Goal: Task Accomplishment & Management: Use online tool/utility

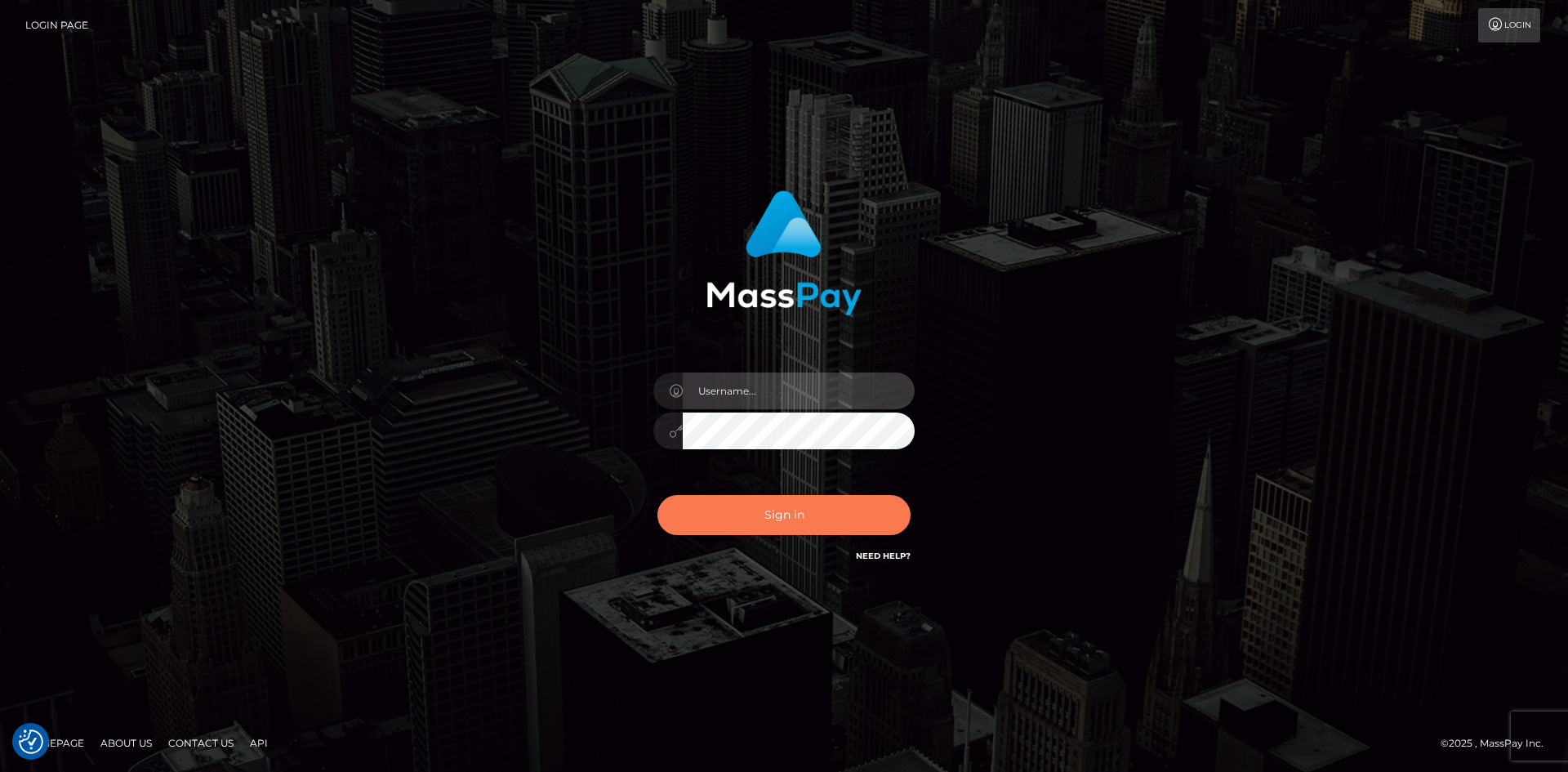
type input "alexstef"
click at [813, 495] on button "Sign in" at bounding box center [784, 515] width 253 height 40
type input "alexstef"
click at [806, 497] on button "Sign in" at bounding box center [784, 515] width 253 height 40
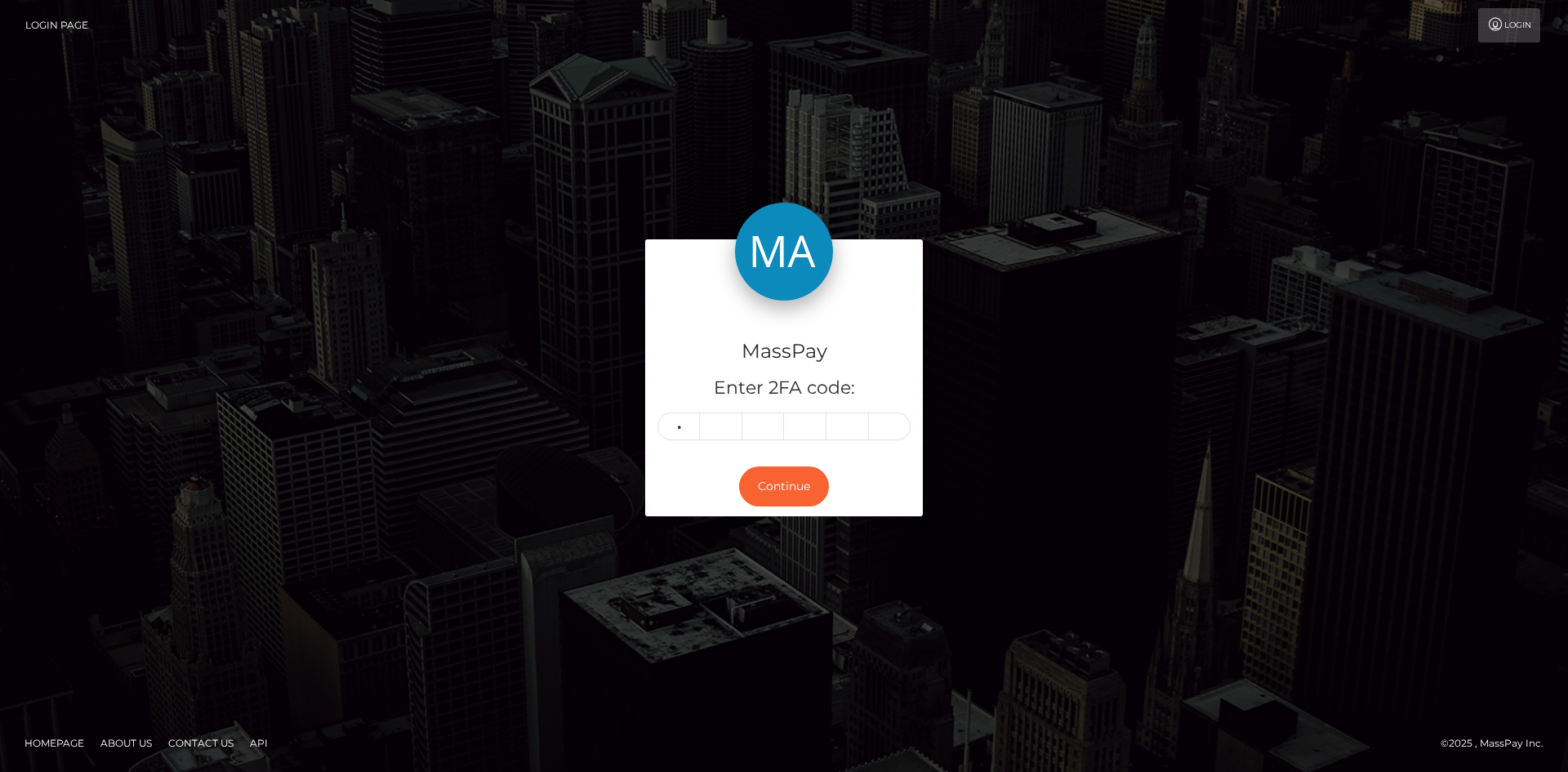
type input "3"
type input "2"
type input "3"
type input "2"
type input "0"
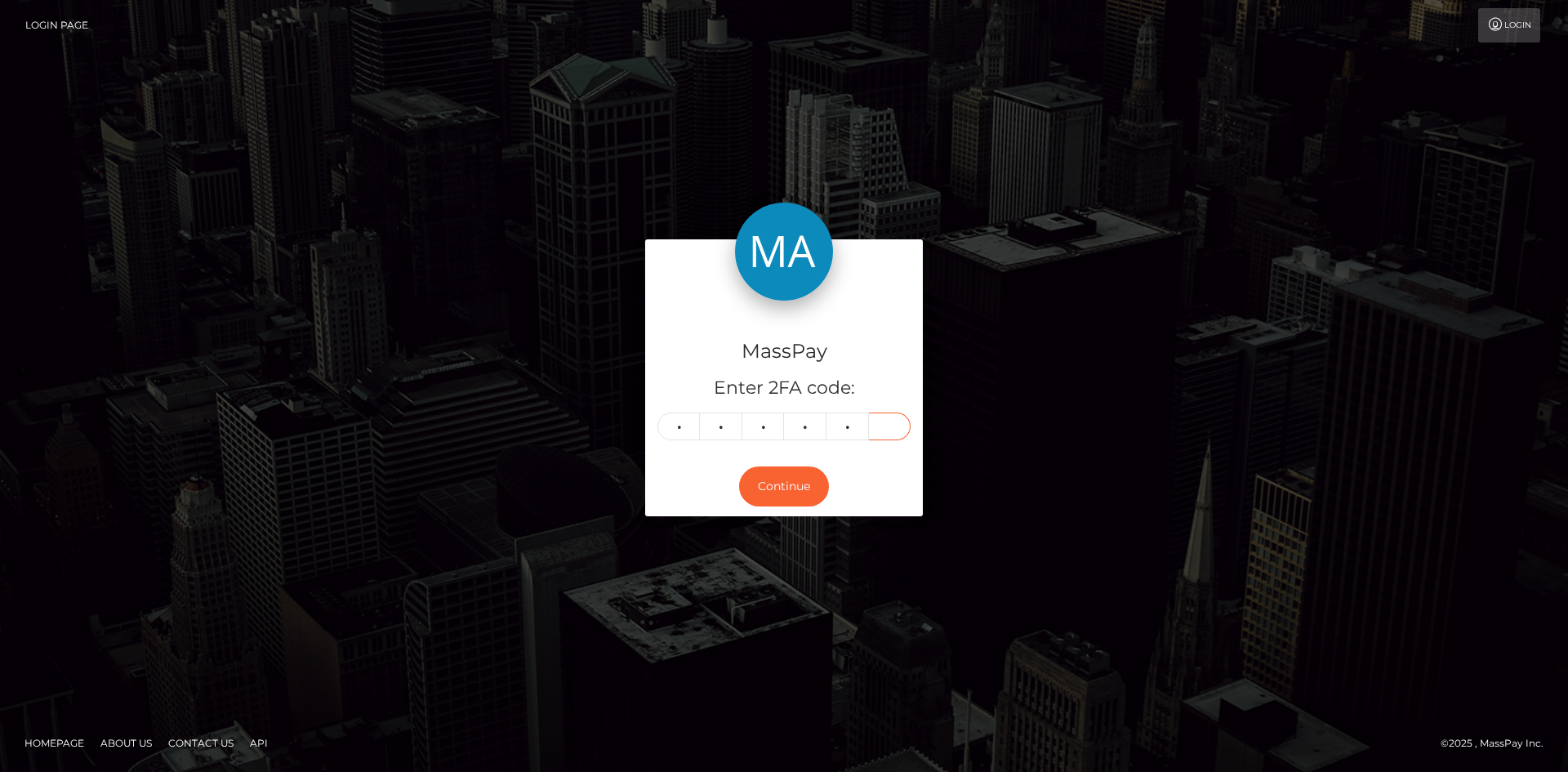
type input "9"
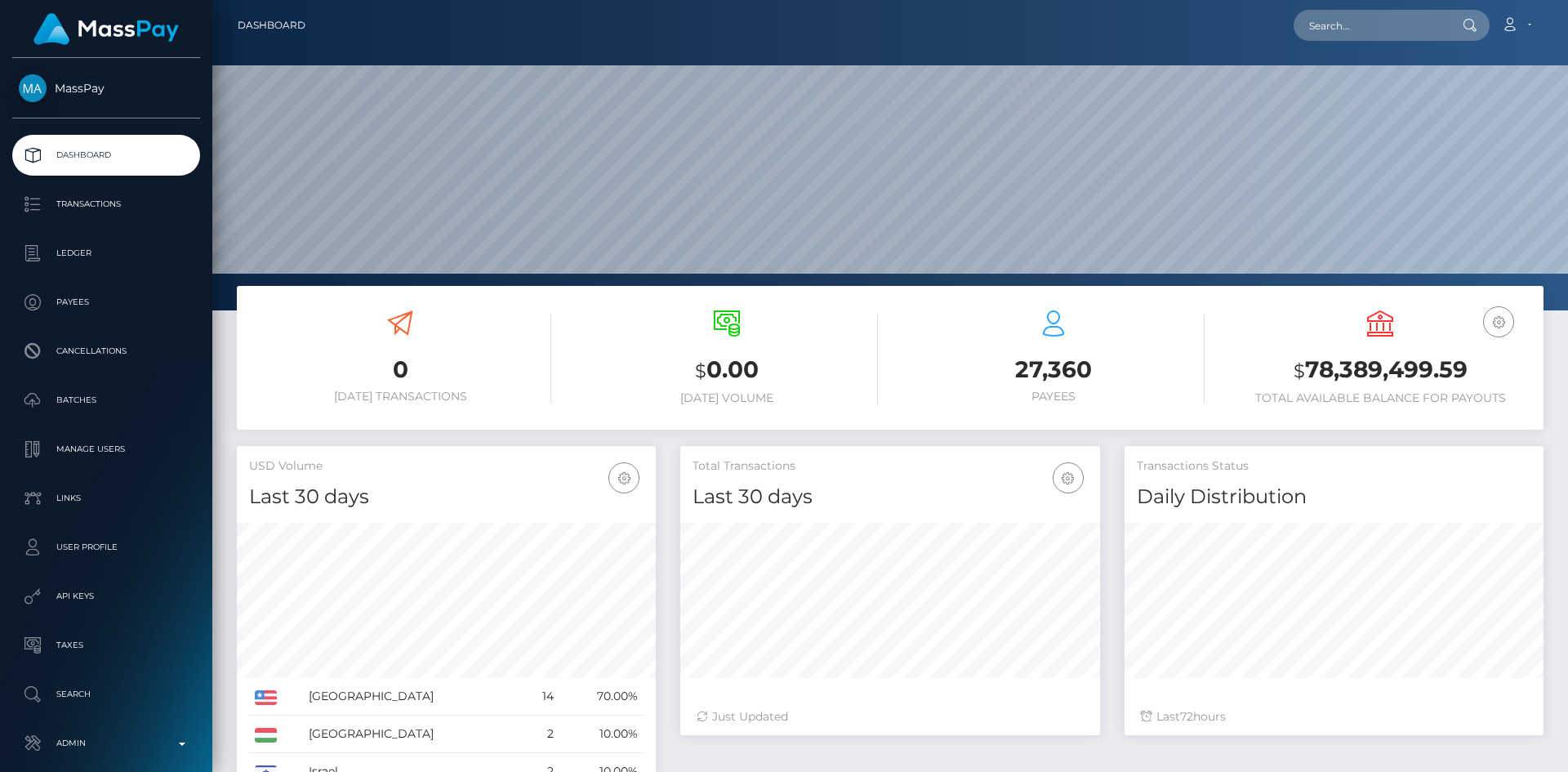
scroll to position [290, 420]
click at [1382, 23] on input "text" at bounding box center [1371, 25] width 153 height 31
paste input "PY62056088"
type input "PY62056088"
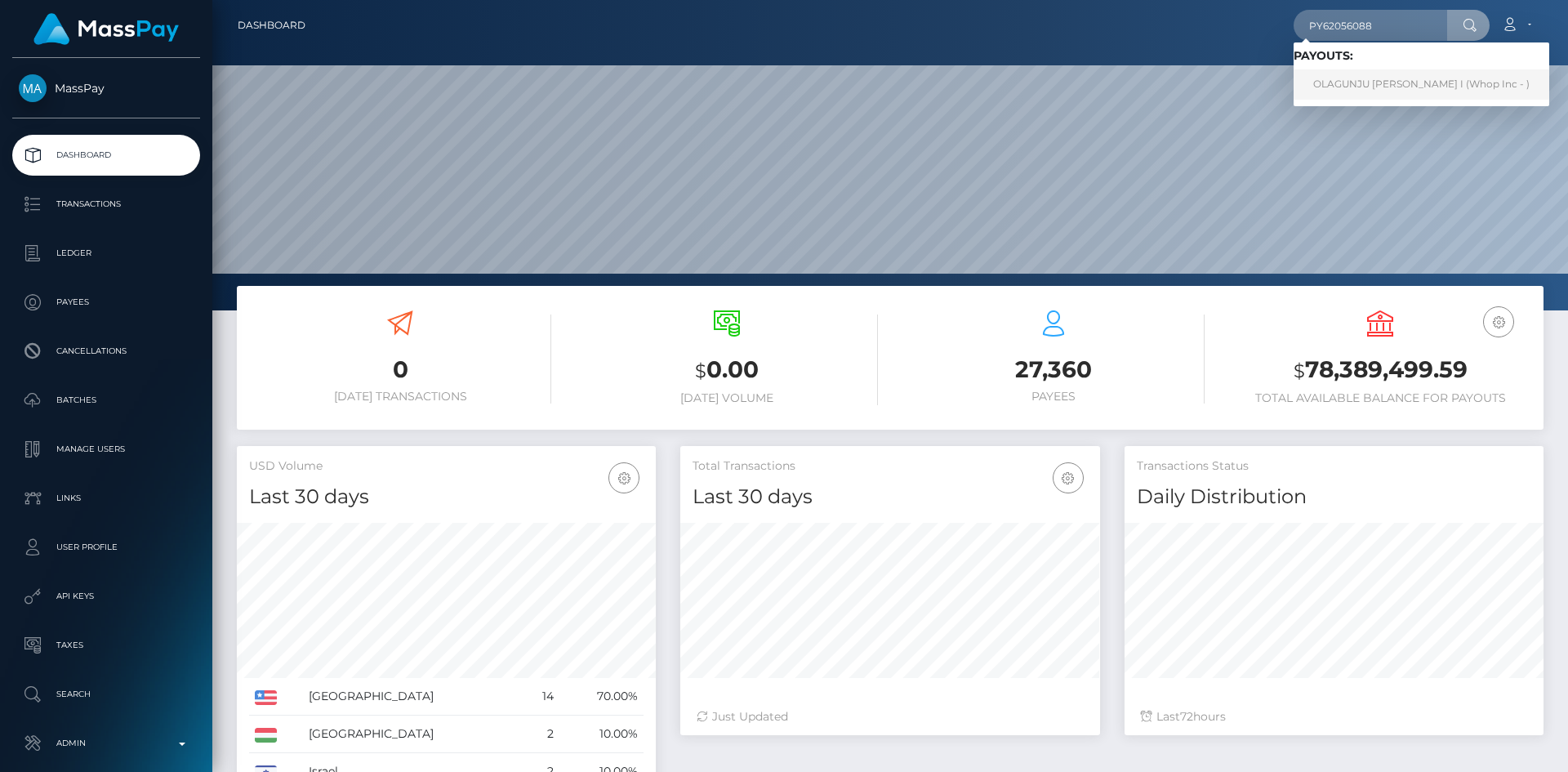
click at [1422, 86] on link "OLAGUNJU FUNKE I (Whop Inc - )" at bounding box center [1421, 85] width 256 height 30
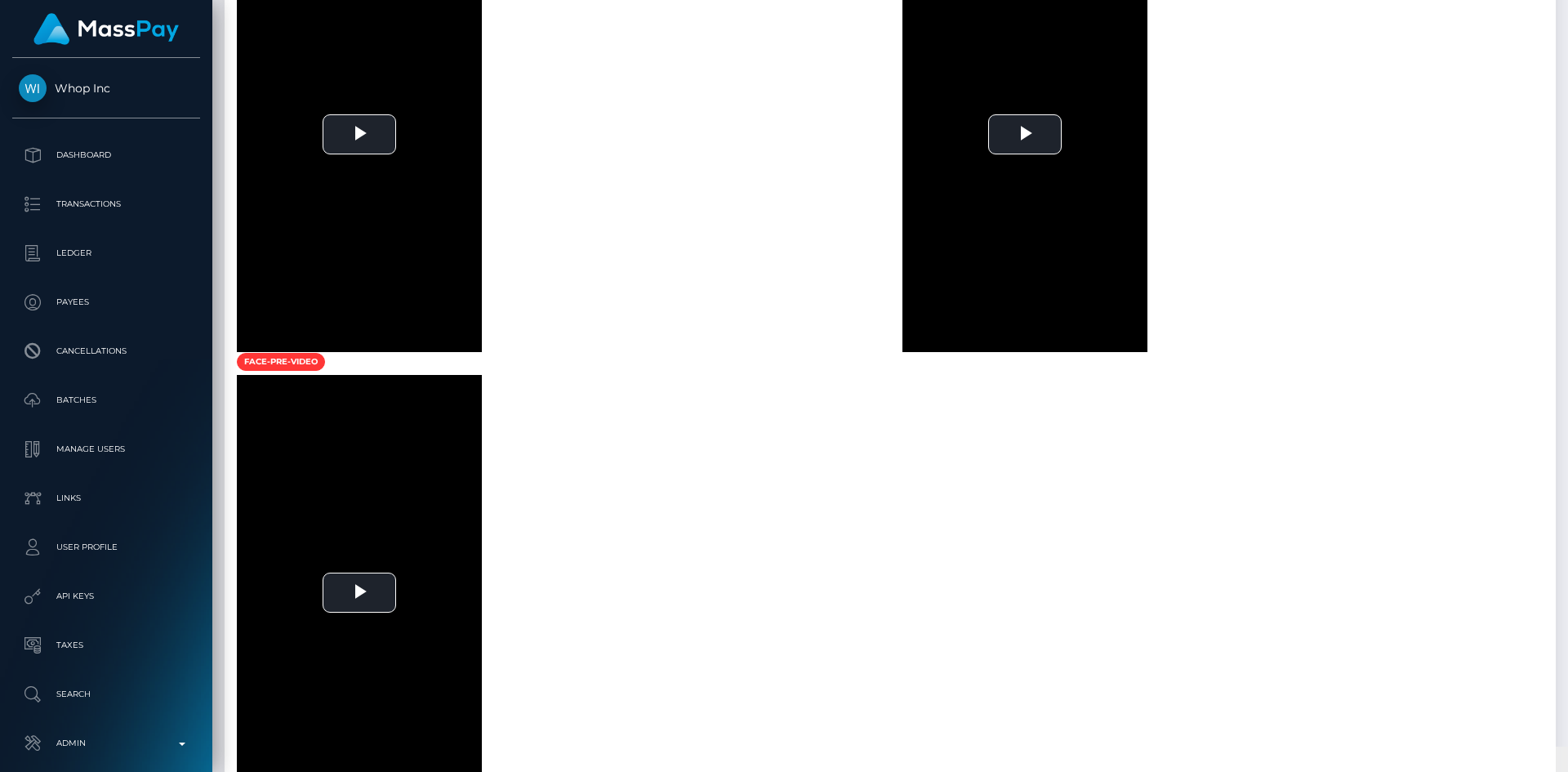
scroll to position [3199, 0]
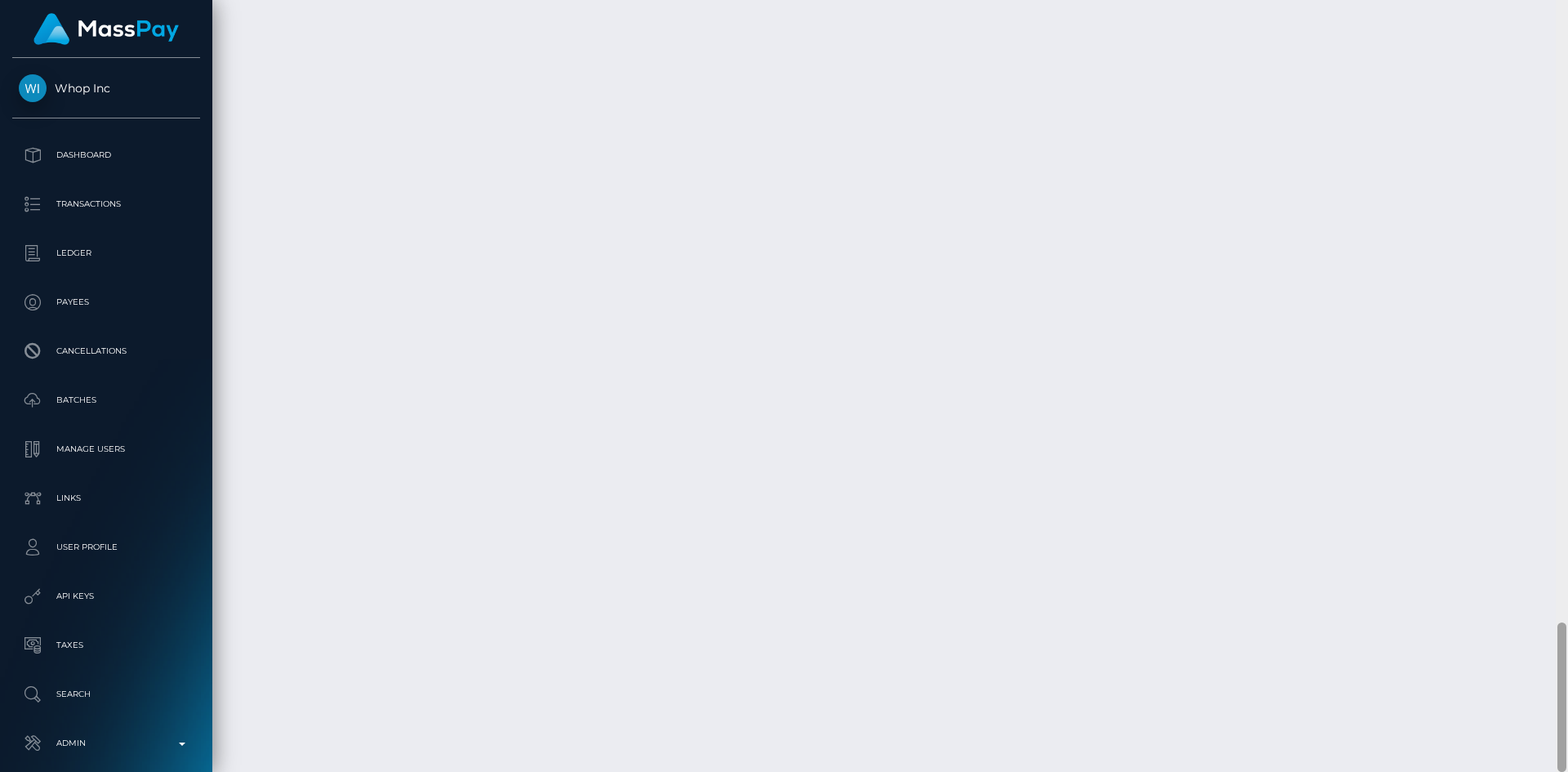
drag, startPoint x: 1558, startPoint y: 387, endPoint x: 1567, endPoint y: 743, distance: 356.1
click at [1567, 743] on div at bounding box center [1562, 386] width 12 height 772
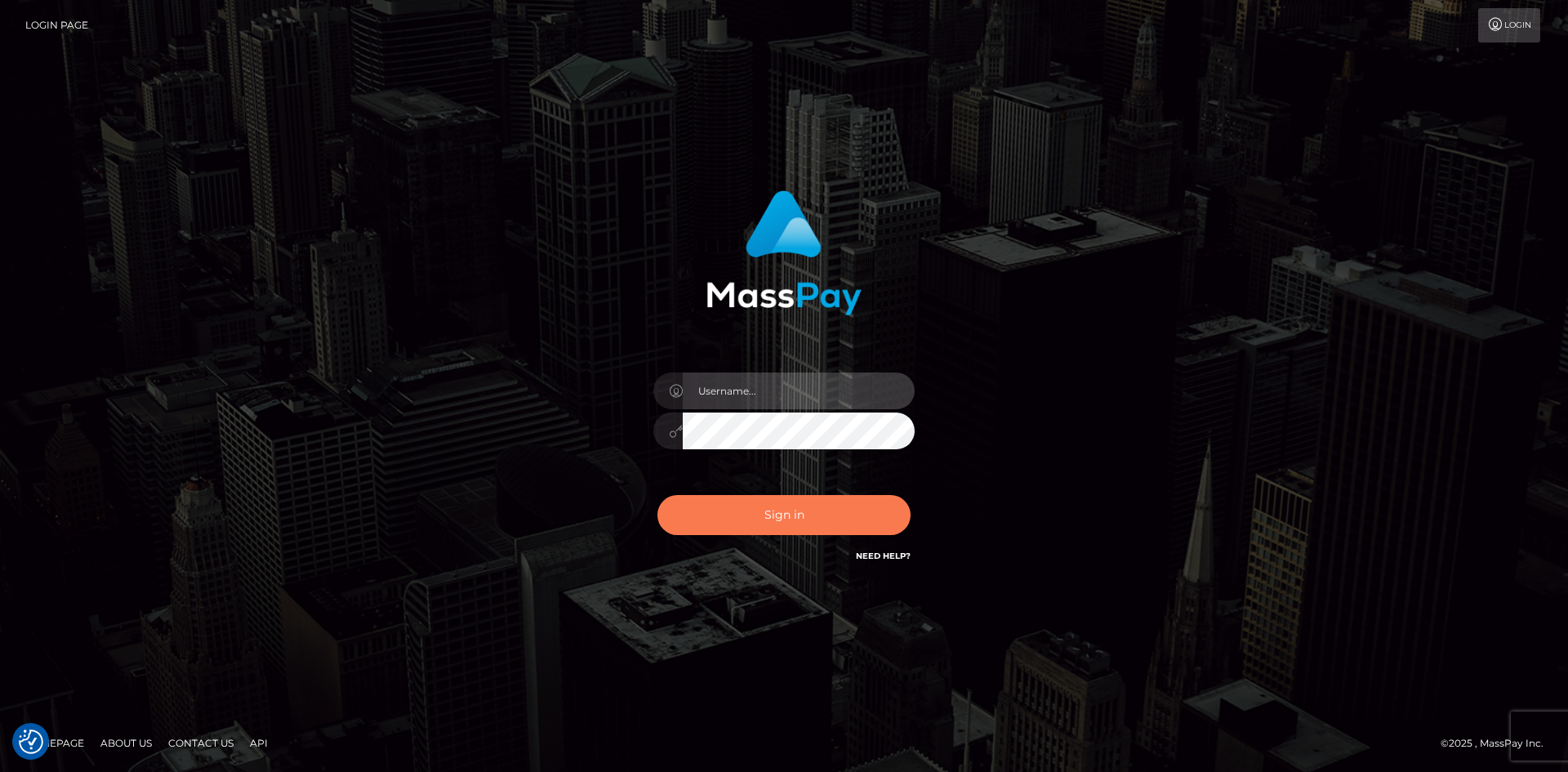
type input "alexstef"
click at [758, 522] on button "Sign in" at bounding box center [784, 515] width 253 height 40
type input "alexstef"
click at [860, 517] on button "Sign in" at bounding box center [784, 515] width 253 height 40
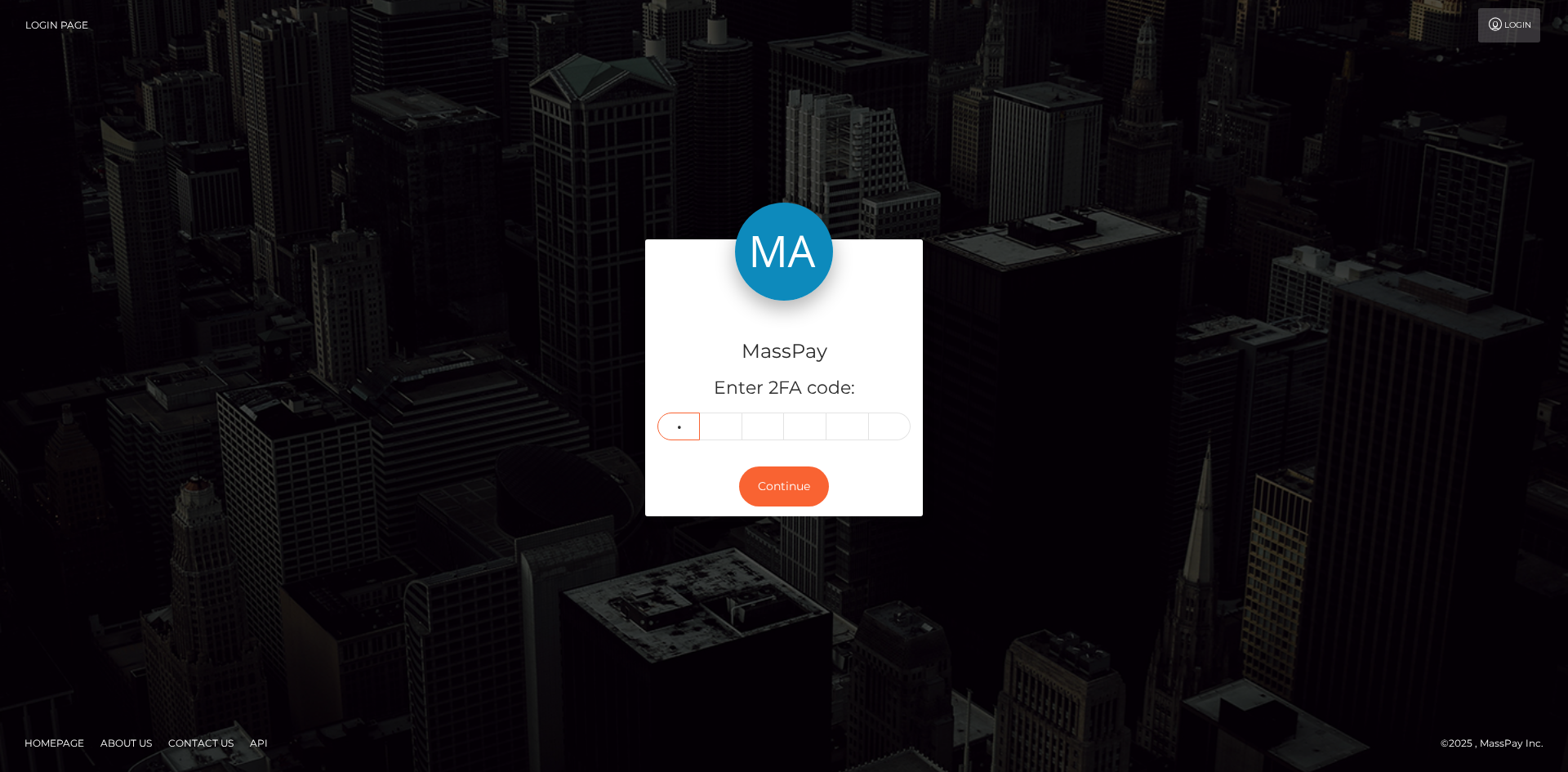
type input "2"
type input "9"
type input "8"
type input "5"
type input "6"
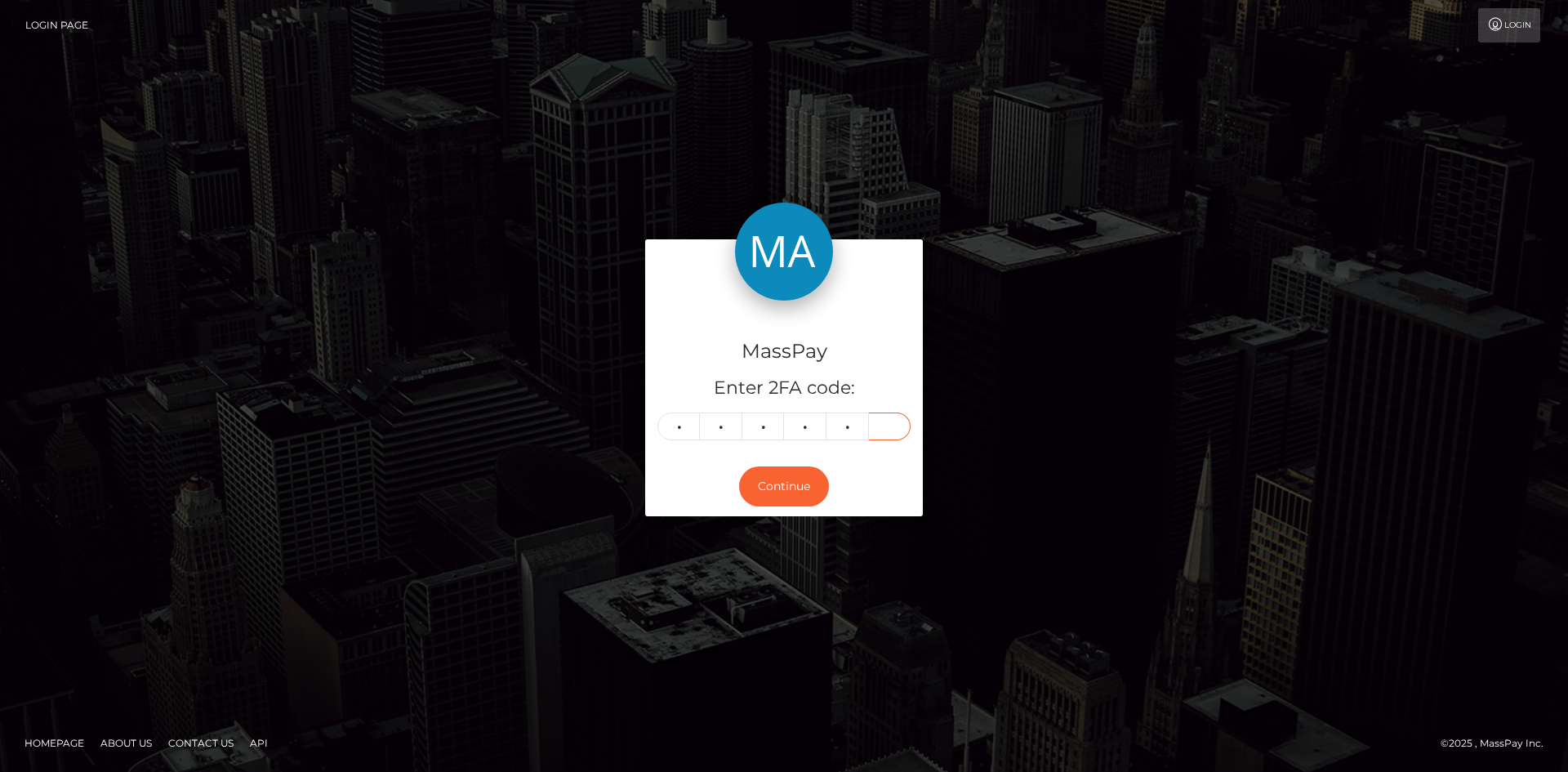
type input "2"
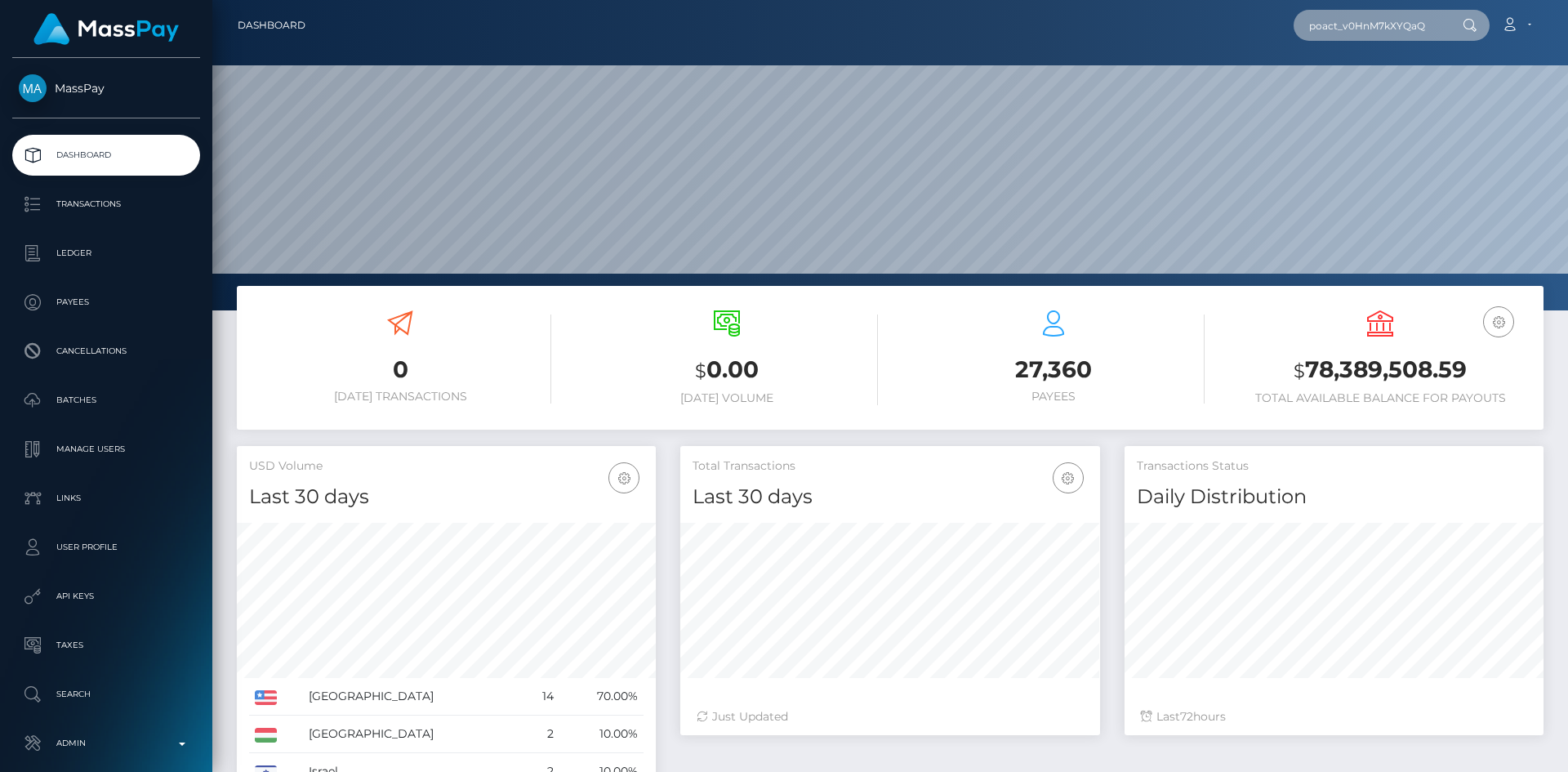
scroll to position [290, 420]
click at [1365, 39] on input "poact_v0HnM7kXYQaQ" at bounding box center [1371, 25] width 153 height 31
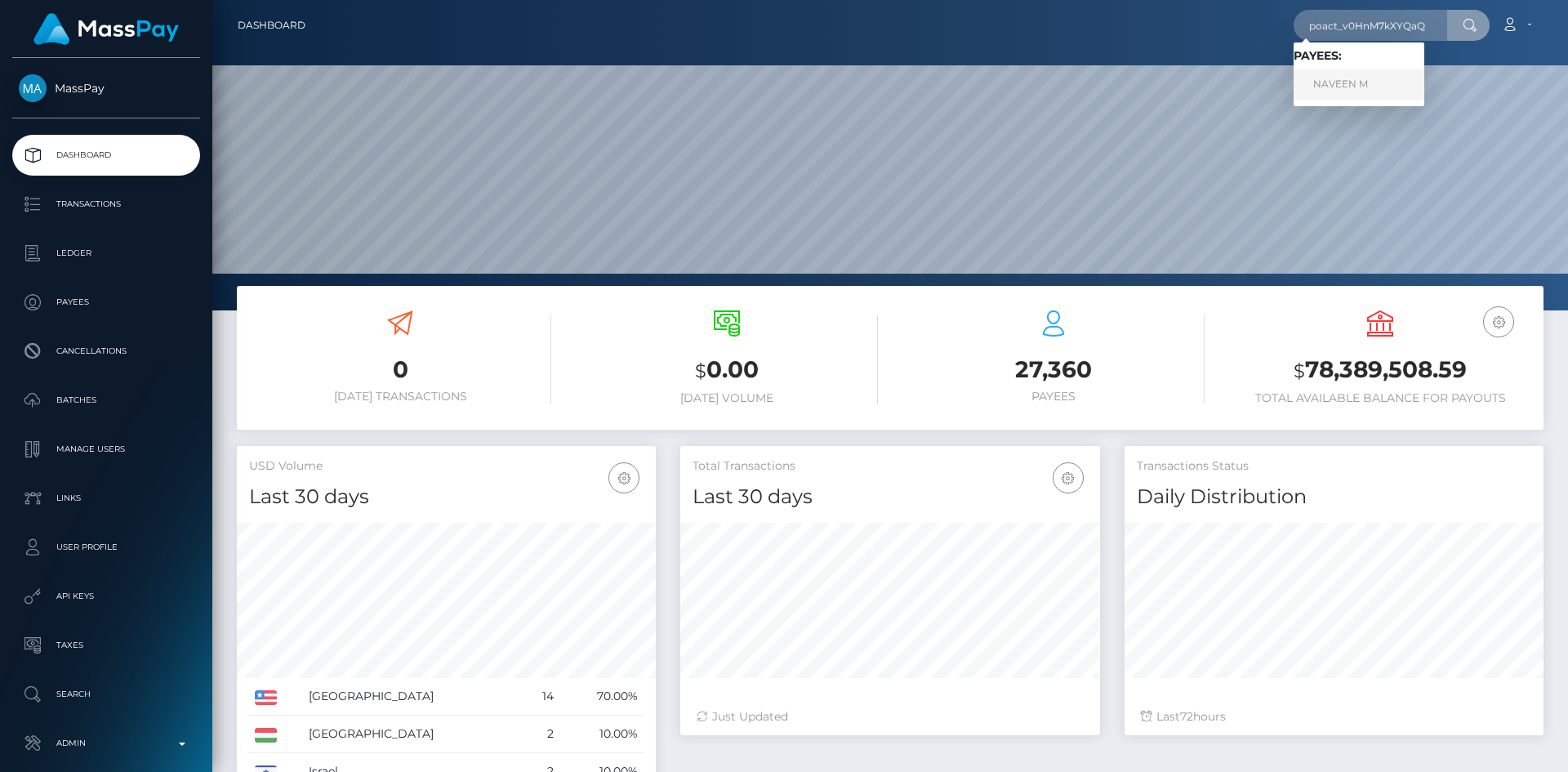
click at [1351, 84] on link "NAVEEN M" at bounding box center [1359, 85] width 131 height 30
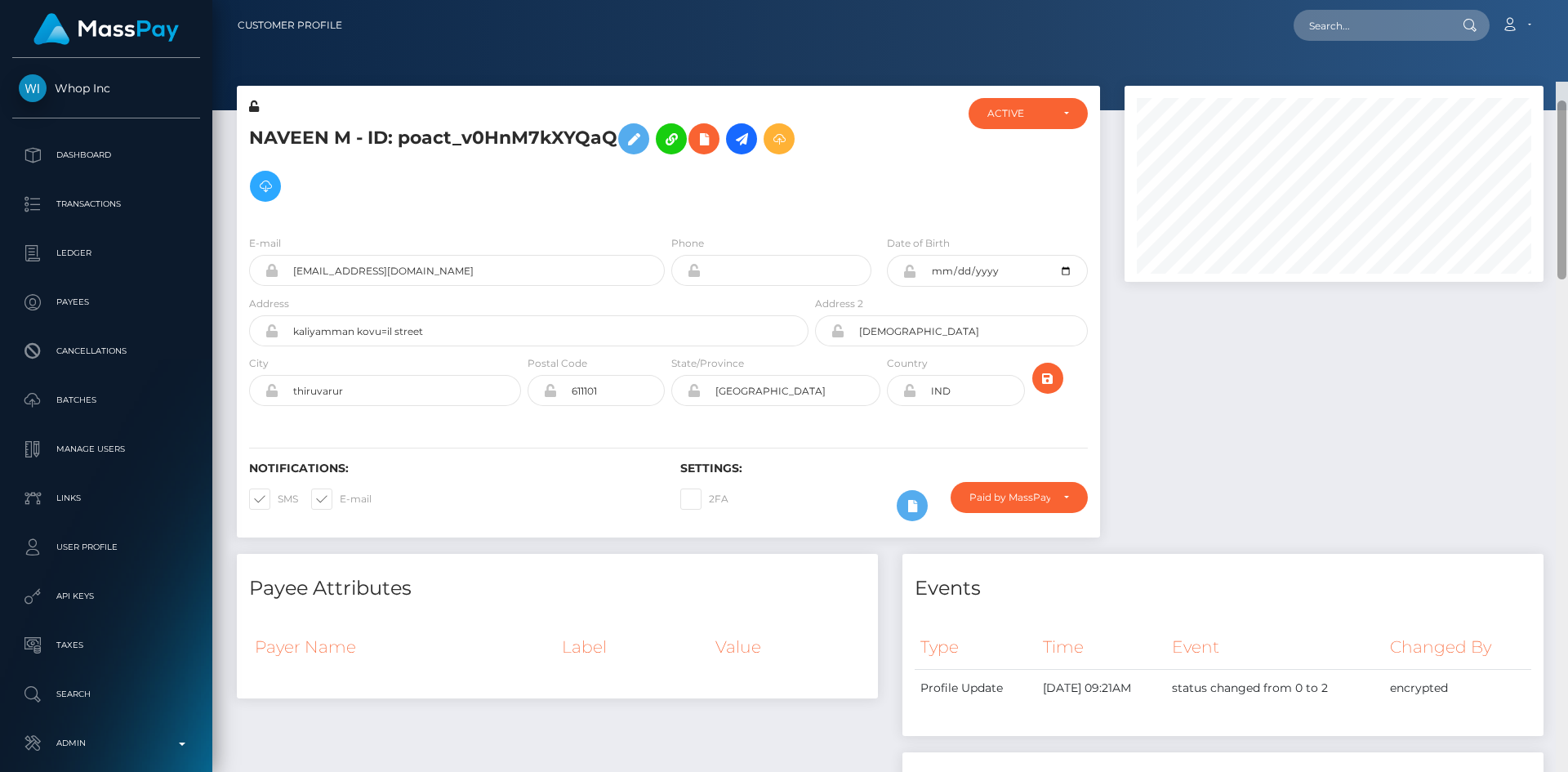
scroll to position [196, 420]
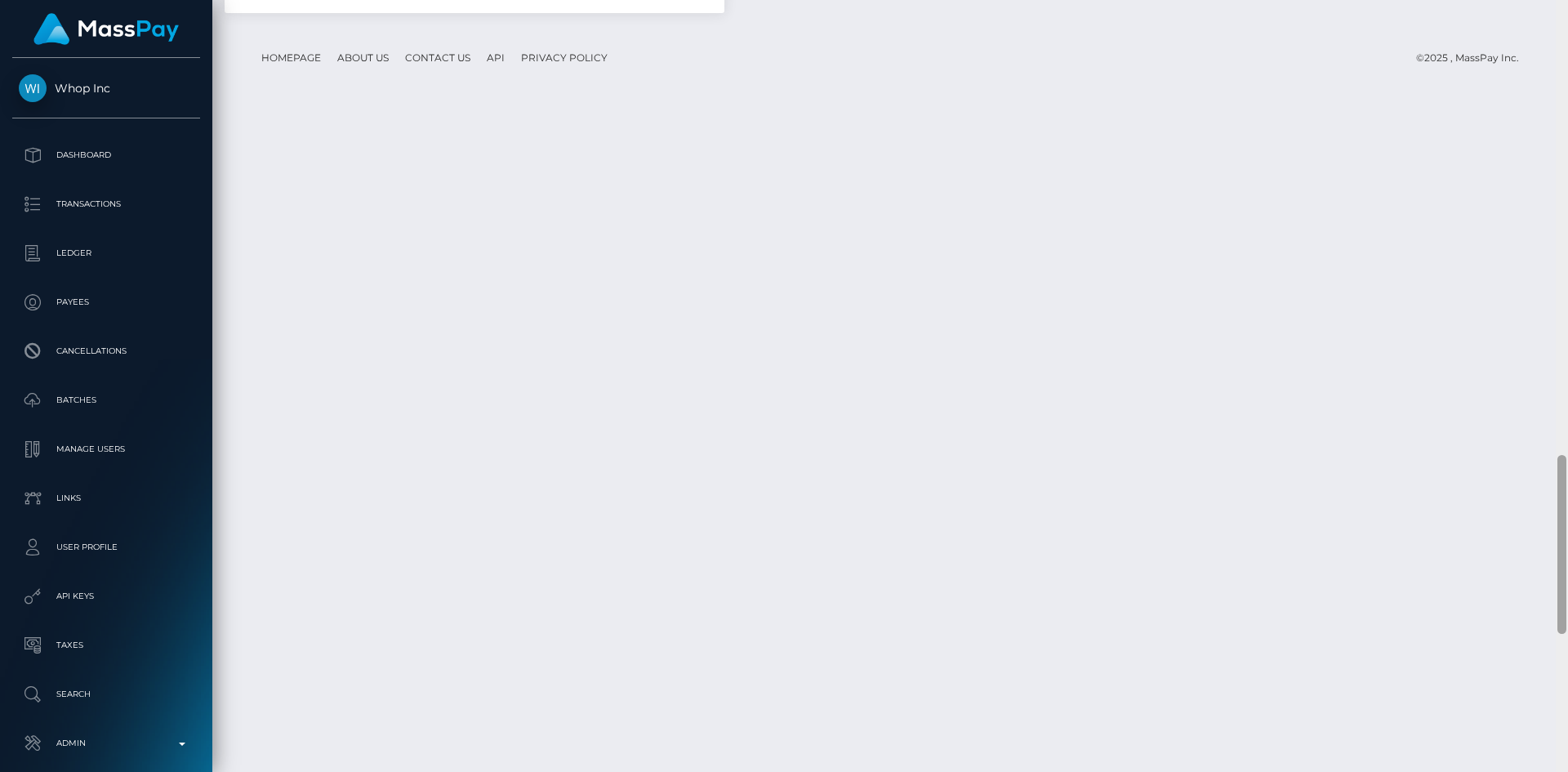
drag, startPoint x: 1559, startPoint y: 130, endPoint x: 1139, endPoint y: 447, distance: 526.2
click at [1547, 562] on div "Customer Profile Loading... Loading..." at bounding box center [890, 386] width 1356 height 772
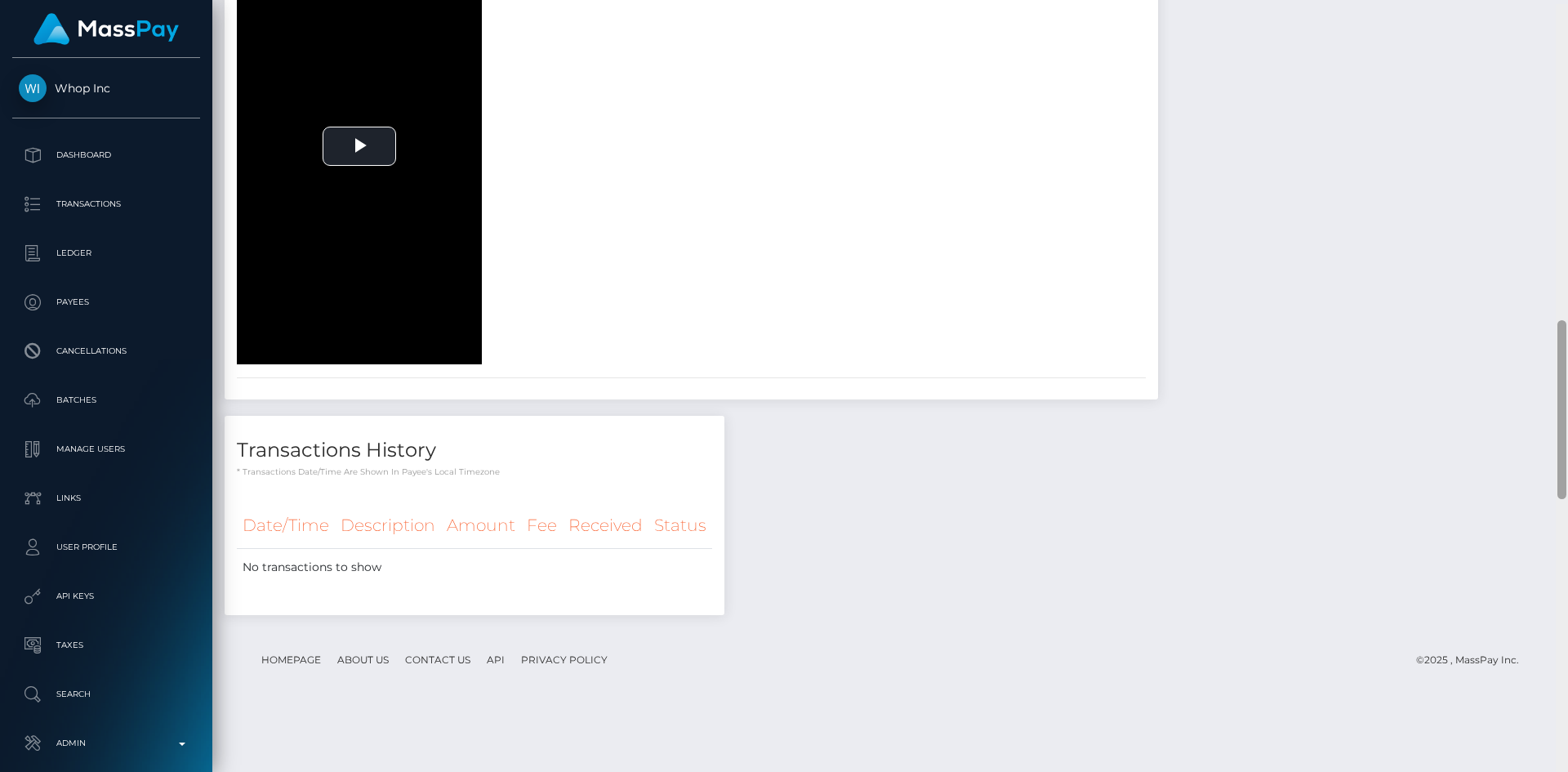
scroll to position [1296, 0]
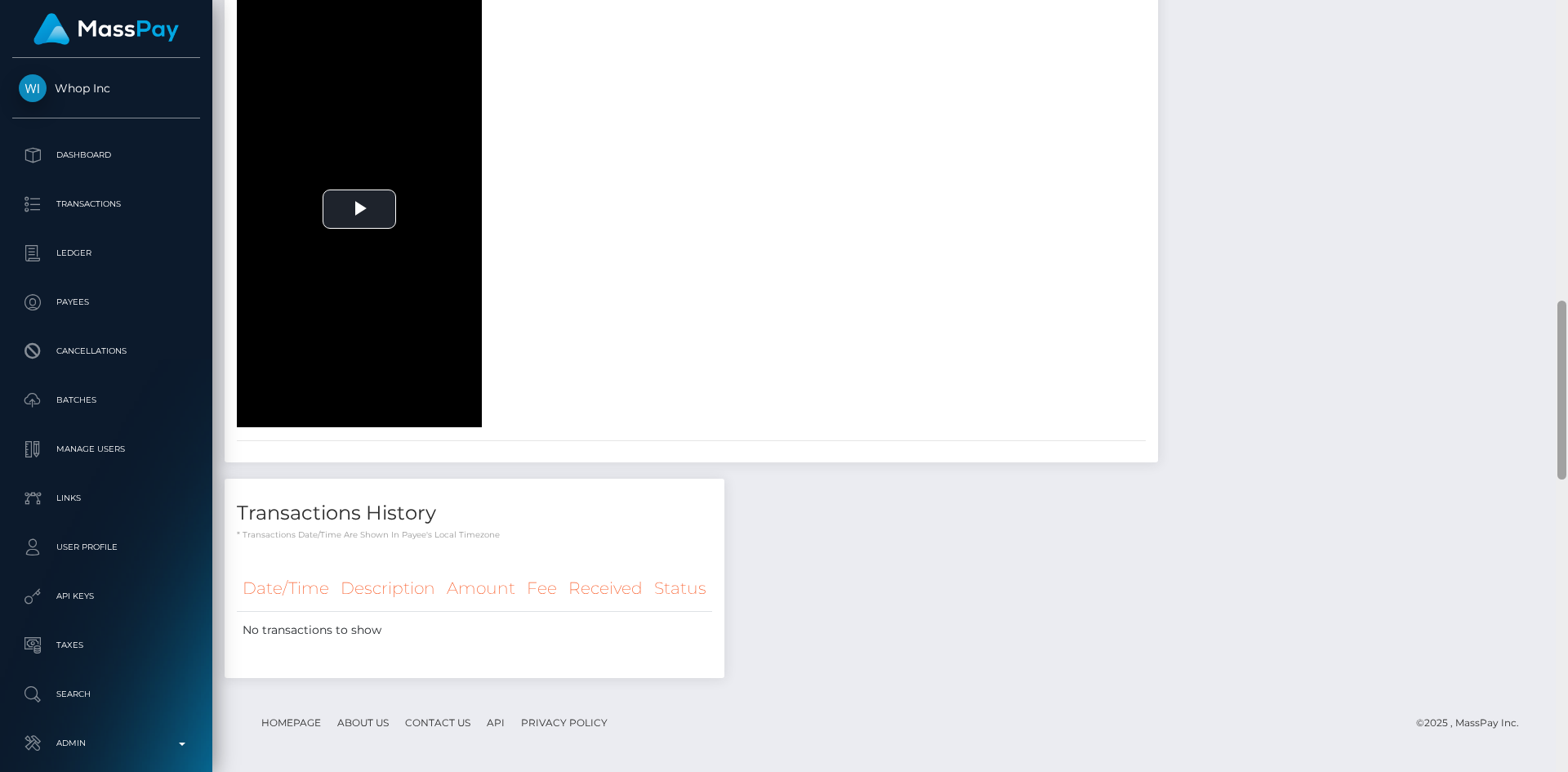
drag, startPoint x: 1563, startPoint y: 473, endPoint x: 1567, endPoint y: 321, distance: 152.1
click at [1567, 321] on div at bounding box center [1562, 386] width 12 height 772
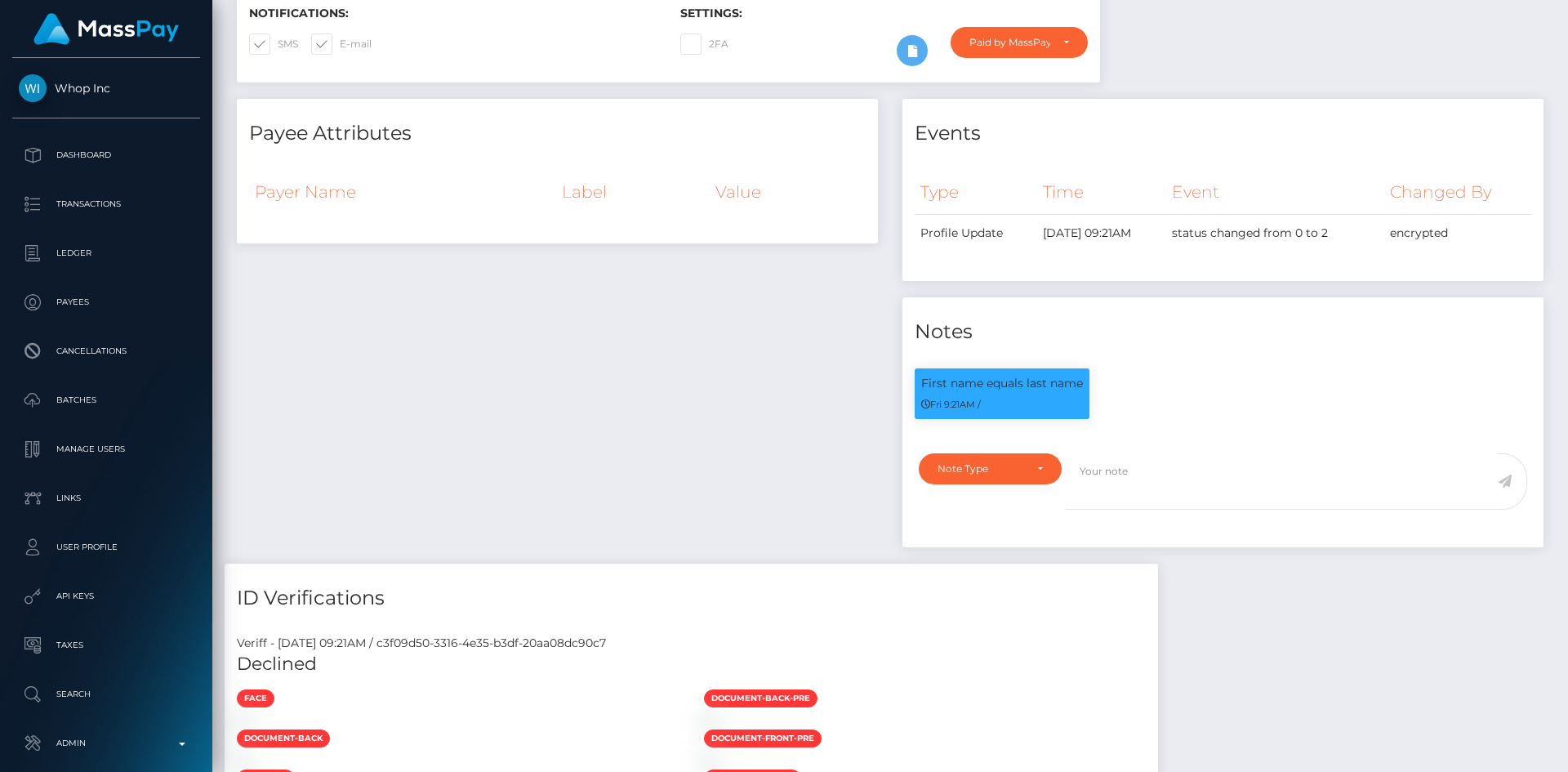
scroll to position [0, 0]
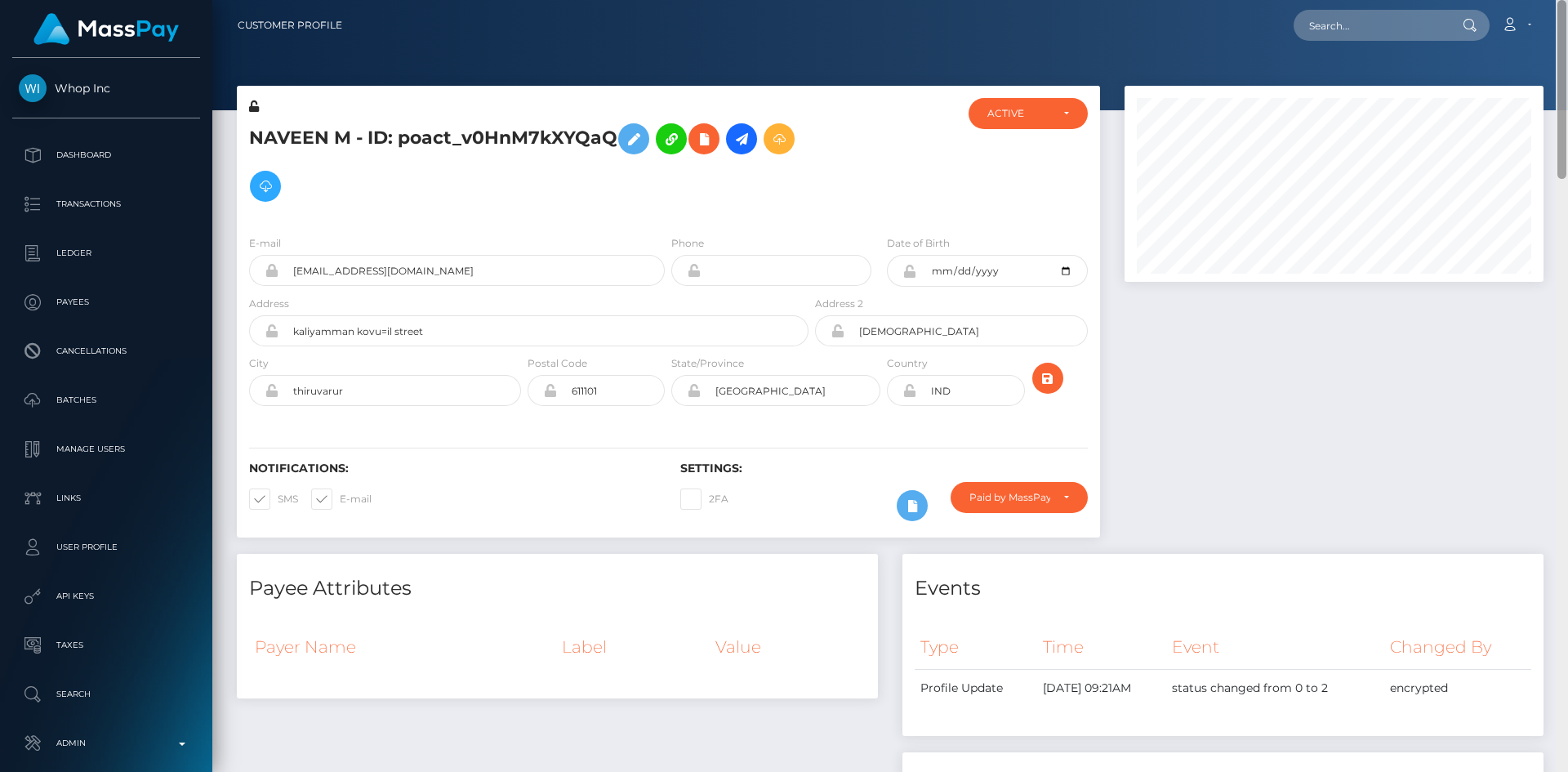
drag, startPoint x: 1562, startPoint y: 444, endPoint x: 1567, endPoint y: 60, distance: 384.0
click at [1567, 60] on div at bounding box center [1562, 386] width 12 height 772
click at [1317, 28] on input "text" at bounding box center [1371, 25] width 153 height 31
paste input "poact_buhAaYrLmtKg"
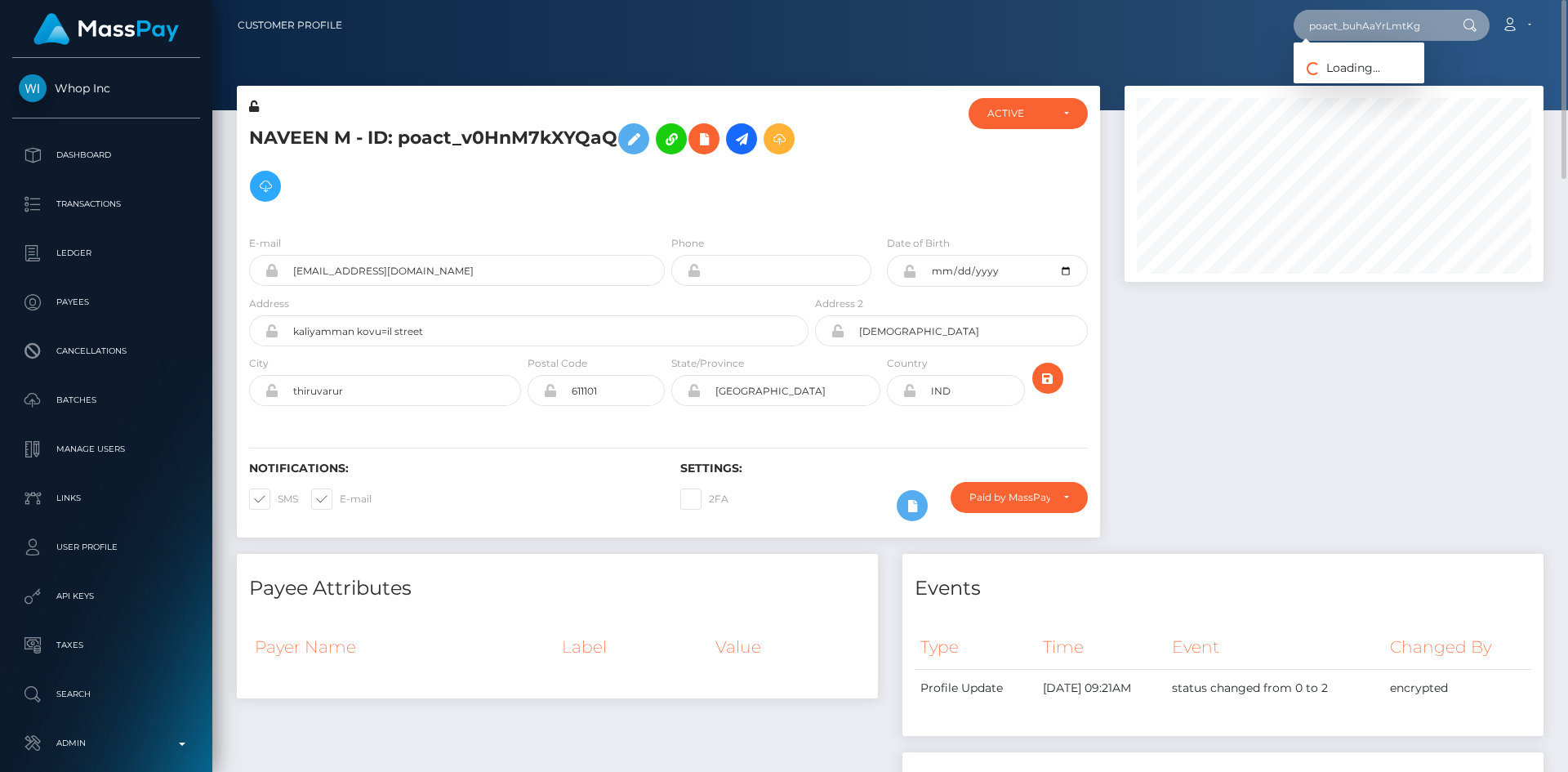
type input "poact_buhAaYrLmtKg"
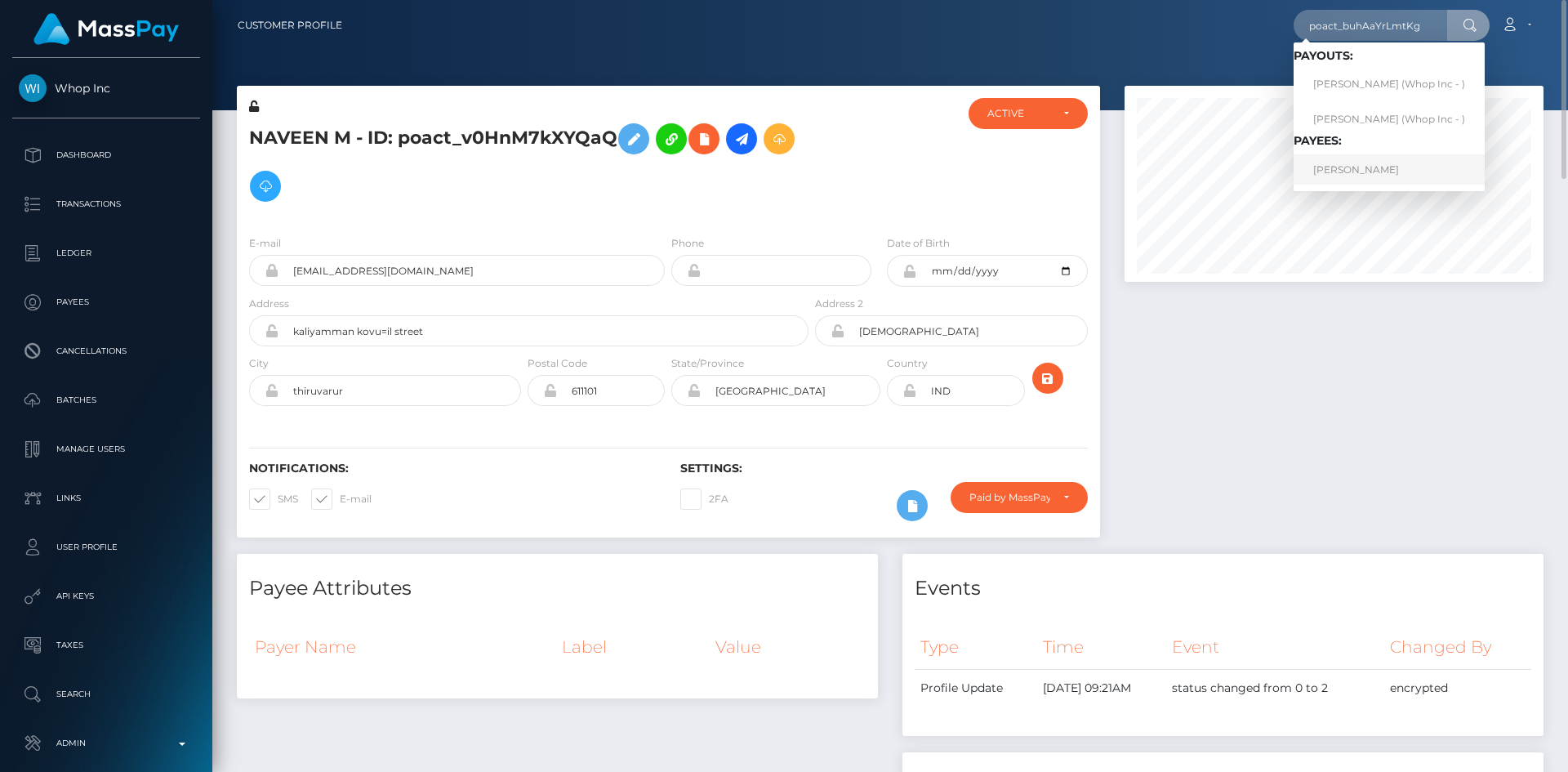
click at [1396, 176] on link "SAMUEL LUKE FAWCETT" at bounding box center [1390, 169] width 191 height 30
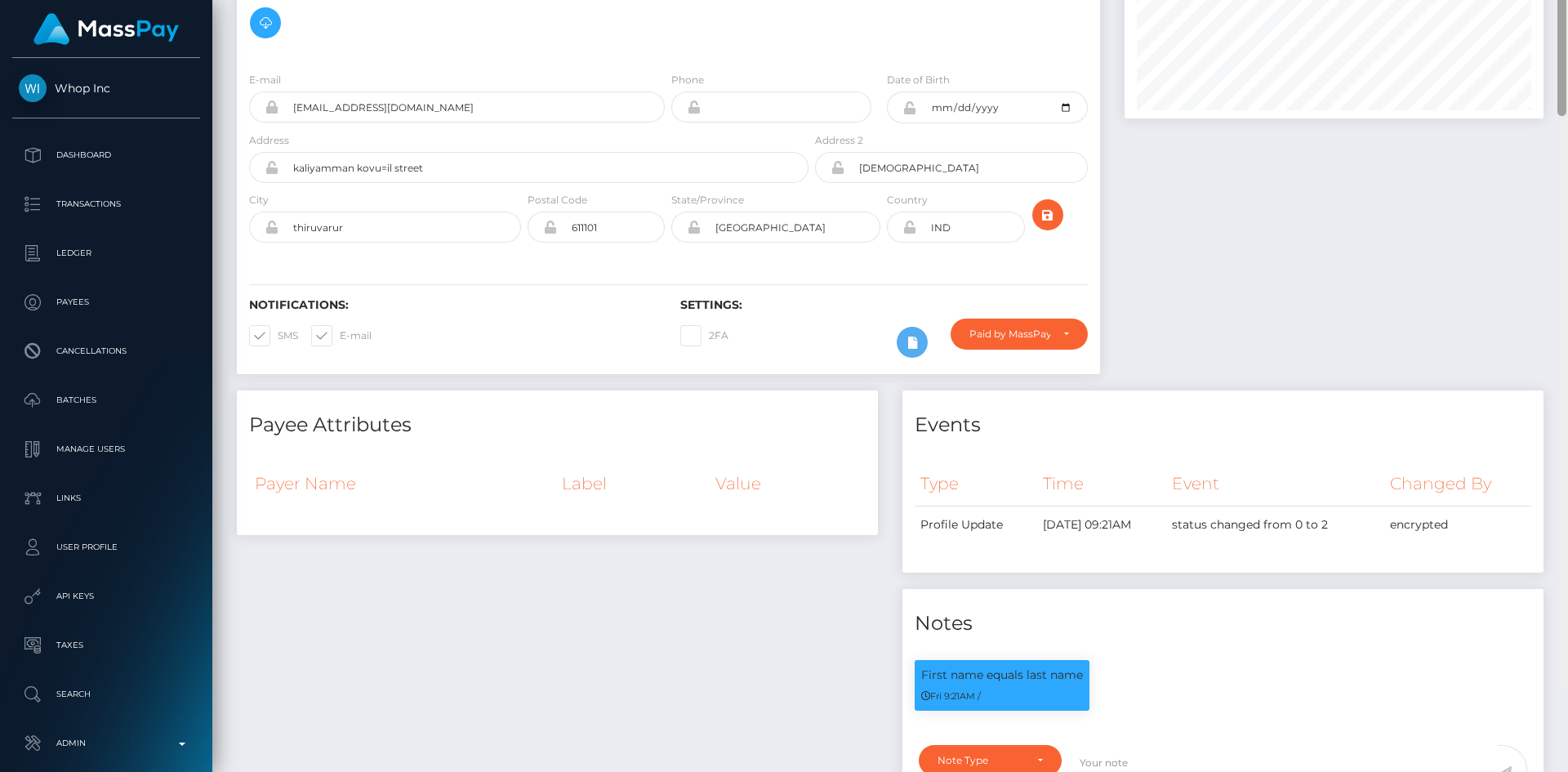
scroll to position [82, 0]
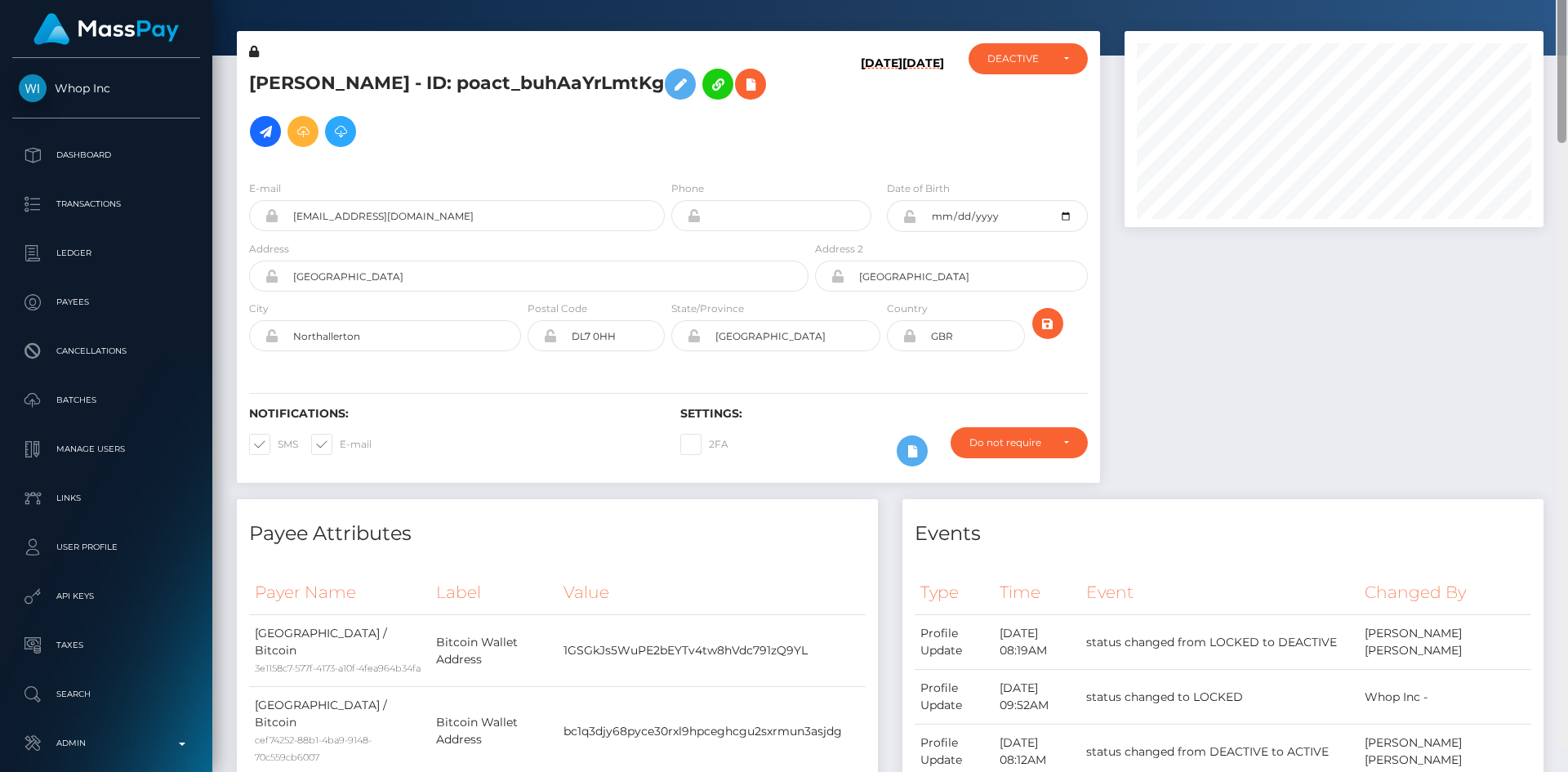
scroll to position [31, 0]
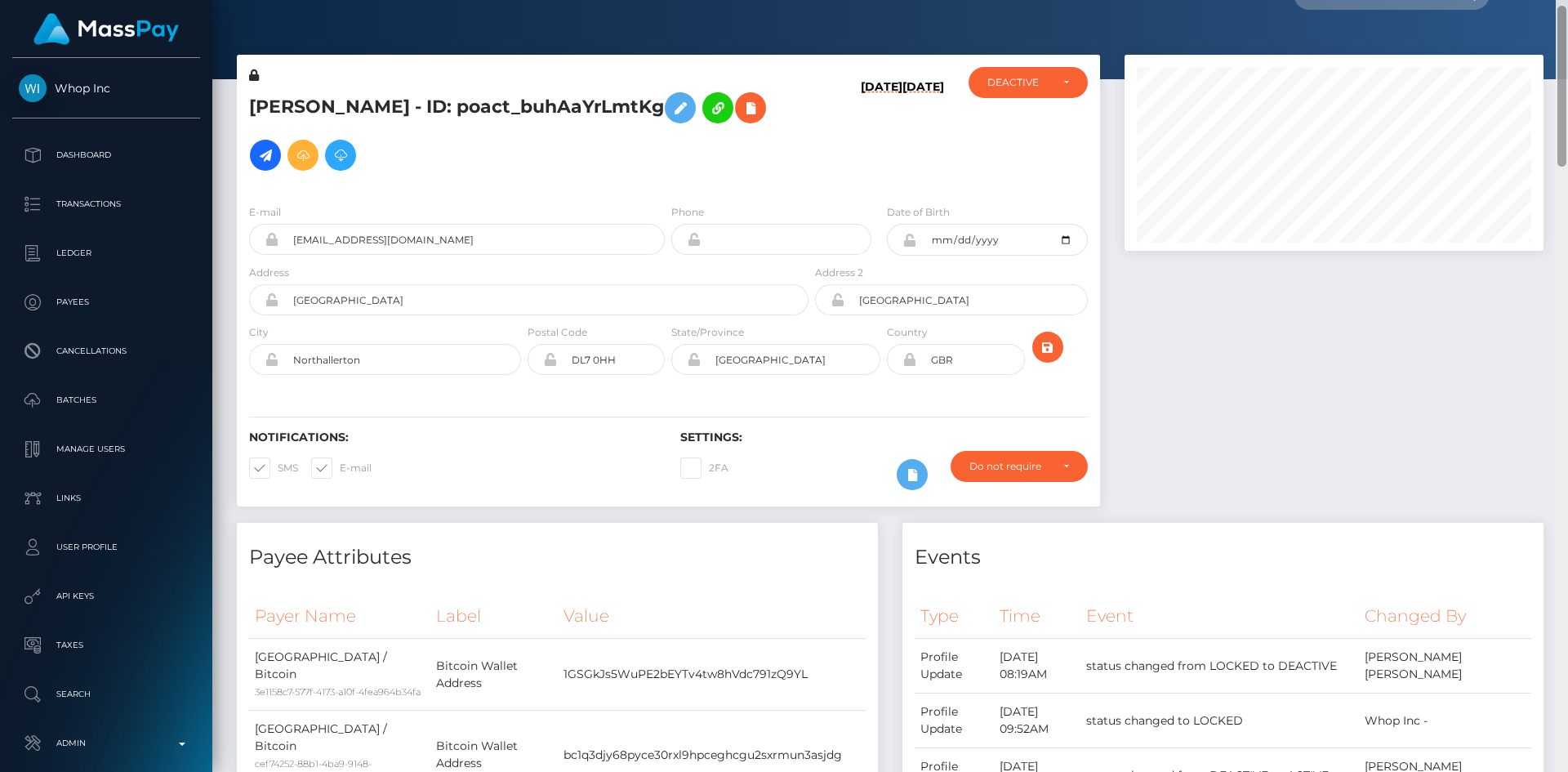
click at [1567, 150] on div at bounding box center [1562, 386] width 12 height 772
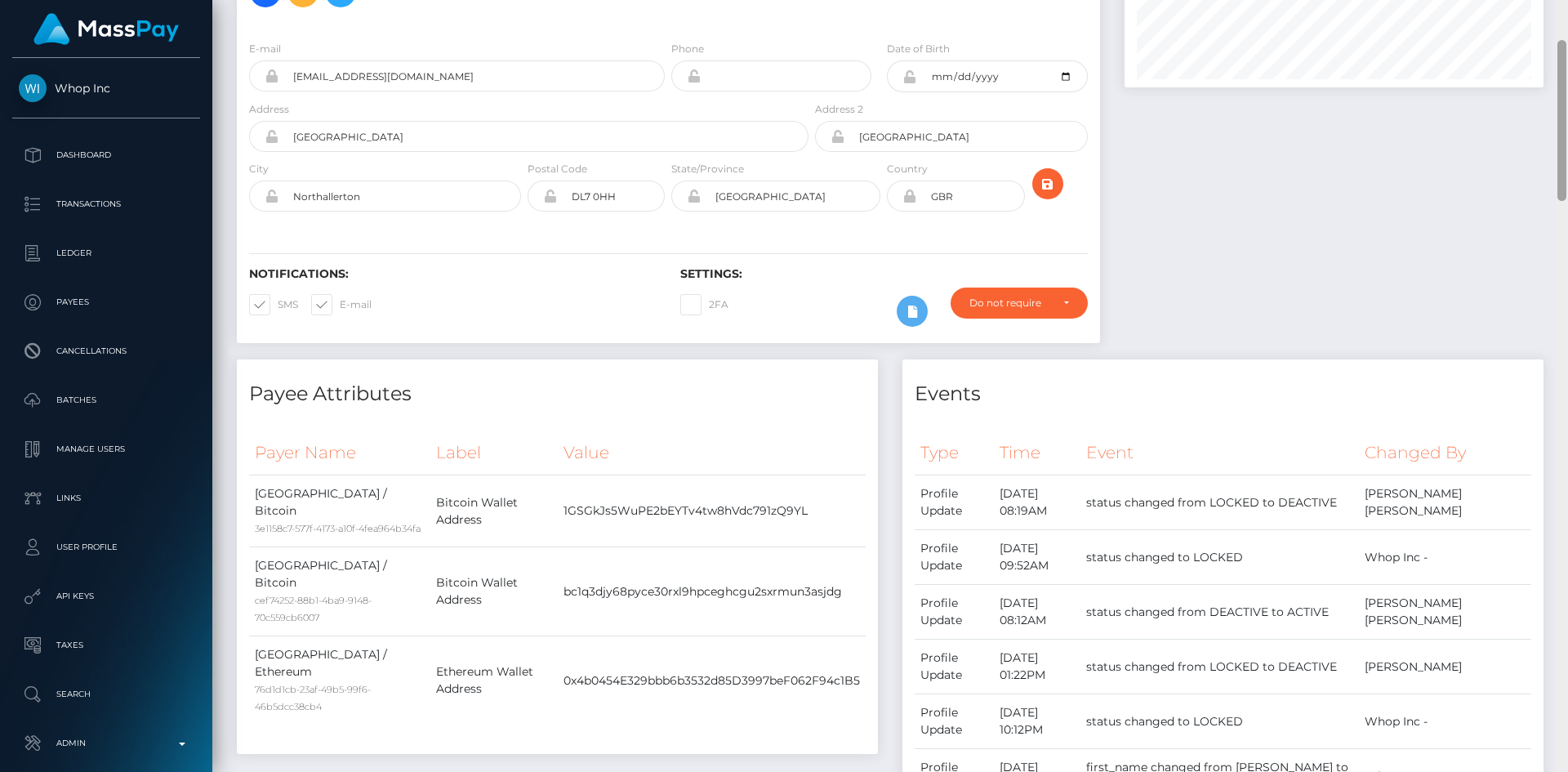
scroll to position [0, 0]
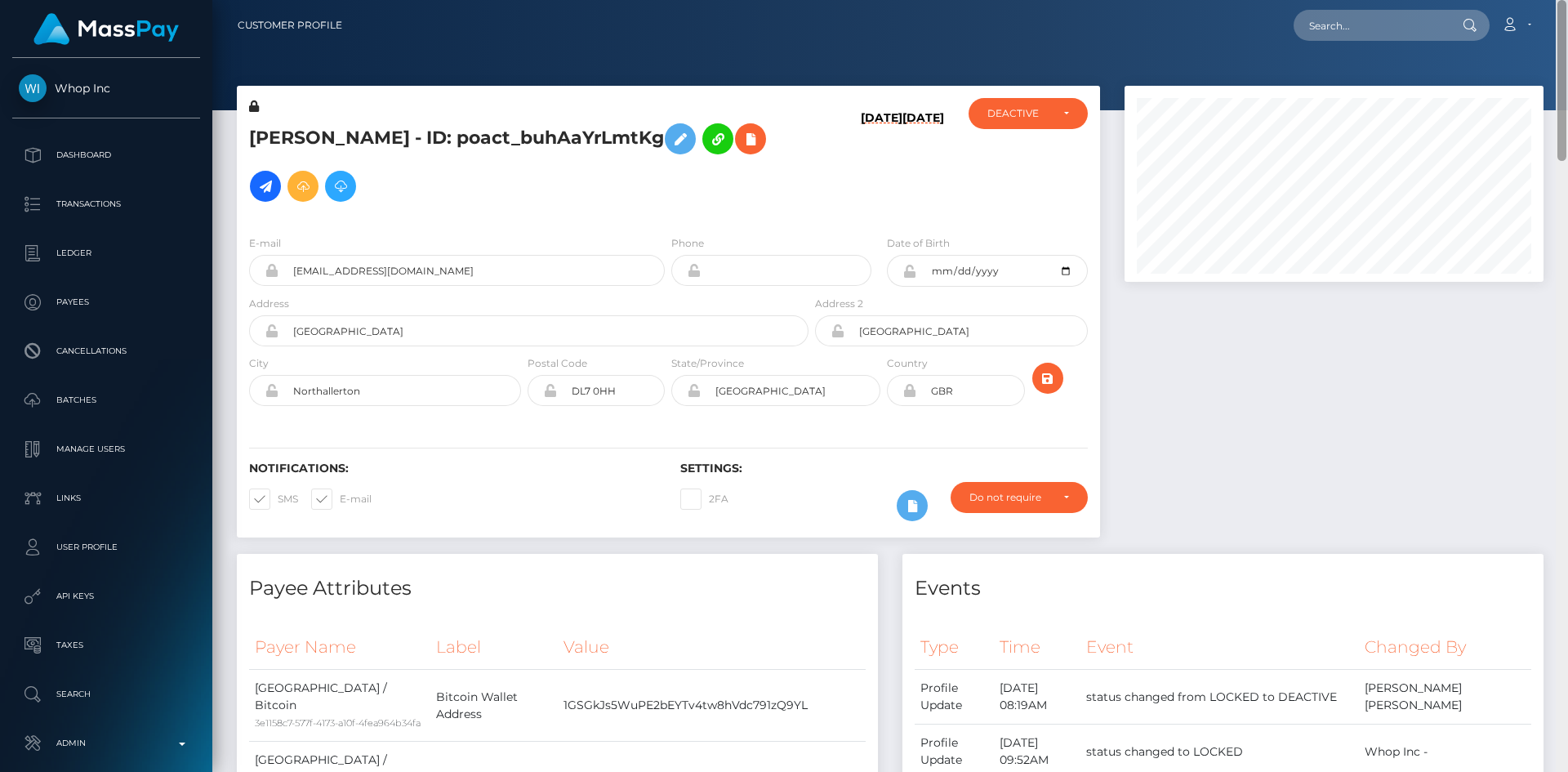
drag, startPoint x: 1565, startPoint y: 193, endPoint x: 1540, endPoint y: 70, distance: 125.5
click at [1567, 65] on div at bounding box center [1562, 386] width 12 height 772
click at [1407, 23] on input "text" at bounding box center [1371, 25] width 153 height 31
paste input "poact_MwPEAnydZyeE"
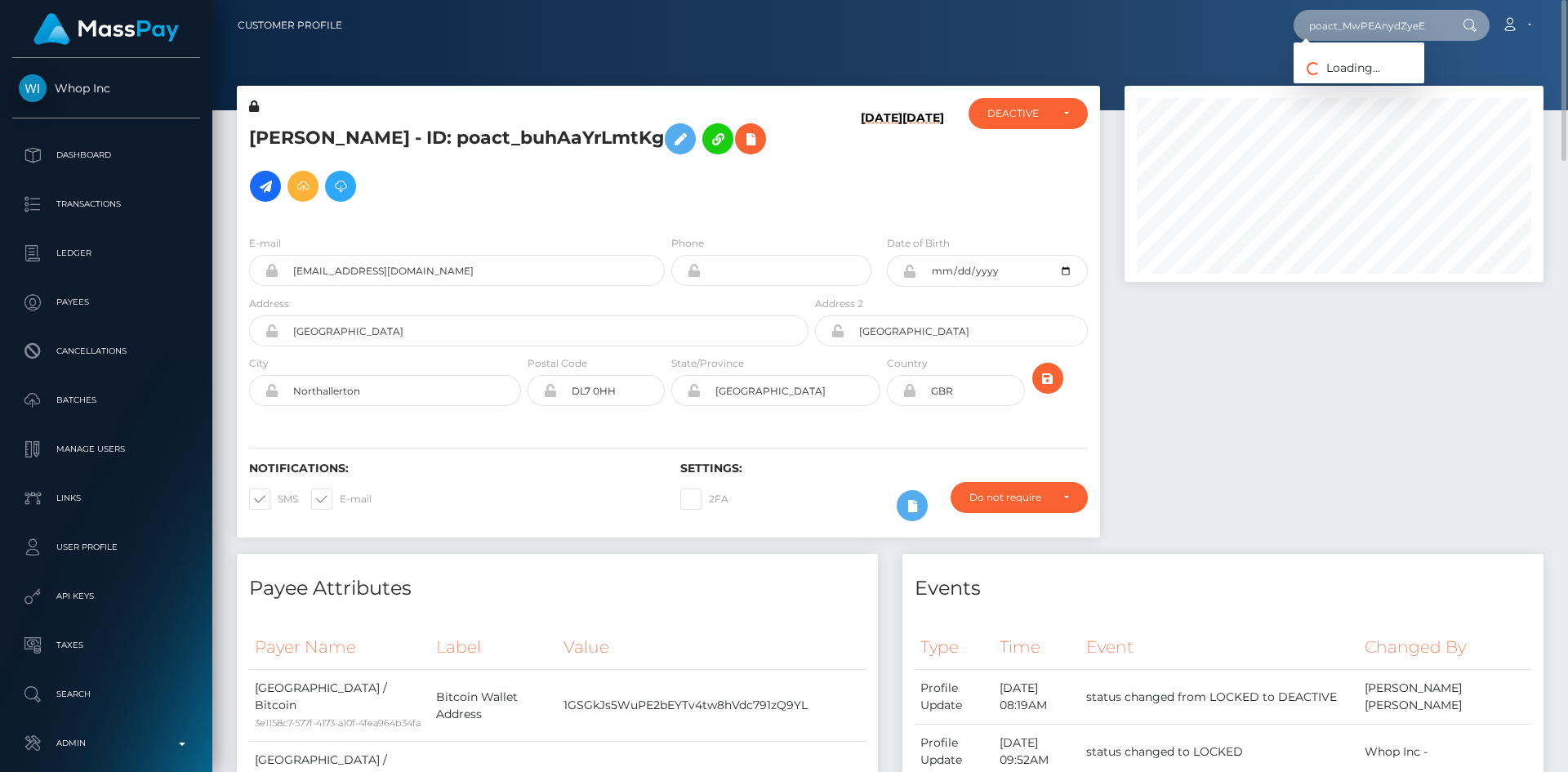
type input "poact_MwPEAnydZyeE"
click at [1327, 79] on link "Abdur Rauf" at bounding box center [1359, 85] width 131 height 30
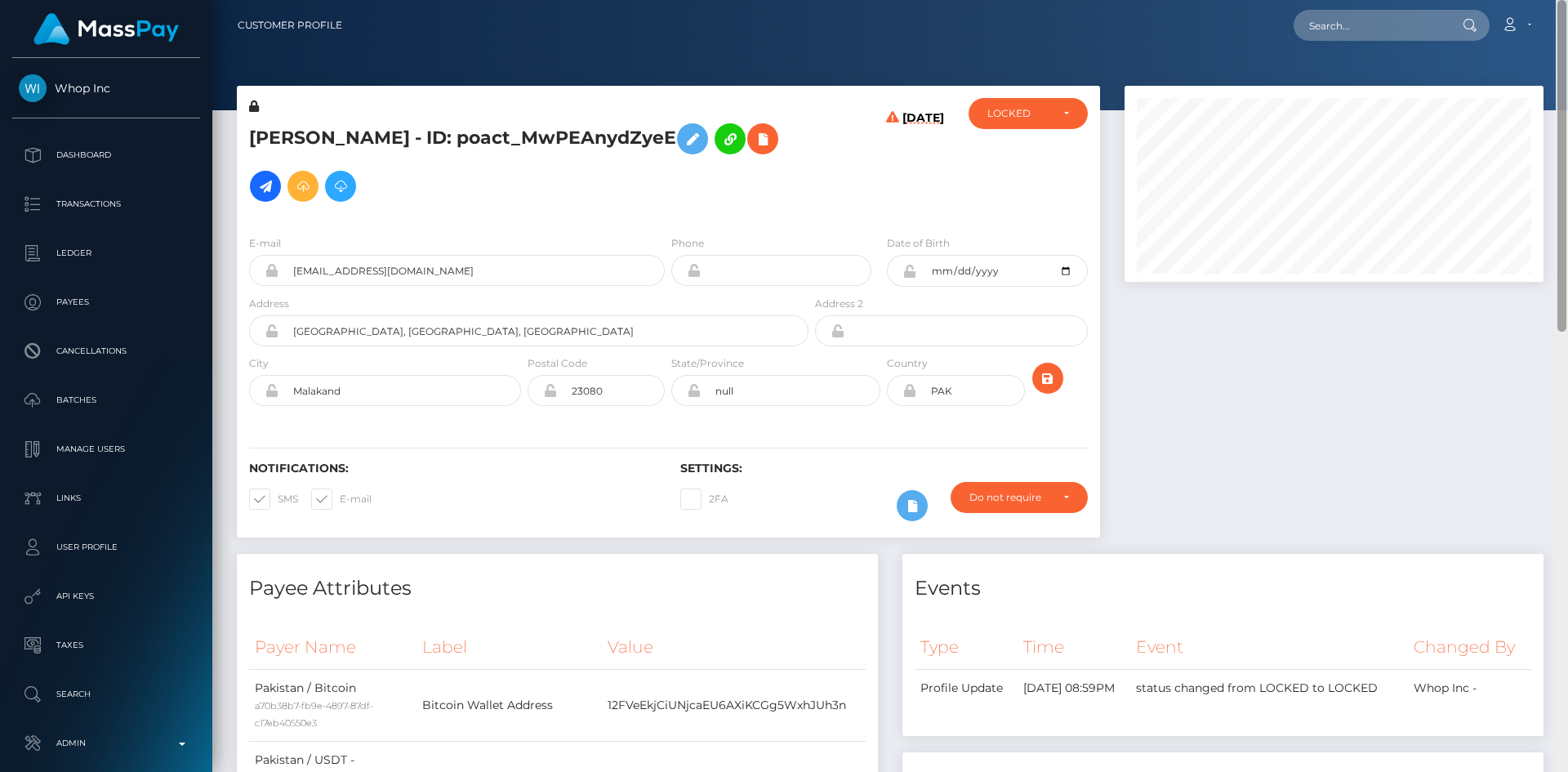
click at [1567, 0] on html "Whop Inc Dashboard Transactions Ledger Payees Cancellations Links" at bounding box center [784, 386] width 1568 height 772
click at [753, 147] on icon at bounding box center [762, 140] width 20 height 21
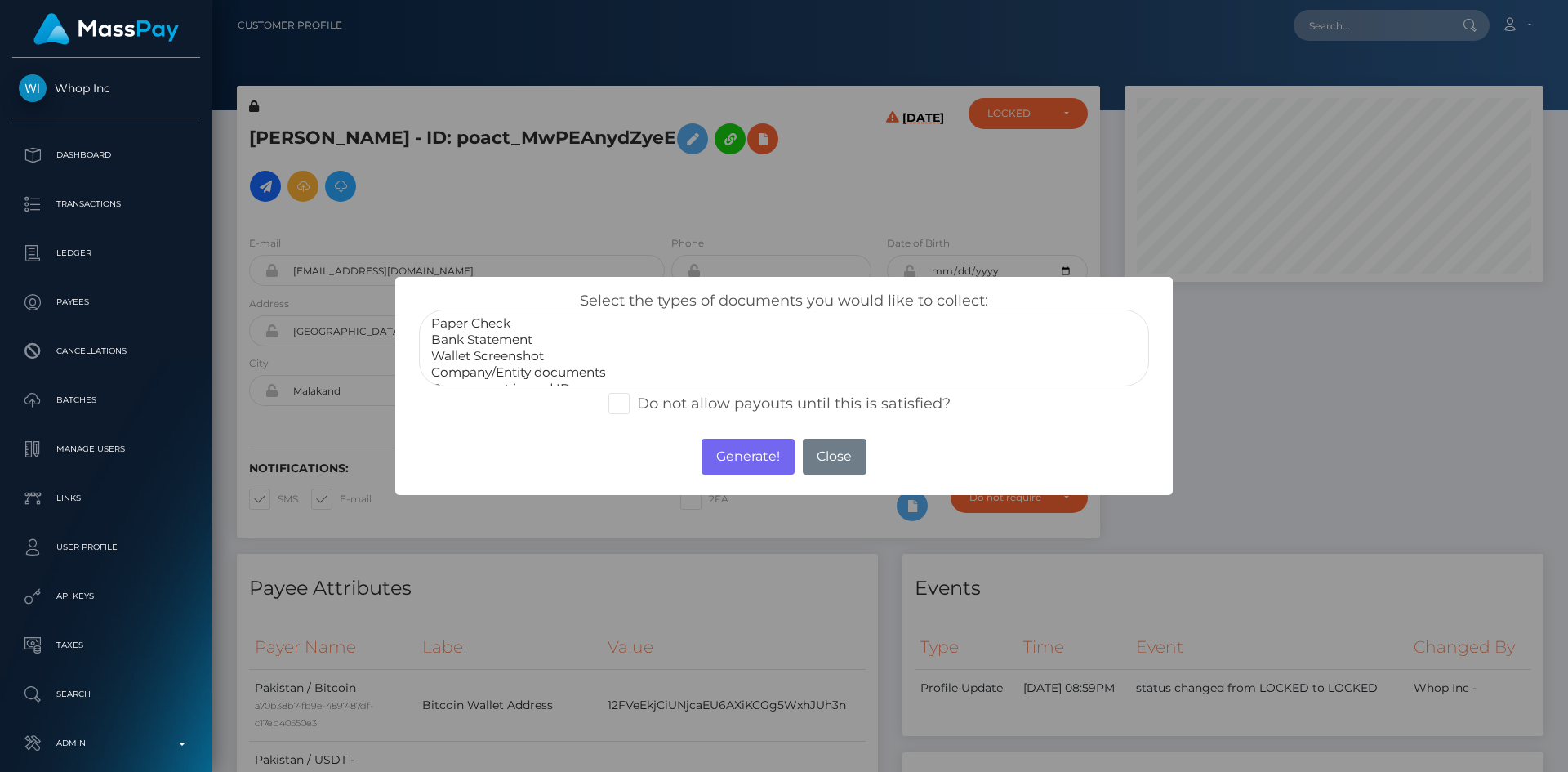
scroll to position [33, 0]
select select "Government issued ID"
click at [540, 354] on option "Government issued ID" at bounding box center [784, 356] width 709 height 16
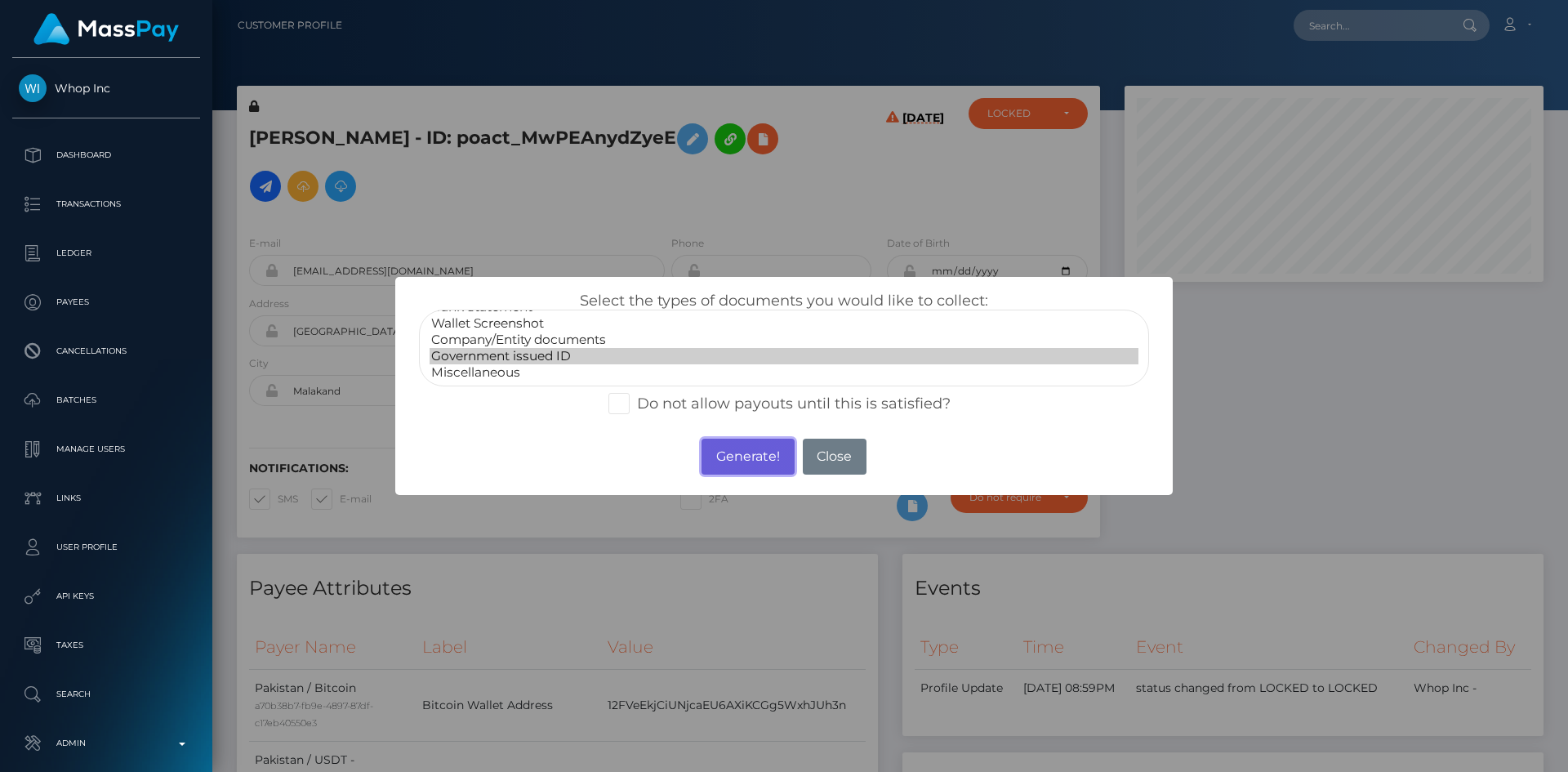
click at [736, 458] on button "Generate!" at bounding box center [747, 457] width 92 height 36
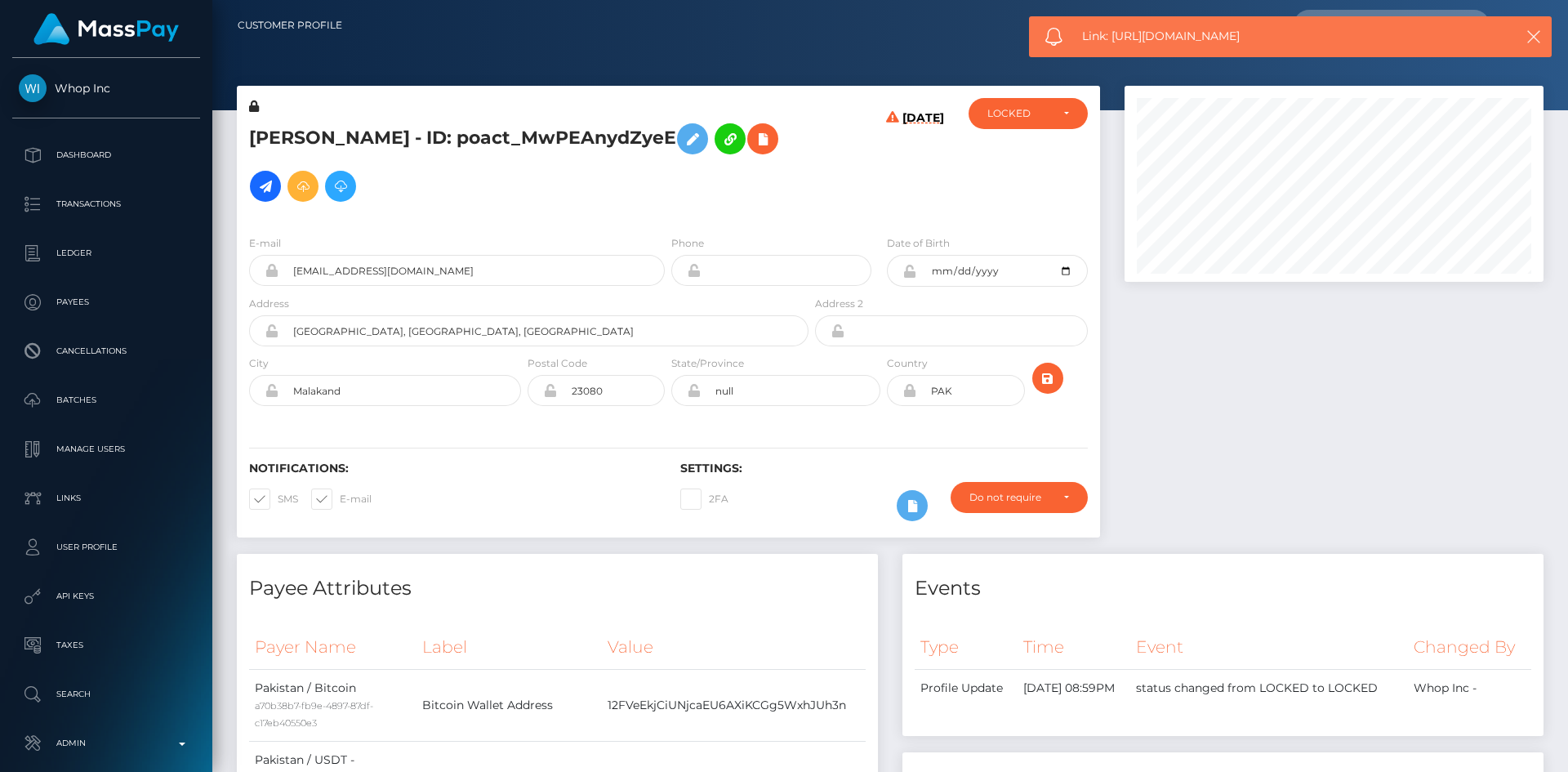
click at [1196, 34] on span "Link: [URL][DOMAIN_NAME]" at bounding box center [1284, 36] width 403 height 17
copy span "Link: [URL][DOMAIN_NAME]"
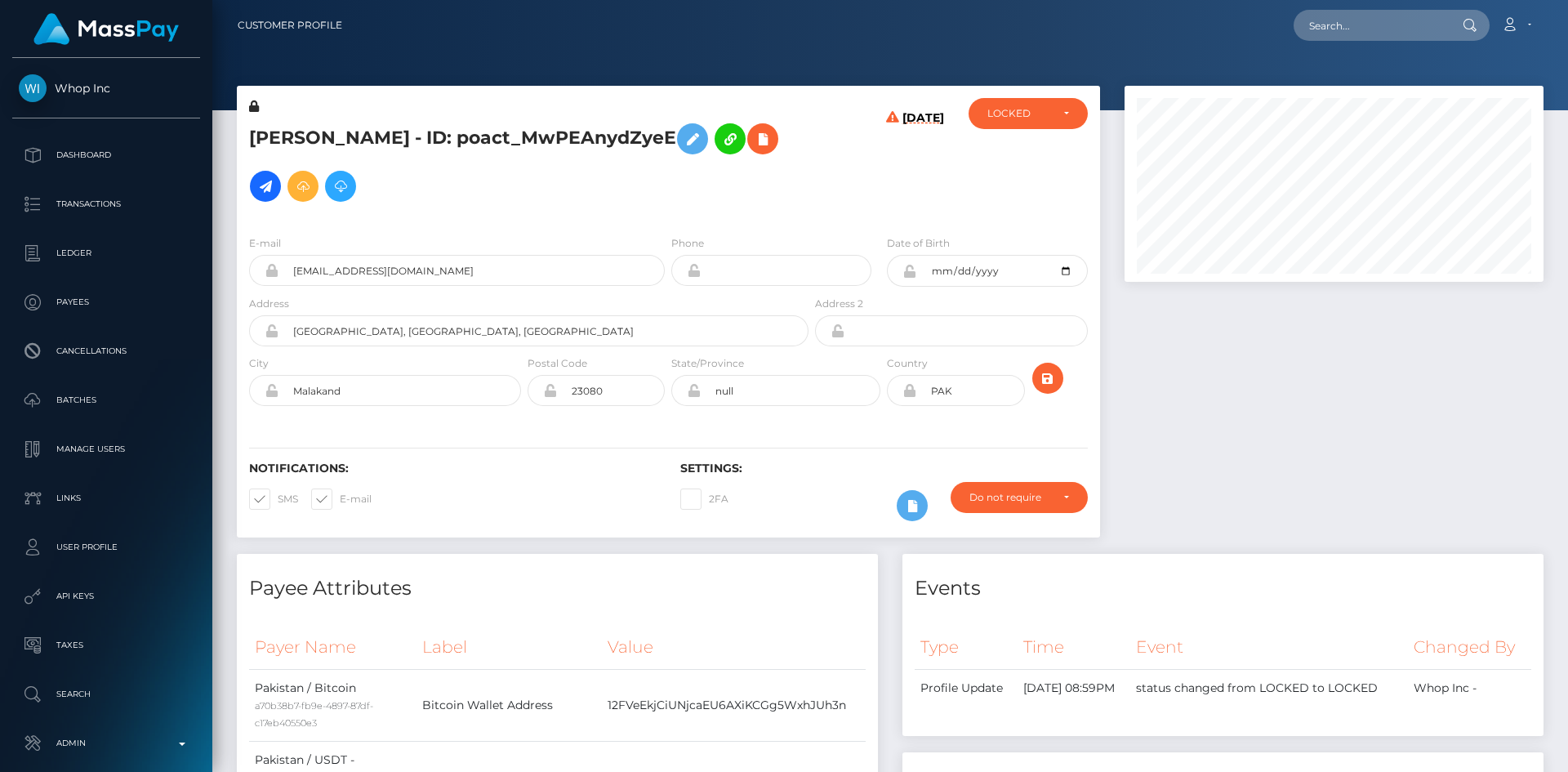
drag, startPoint x: 1393, startPoint y: 28, endPoint x: 1375, endPoint y: 37, distance: 20.1
click at [1393, 28] on input "text" at bounding box center [1371, 25] width 153 height 31
paste input "poact_Au87vlgs9urY"
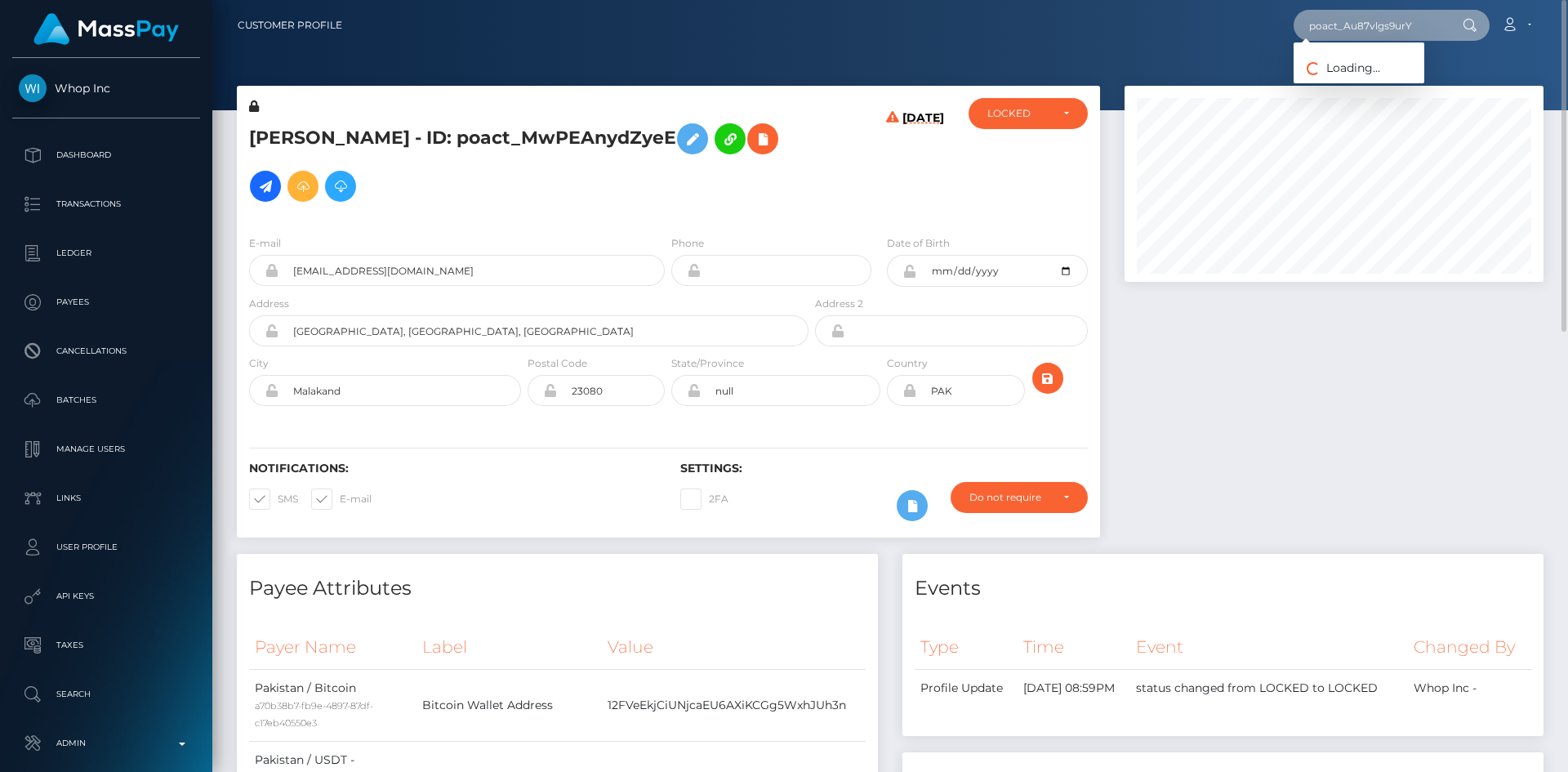
type input "poact_Au87vlgs9urY"
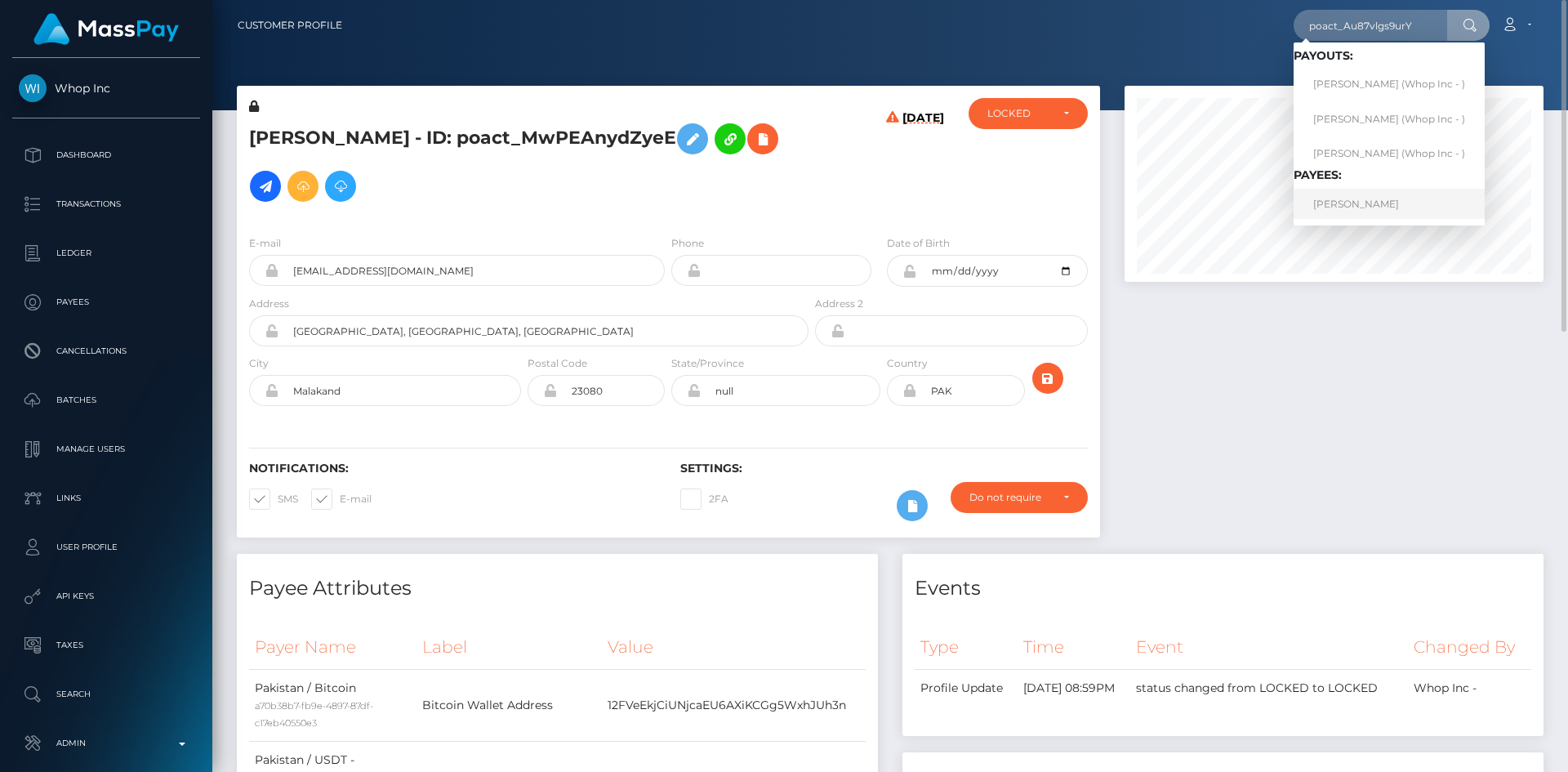
click at [1367, 210] on link "Haseeb Ahmed" at bounding box center [1390, 204] width 191 height 30
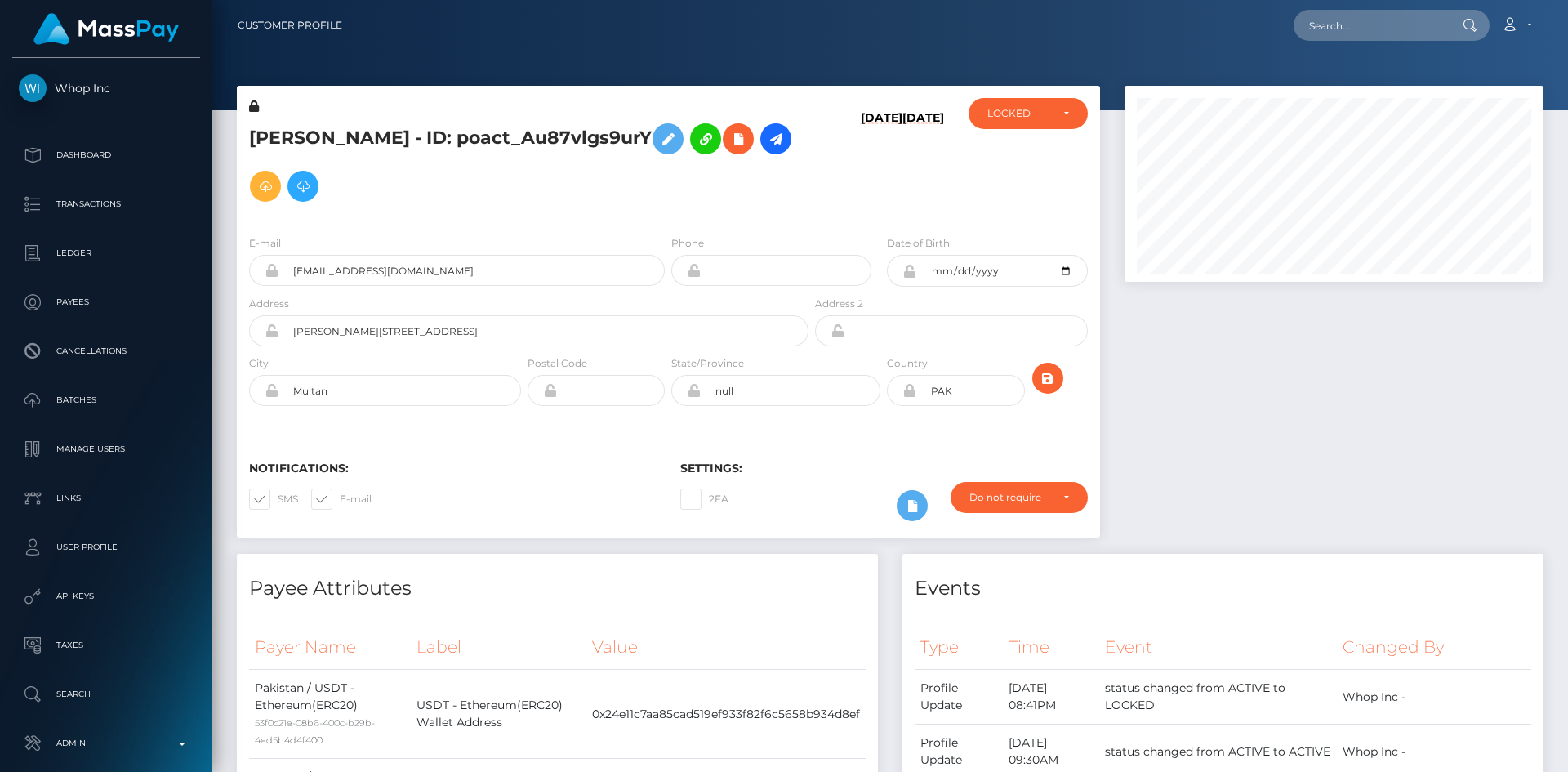
scroll to position [196, 420]
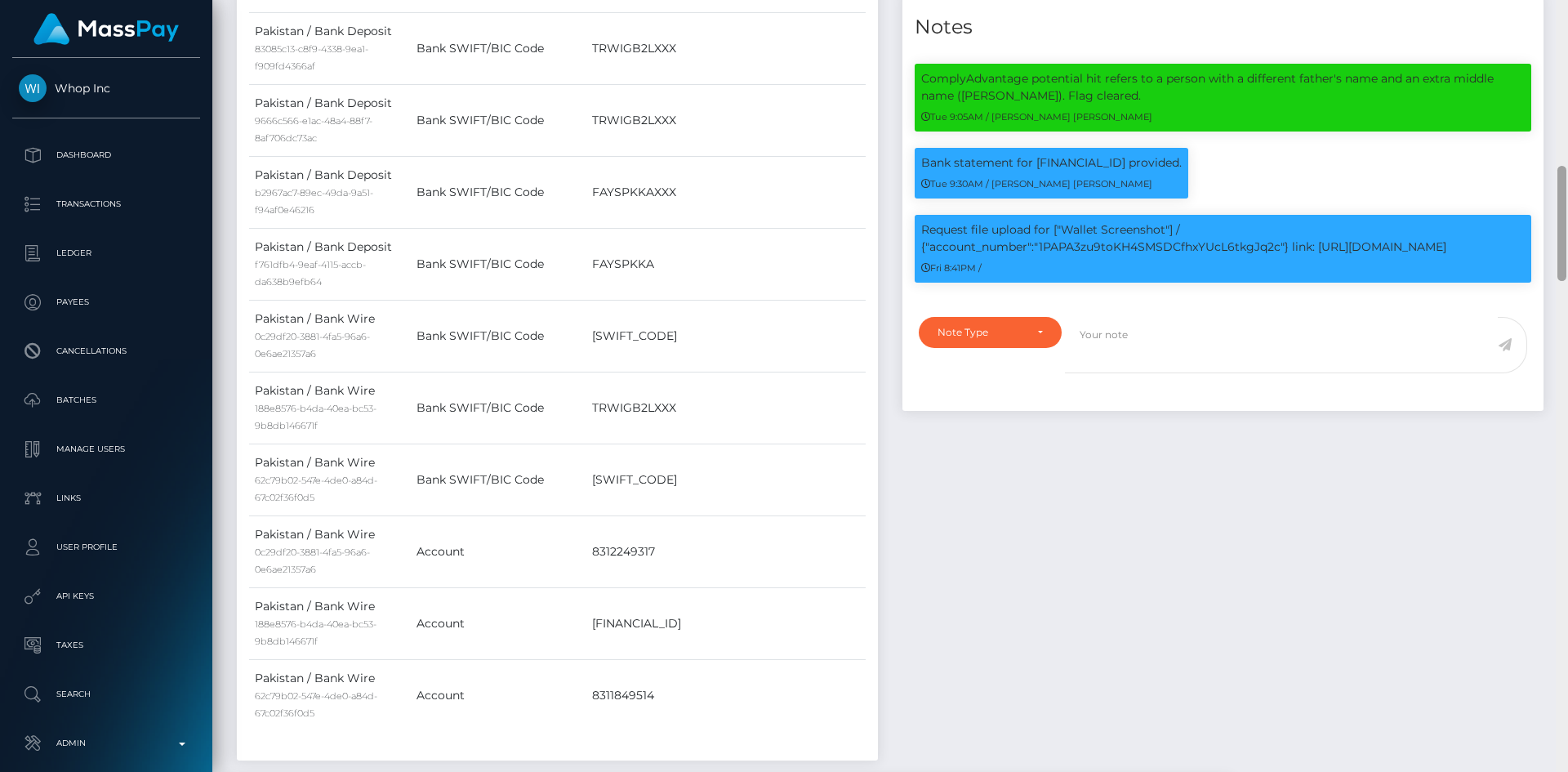
click at [1564, 287] on div at bounding box center [1562, 386] width 12 height 772
drag, startPoint x: 1040, startPoint y: 246, endPoint x: 1467, endPoint y: 245, distance: 427.0
click at [1467, 245] on p "Request file upload for ["Wallet Screenshot"] / {"account_number":"1PAPA3zu9toK…" at bounding box center [1223, 239] width 603 height 35
copy p "1PAPA3zu9toKH4SMSDCfhxYUcL6tkgJq2c"} link: https://l.maspay.io/rgLuf"
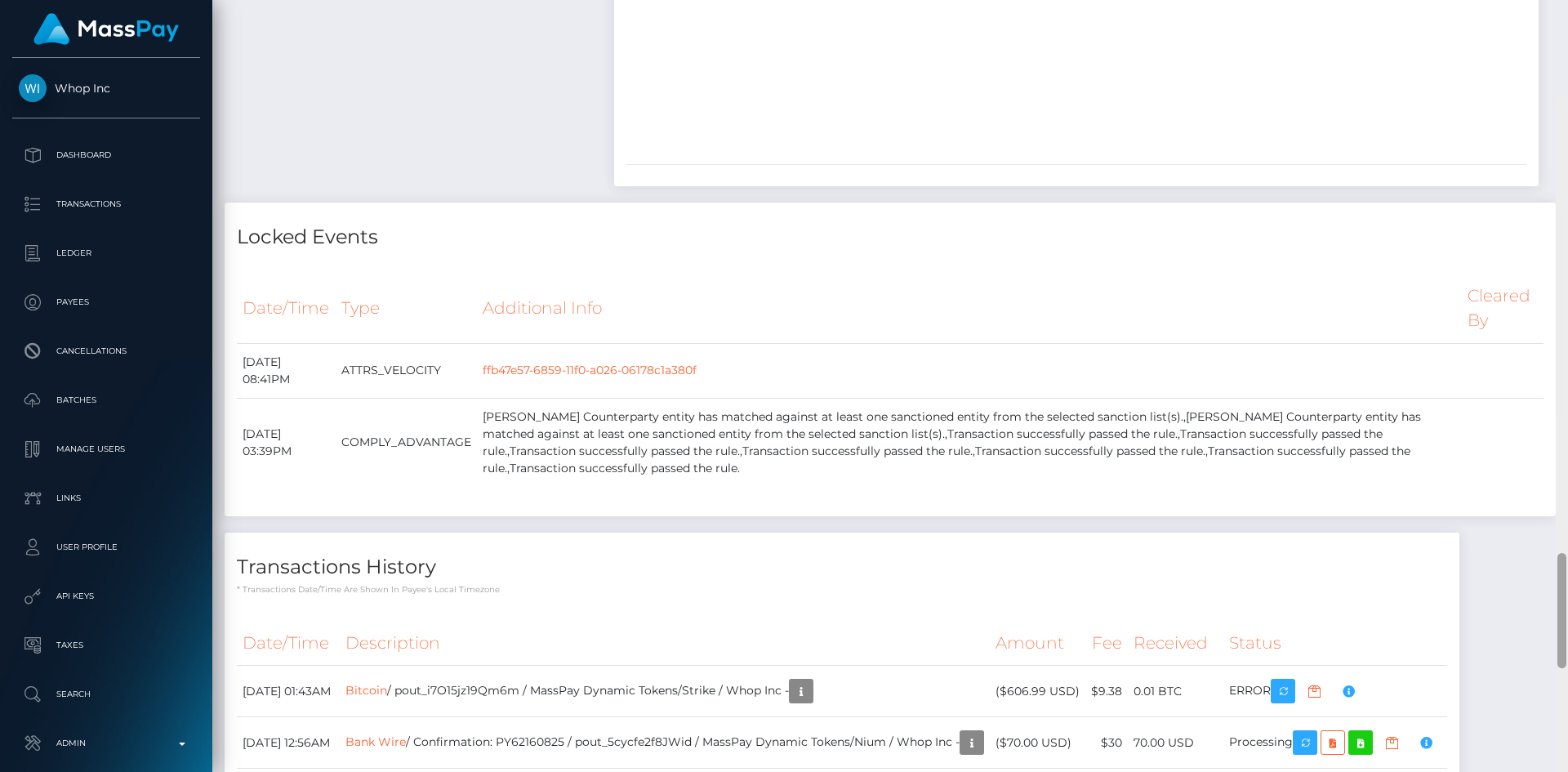
scroll to position [2931, 0]
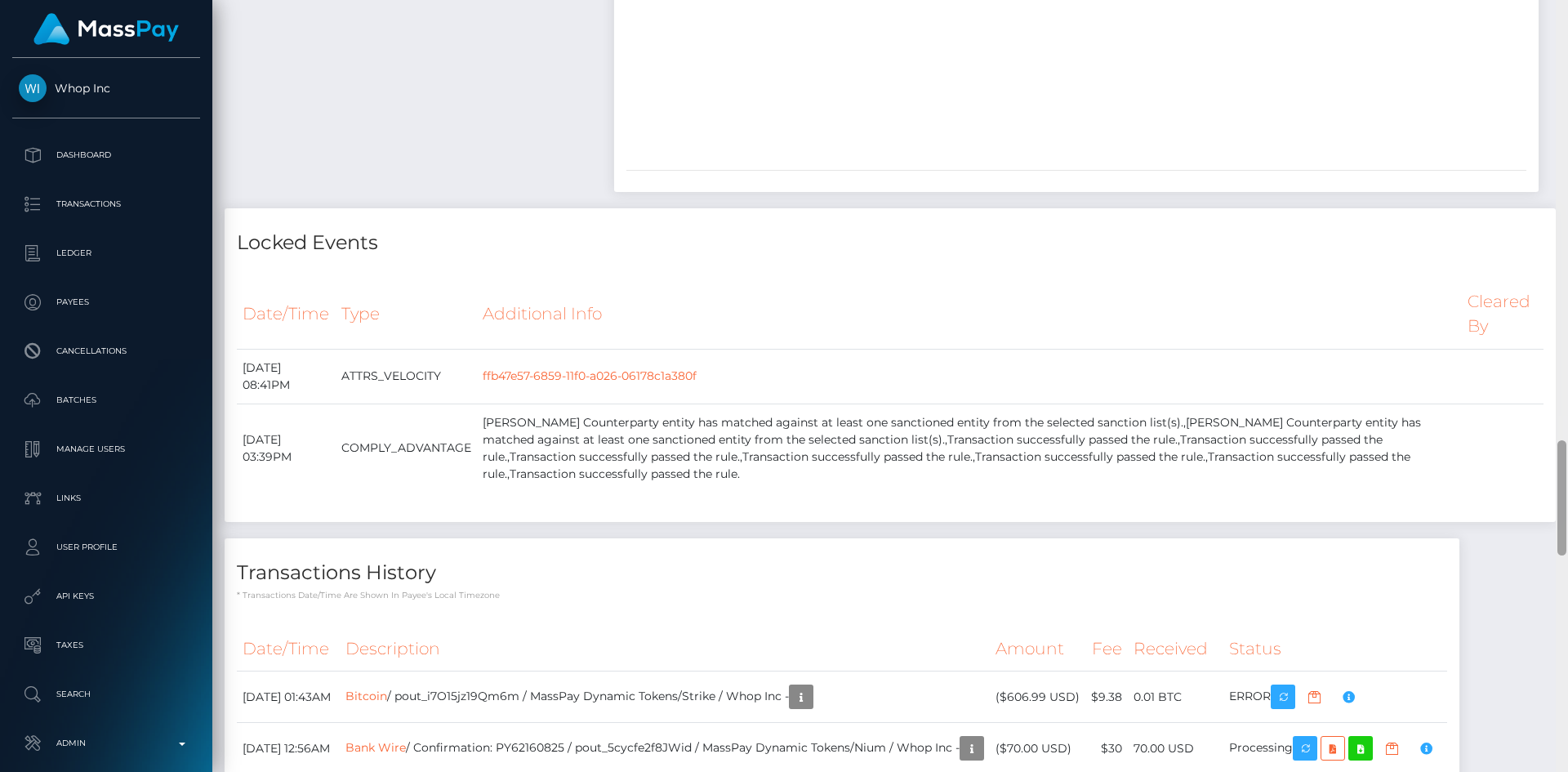
drag, startPoint x: 1562, startPoint y: 216, endPoint x: 1567, endPoint y: 490, distance: 274.0
click at [1567, 490] on div at bounding box center [1562, 386] width 12 height 772
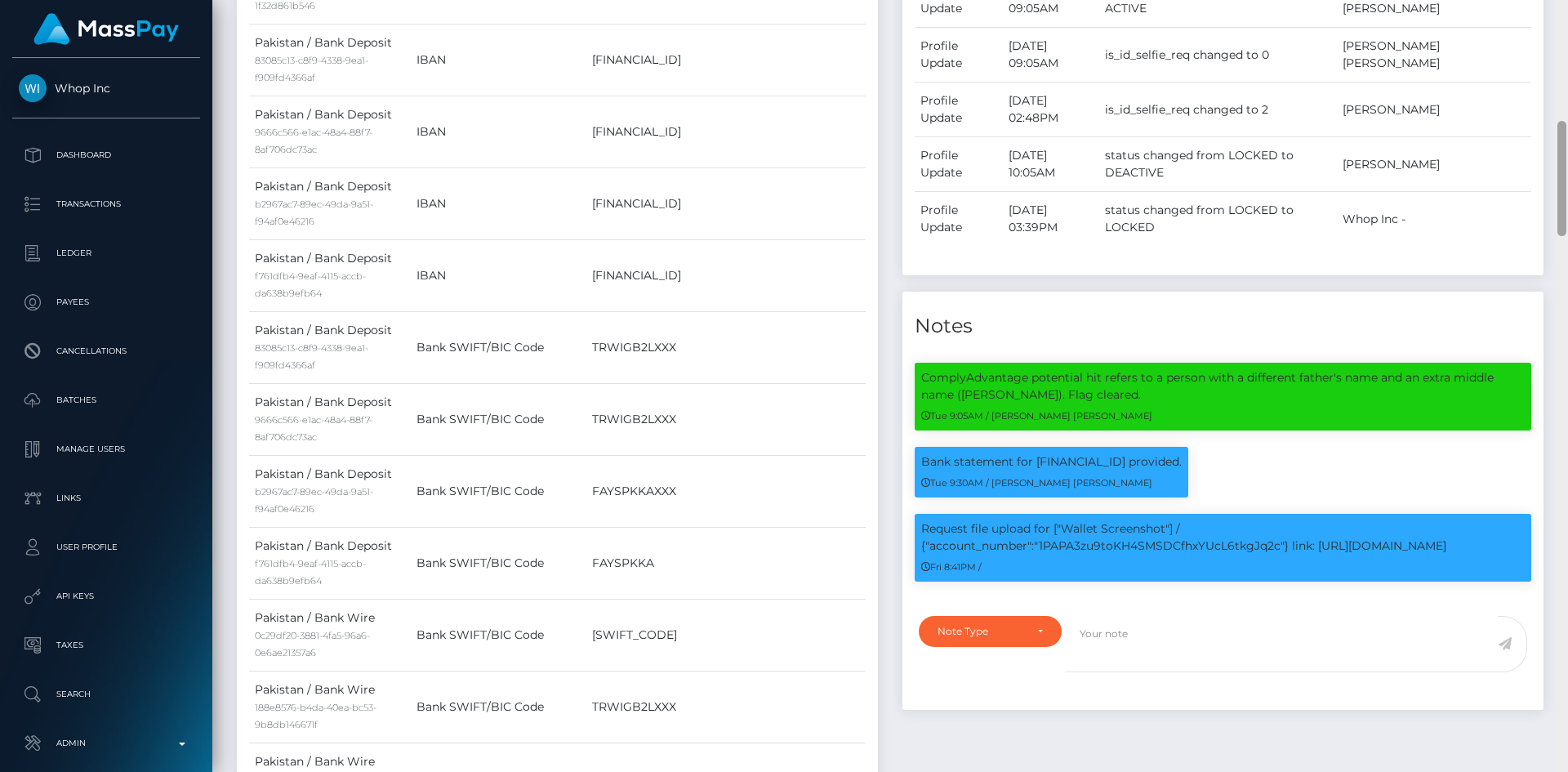
scroll to position [813, 0]
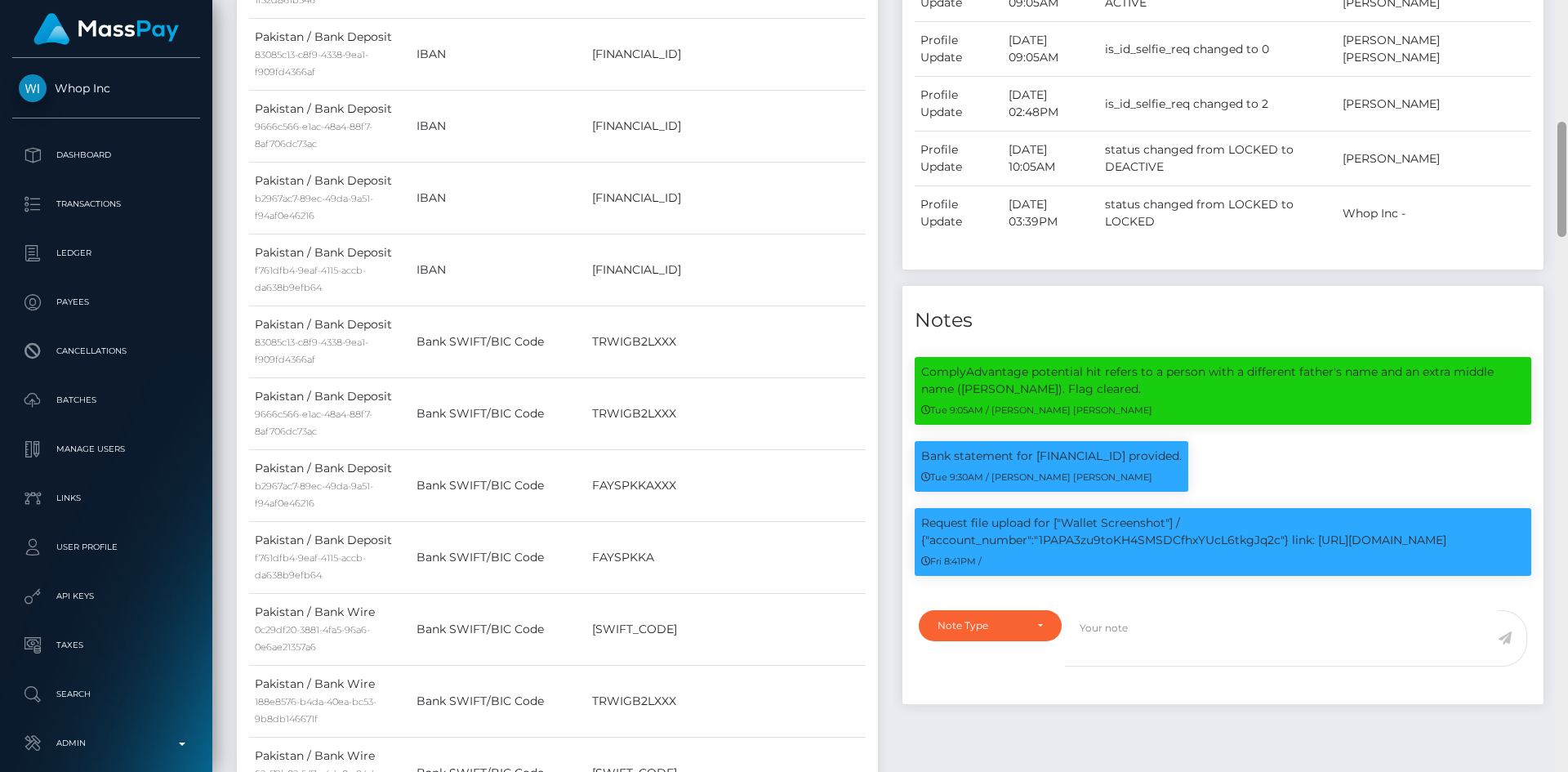
drag, startPoint x: 1560, startPoint y: 459, endPoint x: 1565, endPoint y: 141, distance: 318.0
click at [1565, 141] on div at bounding box center [1562, 179] width 9 height 116
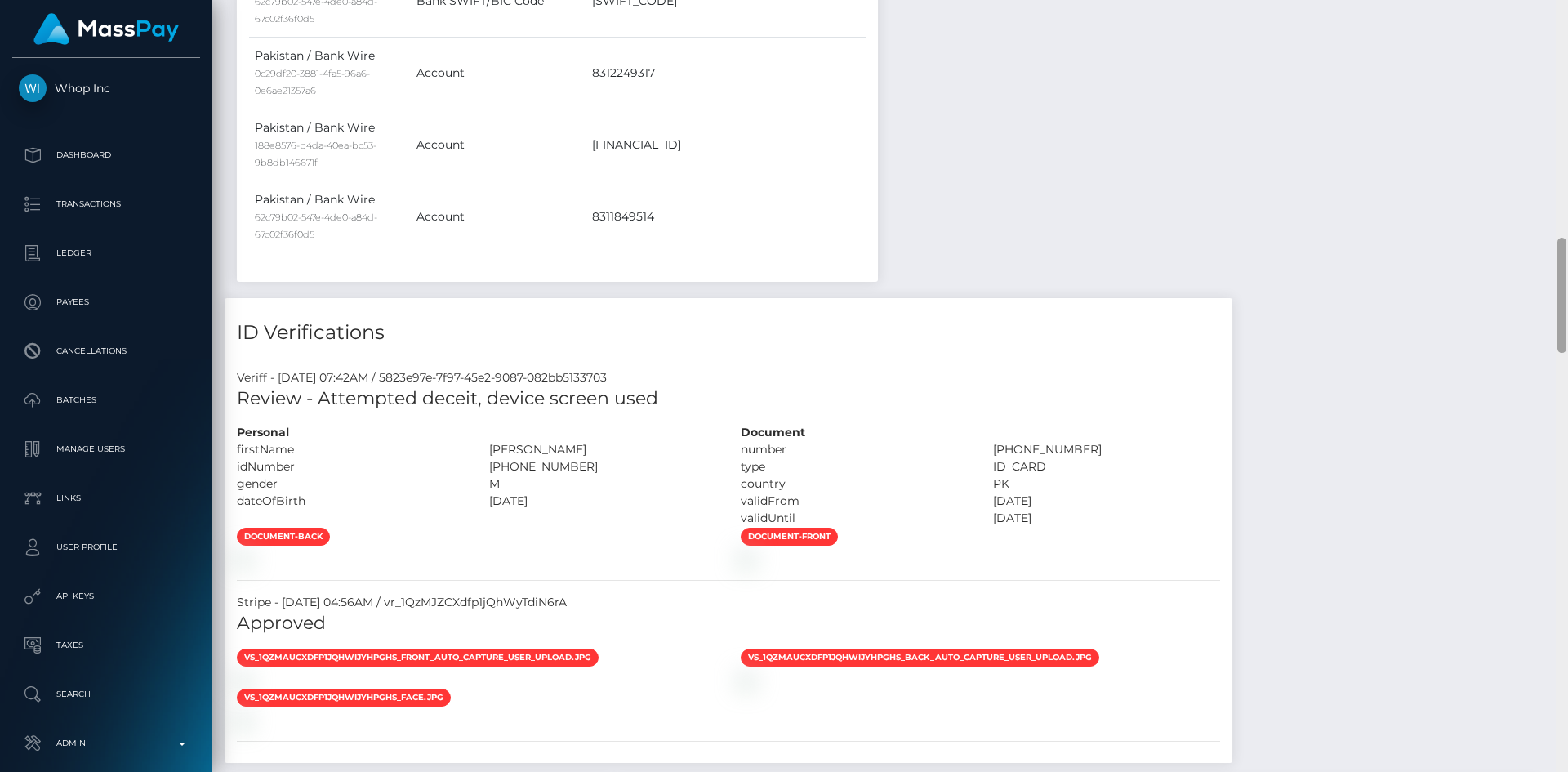
drag, startPoint x: 1567, startPoint y: 200, endPoint x: 1559, endPoint y: 47, distance: 153.2
click at [1561, 38] on div at bounding box center [1562, 386] width 12 height 772
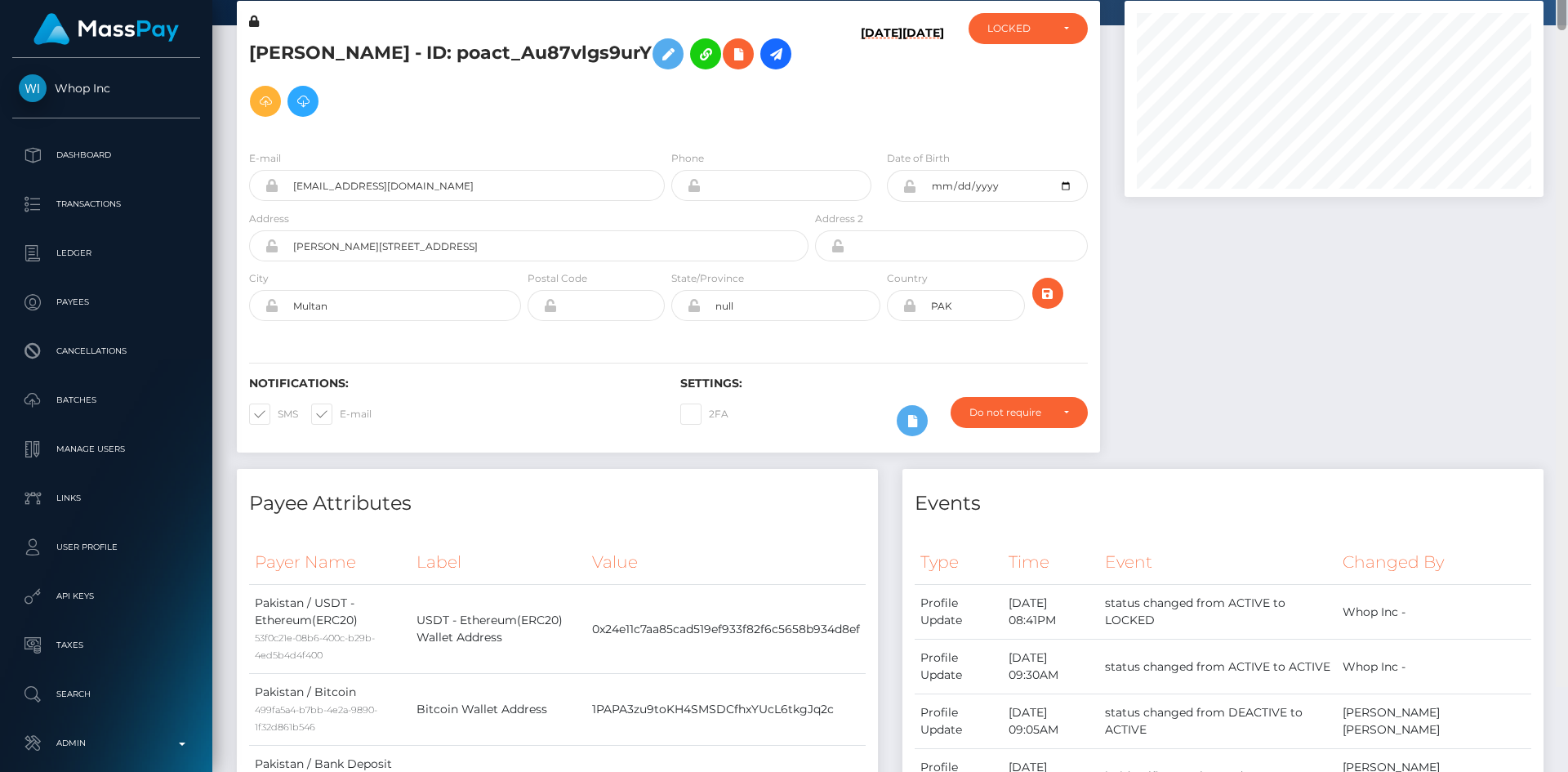
scroll to position [0, 0]
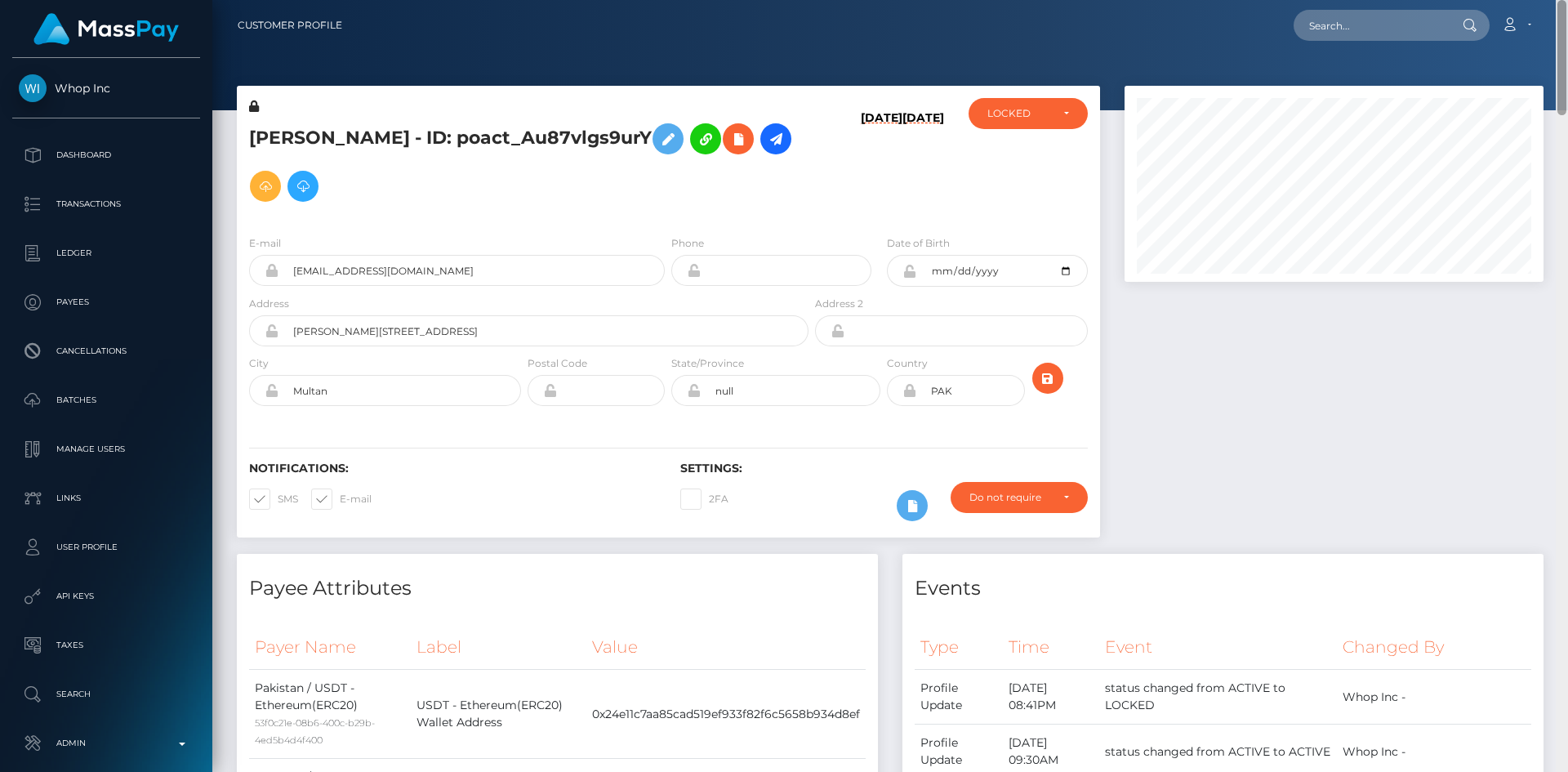
drag, startPoint x: 1561, startPoint y: 263, endPoint x: 1566, endPoint y: -49, distance: 312.0
click at [1566, 0] on html "Whop Inc Dashboard Transactions Ledger Payees Cancellations Links" at bounding box center [784, 386] width 1568 height 772
click at [1361, 19] on input "text" at bounding box center [1371, 25] width 153 height 31
paste input "poact_5kxEzZb2RIuR"
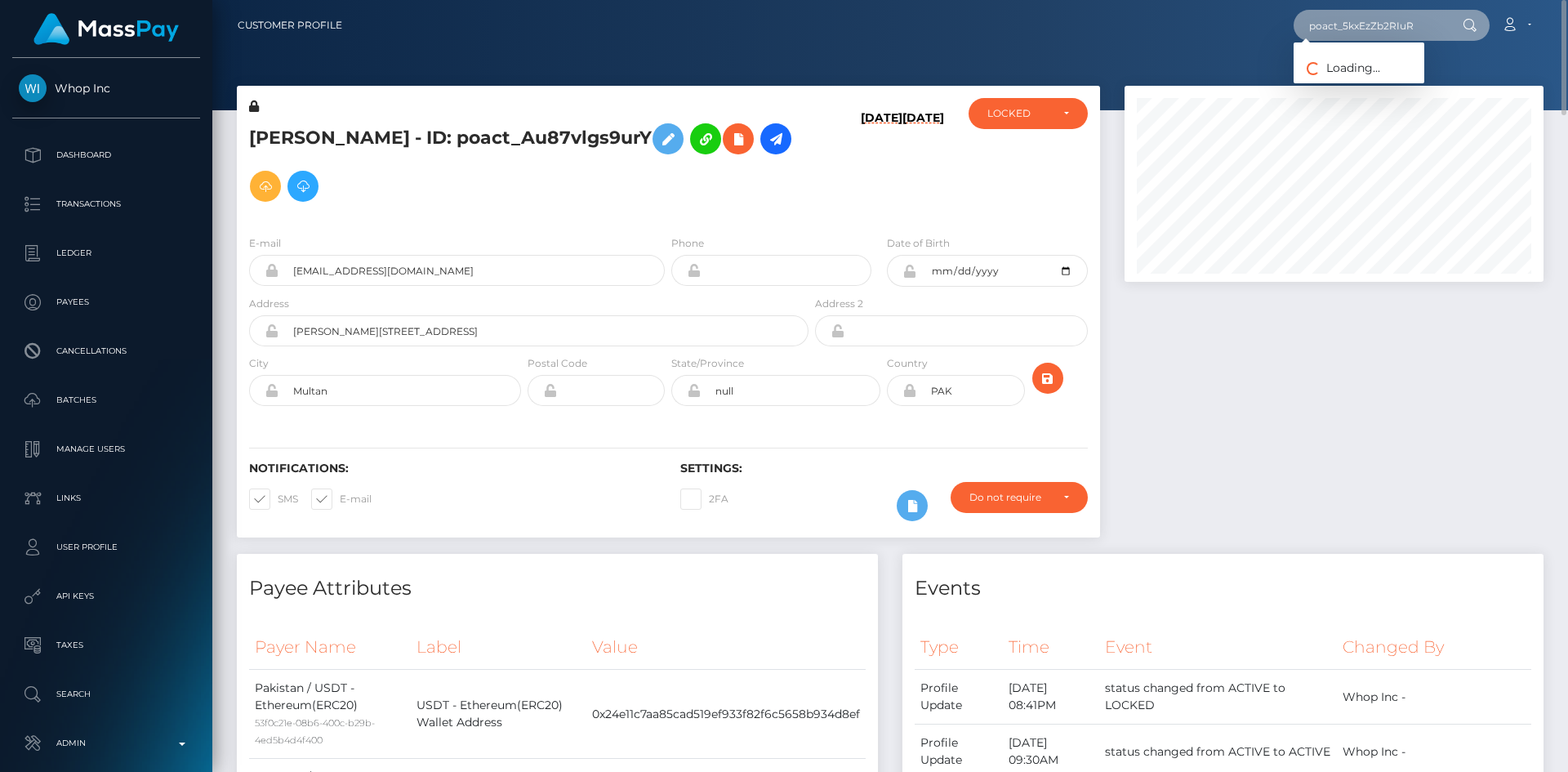
type input "poact_5kxEzZb2RIuR"
click at [1334, 78] on link "MIOIELEMGELO RORE" at bounding box center [1369, 85] width 150 height 30
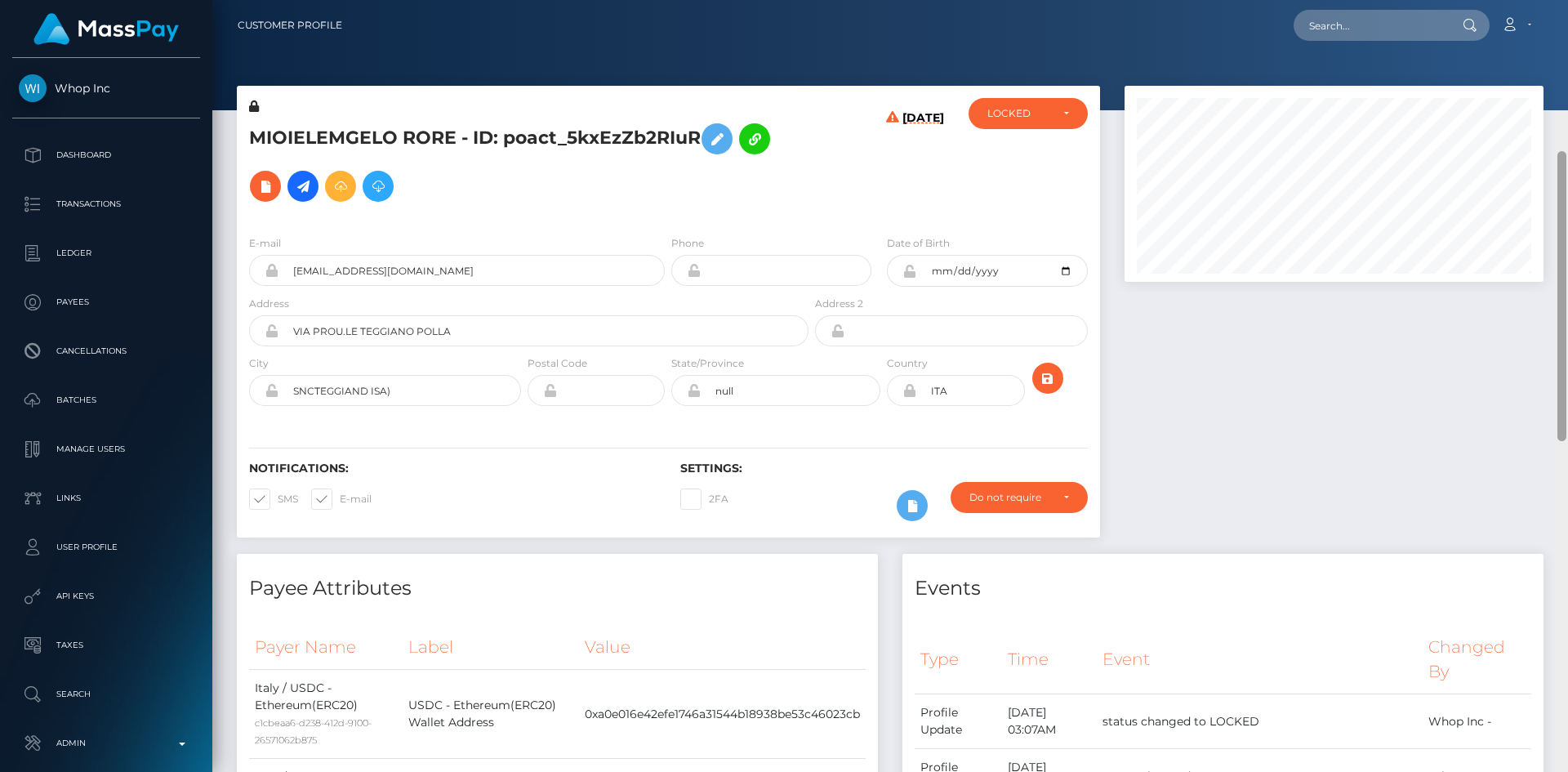
scroll to position [196, 420]
click at [1567, 0] on html "Whop Inc Dashboard Transactions Ledger Payees Cancellations Links" at bounding box center [784, 386] width 1568 height 772
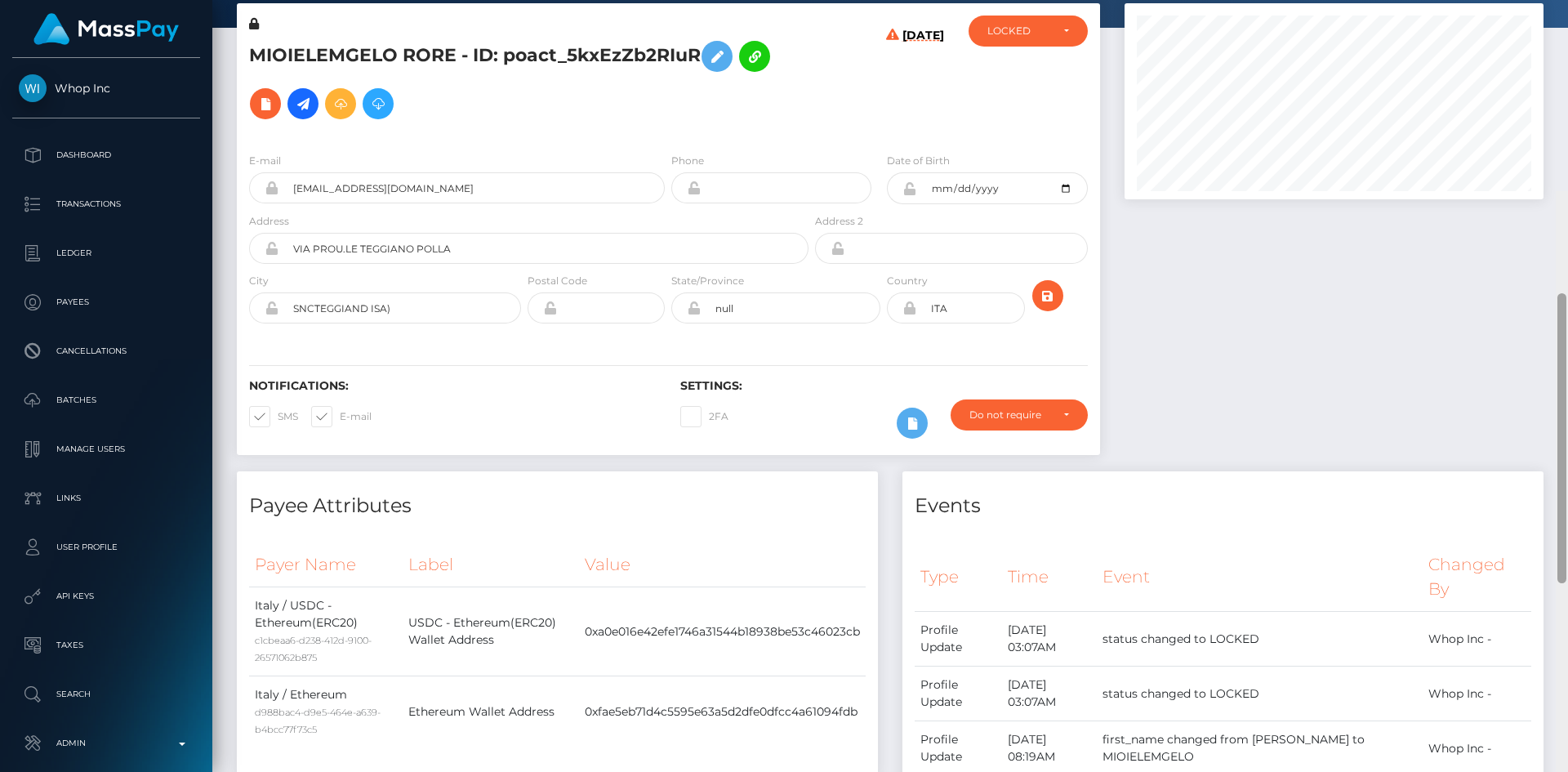
scroll to position [0, 0]
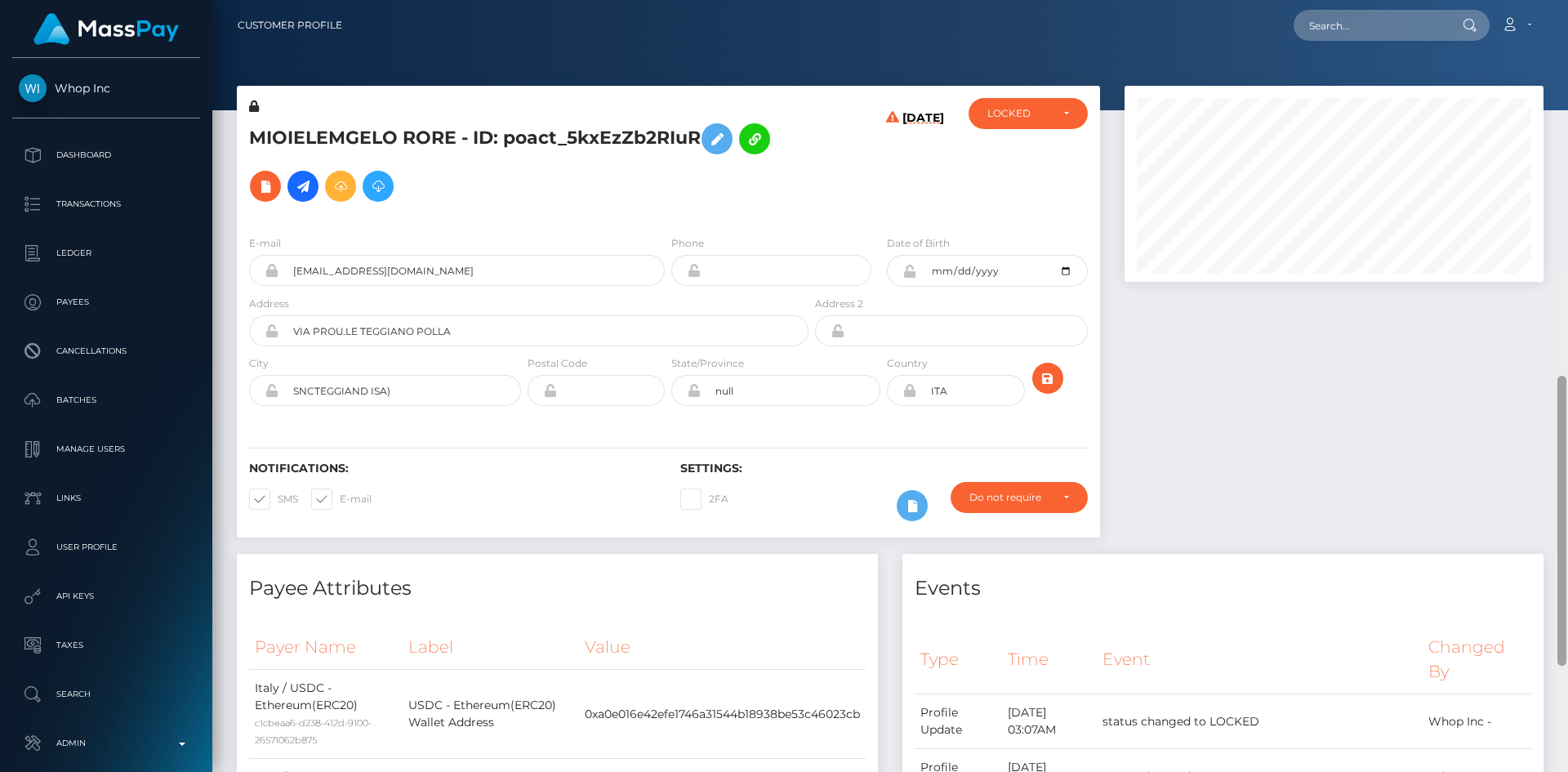
drag, startPoint x: 1559, startPoint y: 117, endPoint x: 1567, endPoint y: 17, distance: 100.3
click at [1567, 21] on div "Customer Profile Loading... Loading..." at bounding box center [890, 386] width 1356 height 772
click at [260, 181] on icon at bounding box center [265, 187] width 20 height 21
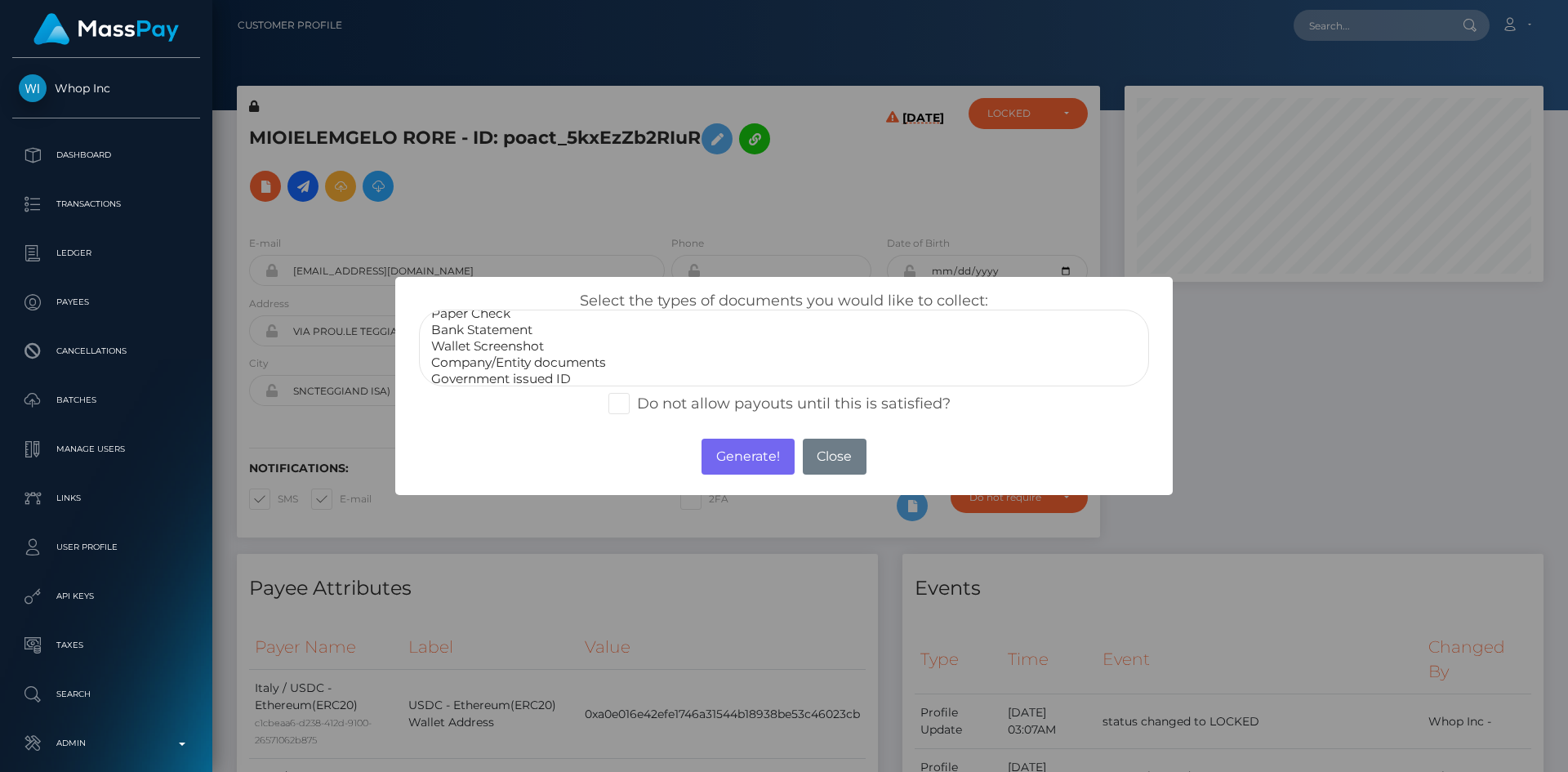
scroll to position [33, 0]
select select "Government issued ID"
click at [556, 353] on option "Government issued ID" at bounding box center [784, 356] width 709 height 16
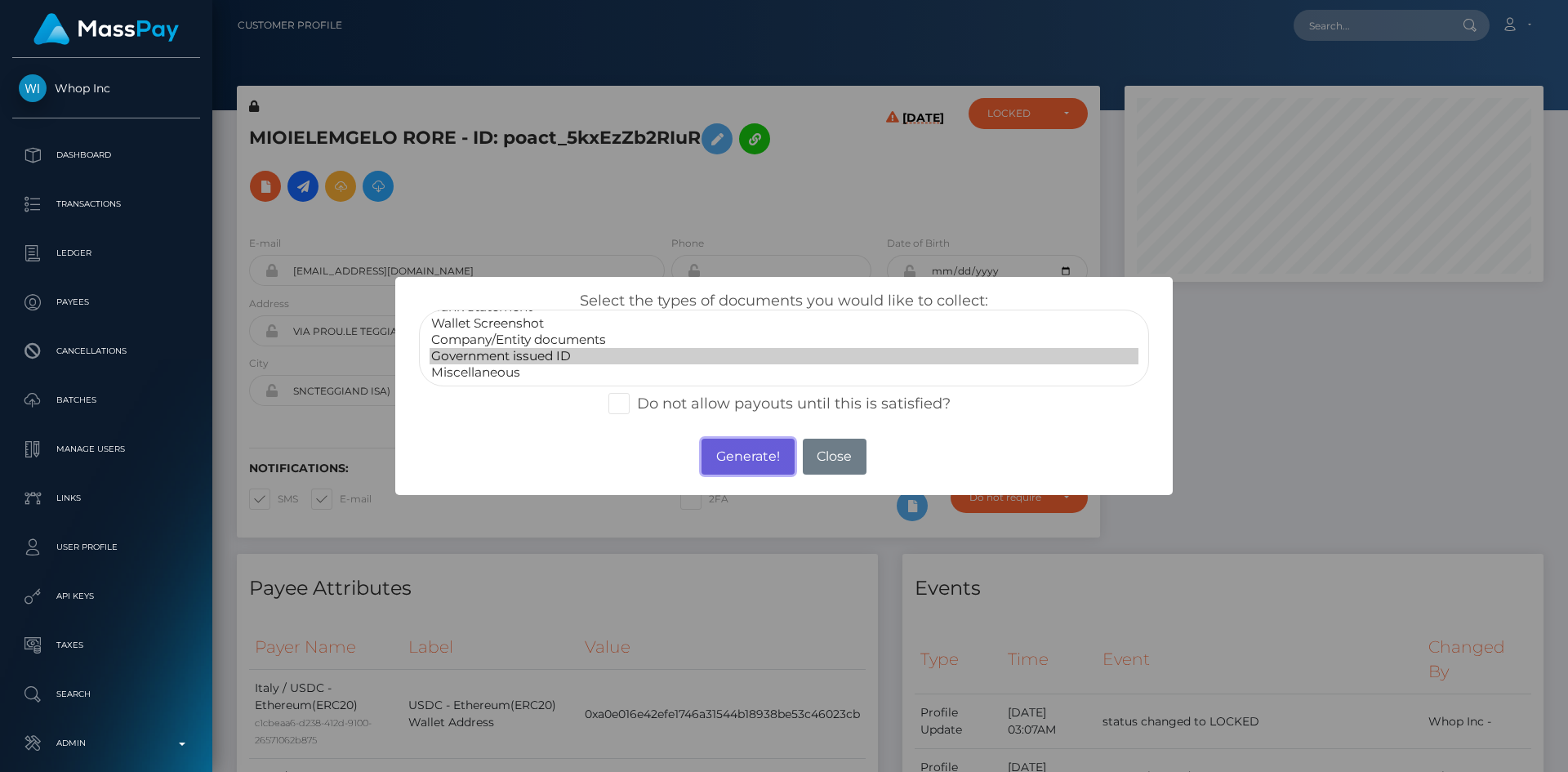
click at [747, 464] on button "Generate!" at bounding box center [747, 457] width 92 height 36
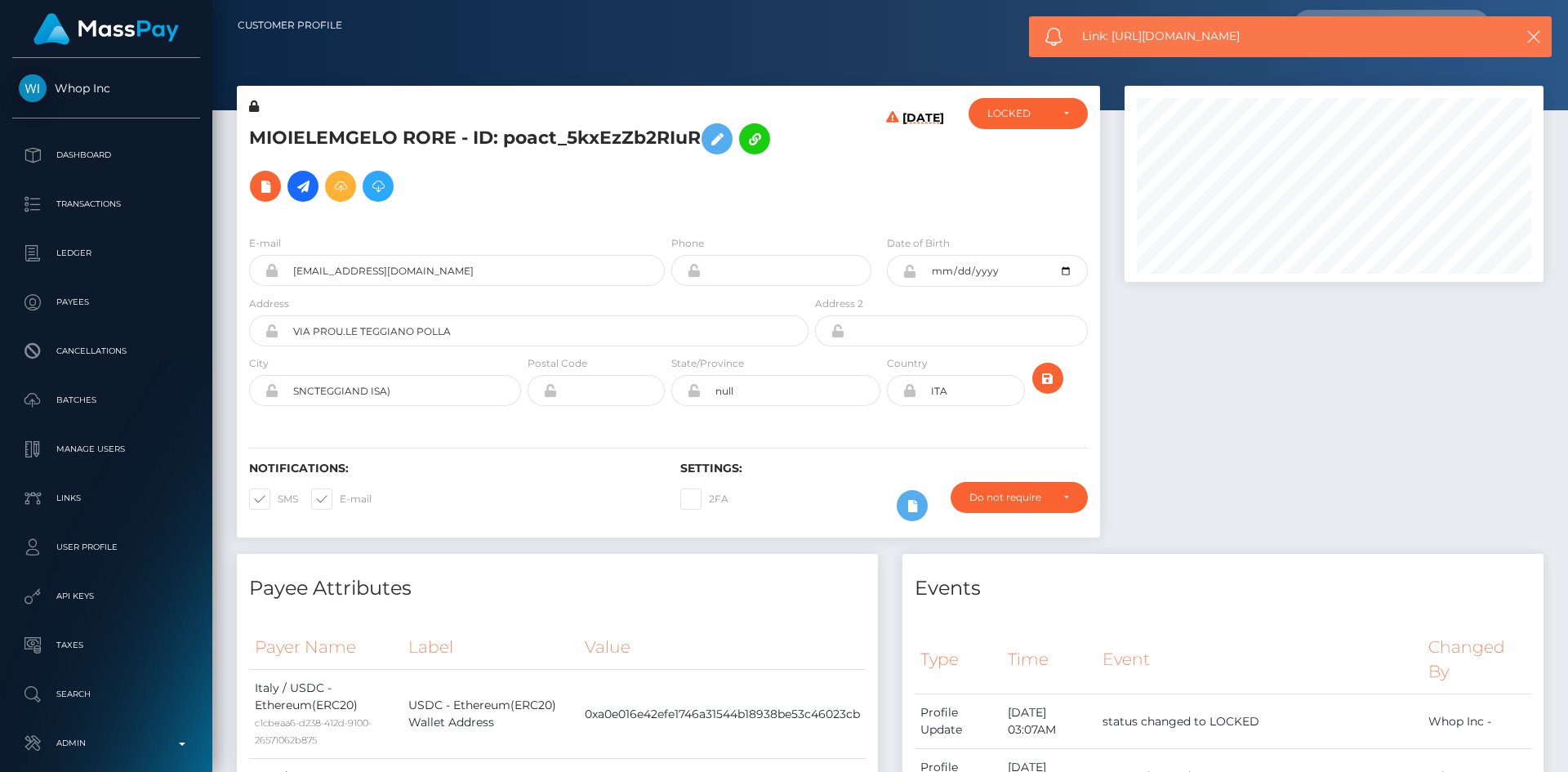
click at [1169, 41] on span "Link: https://l.maspay.io/ZgXlm" at bounding box center [1284, 36] width 403 height 17
copy span "Link: https://l.maspay.io/ZgXlm"
click at [1528, 36] on icon "button" at bounding box center [1534, 36] width 16 height 16
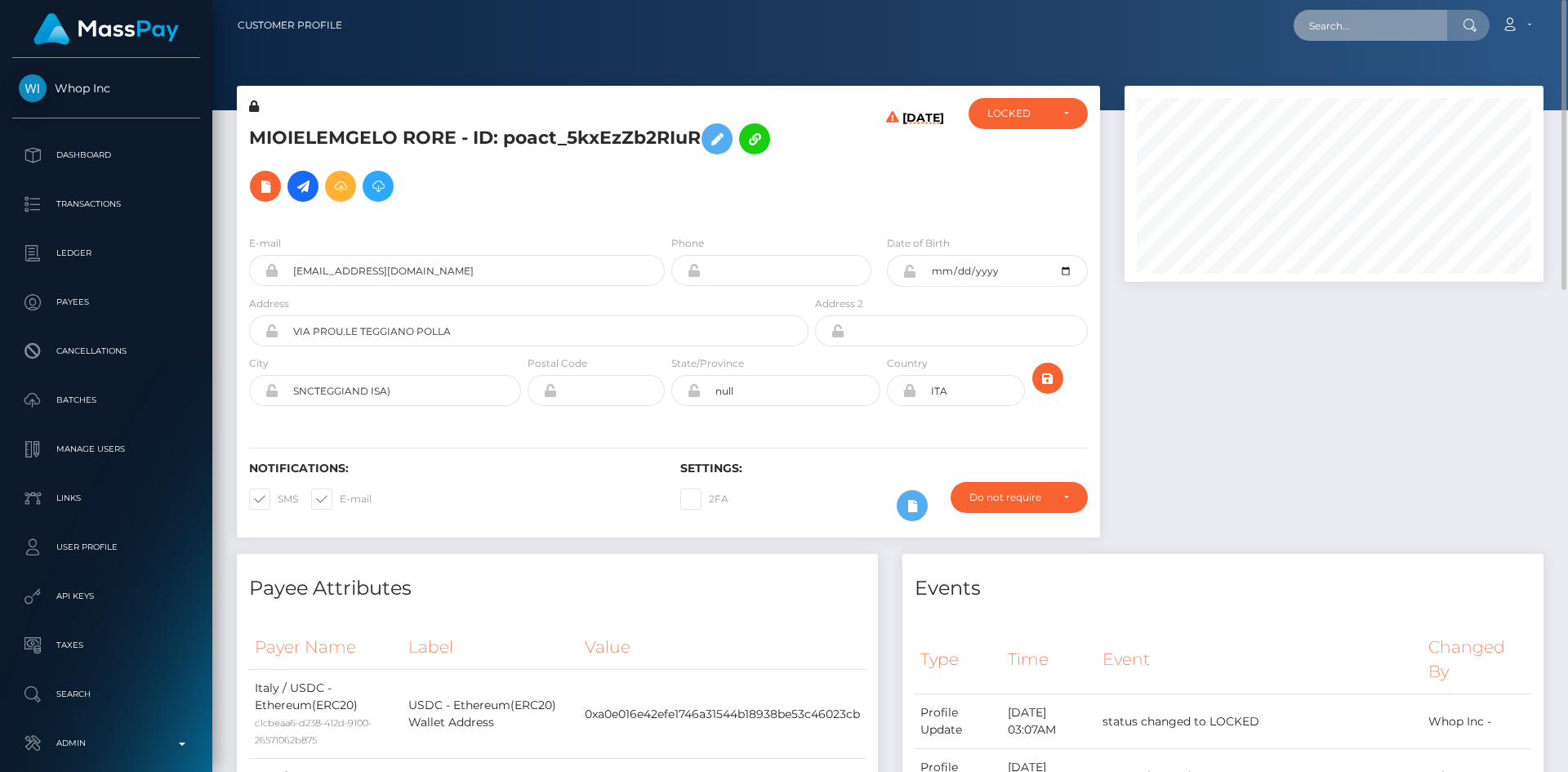
click at [1411, 31] on input "text" at bounding box center [1371, 25] width 153 height 31
paste input "user_i9xMGY9Ita1vk"
type input "user_i9xMGY9Ita1vk"
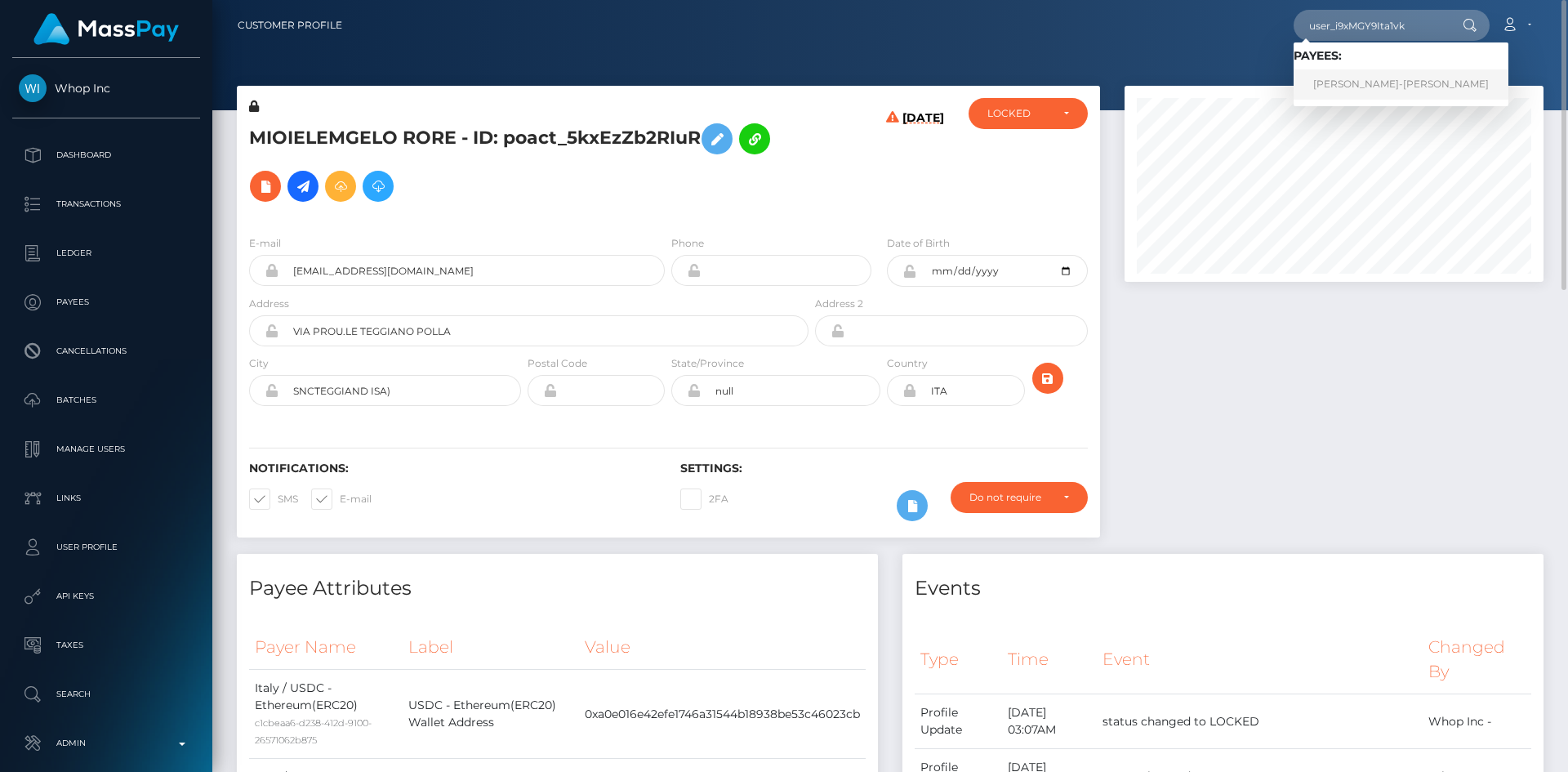
click at [1383, 78] on link "MARC JEAN-JACQUES MORAWEK" at bounding box center [1401, 85] width 215 height 30
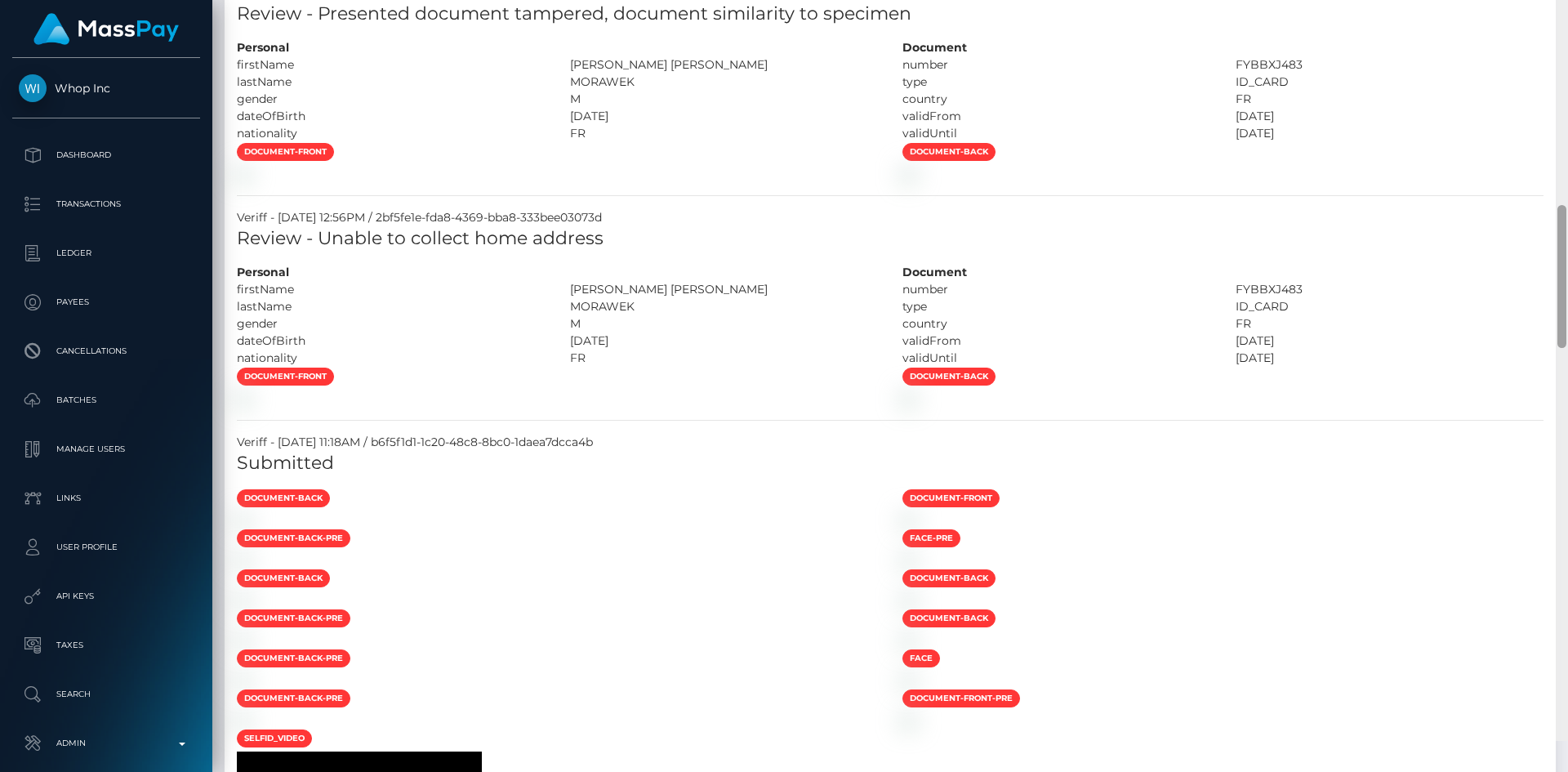
scroll to position [1236, 0]
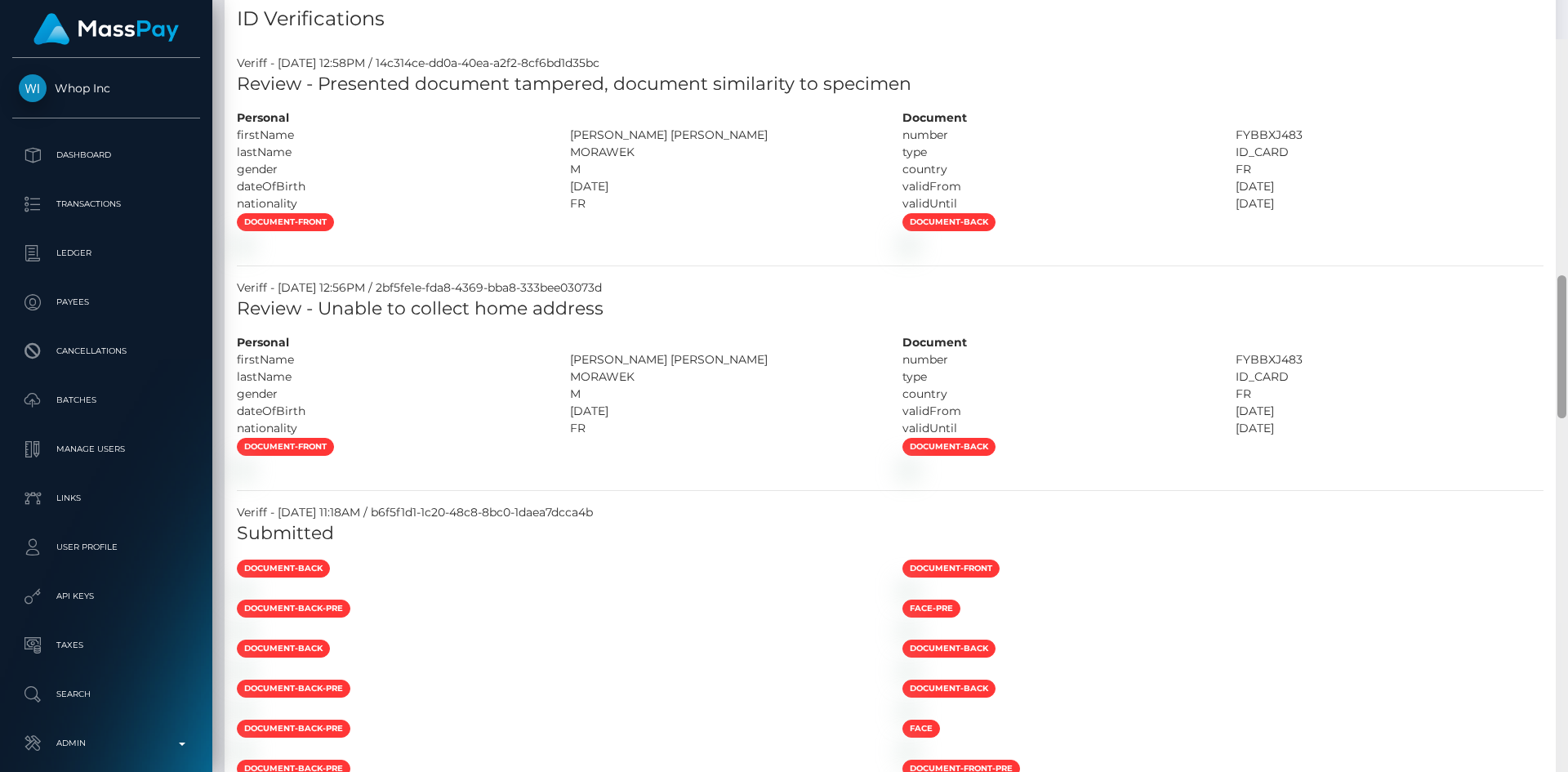
click at [1567, 355] on div at bounding box center [1562, 424] width 12 height 772
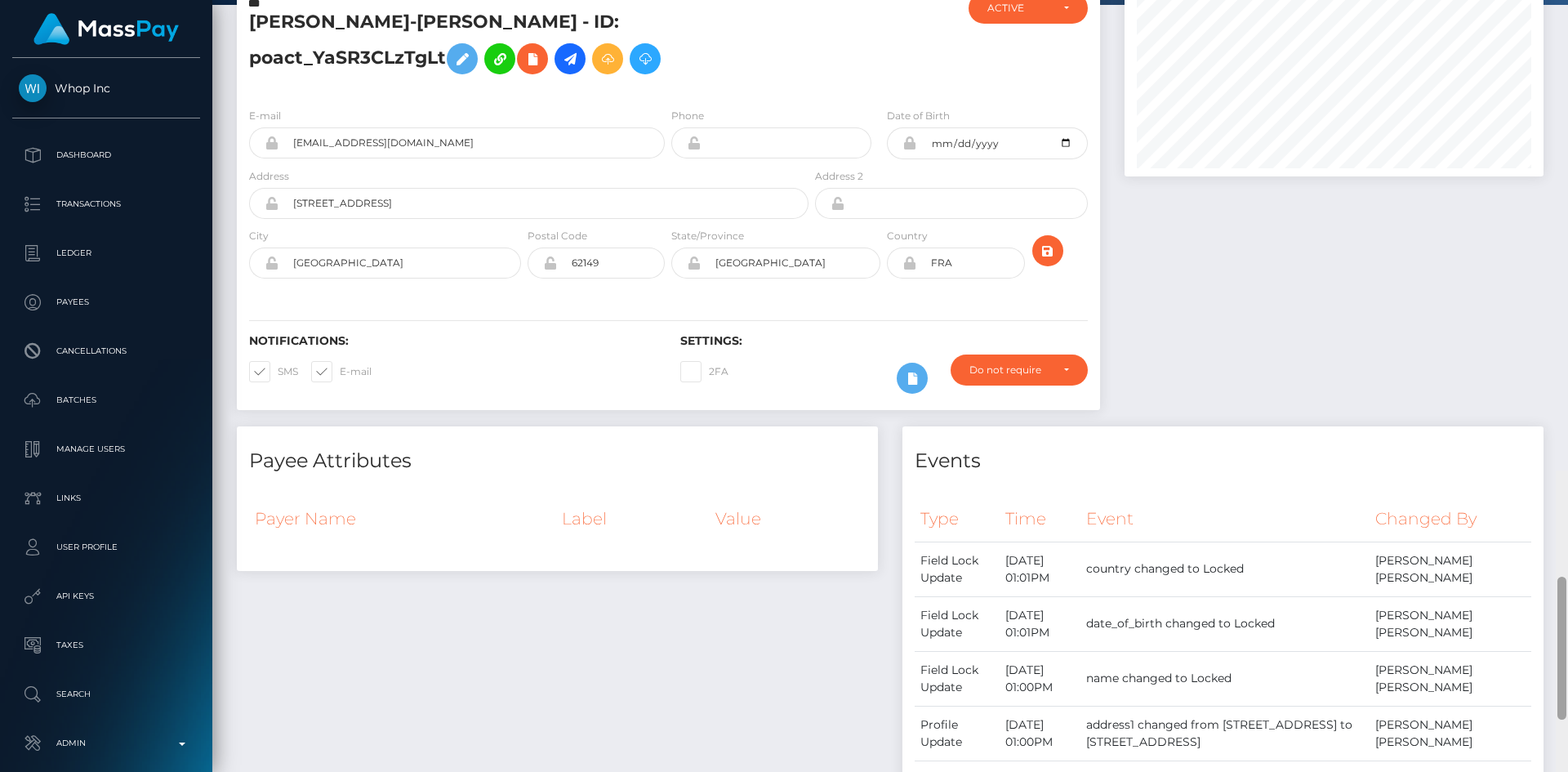
scroll to position [0, 0]
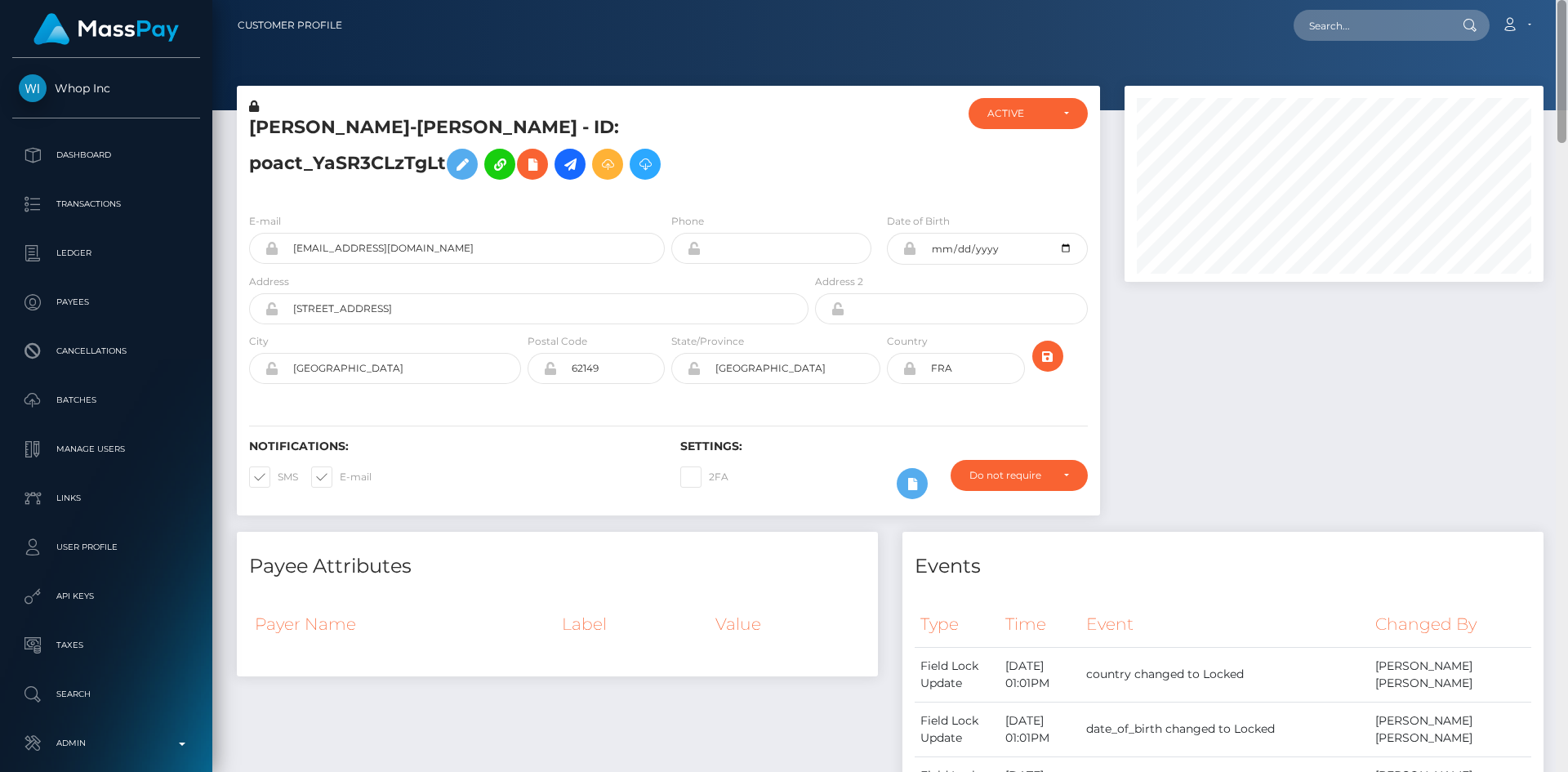
drag, startPoint x: 1560, startPoint y: 289, endPoint x: 1567, endPoint y: -71, distance: 360.1
click at [1567, 0] on html "Whop Inc Dashboard Transactions Ledger Payees Cancellations Links" at bounding box center [784, 386] width 1568 height 772
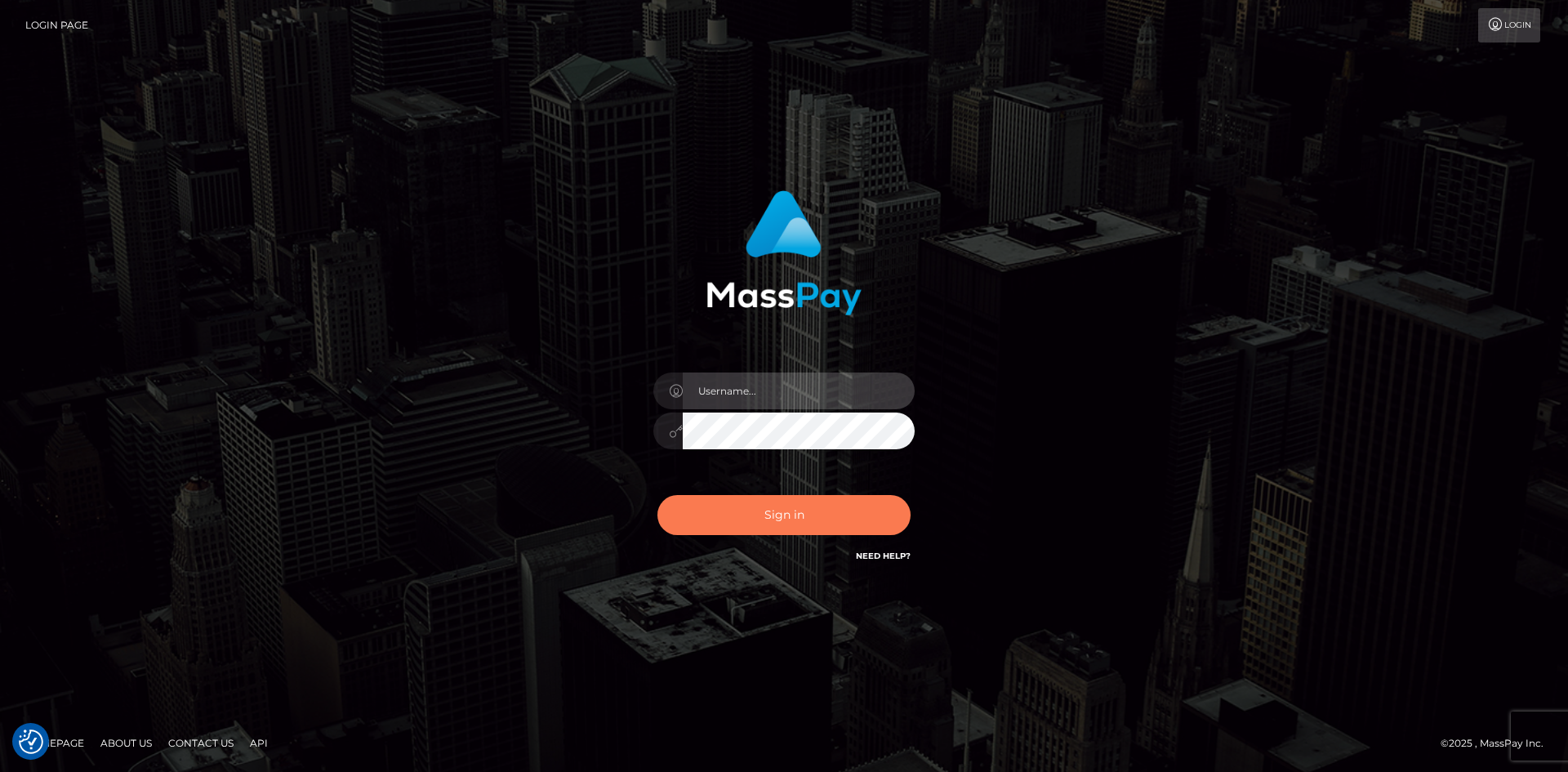
type input "alexstef"
click at [753, 496] on button "Sign in" at bounding box center [784, 515] width 253 height 40
type input "alexstef"
click at [755, 506] on button "Sign in" at bounding box center [784, 515] width 253 height 40
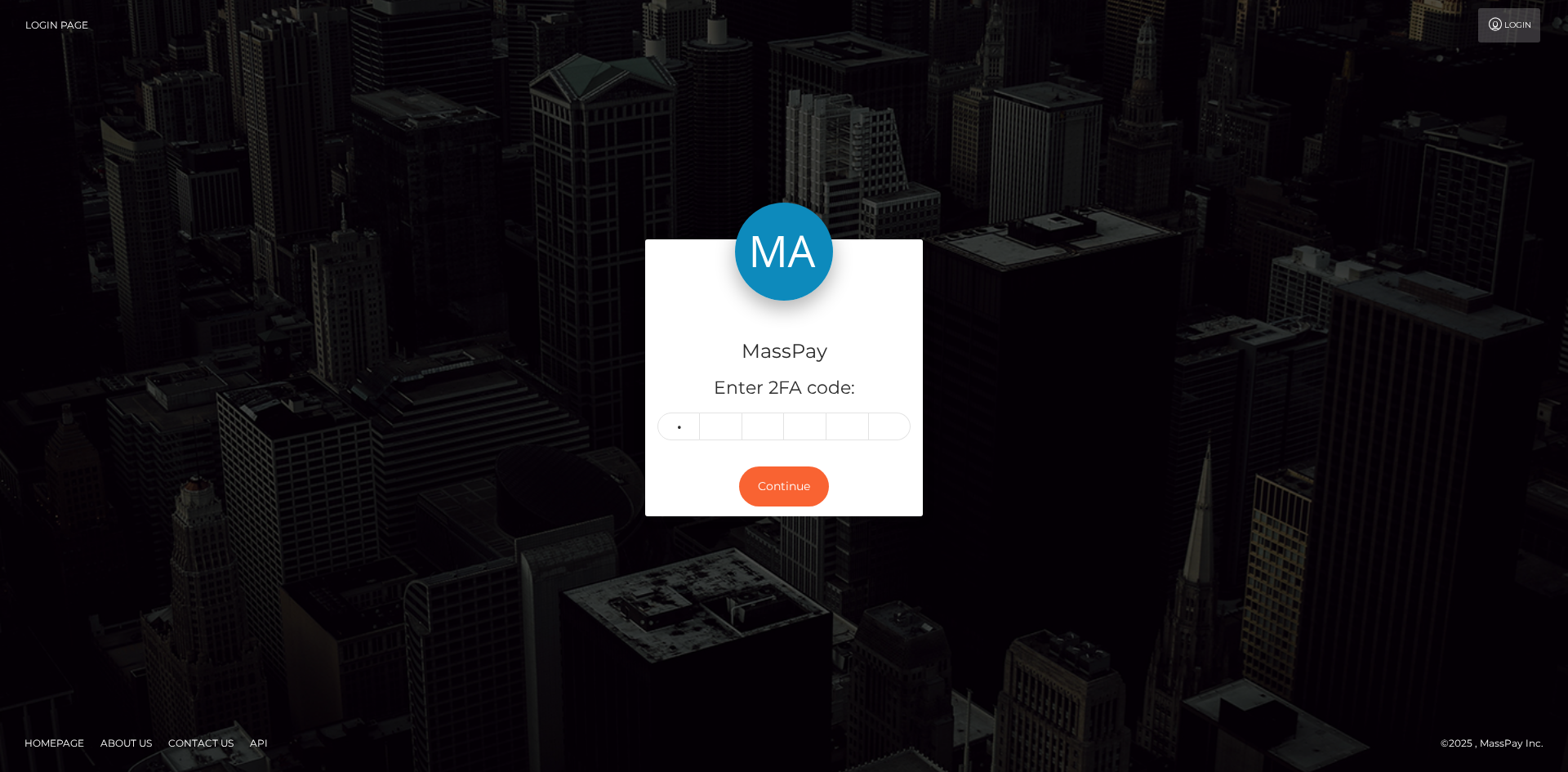
type input "3"
type input "0"
type input "9"
type input "5"
type input "1"
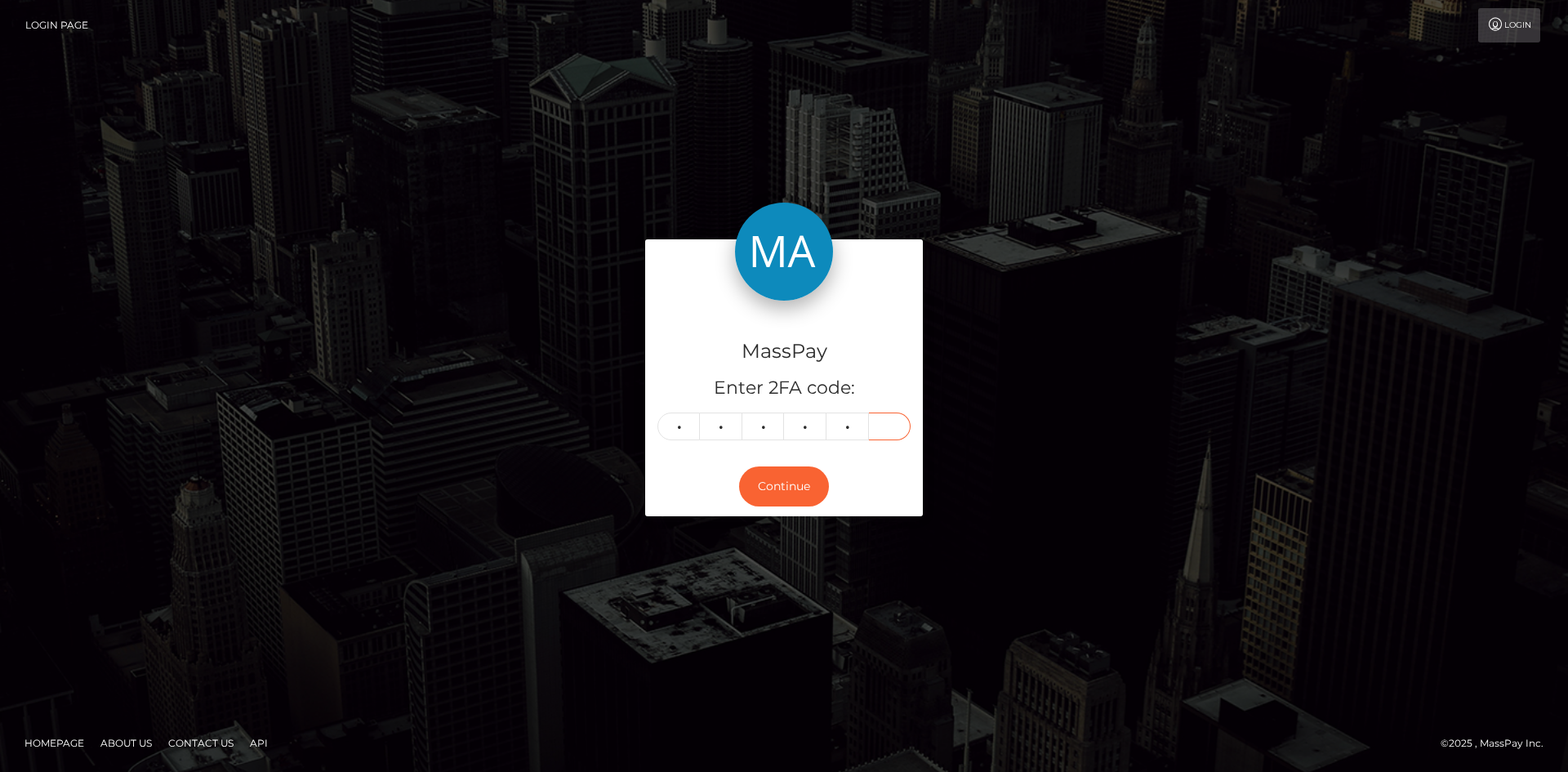
type input "0"
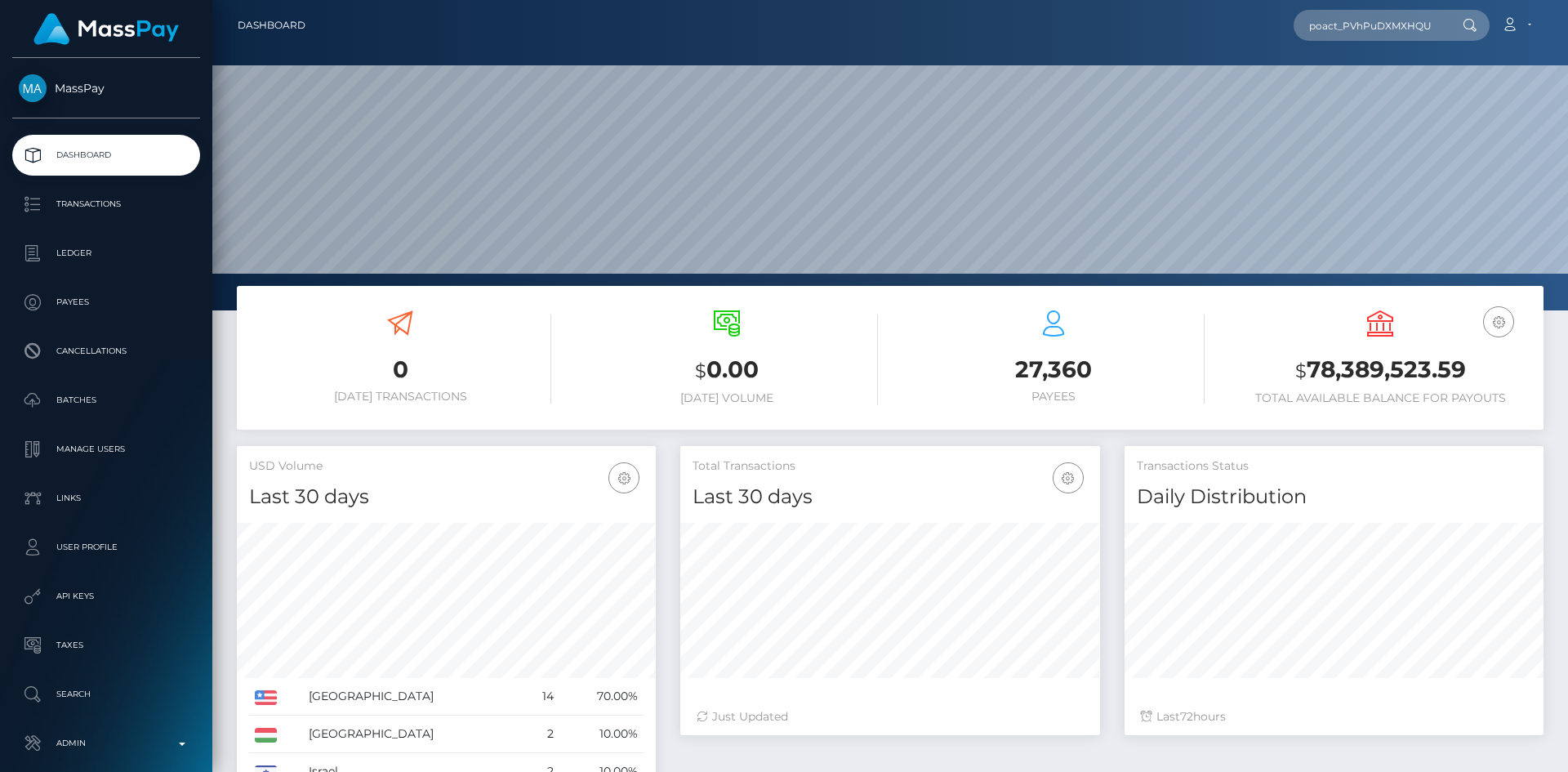
scroll to position [290, 420]
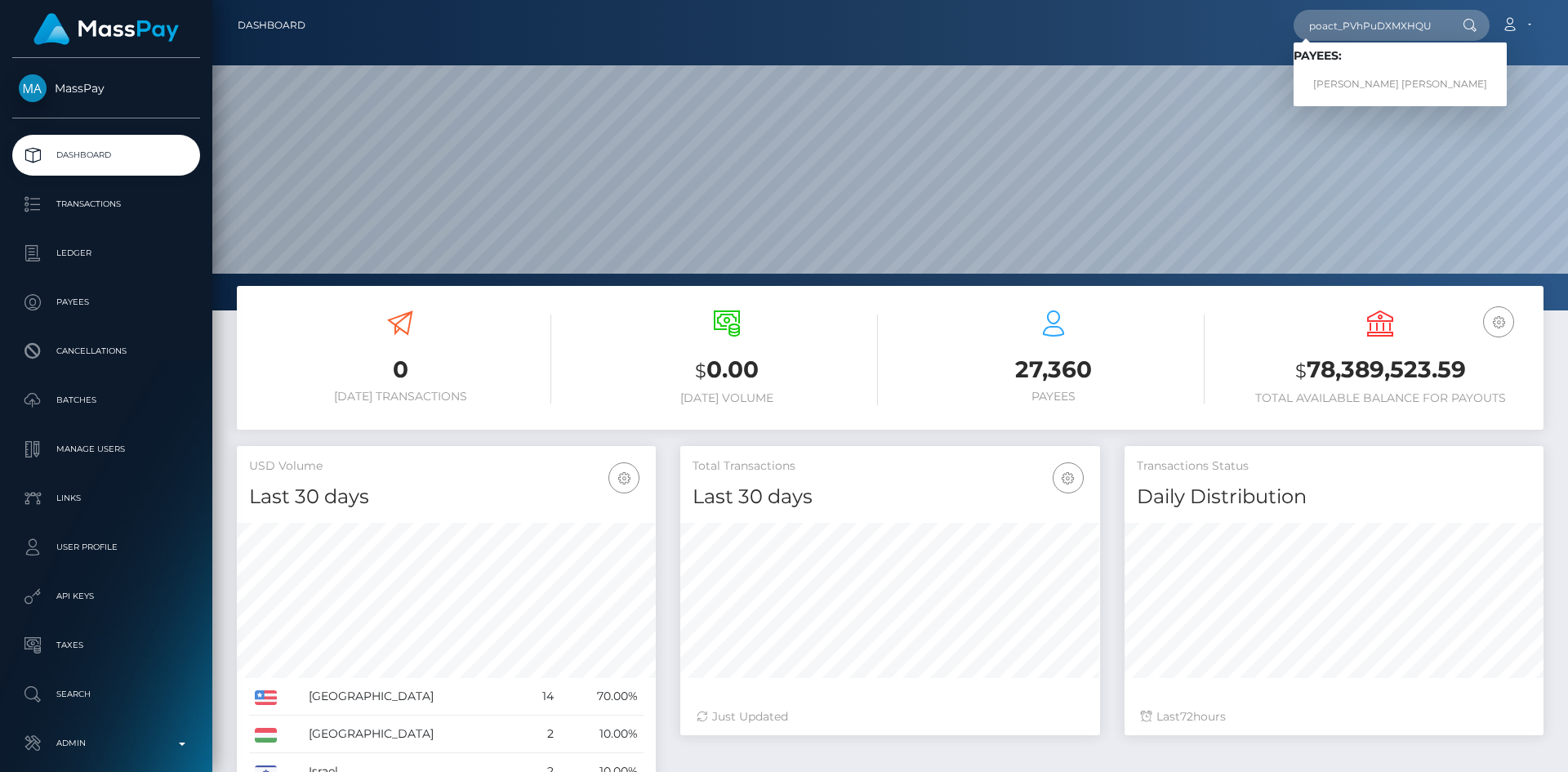
type input "poact_PVhPuDXMXHQU"
drag, startPoint x: 1377, startPoint y: 83, endPoint x: 1352, endPoint y: 86, distance: 25.2
click at [1352, 86] on link "Otis Moras young" at bounding box center [1400, 85] width 213 height 30
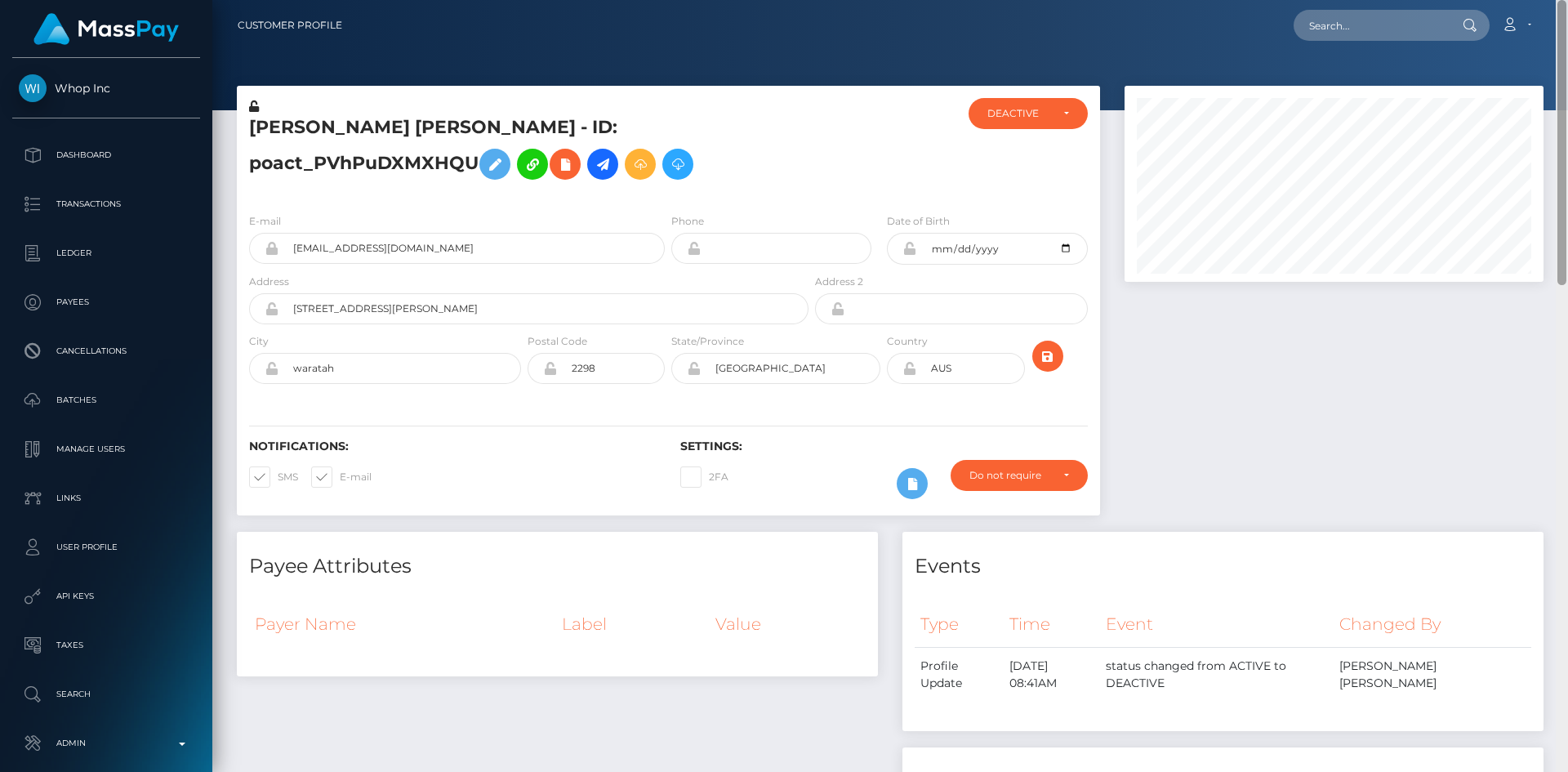
drag, startPoint x: 1559, startPoint y: 148, endPoint x: 1415, endPoint y: 27, distance: 188.1
click at [1549, 7] on div "Customer Profile Loading... Loading..." at bounding box center [890, 386] width 1356 height 772
click at [1365, 38] on input "text" at bounding box center [1371, 25] width 153 height 31
paste input "b26712f5-e057-41b3-b5bc-c7bbb440ae25"
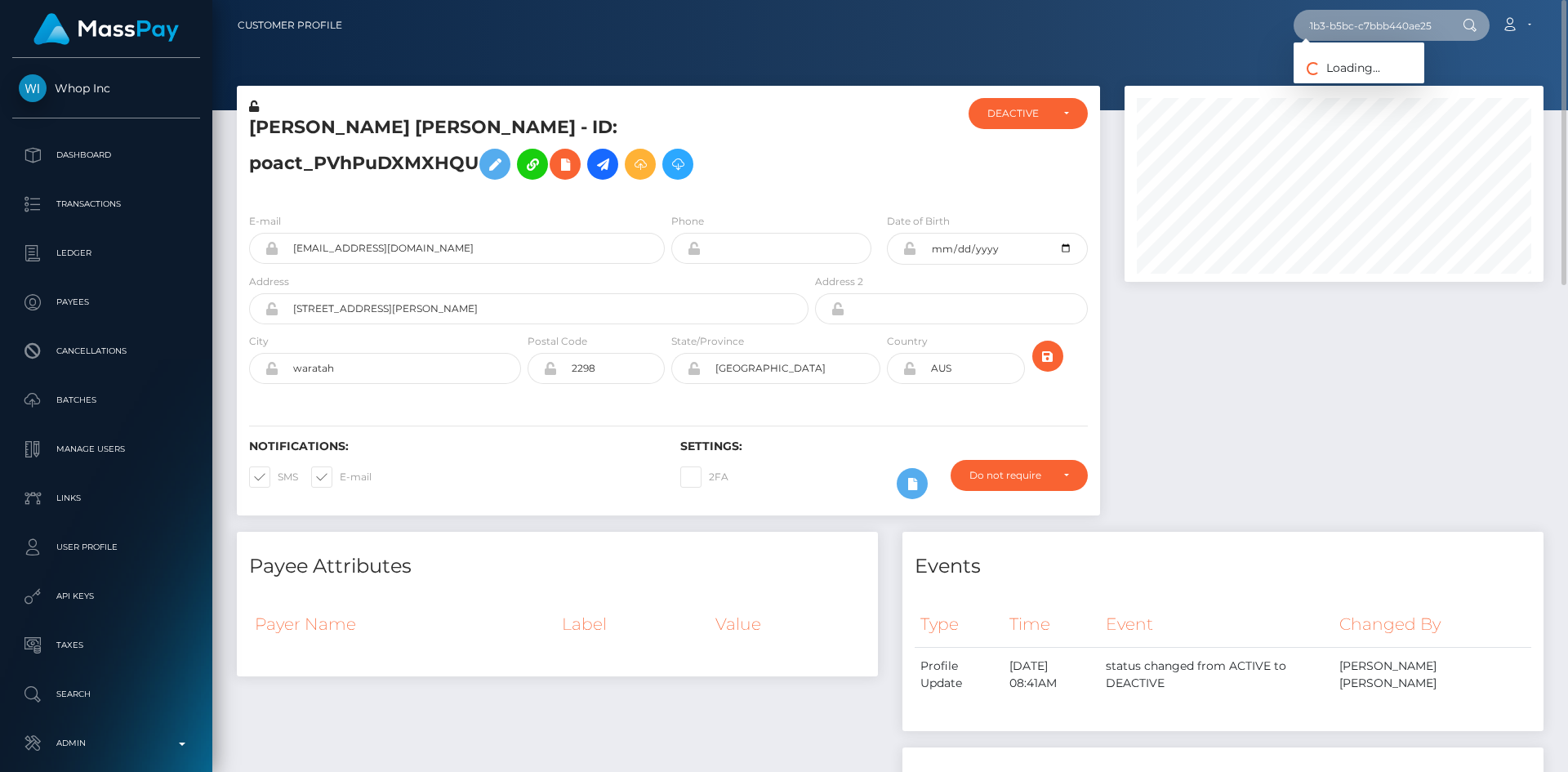
type input "b26712f5-e057-41b3-b5bc-c7bbb440ae25"
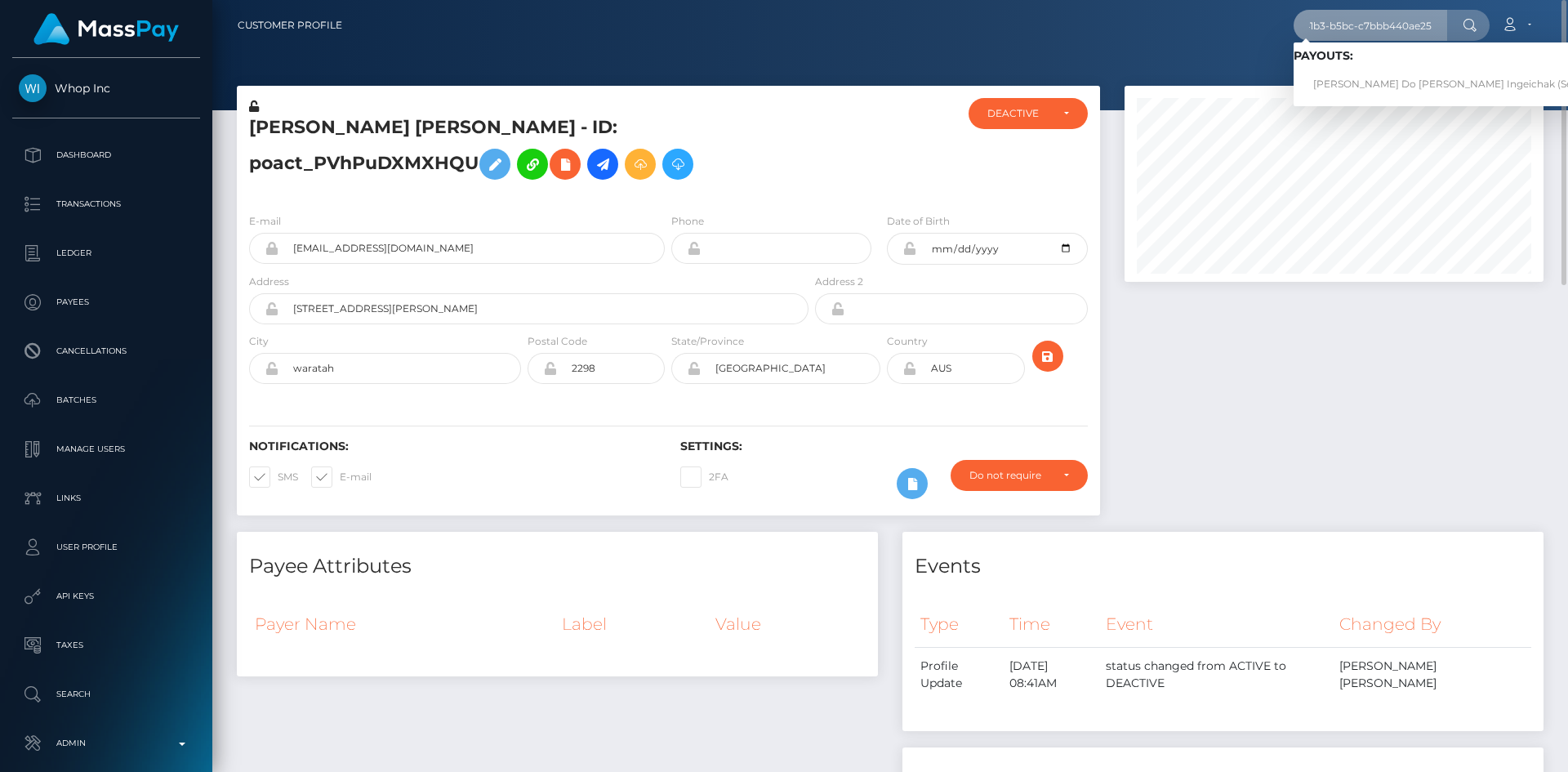
scroll to position [0, 0]
click at [1372, 91] on link "Amanda Do Valle Ingeichak (Select Media LLC - )" at bounding box center [1484, 85] width 381 height 30
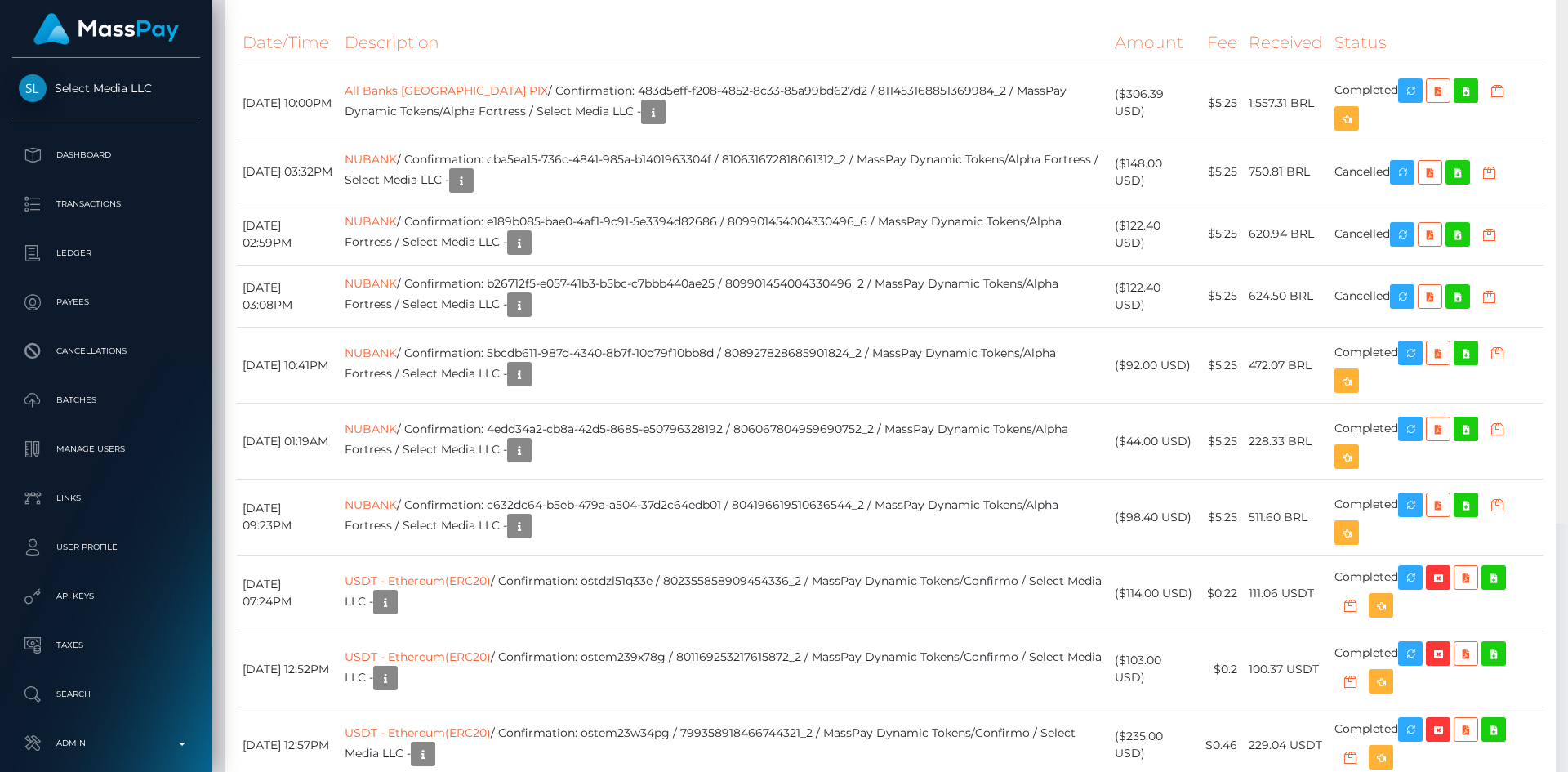
scroll to position [3553, 0]
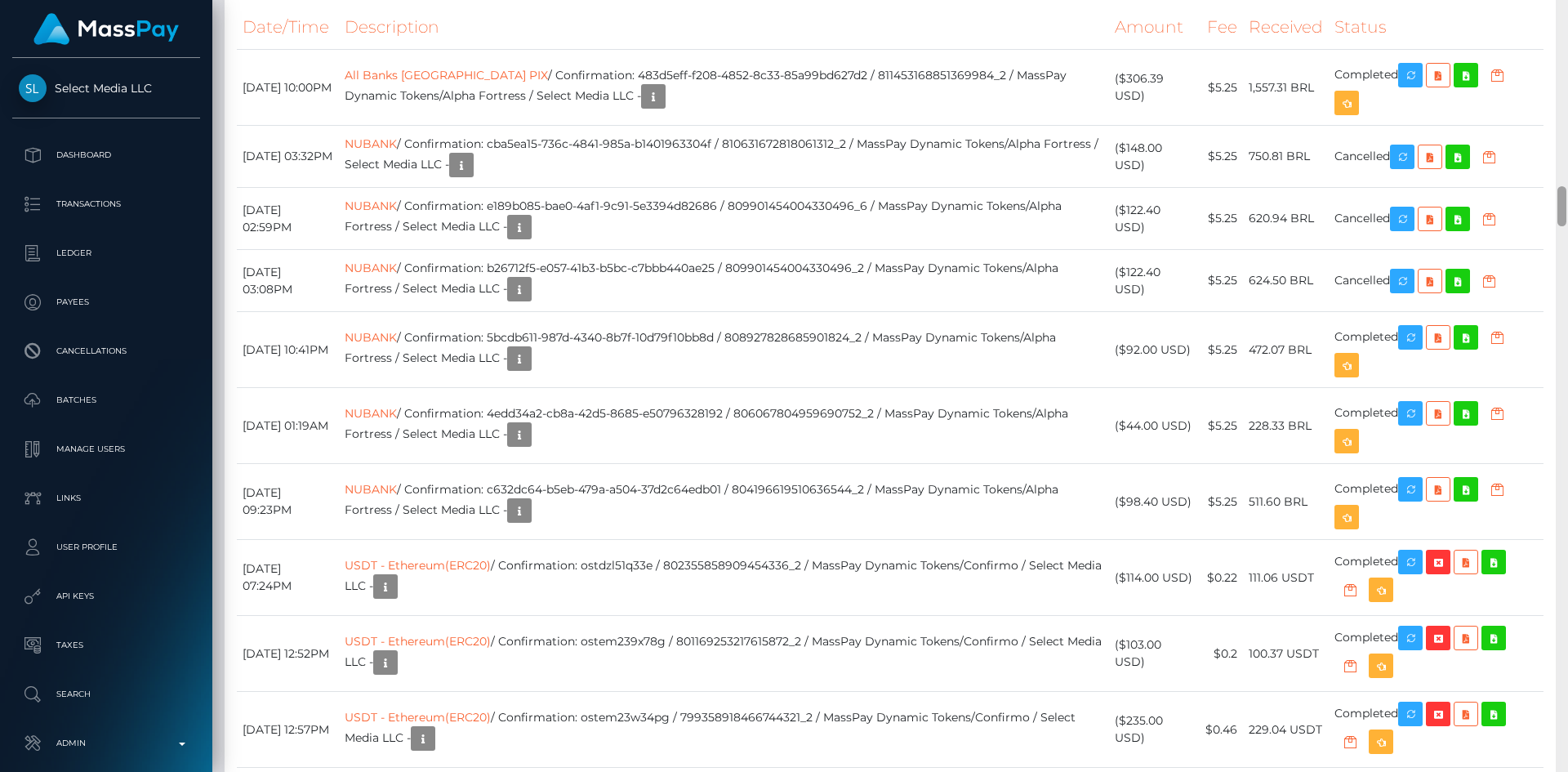
click at [1558, 215] on div at bounding box center [1562, 206] width 9 height 40
click at [1030, 50] on th "Description" at bounding box center [724, 28] width 771 height 45
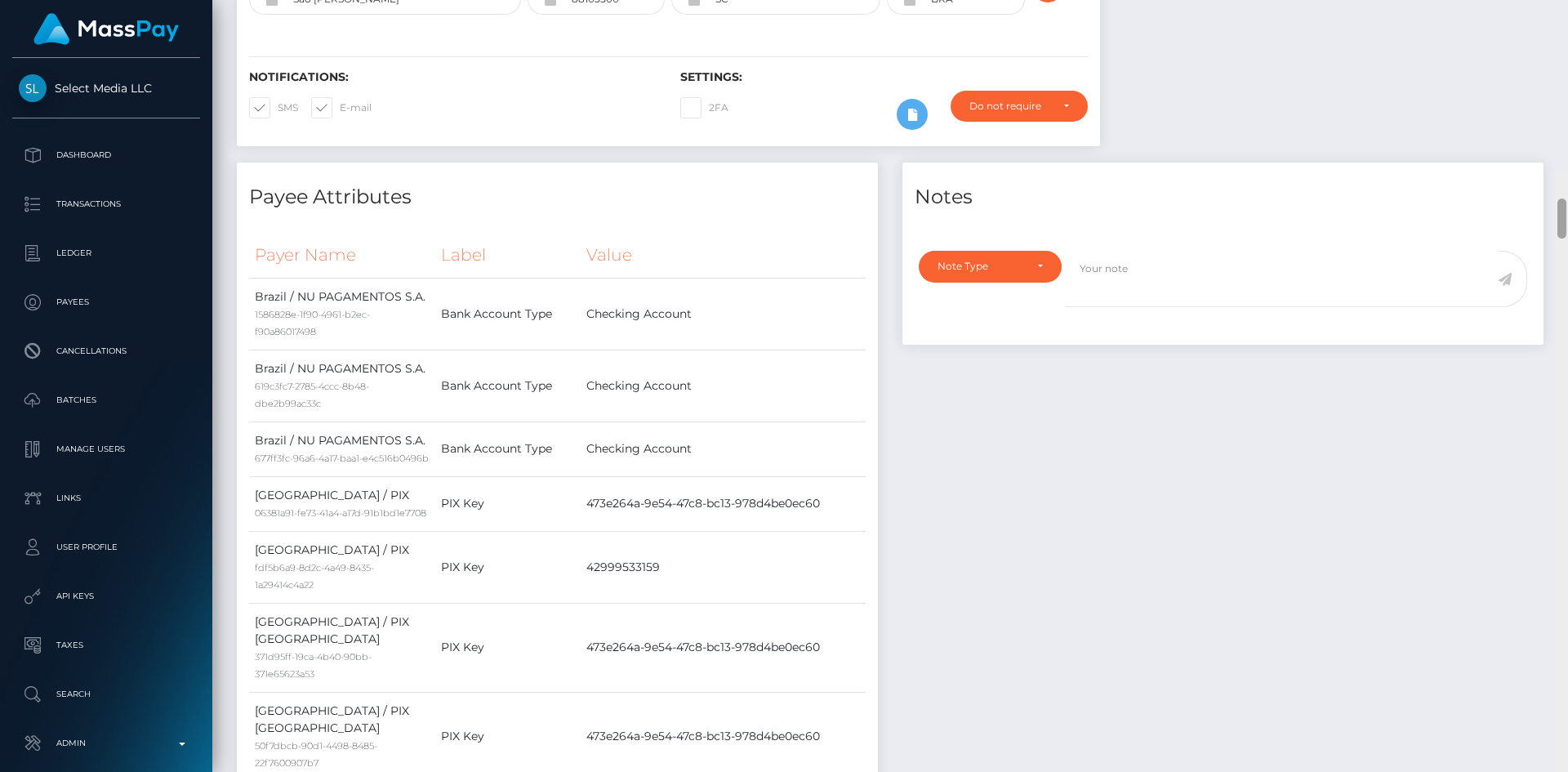
drag, startPoint x: 1562, startPoint y: 196, endPoint x: 1555, endPoint y: 22, distance: 174.1
click at [1556, 171] on div at bounding box center [1562, 556] width 12 height 772
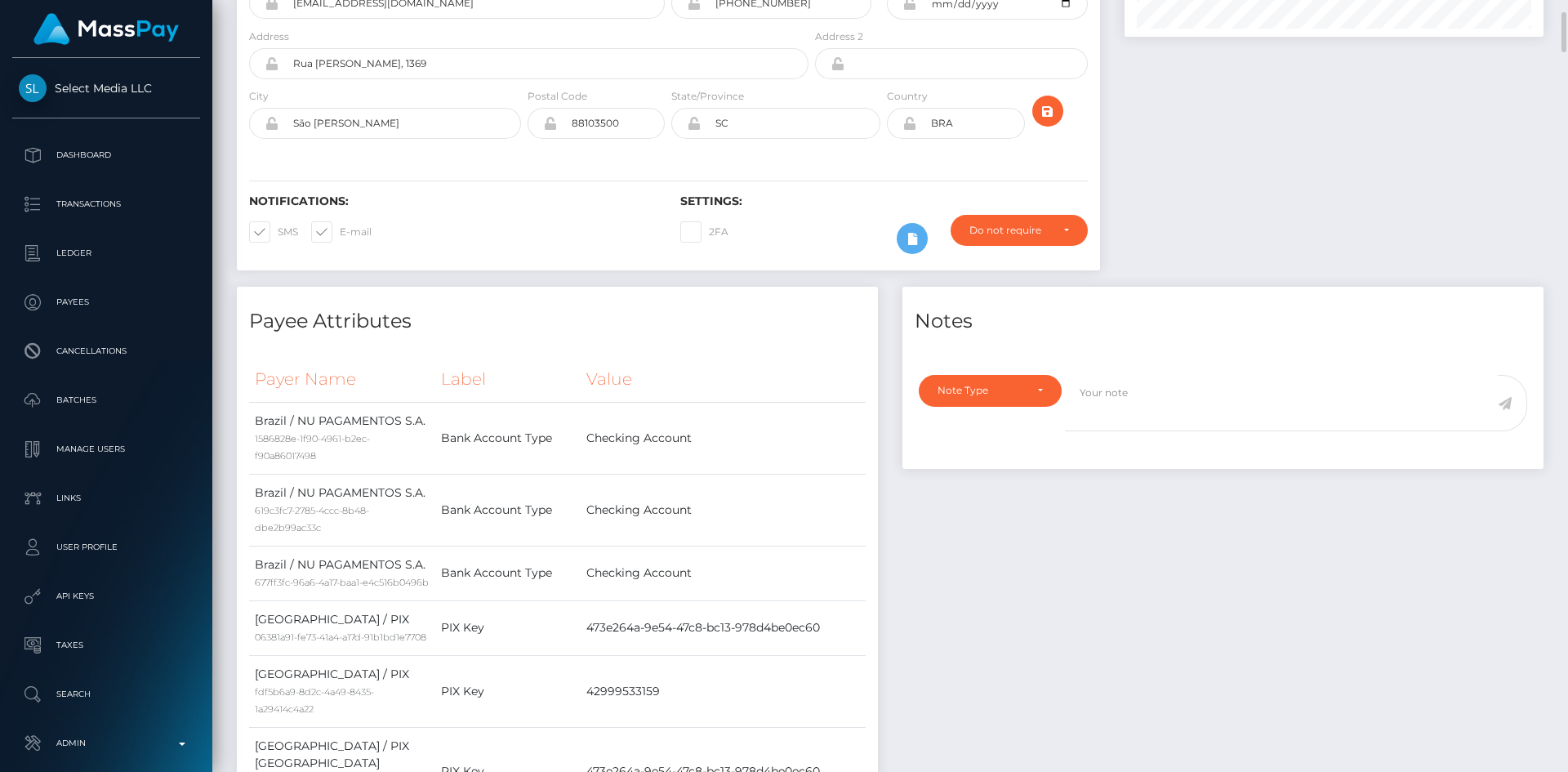
scroll to position [0, 0]
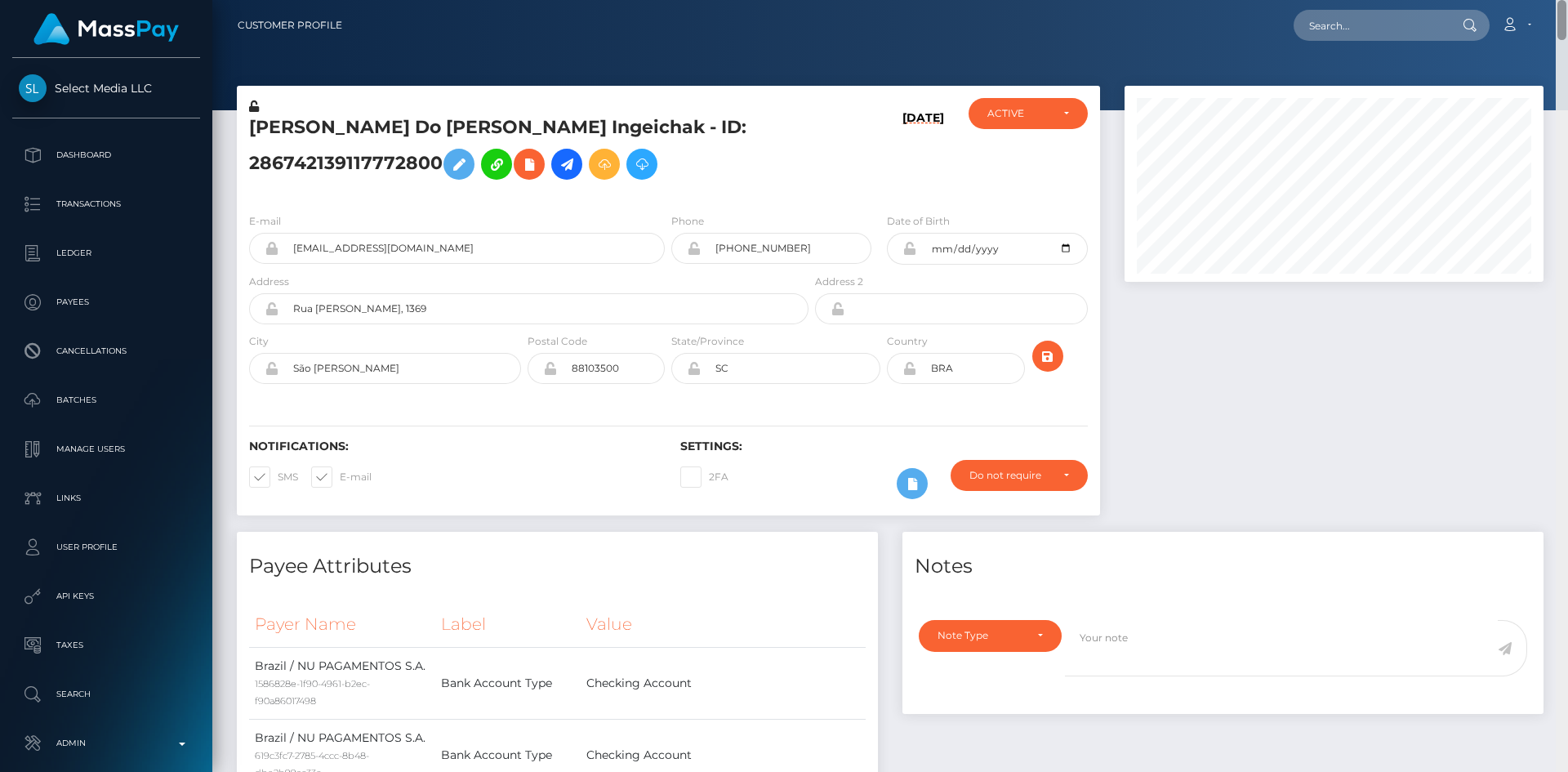
drag, startPoint x: 1563, startPoint y: 39, endPoint x: 1465, endPoint y: 22, distance: 99.5
click at [1560, 3] on div "Customer Profile Loading... Loading..." at bounding box center [890, 386] width 1356 height 772
click at [1394, 24] on input "text" at bounding box center [1371, 25] width 153 height 31
paste input "a5531471-cde1-4ed0-948c-54251dde4e12"
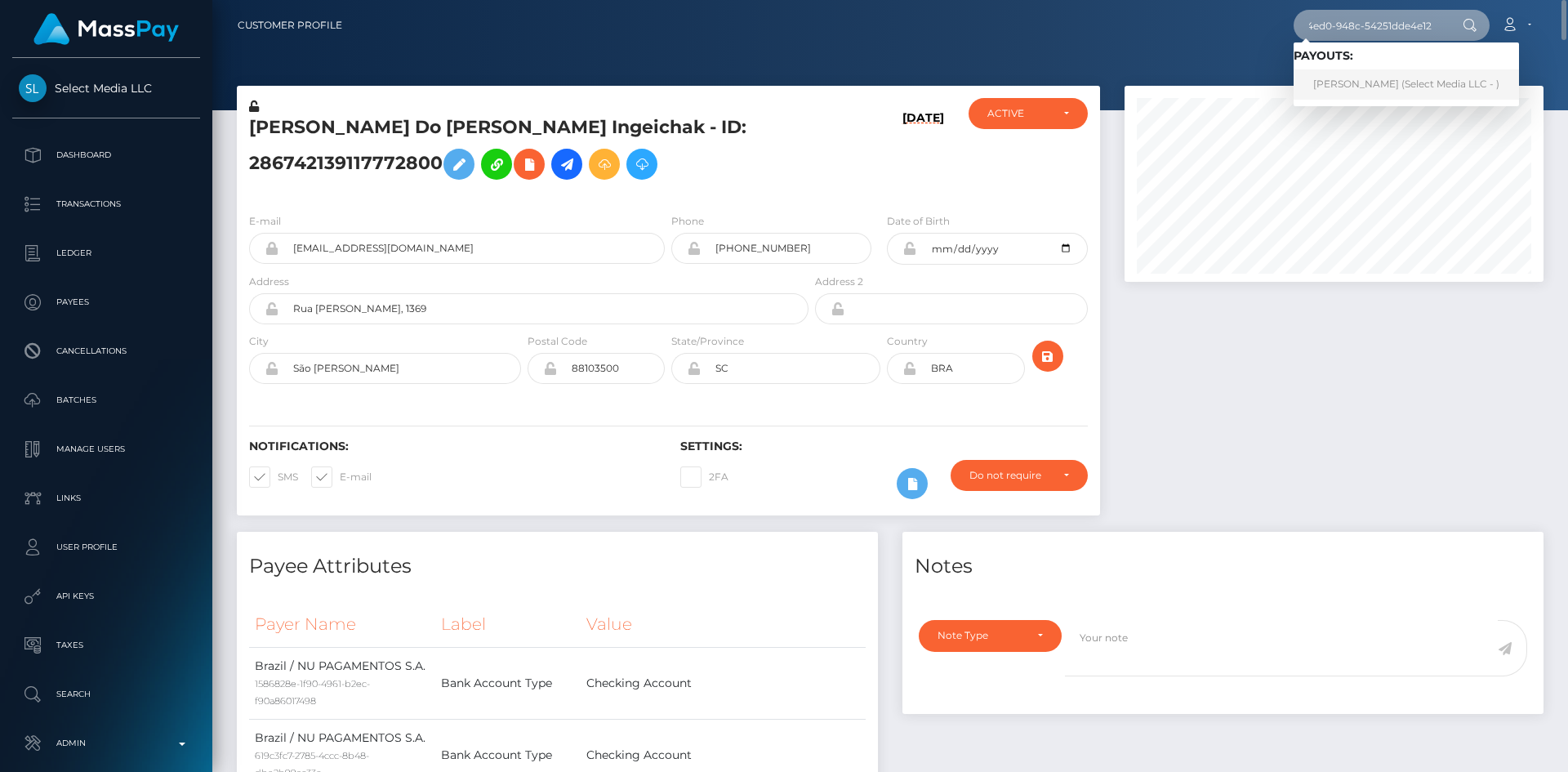
type input "a5531471-cde1-4ed0-948c-54251dde4e12"
click at [1340, 80] on link "Jhitsy Medina (Select Media LLC - )" at bounding box center [1406, 85] width 225 height 30
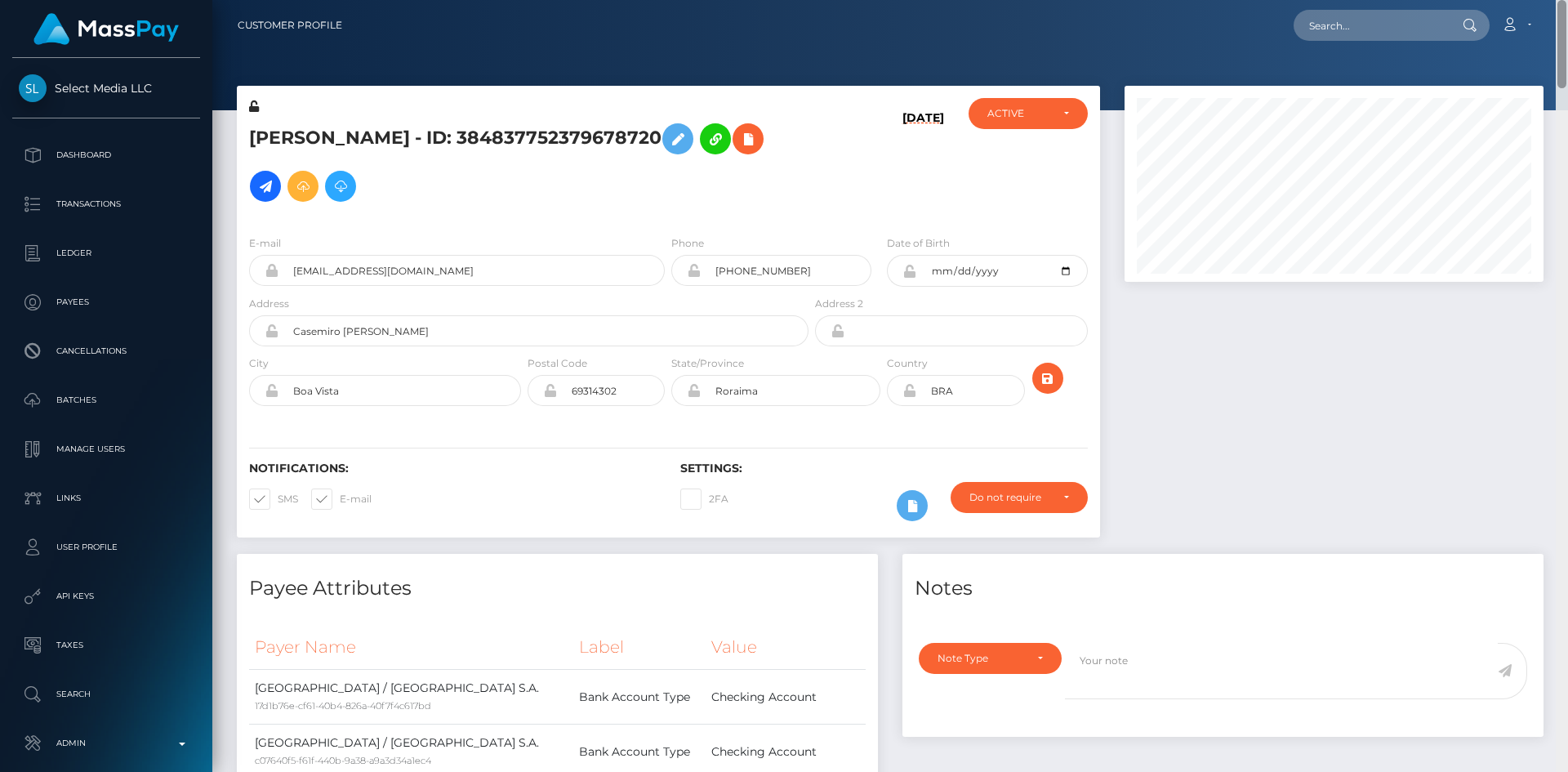
scroll to position [196, 420]
click at [1557, 0] on html "Select Media LLC Dashboard Transactions Ledger Payees Batches" at bounding box center [784, 386] width 1568 height 772
click at [1395, 13] on input "text" at bounding box center [1371, 25] width 153 height 31
paste input "bd3c3016-3a9d-4833-8478-424285c81dfa"
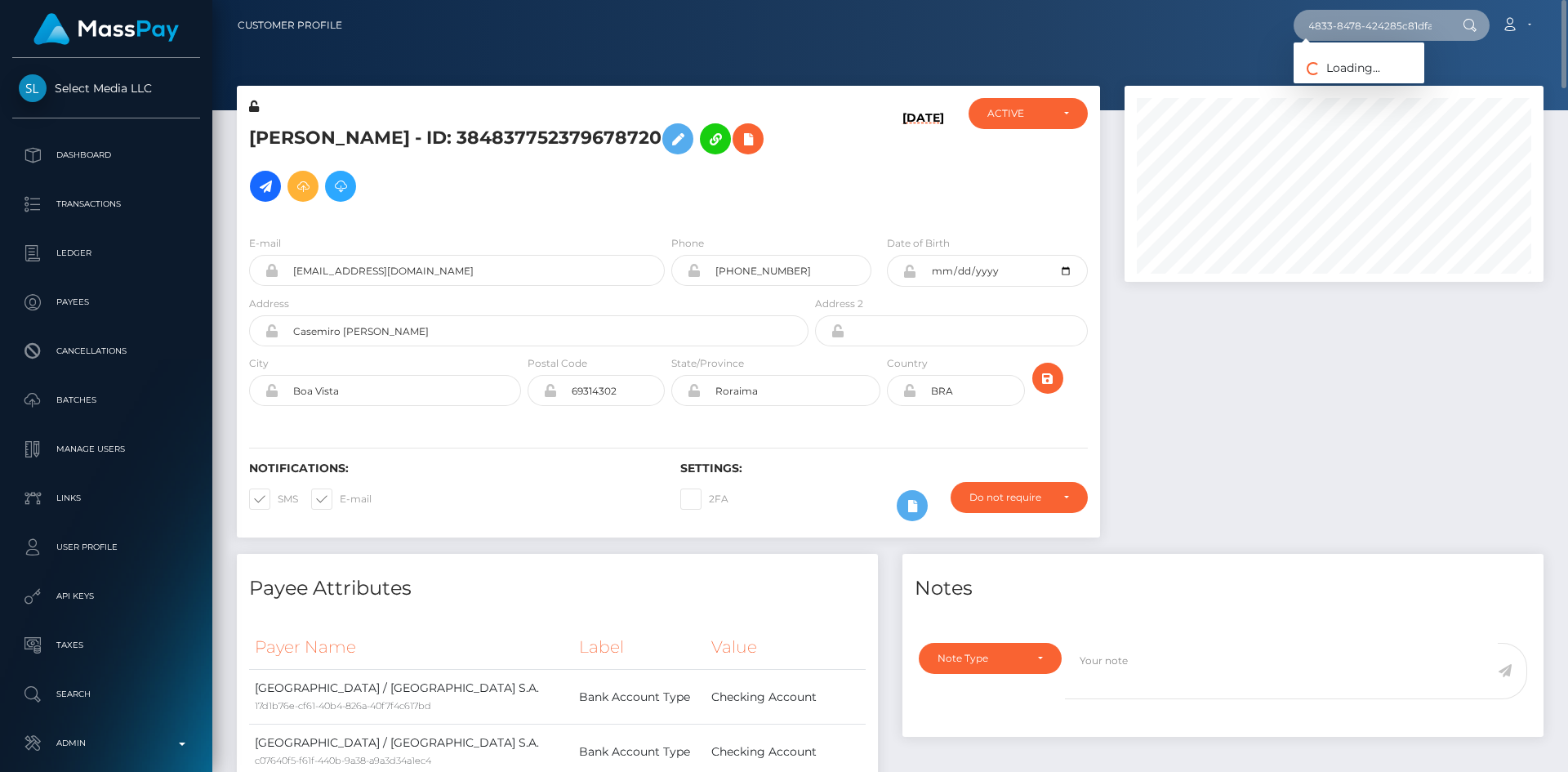
type input "bd3c3016-3a9d-4833-8478-424285c81dfa"
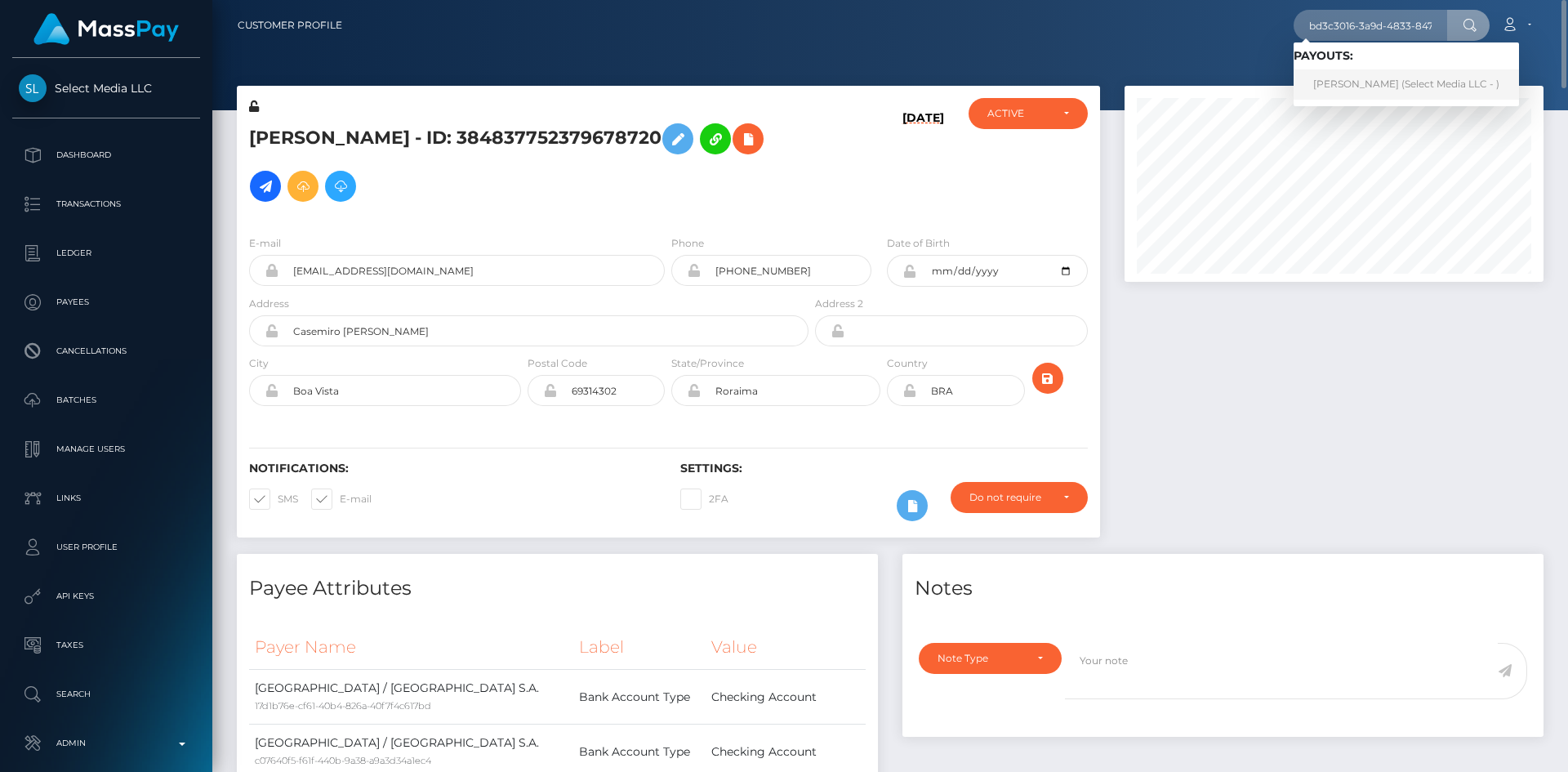
drag, startPoint x: 1375, startPoint y: 82, endPoint x: 1275, endPoint y: 74, distance: 100.3
click at [1375, 82] on link "Geovanna Lira (Select Media LLC - )" at bounding box center [1406, 85] width 225 height 30
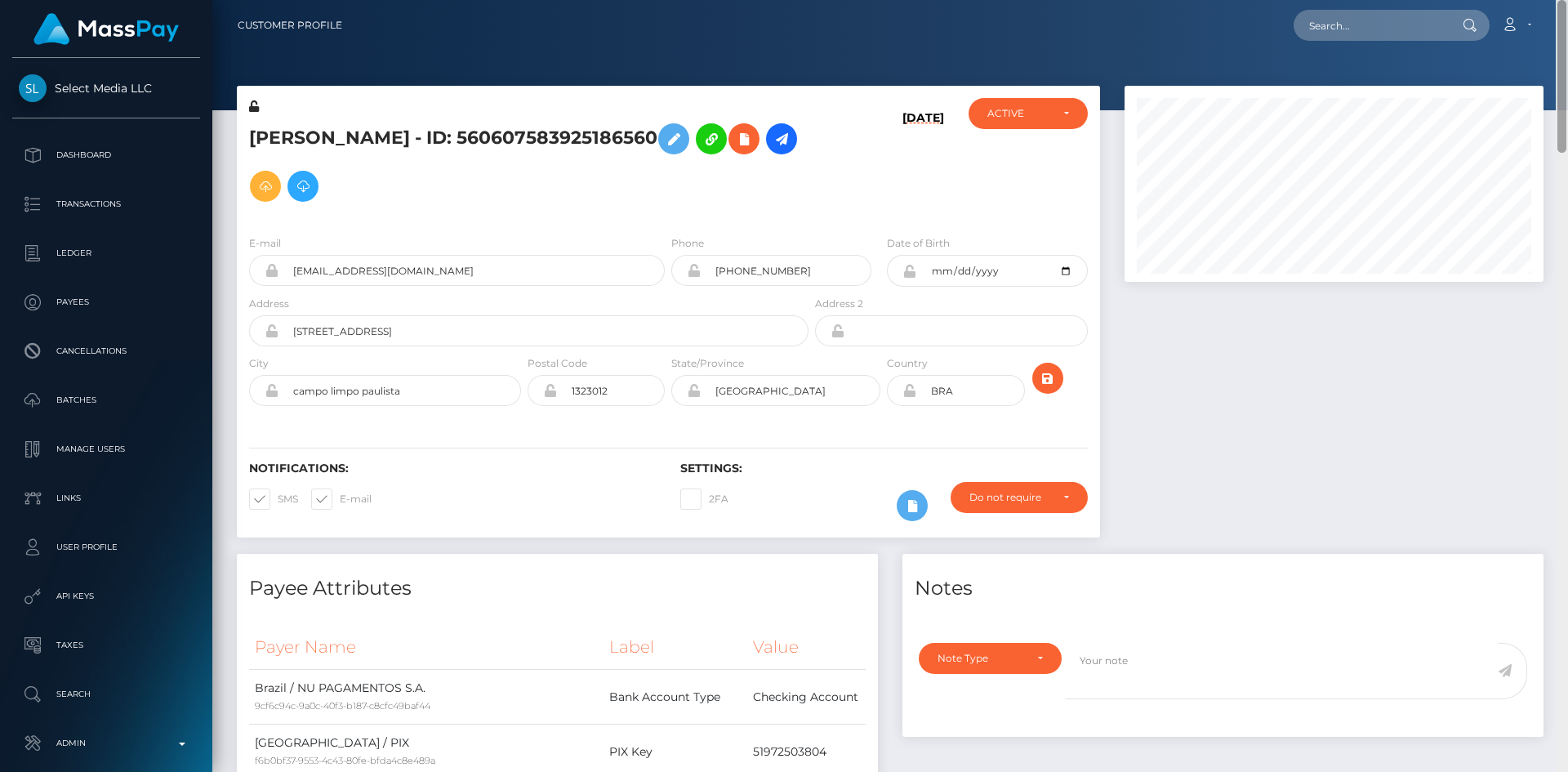
click at [1565, 0] on html "Select Media LLC Dashboard Transactions Ledger Payees Batches" at bounding box center [784, 386] width 1568 height 772
click at [1370, 22] on input "text" at bounding box center [1371, 25] width 153 height 31
paste input "eec46d2a-cee8-466a-9bef-7ace6bfd4cf2"
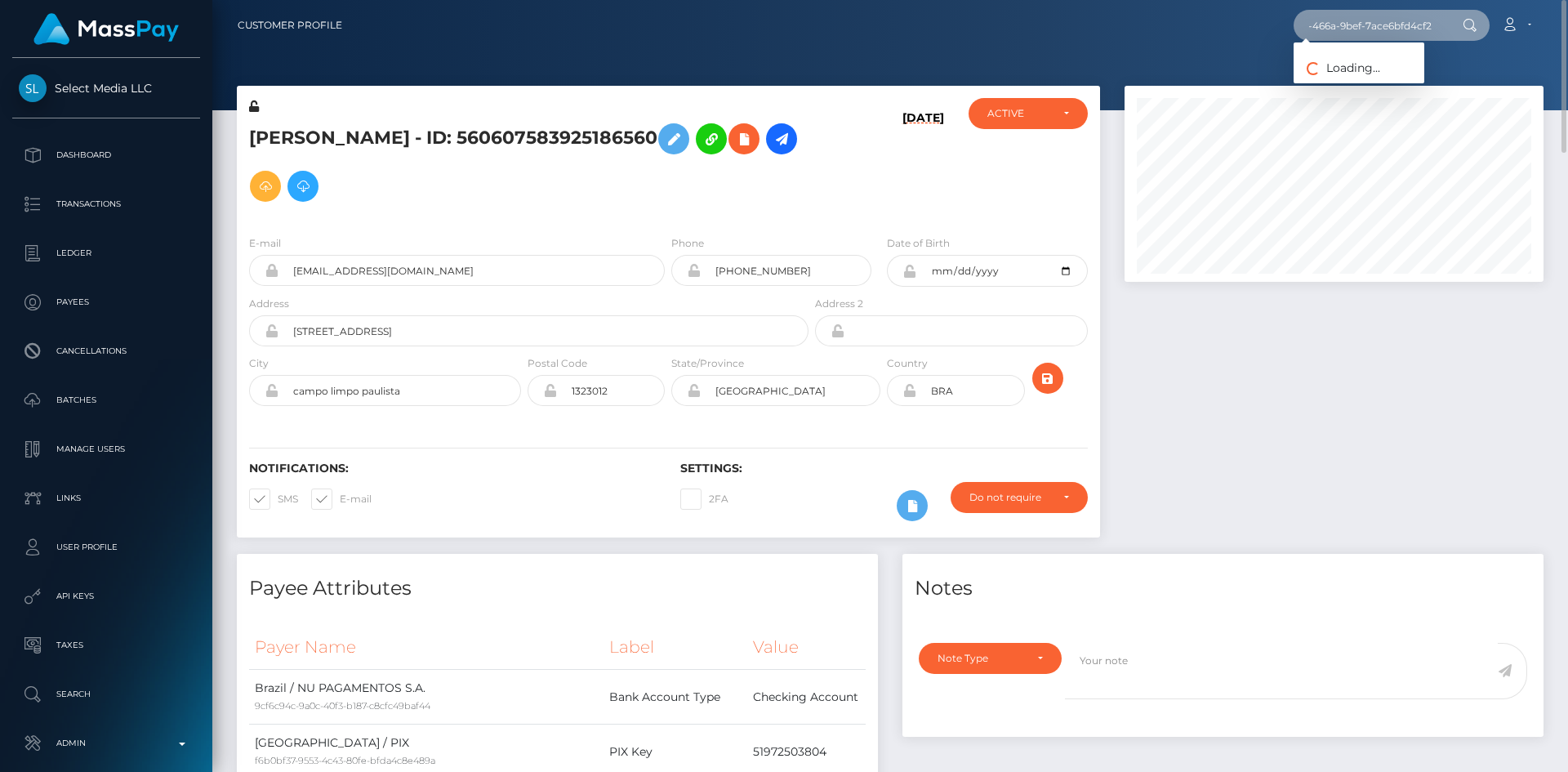
type input "eec46d2a-cee8-466a-9bef-7ace6bfd4cf2"
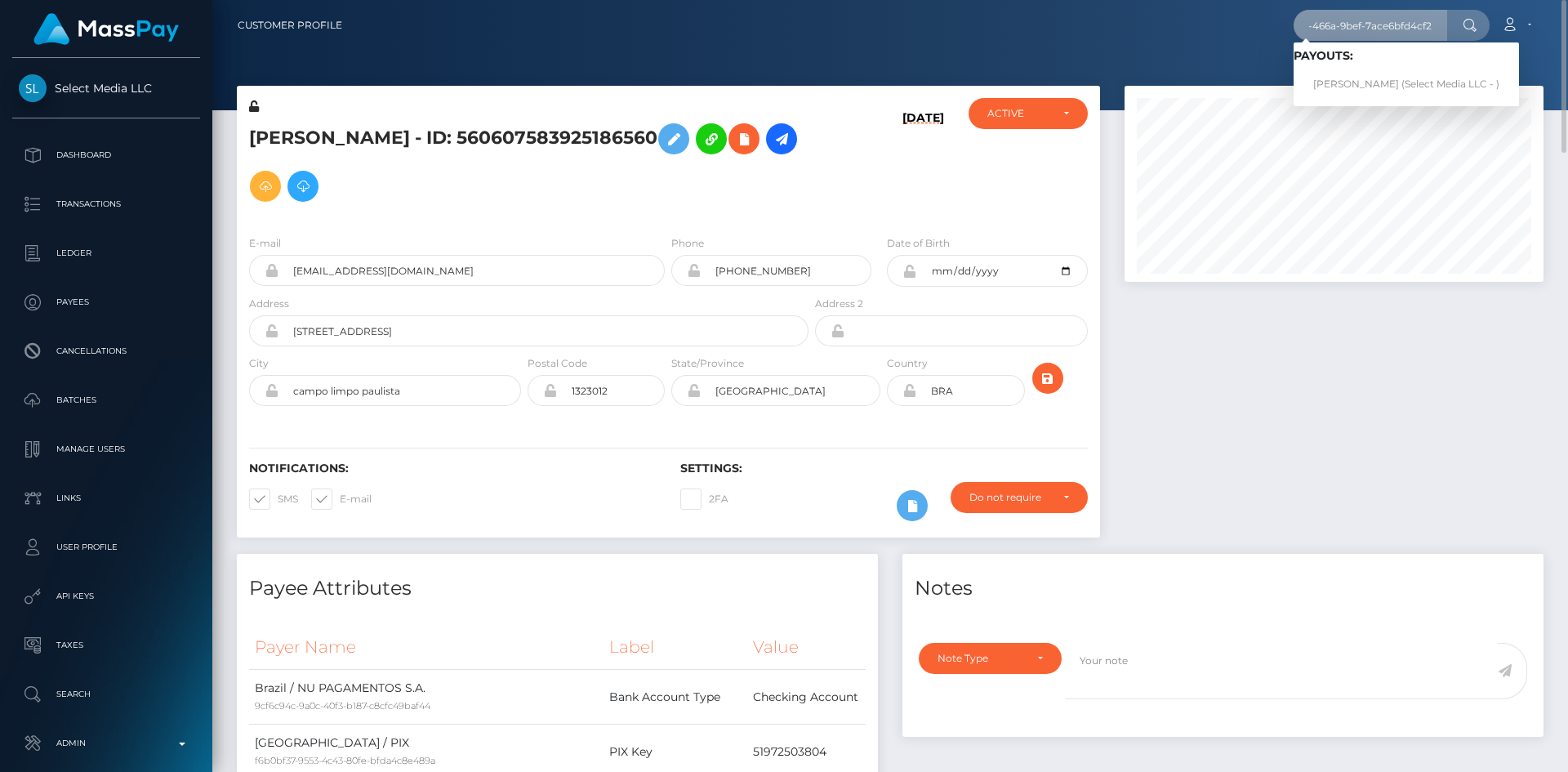
scroll to position [0, 0]
drag, startPoint x: 1427, startPoint y: 84, endPoint x: 1402, endPoint y: 85, distance: 25.0
click at [1427, 84] on link "[PERSON_NAME] (Select Media LLC - )" at bounding box center [1406, 85] width 225 height 30
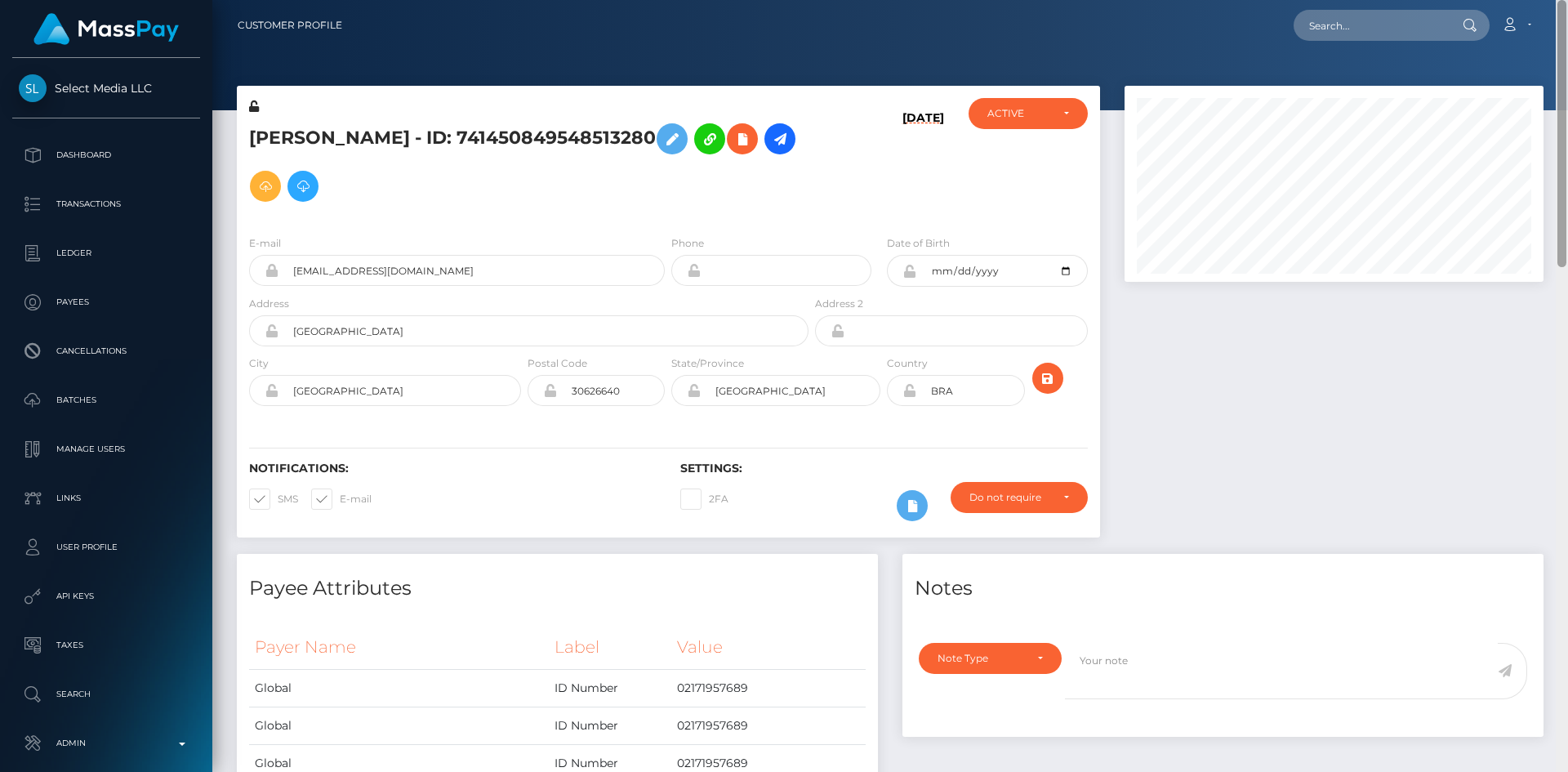
drag, startPoint x: 1565, startPoint y: 244, endPoint x: 1554, endPoint y: -71, distance: 315.2
click at [1554, 0] on html "Select Media LLC Dashboard Transactions Ledger Payees Batches" at bounding box center [784, 386] width 1568 height 772
drag, startPoint x: 1407, startPoint y: 10, endPoint x: 1387, endPoint y: 35, distance: 32.0
click at [1404, 15] on input "text" at bounding box center [1371, 25] width 153 height 31
paste input "123877"
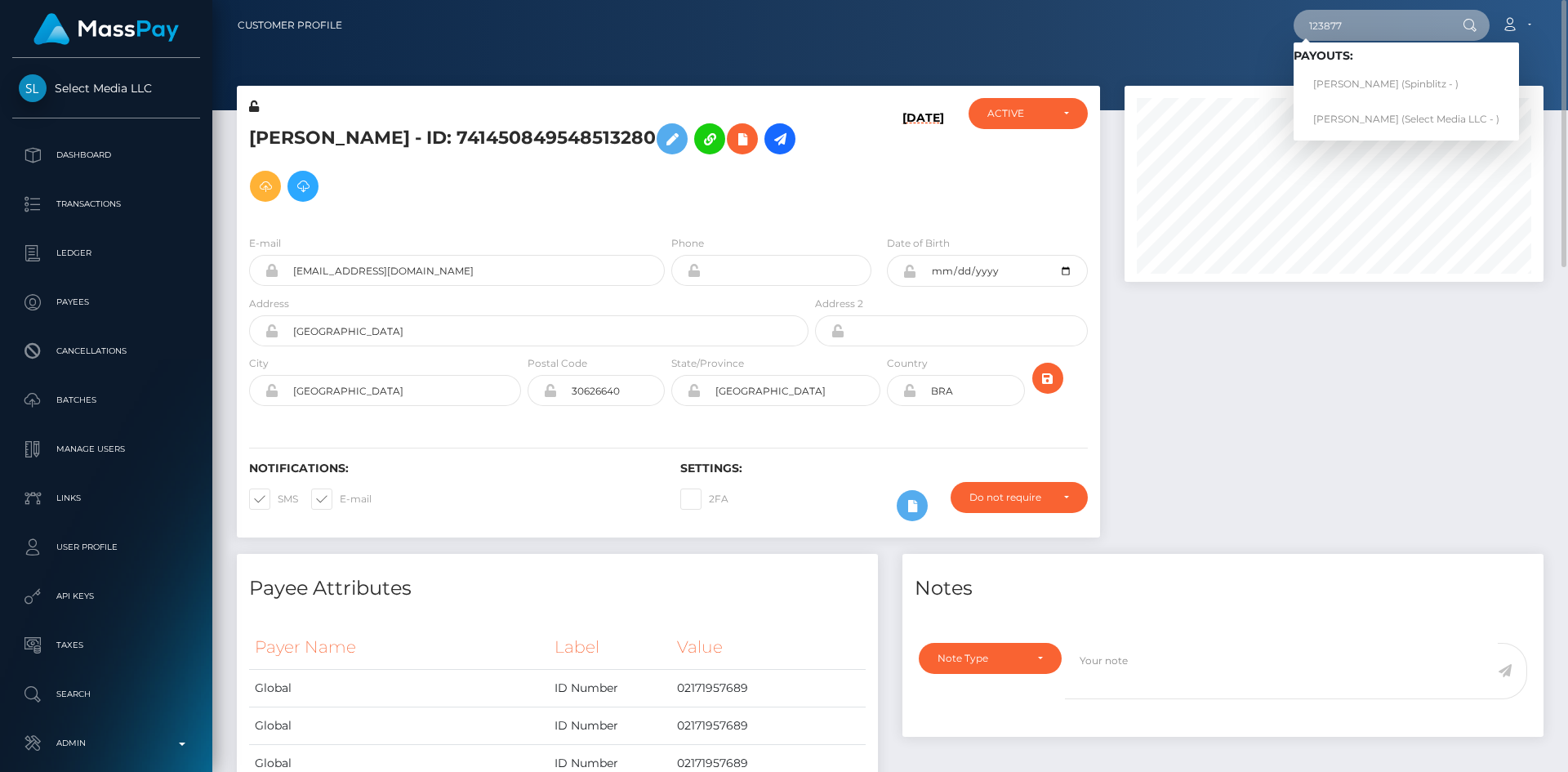
click at [1356, 26] on input "123877" at bounding box center [1371, 25] width 153 height 31
paste input "babo4ka1980@ya.ru"
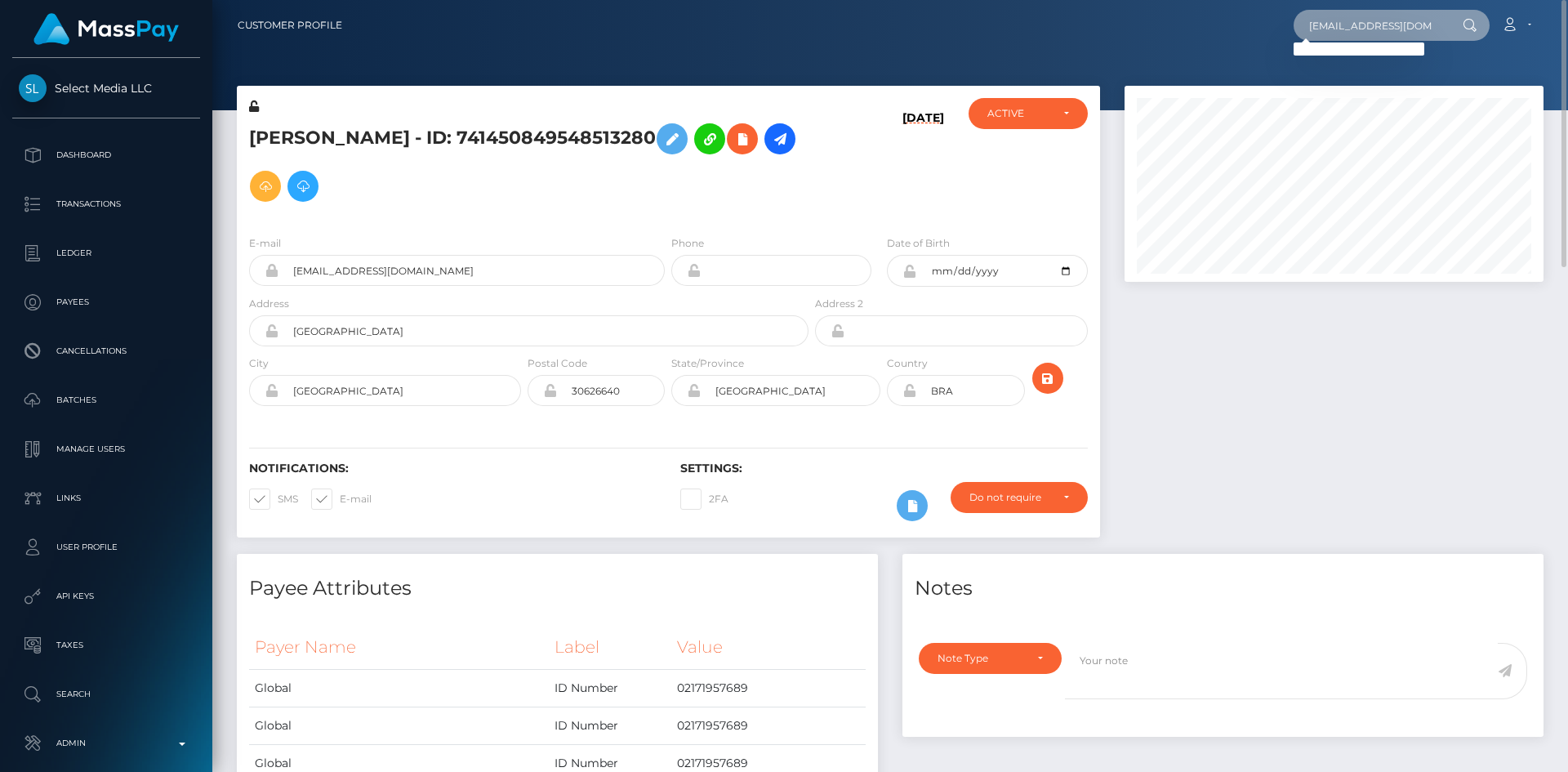
click at [1356, 21] on input "babo4ka1980@ya.ru" at bounding box center [1371, 25] width 153 height 31
paste input "ndex"
type input "babo4ka1980@yandex.ru"
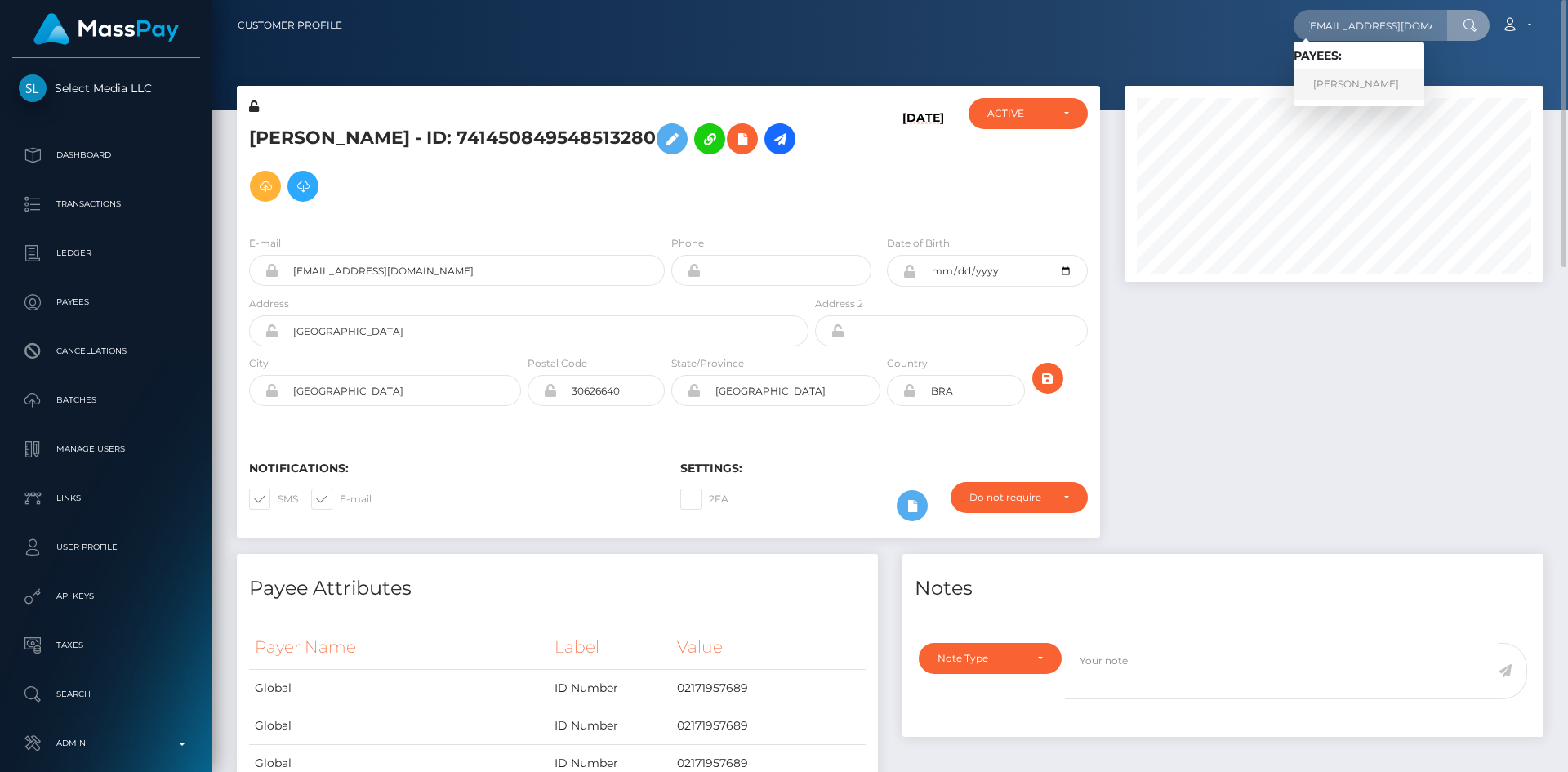
scroll to position [0, 0]
click at [1371, 79] on link "ELENA STEPANOVA" at bounding box center [1359, 85] width 131 height 30
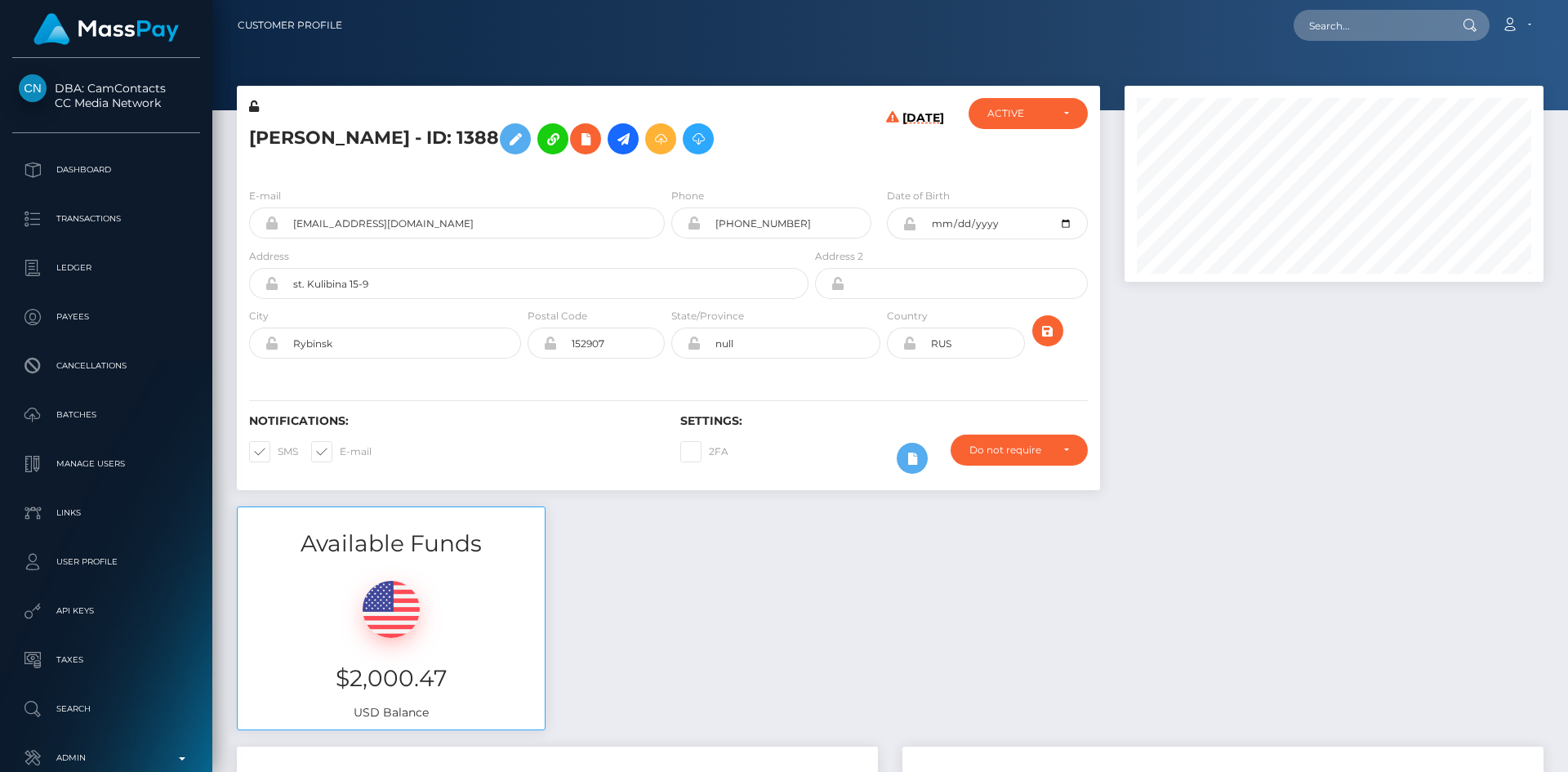
scroll to position [196, 420]
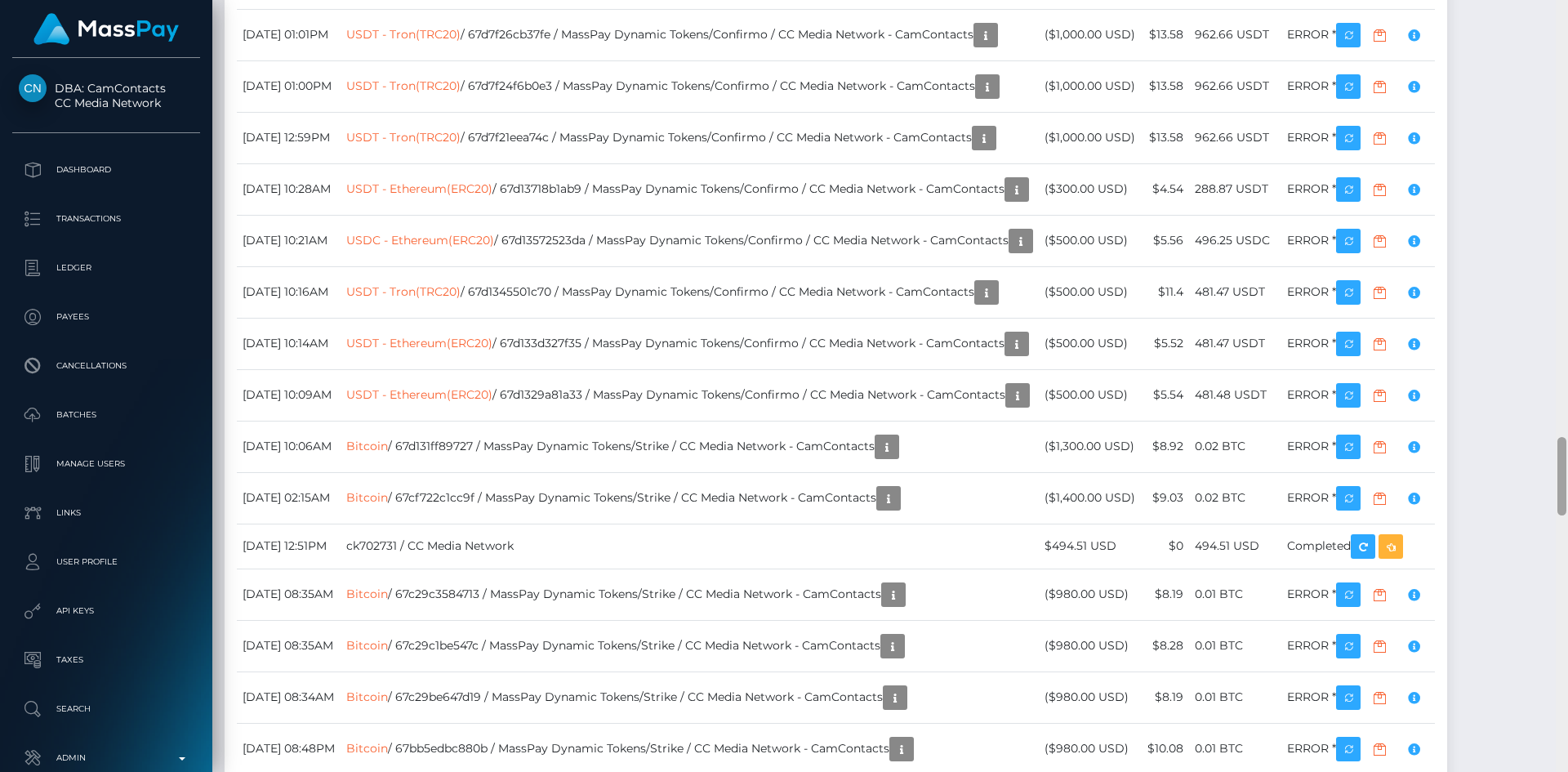
click at [1554, 543] on div "Customer Profile Loading... Loading..." at bounding box center [890, 386] width 1356 height 772
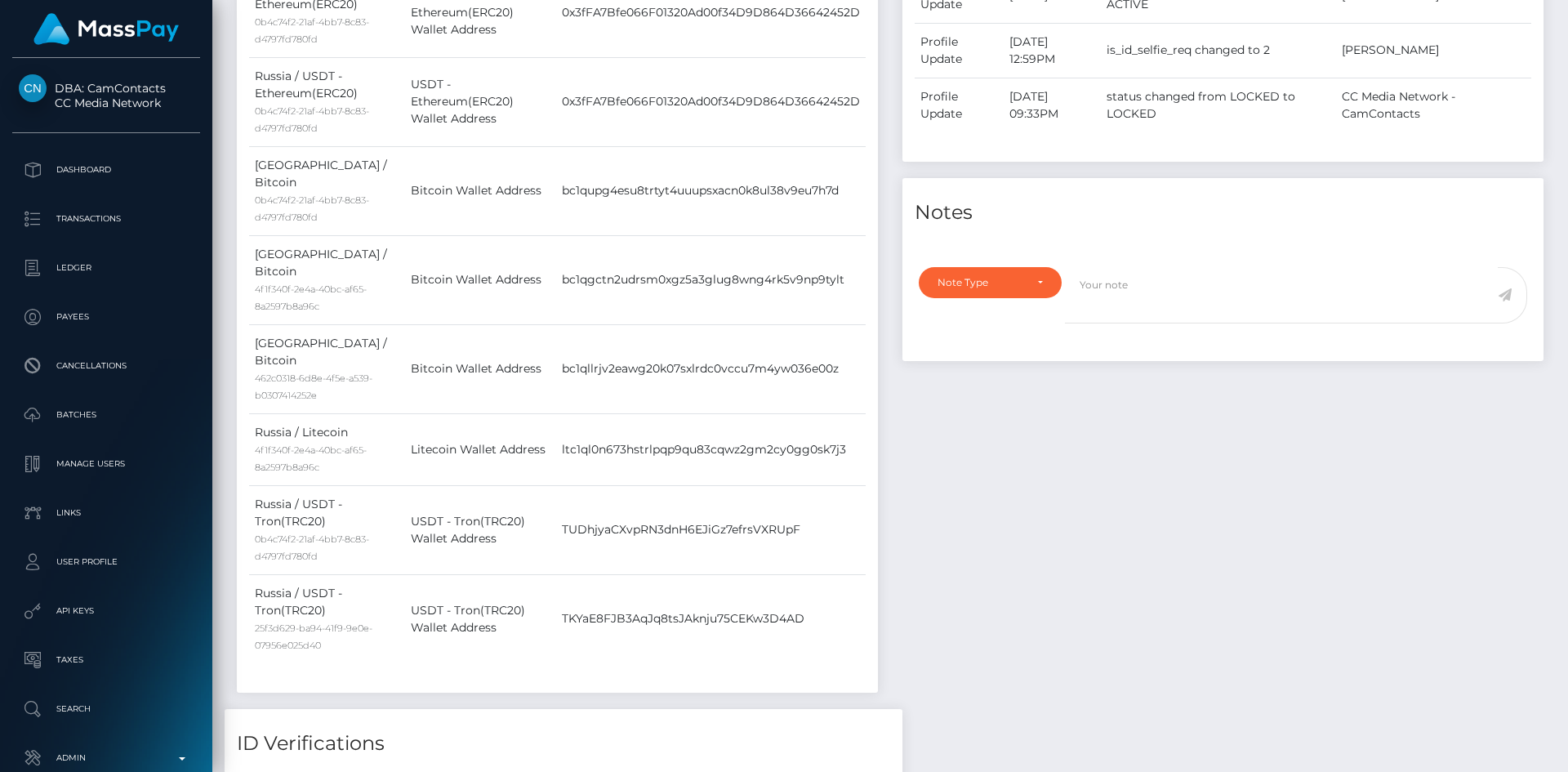
scroll to position [0, 0]
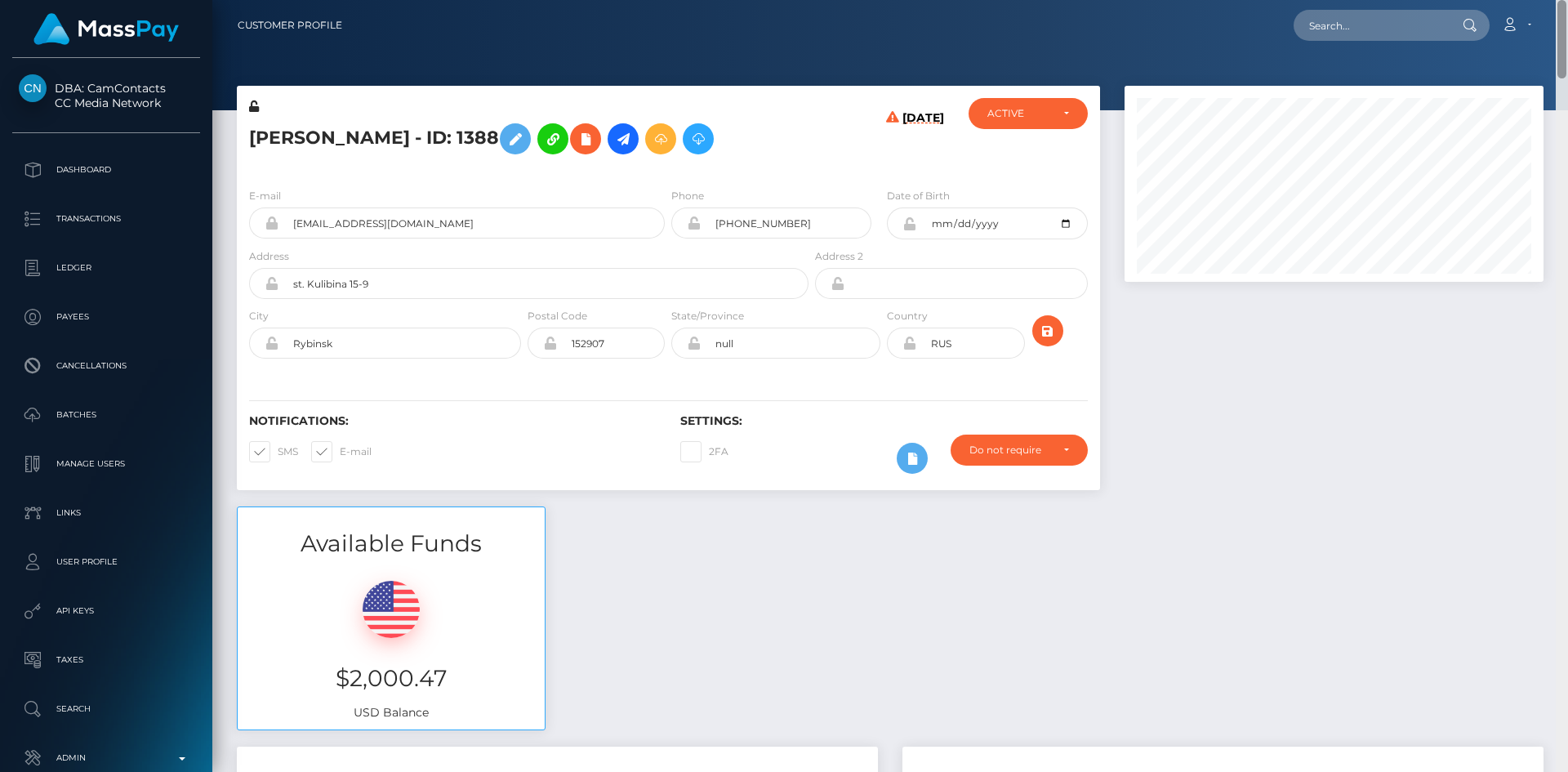
drag, startPoint x: 1565, startPoint y: 482, endPoint x: 1565, endPoint y: -53, distance: 535.0
click at [1565, 0] on html "DBA: CamContacts CC Media Network Dashboard Transactions Ledger Links" at bounding box center [784, 386] width 1568 height 772
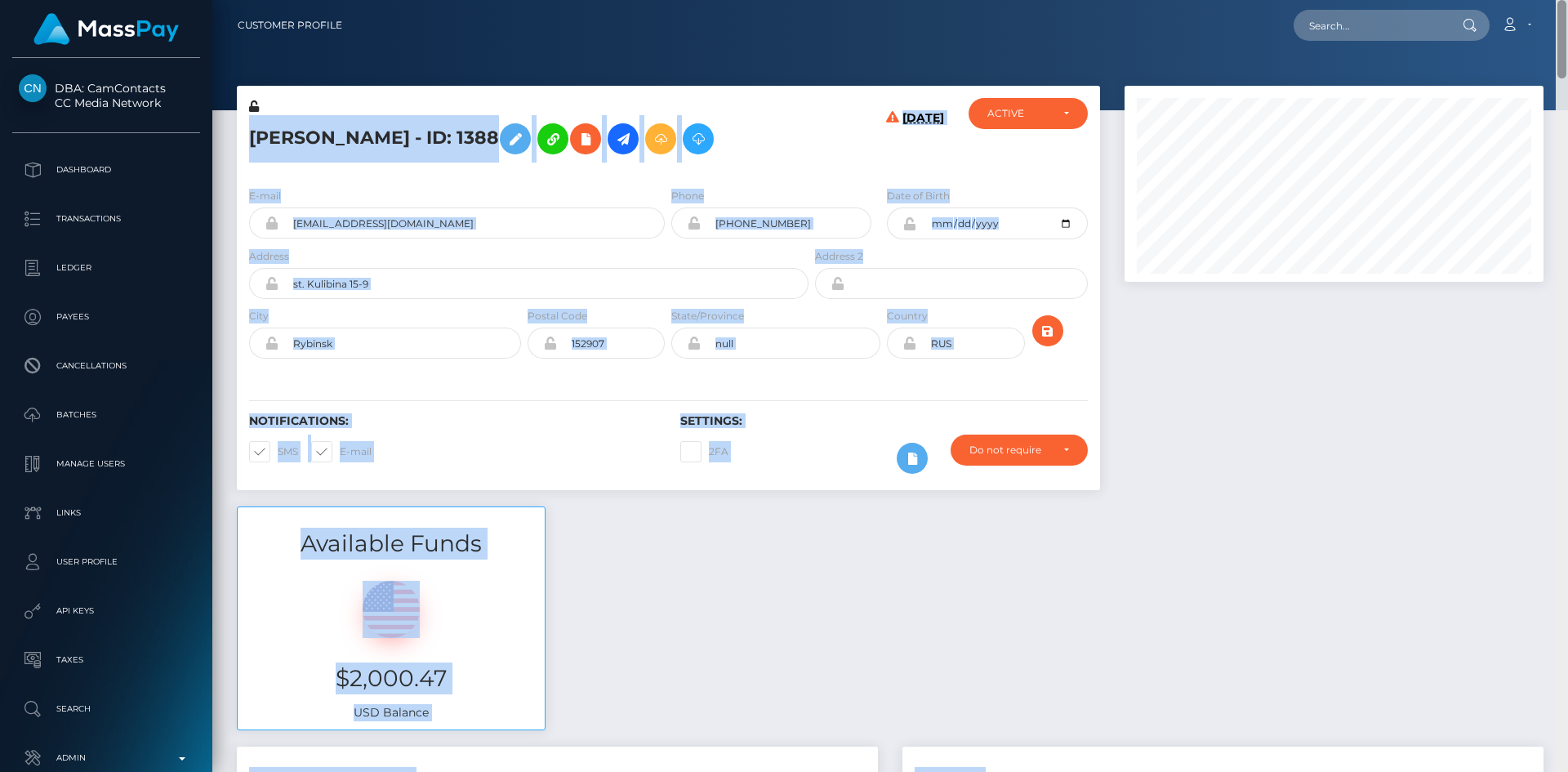
drag, startPoint x: 1565, startPoint y: 45, endPoint x: 1565, endPoint y: 91, distance: 46.0
click at [1565, 91] on div "Customer Profile Loading... Loading..." at bounding box center [890, 386] width 1356 height 772
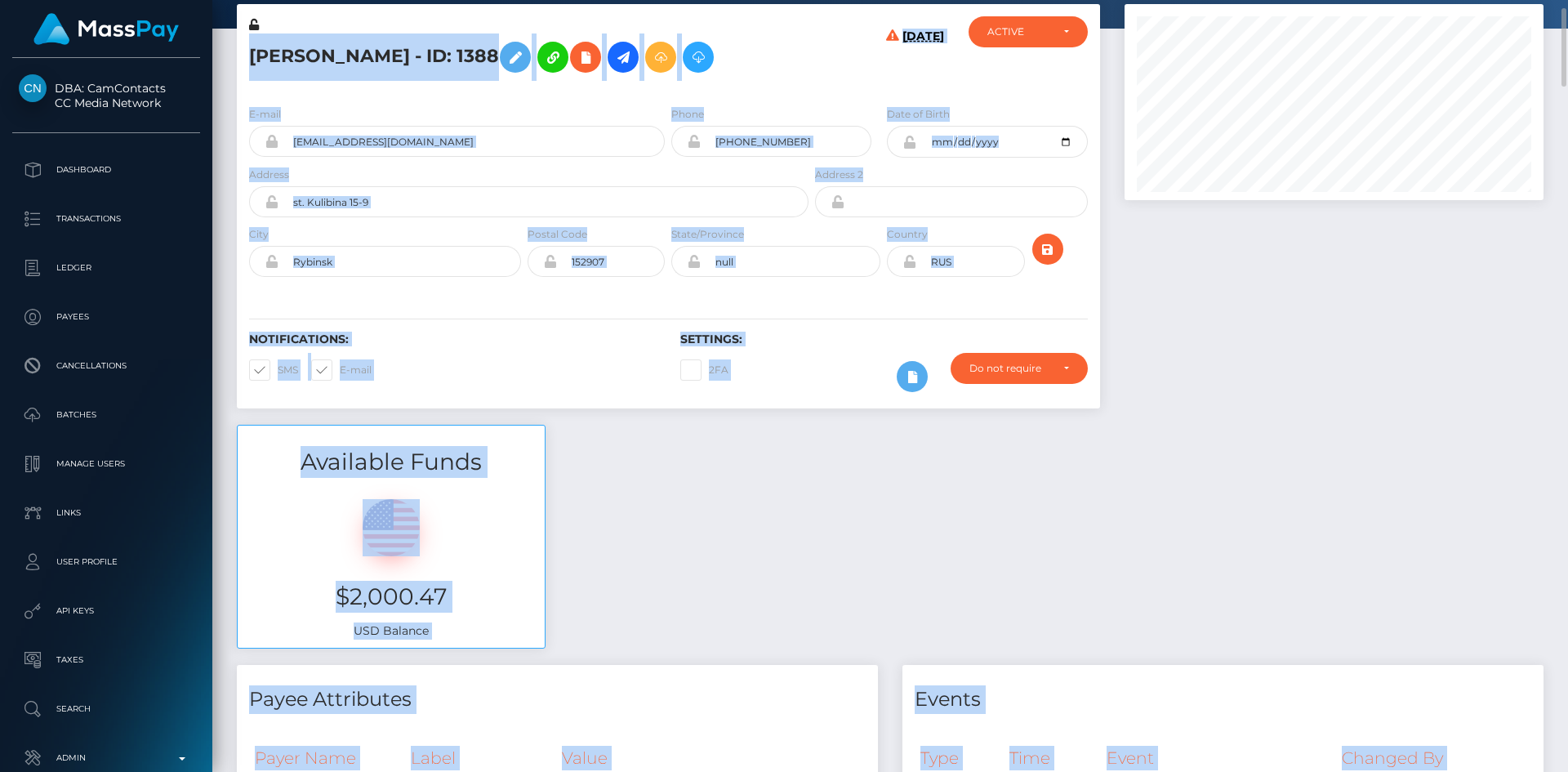
click at [1368, 267] on div at bounding box center [1334, 215] width 443 height 421
click at [760, 144] on input "+79108280927" at bounding box center [786, 141] width 171 height 31
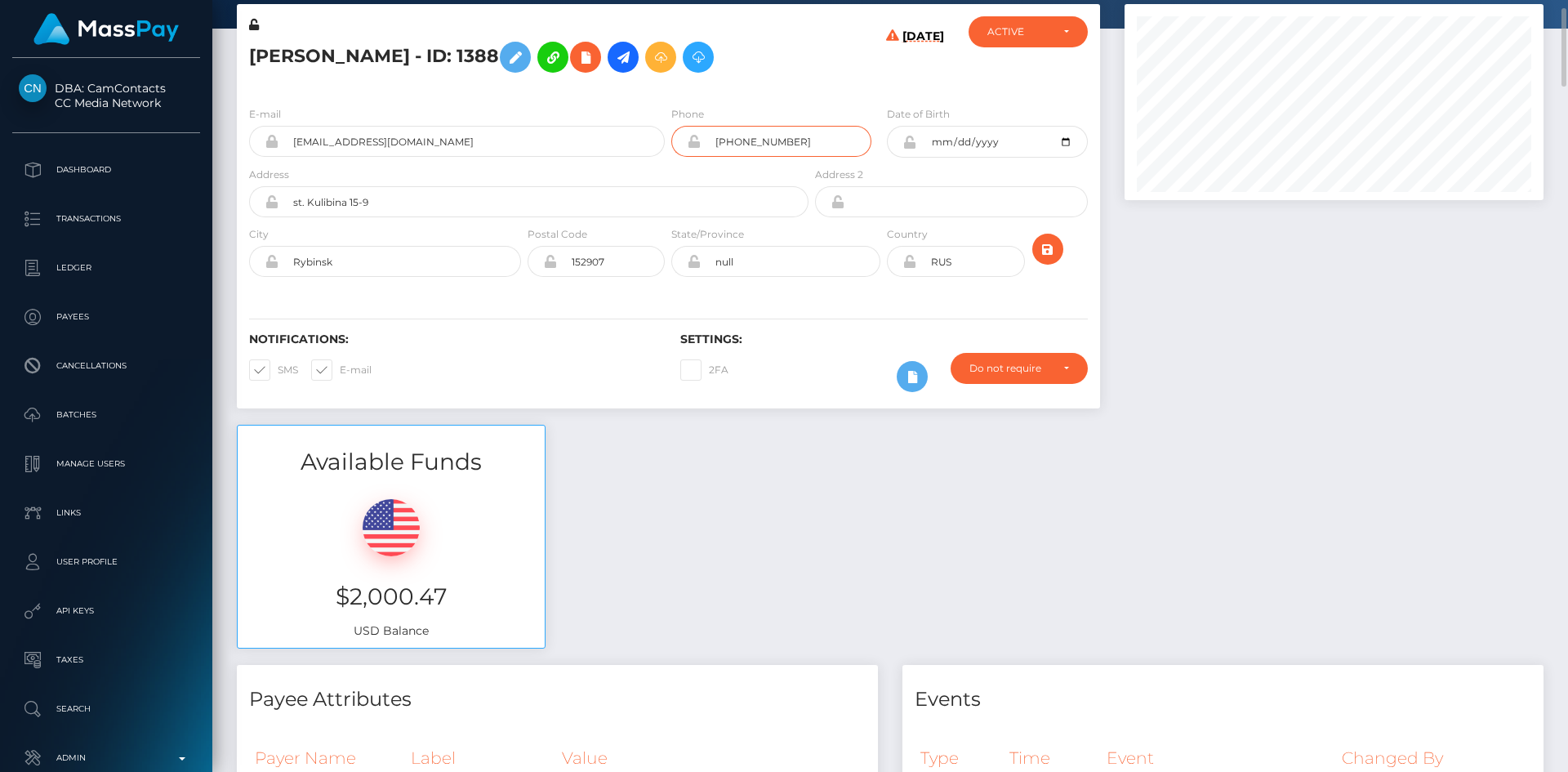
scroll to position [0, 0]
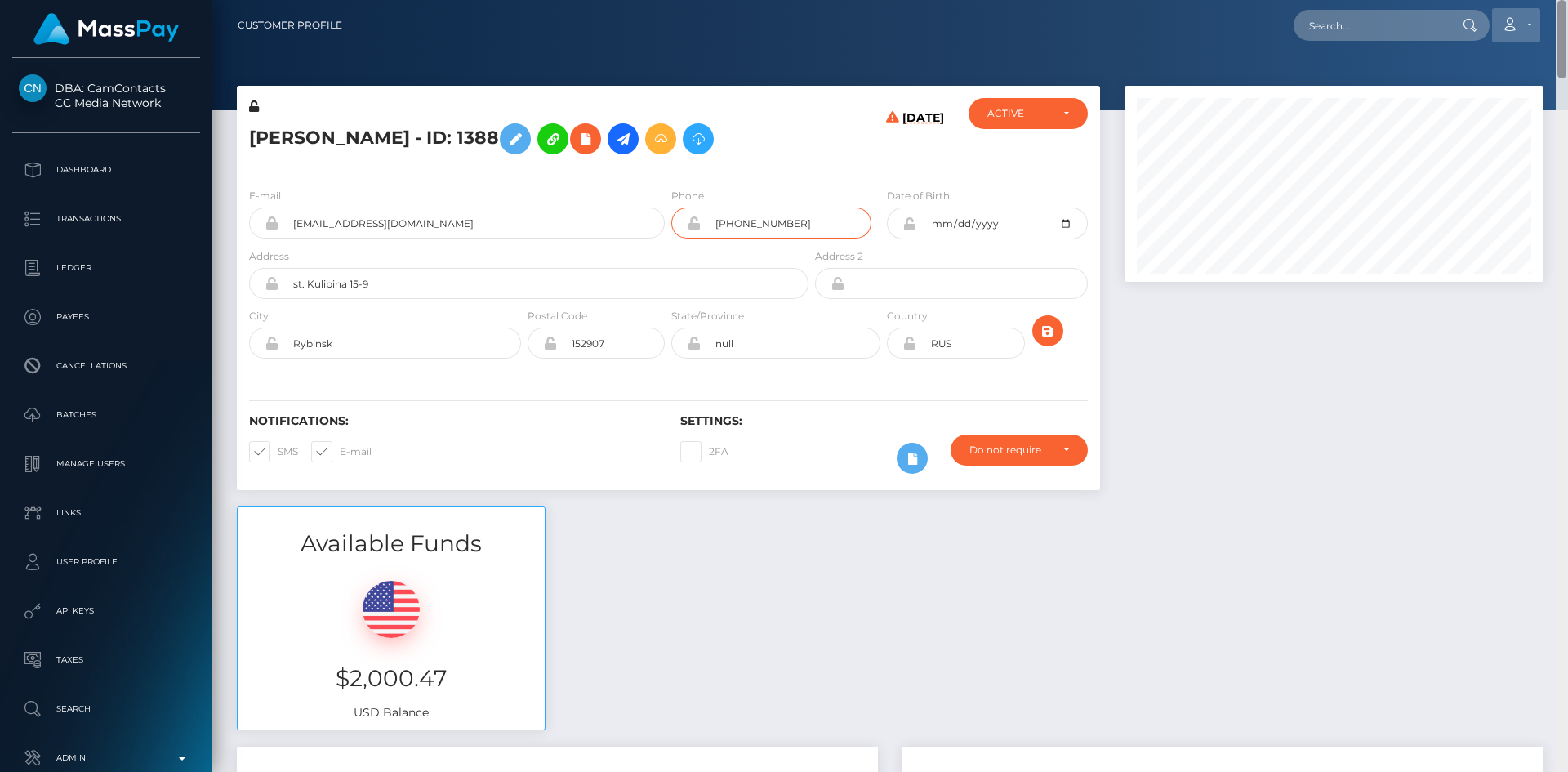
drag, startPoint x: 1562, startPoint y: 56, endPoint x: 1499, endPoint y: 23, distance: 71.1
click at [1567, 0] on div "Customer Profile Loading... Loading..." at bounding box center [890, 386] width 1356 height 772
click at [1396, 15] on input "text" at bounding box center [1371, 25] width 153 height 31
paste input "poact_MWt0OVdjAcZ9"
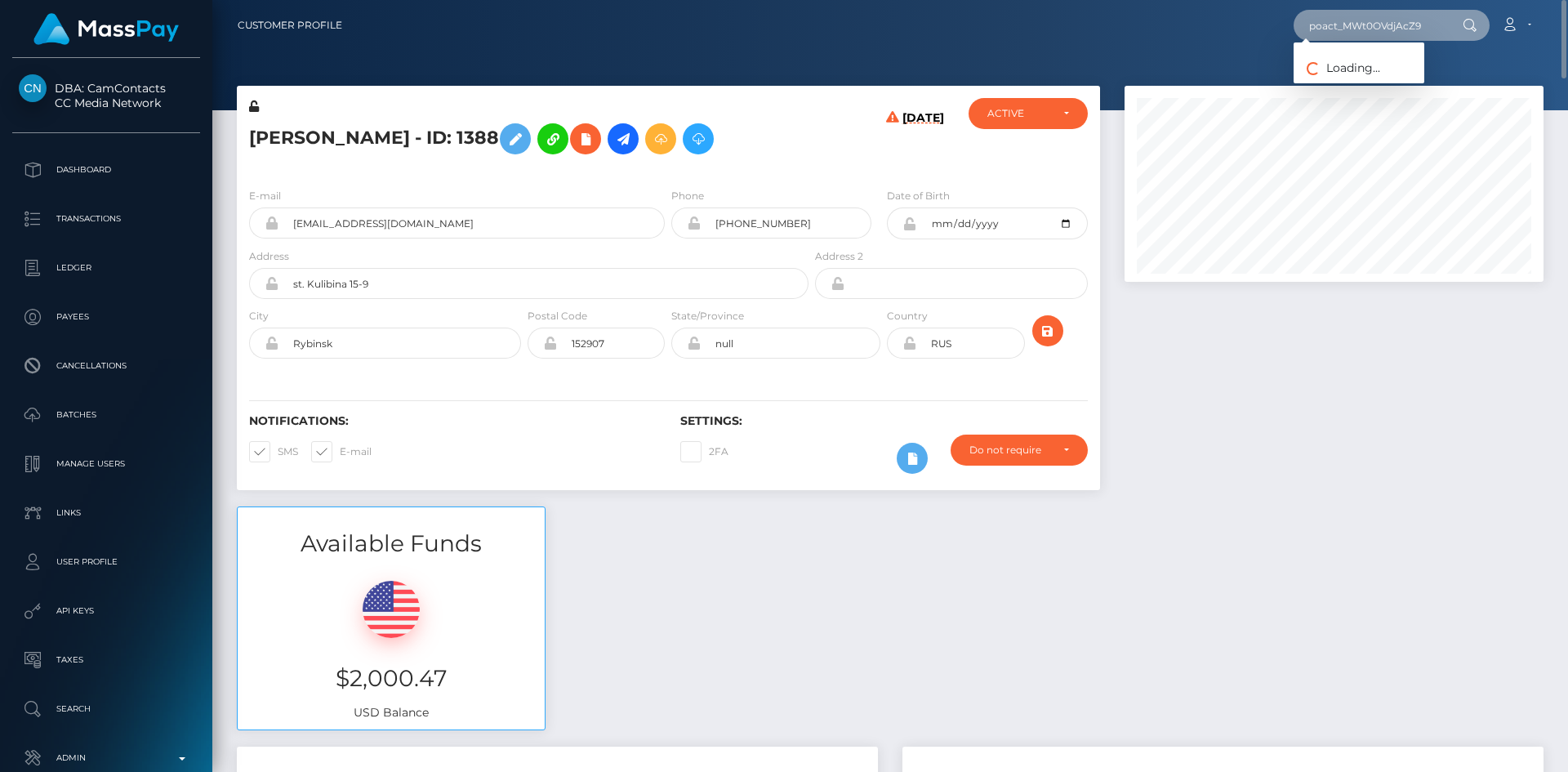
type input "poact_MWt0OVdjAcZ9"
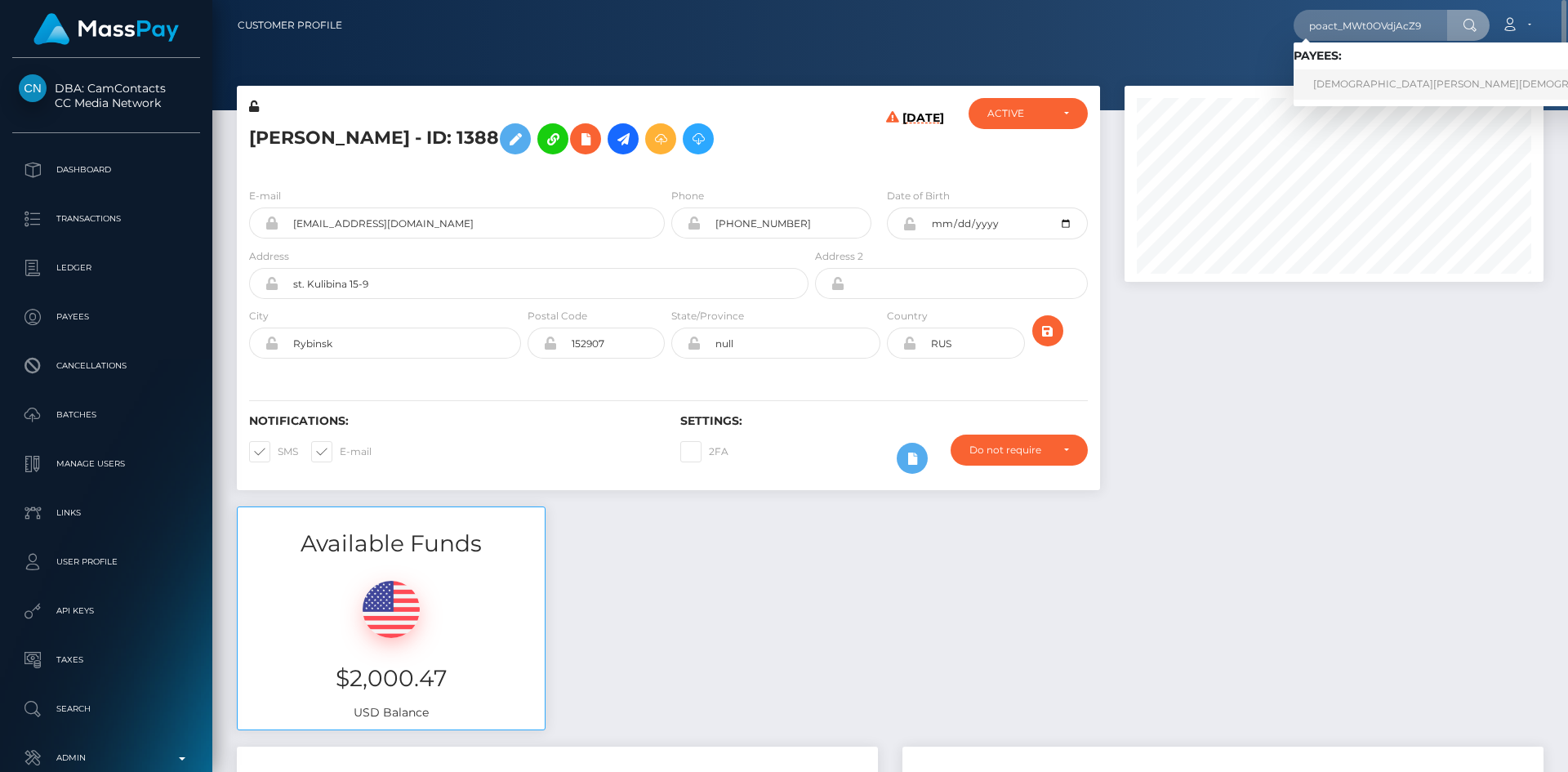
click at [1346, 85] on link "SHIVAM SHIVAM" at bounding box center [1476, 85] width 365 height 30
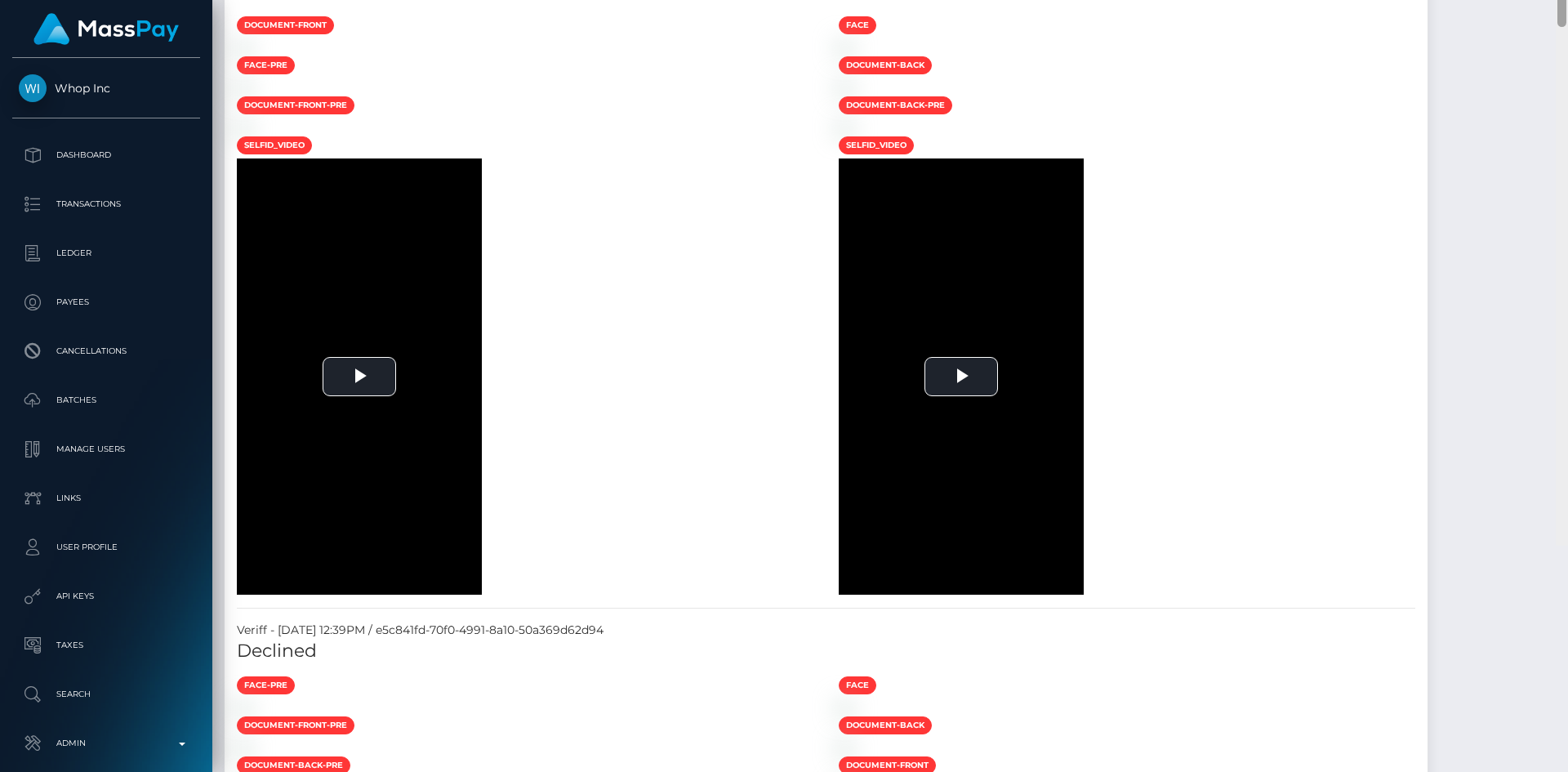
scroll to position [196, 420]
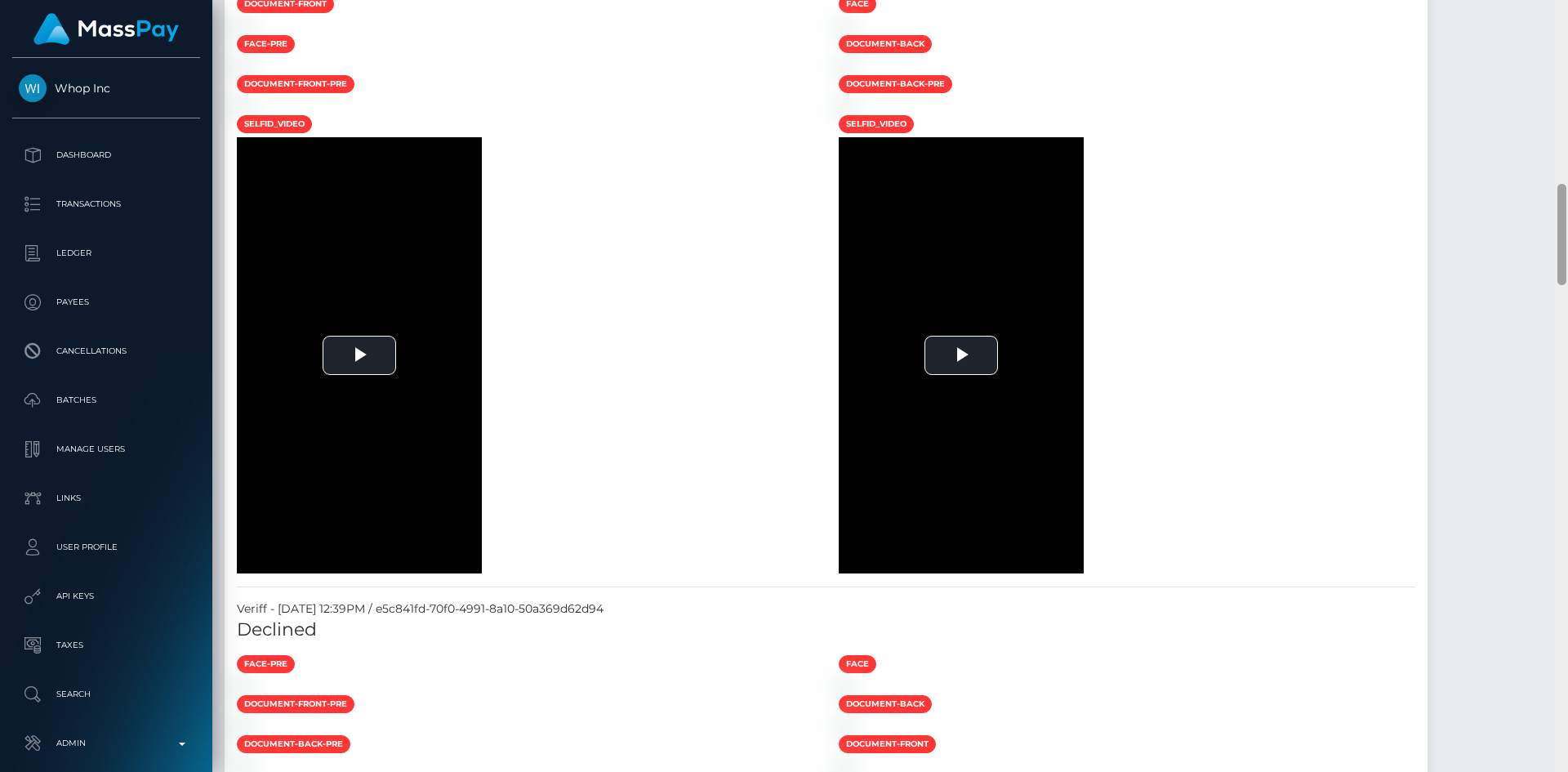
click at [1564, 378] on div at bounding box center [1562, 386] width 12 height 772
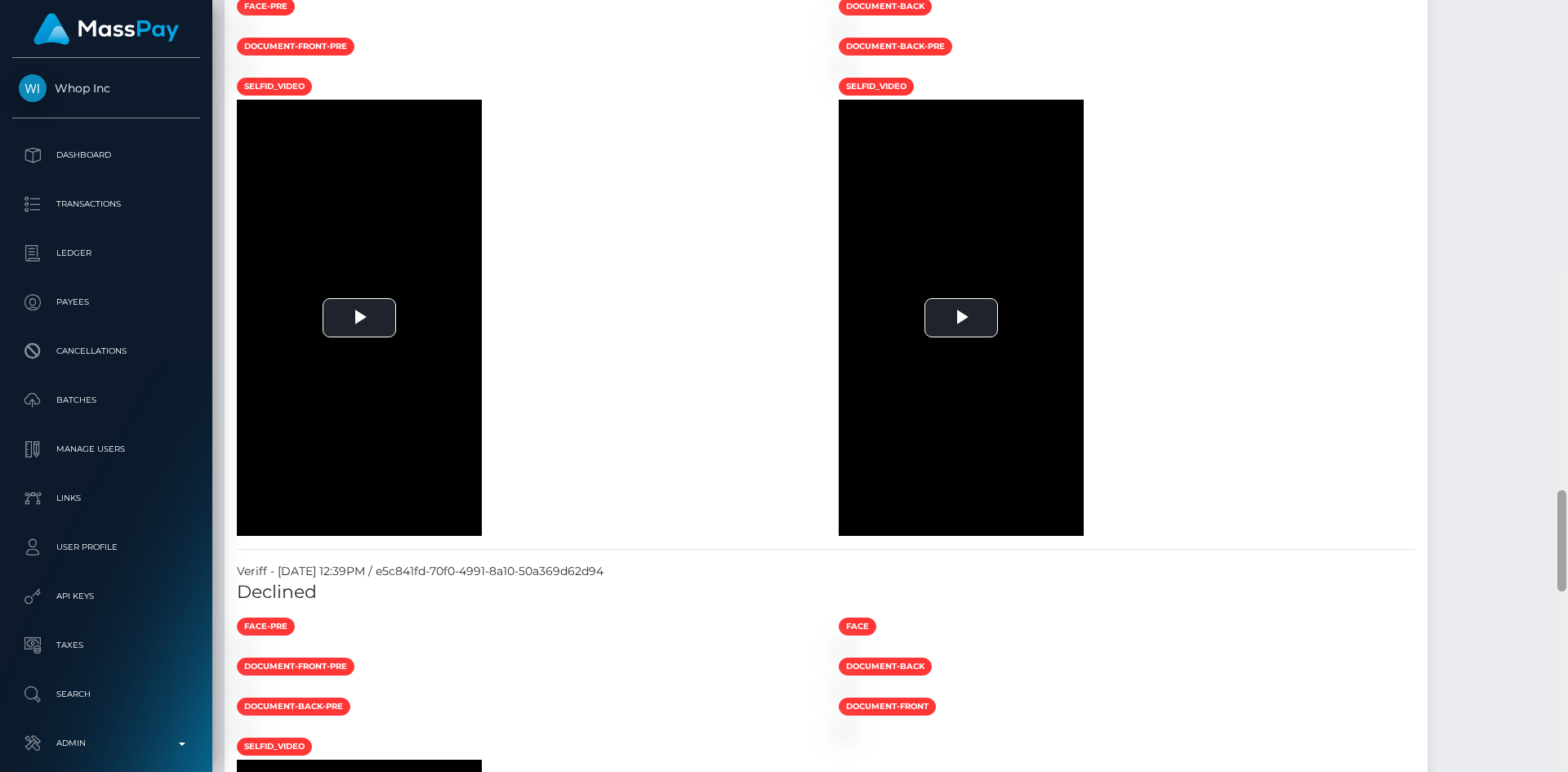
scroll to position [0, 0]
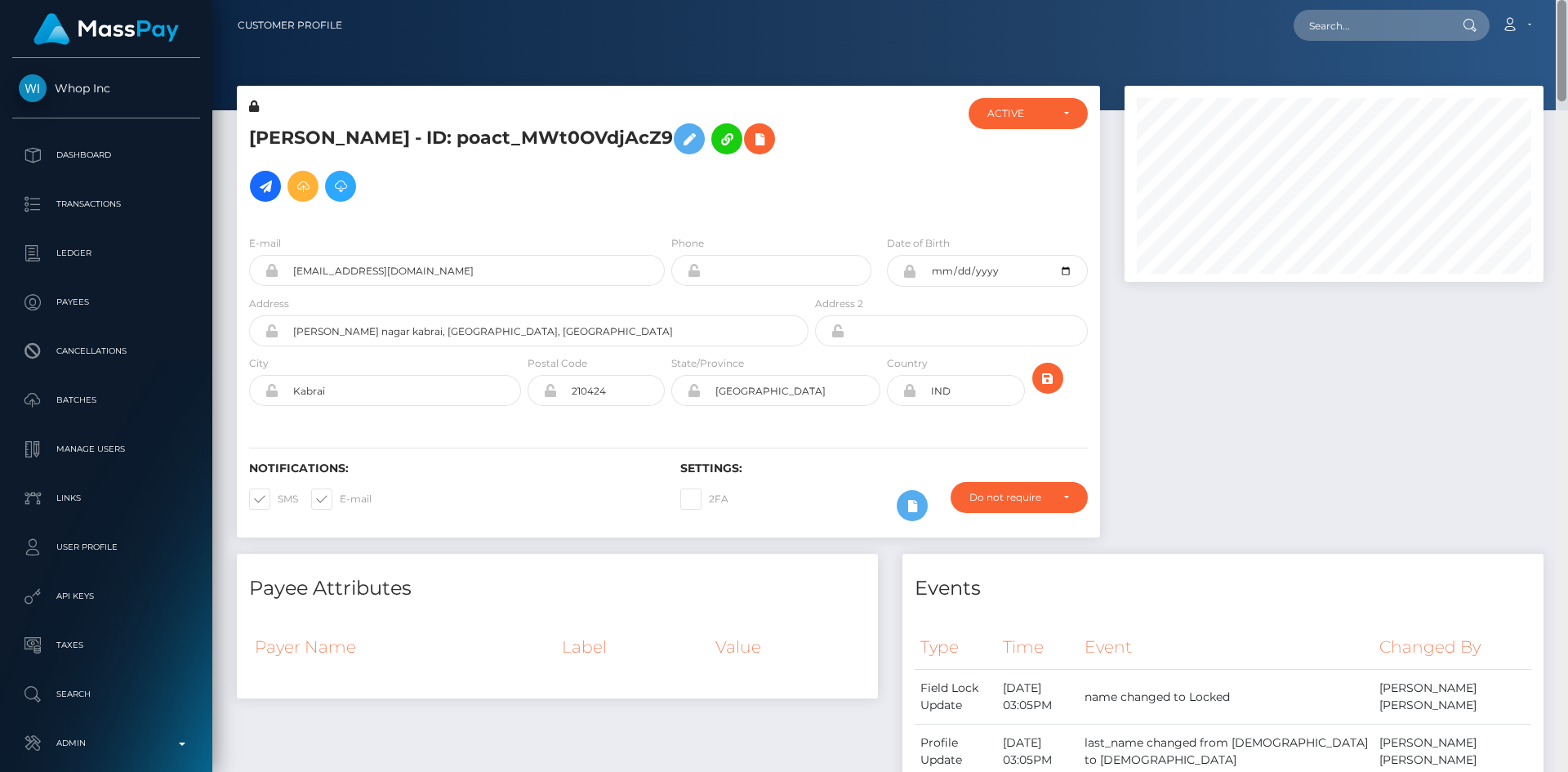
drag, startPoint x: 1559, startPoint y: 227, endPoint x: 1296, endPoint y: 53, distance: 315.3
click at [1565, 0] on html "Whop Inc Dashboard Transactions Ledger Payees Cancellations Links" at bounding box center [784, 386] width 1568 height 772
click at [1348, 24] on input "text" at bounding box center [1371, 25] width 153 height 31
paste input "poact_NnccLcai5JXI"
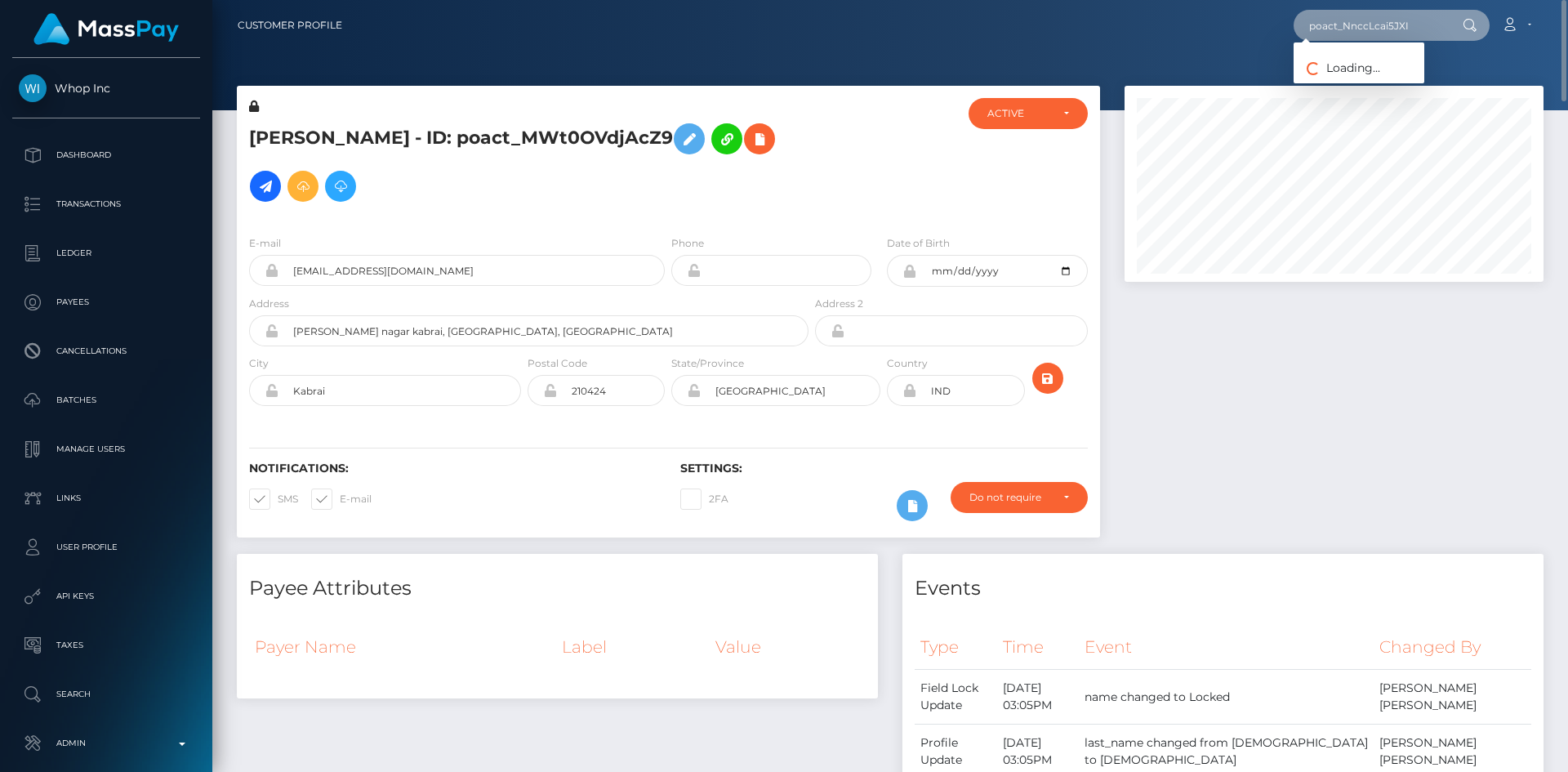
type input "poact_NnccLcai5JXI"
drag, startPoint x: 1359, startPoint y: 75, endPoint x: 1334, endPoint y: 85, distance: 26.9
click at [1359, 75] on link "KARAN KARAN" at bounding box center [1359, 85] width 131 height 30
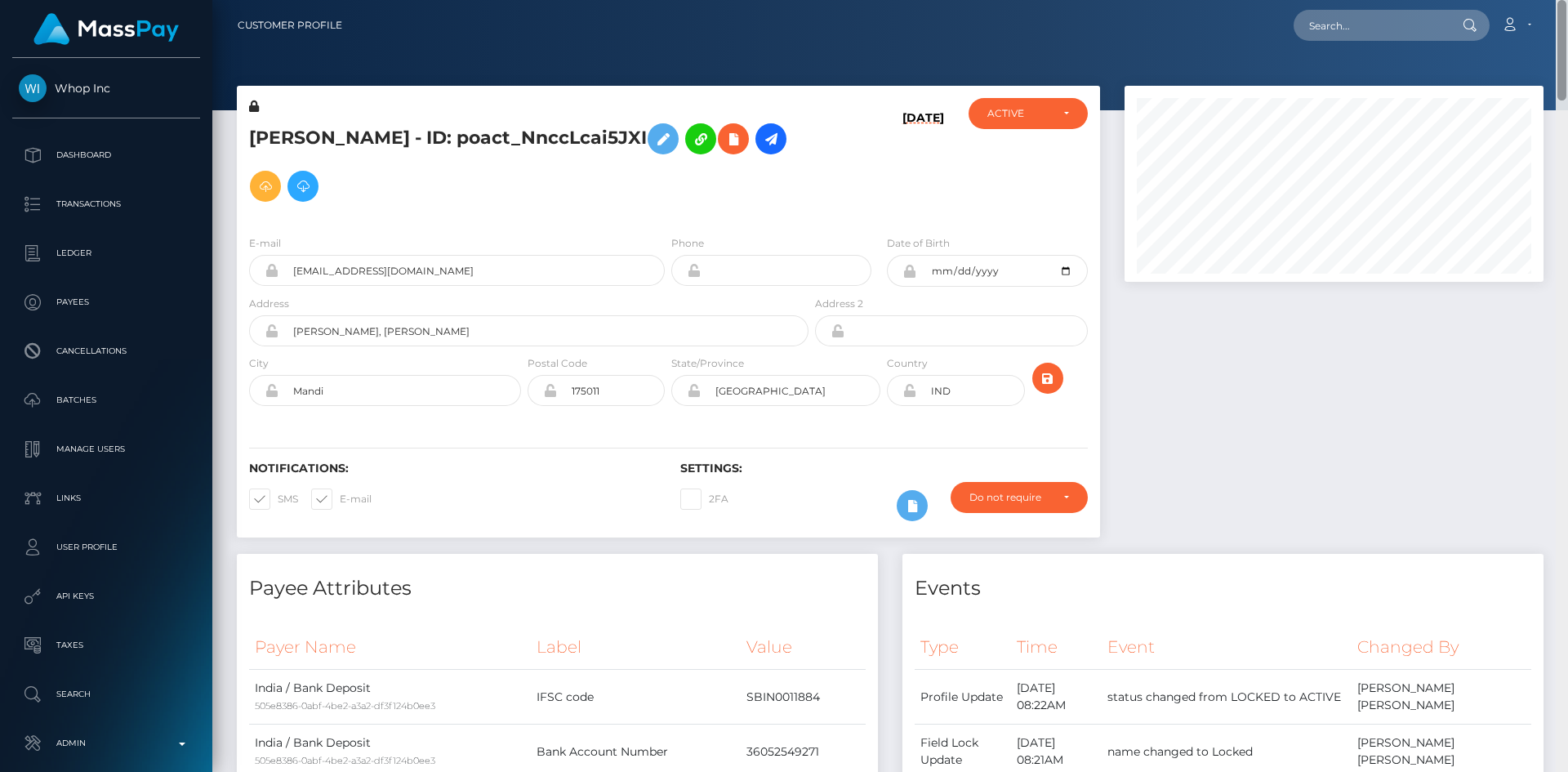
drag, startPoint x: 0, startPoint y: 0, endPoint x: 1567, endPoint y: -71, distance: 1568.6
click at [1567, 0] on html "Whop Inc Dashboard Transactions Ledger Payees Cancellations Links" at bounding box center [784, 386] width 1568 height 772
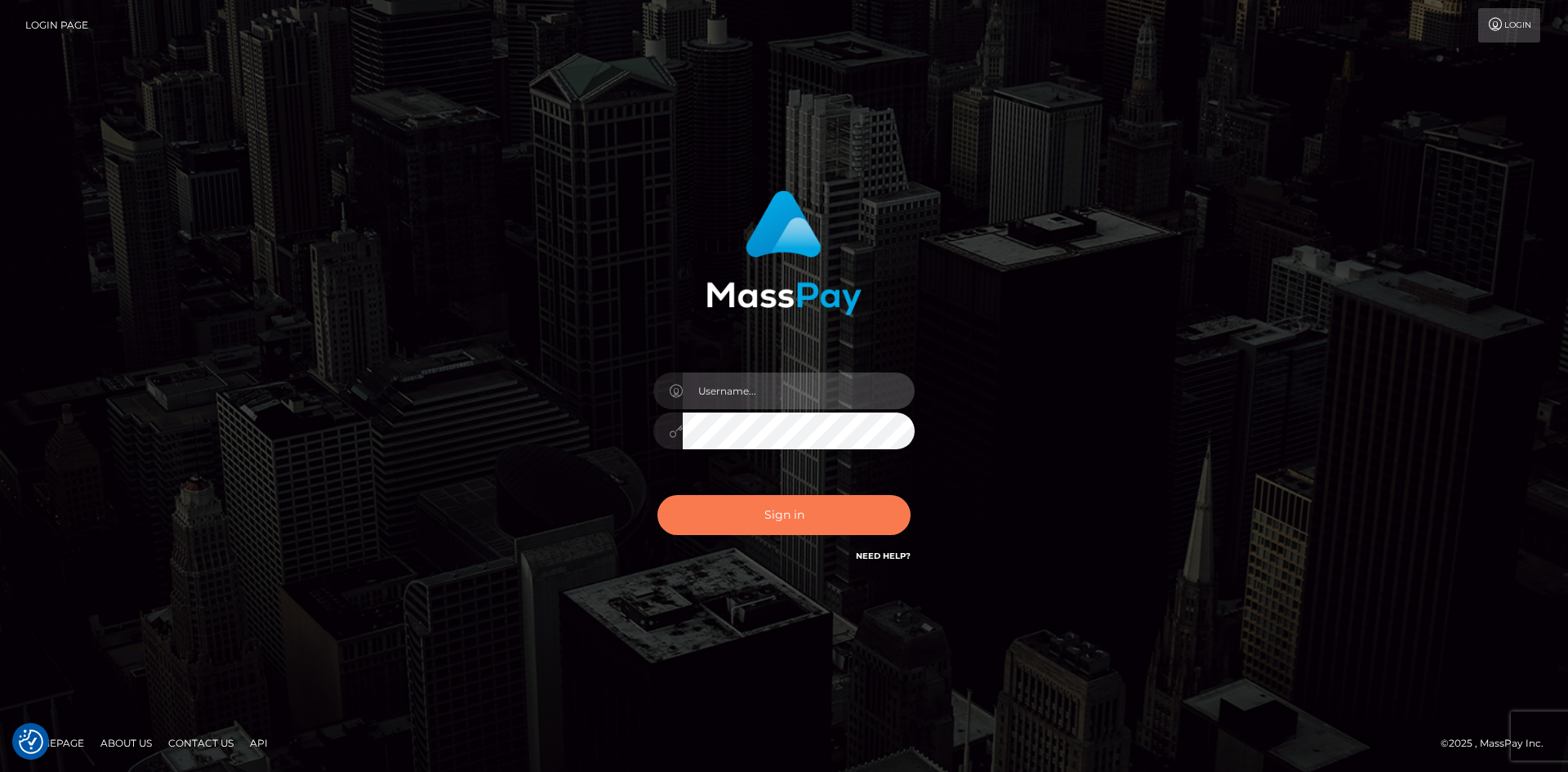
type input "alexstef"
click at [803, 517] on button "Sign in" at bounding box center [784, 515] width 253 height 40
type input "alexstef"
click at [803, 512] on button "Sign in" at bounding box center [784, 515] width 253 height 40
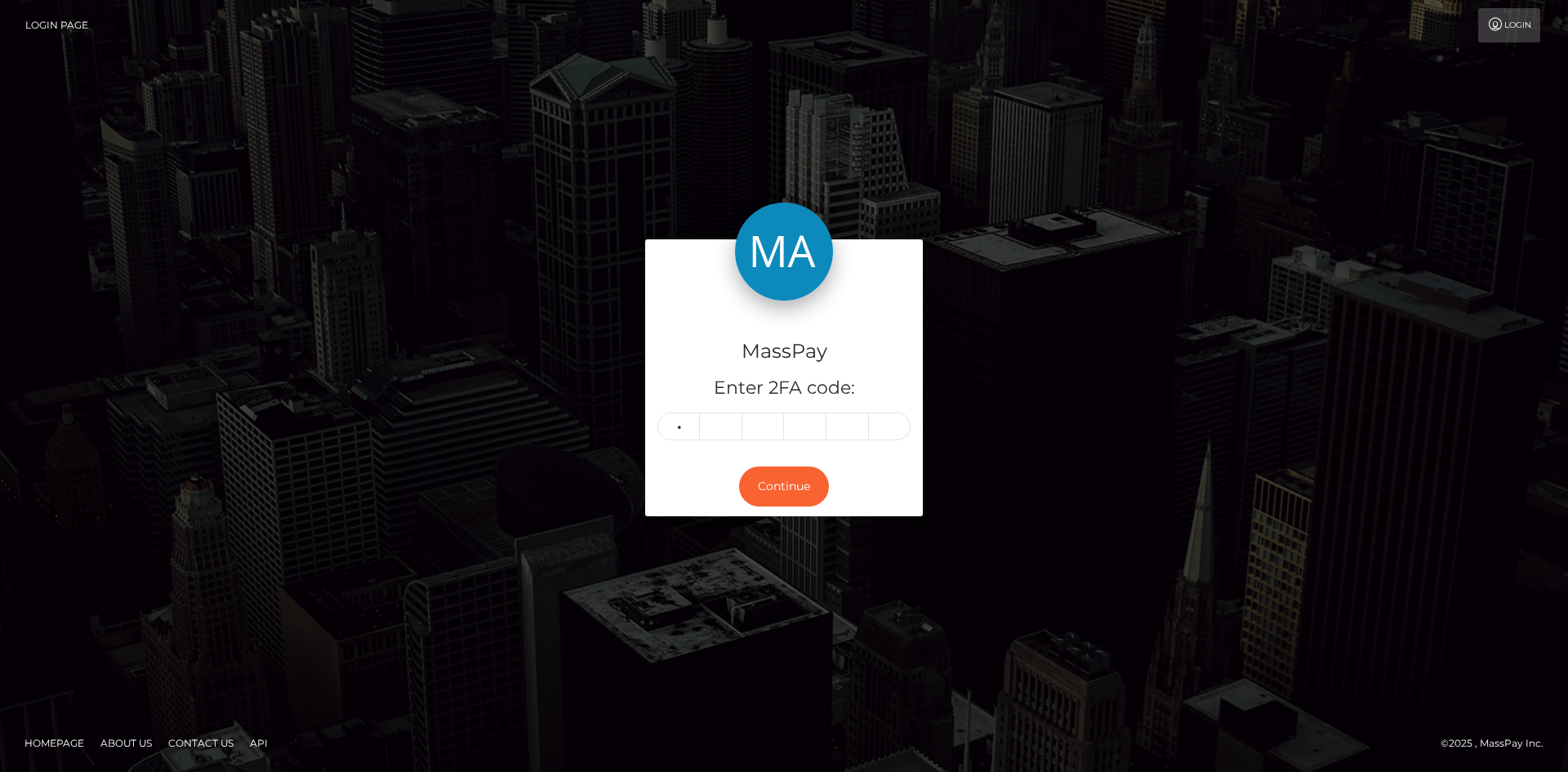
type input "7"
type input "8"
type input "7"
type input "2"
type input "6"
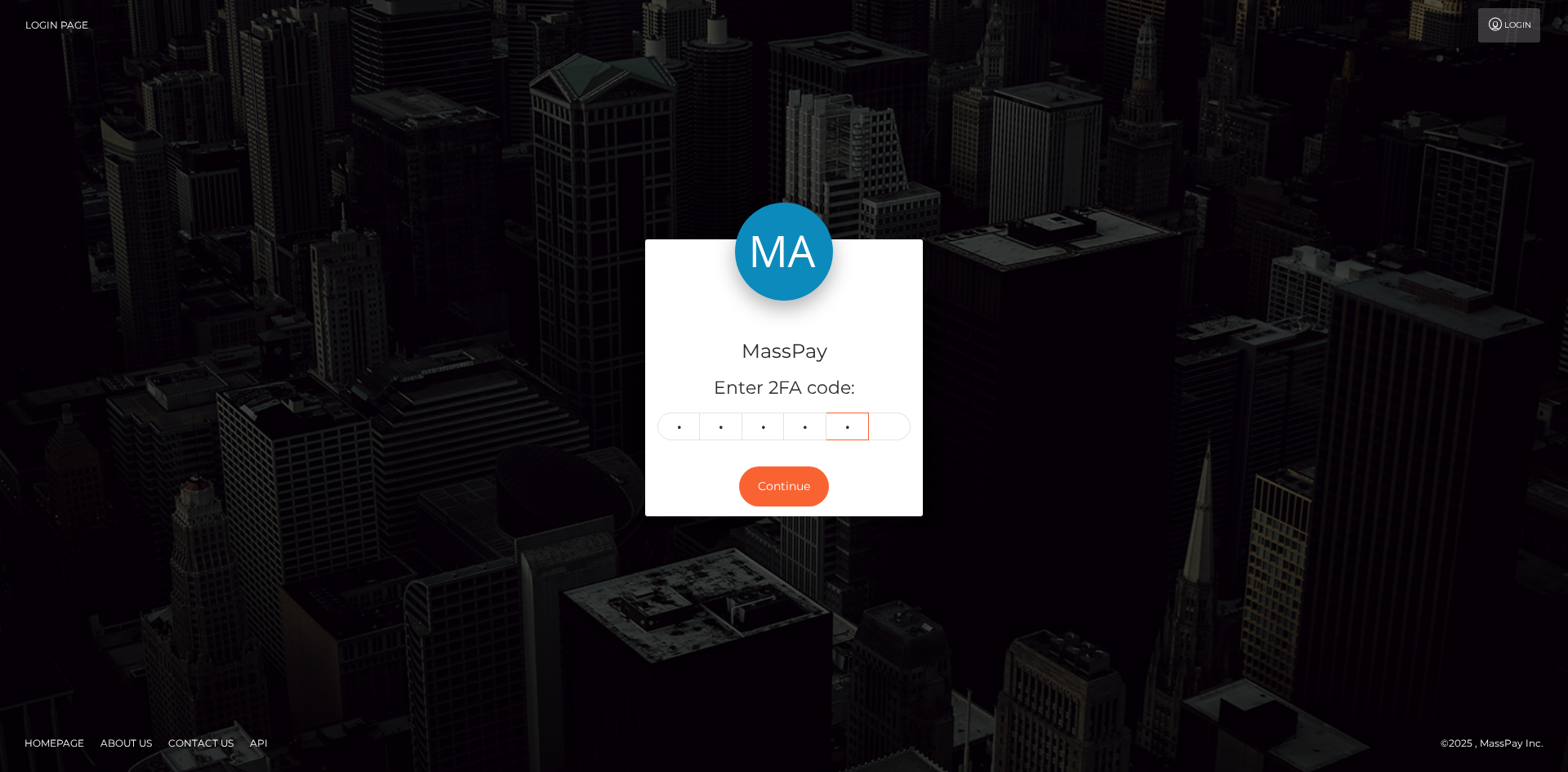
type input "7"
type input "5"
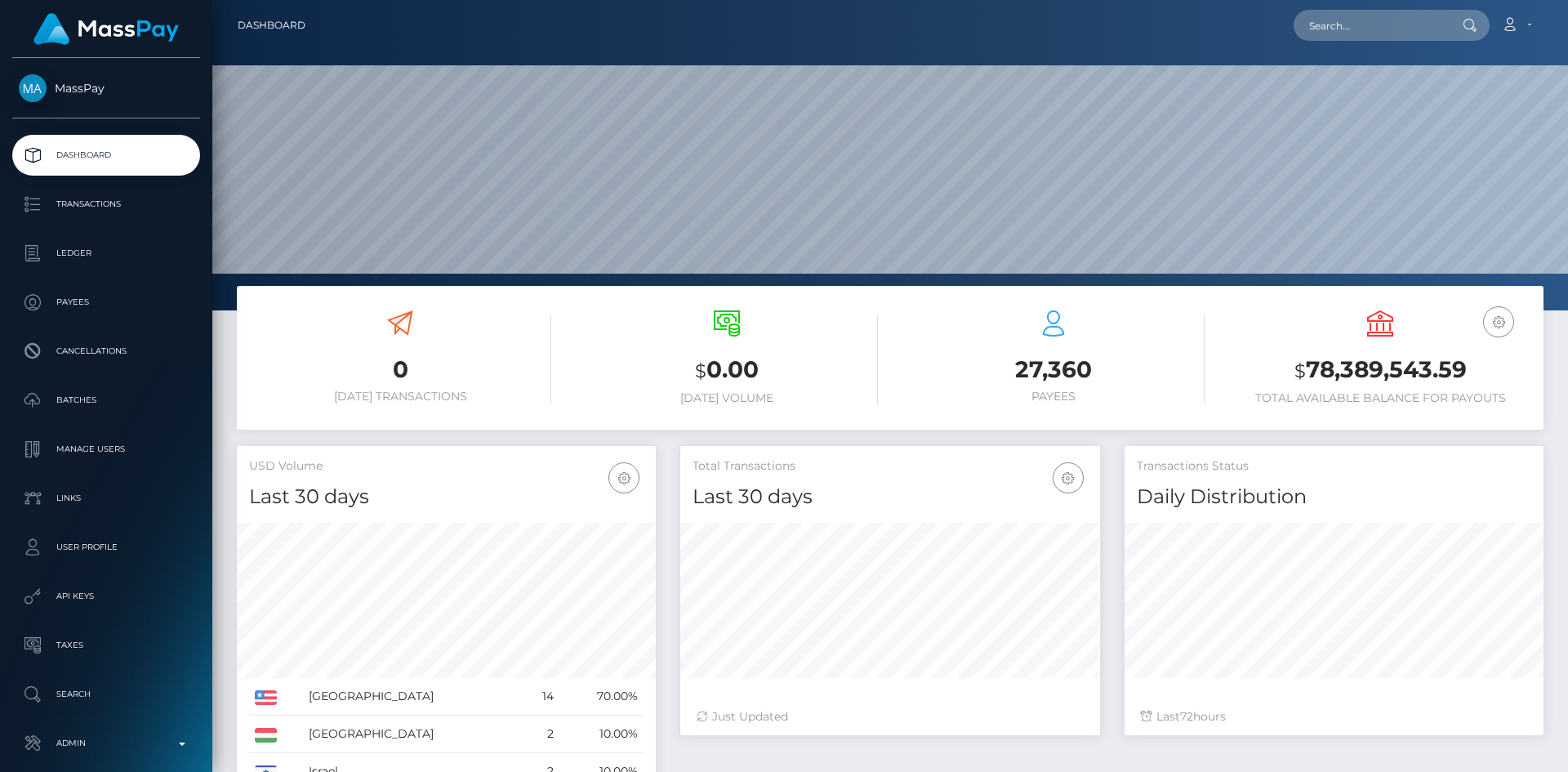
scroll to position [290, 420]
drag, startPoint x: 1377, startPoint y: 33, endPoint x: 1359, endPoint y: 31, distance: 18.1
click at [1377, 33] on input "text" at bounding box center [1371, 25] width 153 height 31
paste input "poact_hJnBzjpWfqx1"
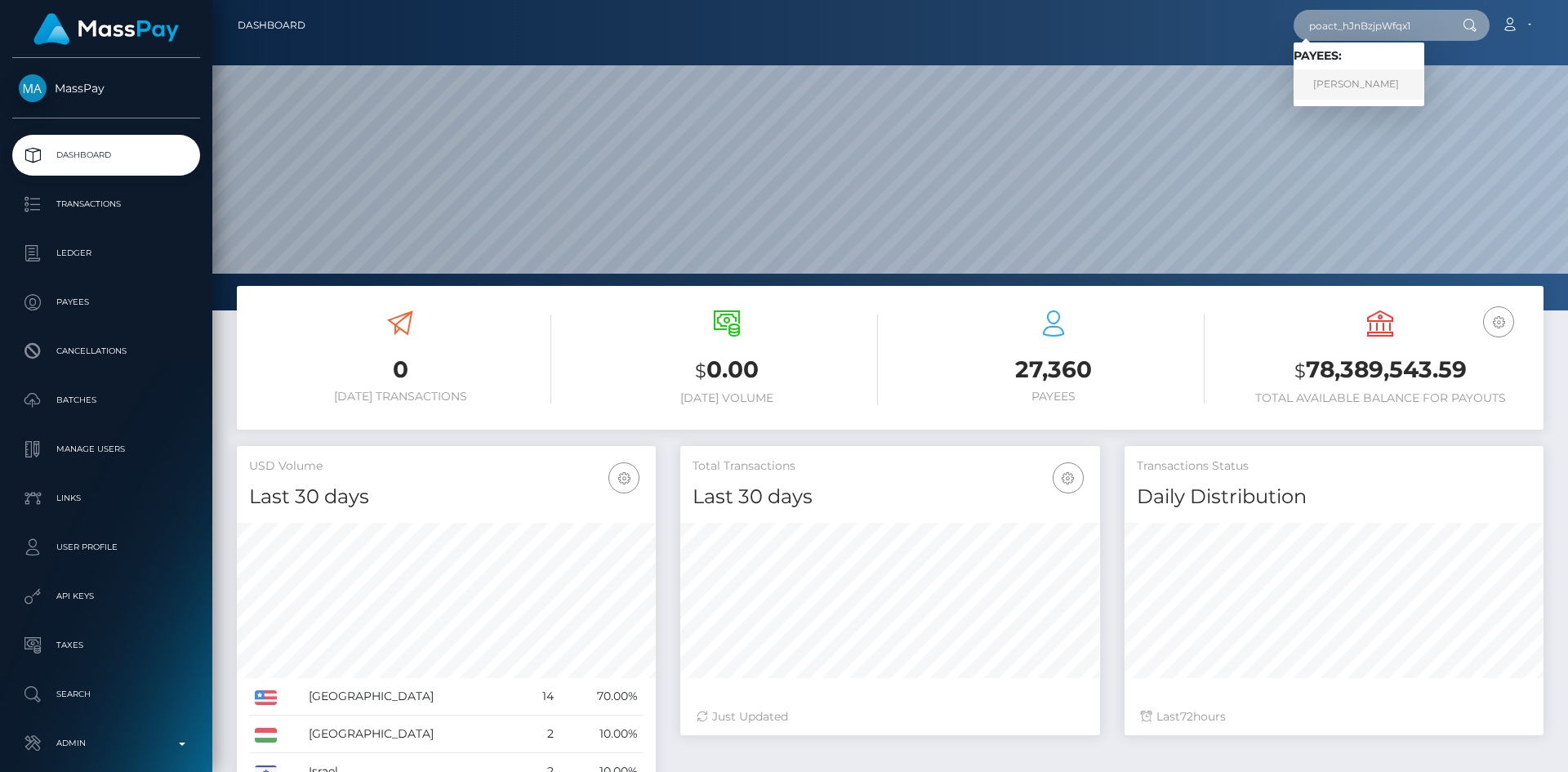
type input "poact_hJnBzjpWfqx1"
click at [1355, 84] on link "Tomáš Verner" at bounding box center [1359, 85] width 131 height 30
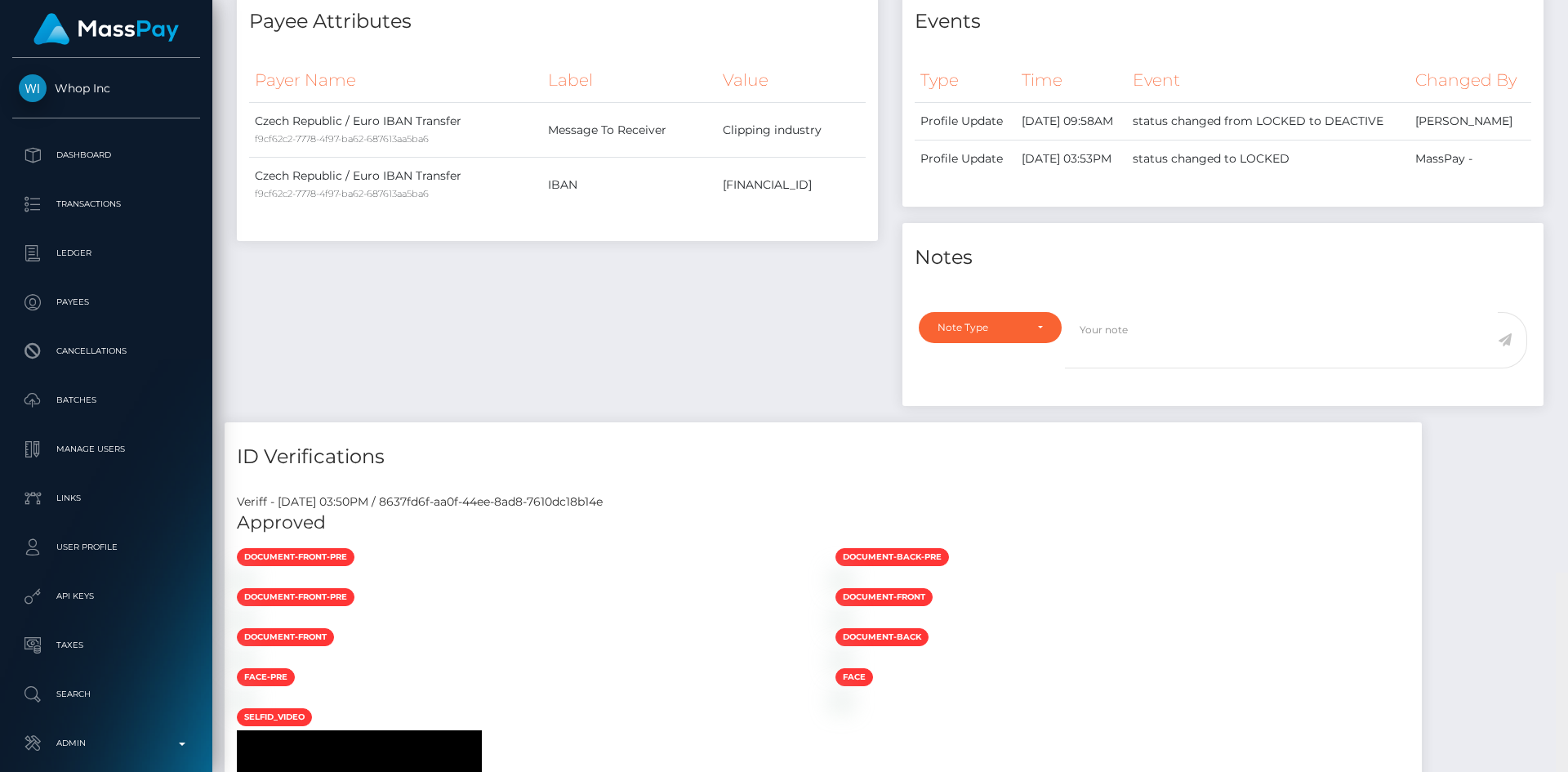
scroll to position [479, 0]
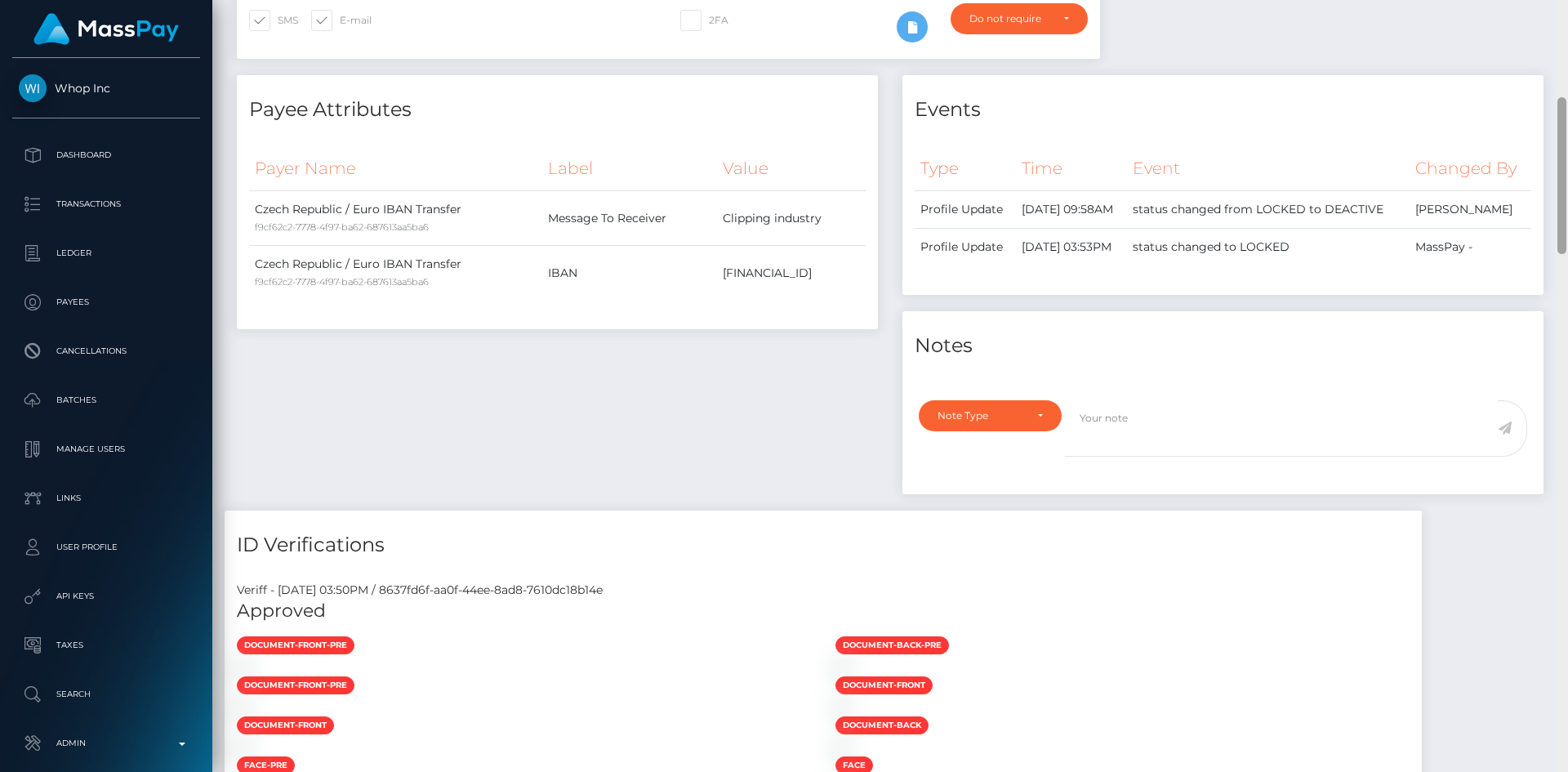
drag, startPoint x: 1563, startPoint y: 132, endPoint x: 1565, endPoint y: 203, distance: 71.0
click at [1565, 203] on div at bounding box center [1562, 176] width 9 height 157
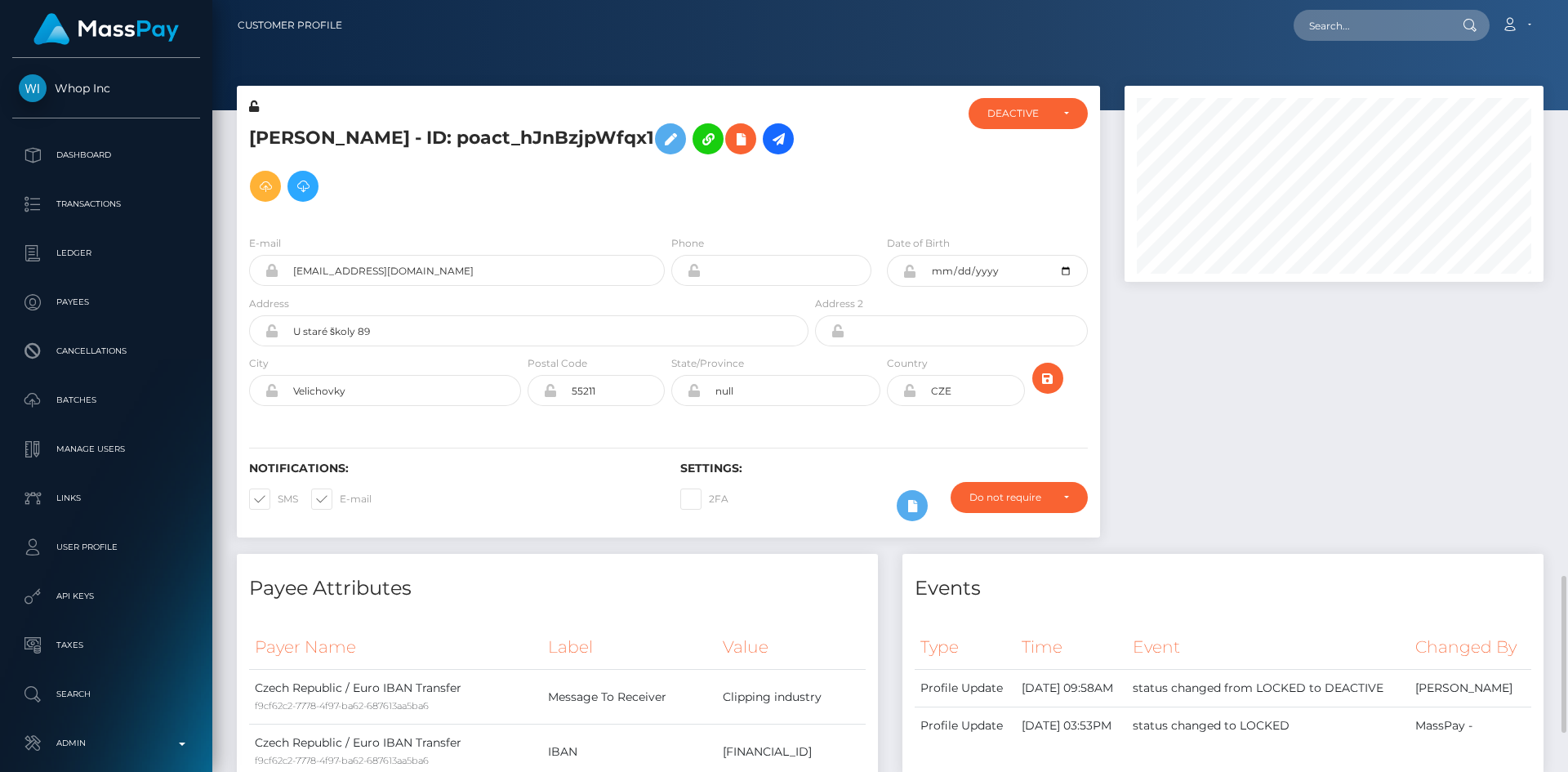
drag, startPoint x: 1565, startPoint y: 238, endPoint x: 1565, endPoint y: 49, distance: 189.0
click at [1565, 50] on div "Customer Profile Loading... Loading..." at bounding box center [890, 386] width 1356 height 772
click at [1353, 21] on input "text" at bounding box center [1371, 25] width 153 height 31
paste input "poact_9XXgWxkPNQHb"
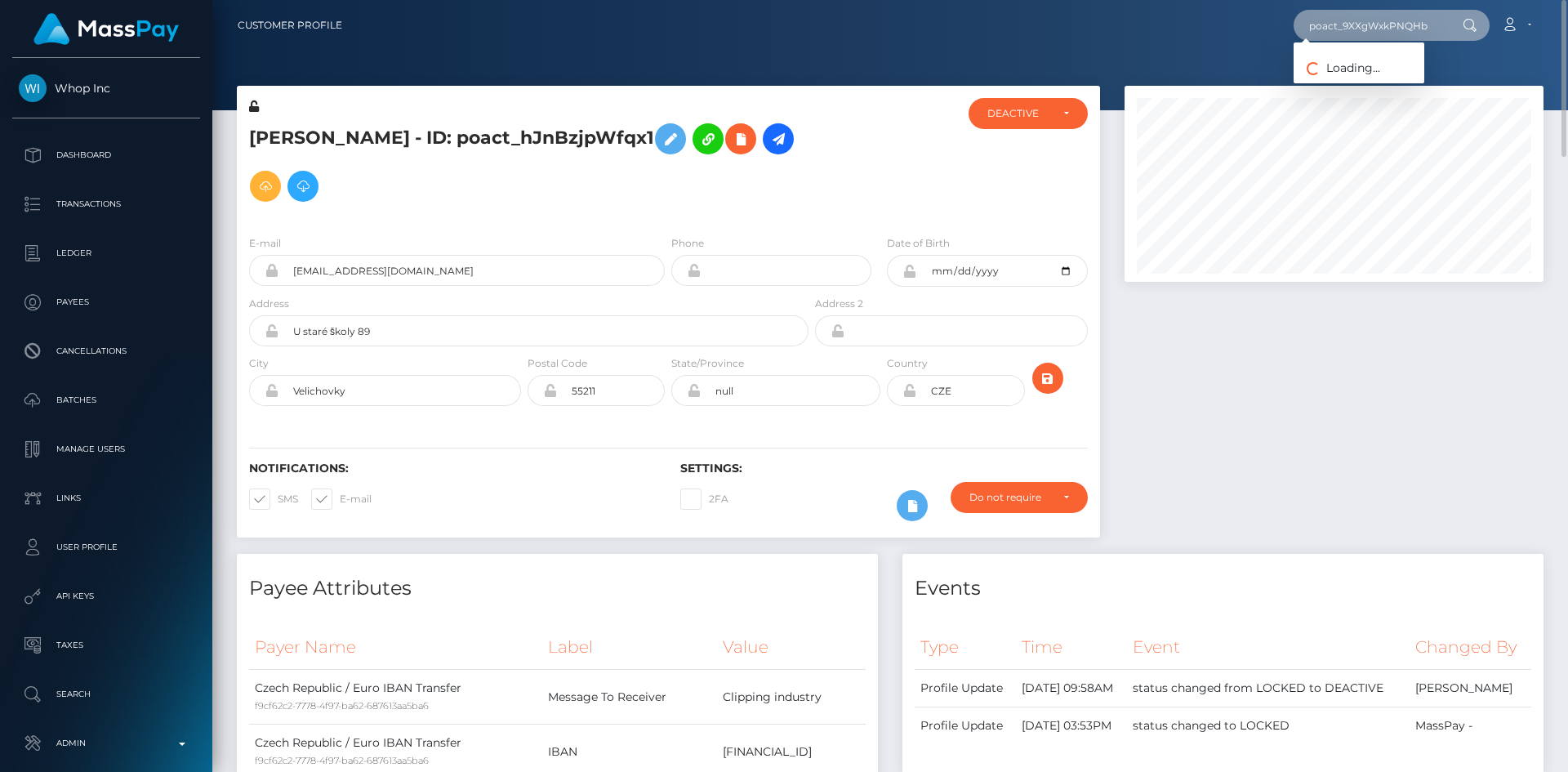
type input "poact_9XXgWxkPNQHb"
click at [1334, 89] on link "hu Pieciul" at bounding box center [1359, 85] width 131 height 30
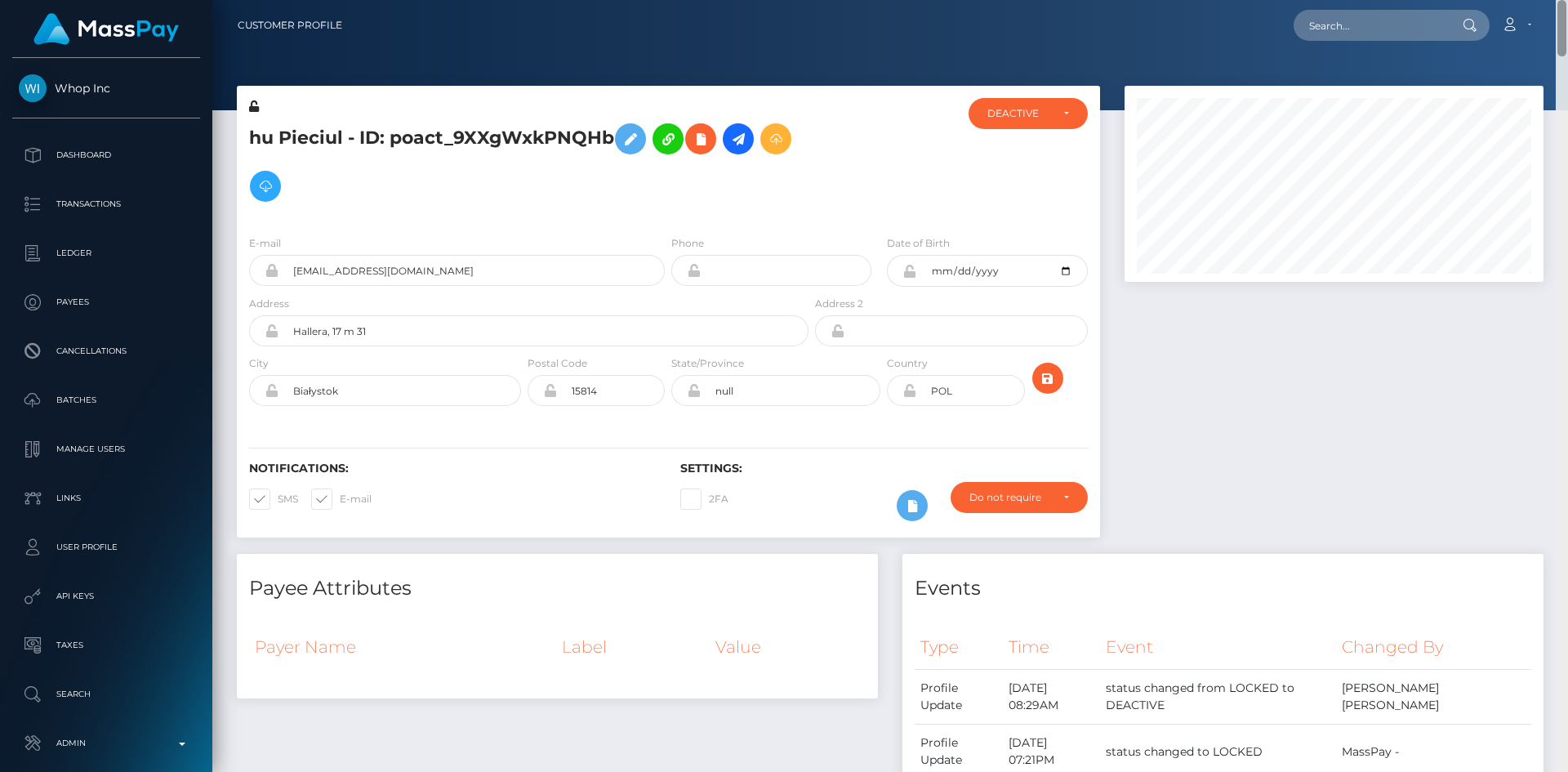
drag, startPoint x: 1565, startPoint y: 37, endPoint x: 1553, endPoint y: -71, distance: 108.7
click at [1553, 0] on html "Whop Inc Dashboard Transactions Ledger Payees Cancellations Links" at bounding box center [784, 386] width 1568 height 772
click at [1387, 22] on input "text" at bounding box center [1371, 25] width 153 height 31
paste input "user_zkHzT2vHnHfrf"
click at [1421, 23] on input "user_zkHzT2vHnHfrf" at bounding box center [1371, 25] width 153 height 31
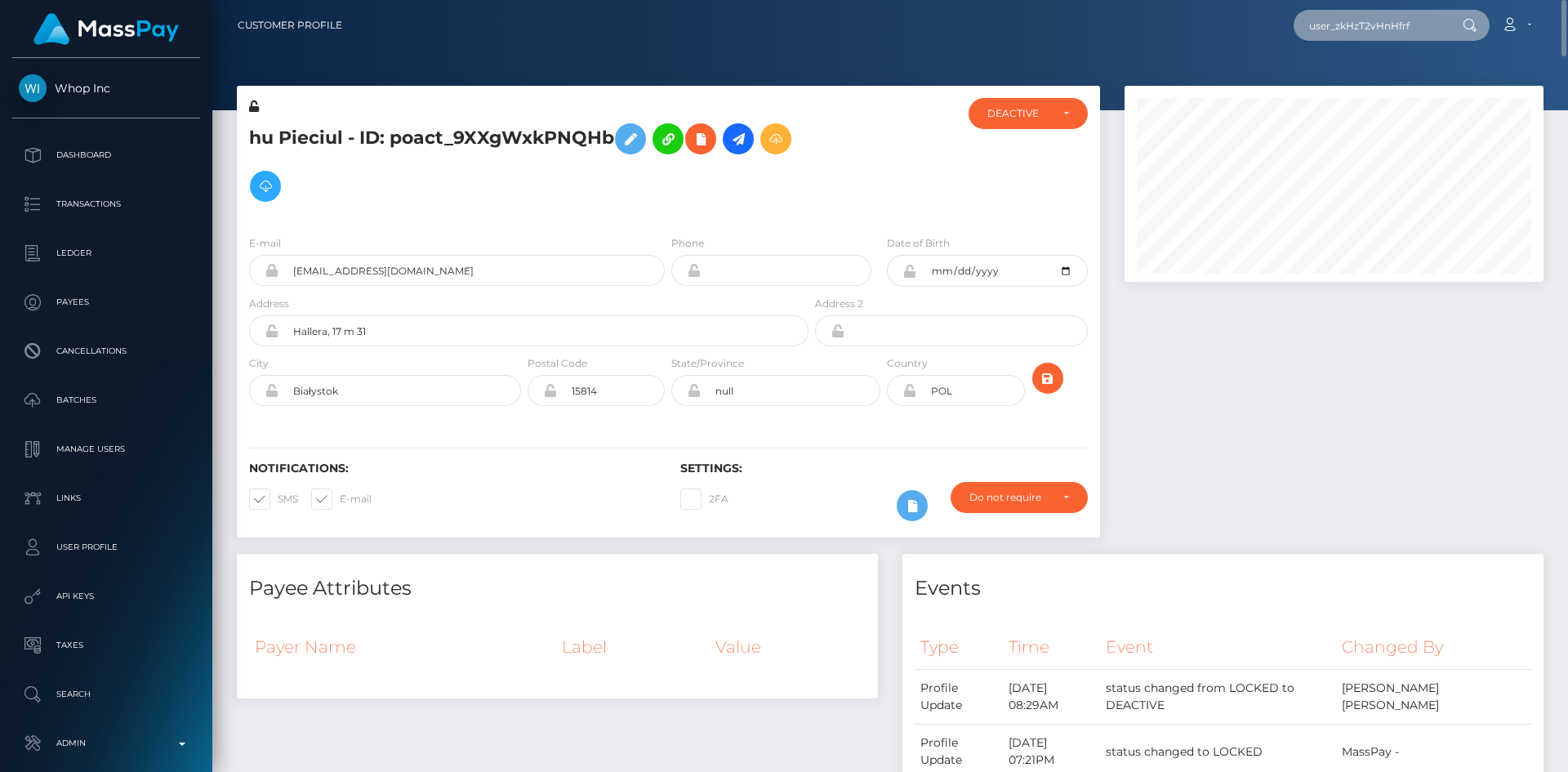
paste input "poact_BU4r6fKeAuA4"
type input "poact_BU4r6fKeAuA4"
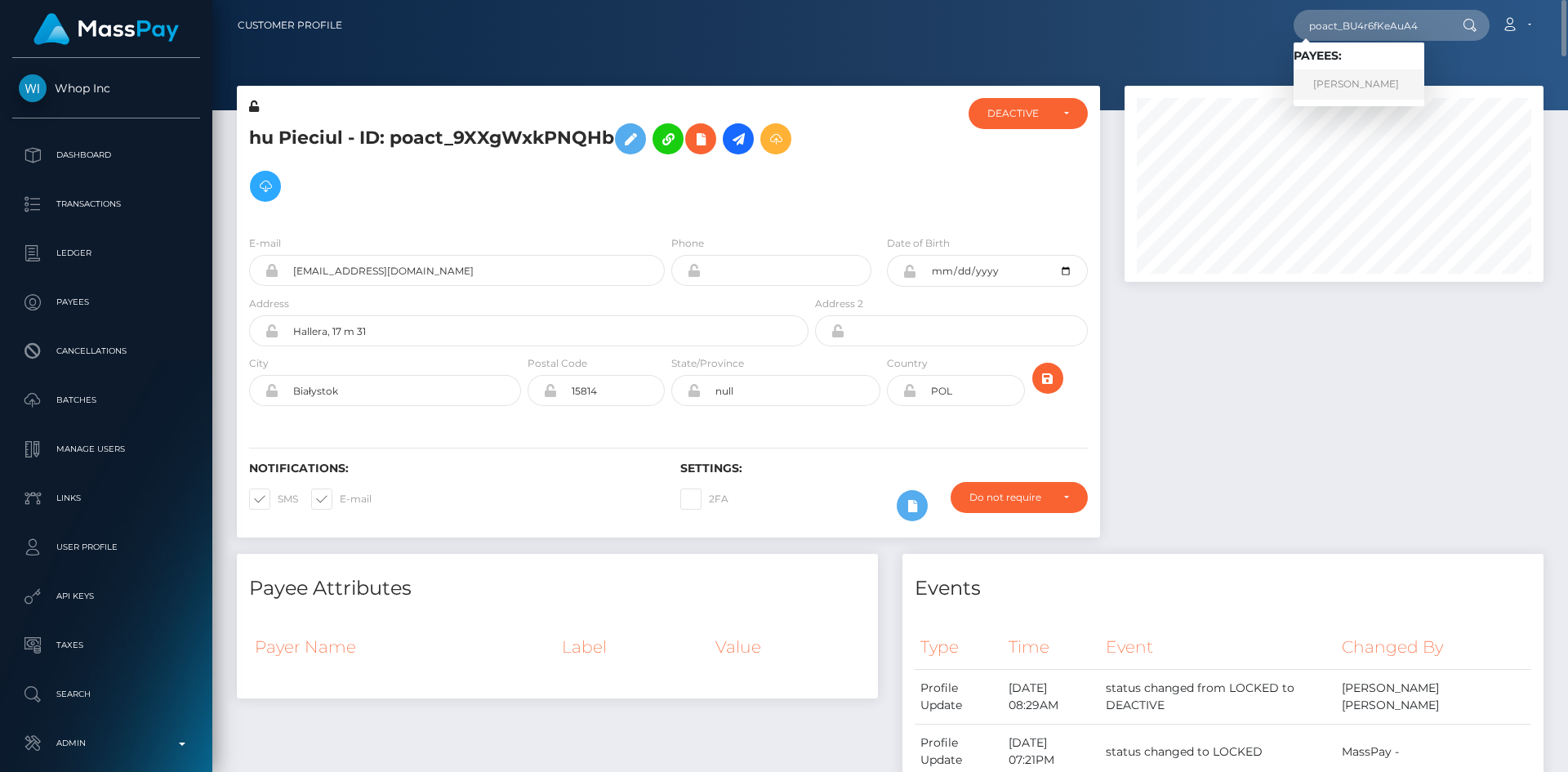
click at [1356, 78] on link "[PERSON_NAME]" at bounding box center [1359, 85] width 131 height 30
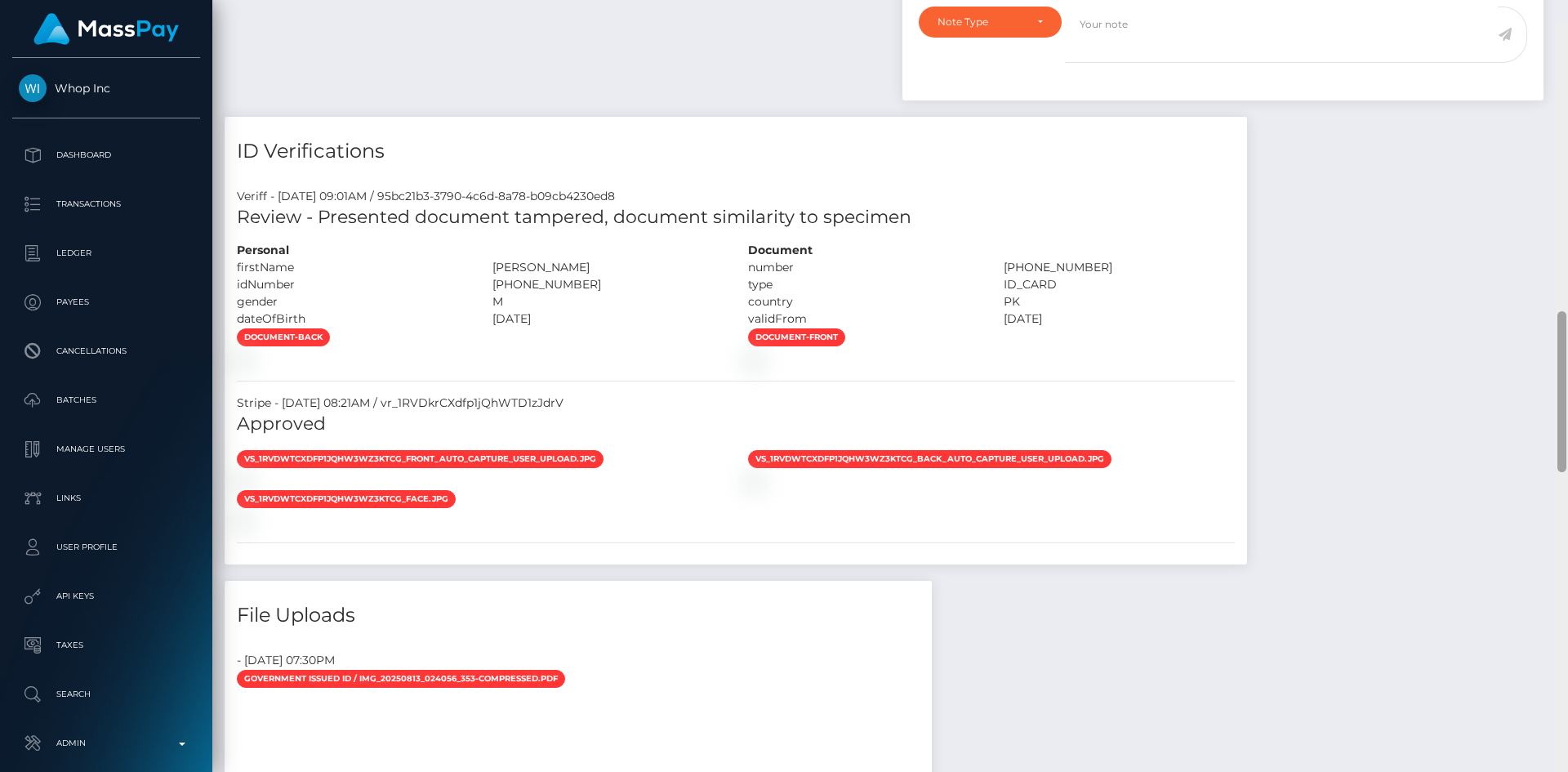
scroll to position [1388, 0]
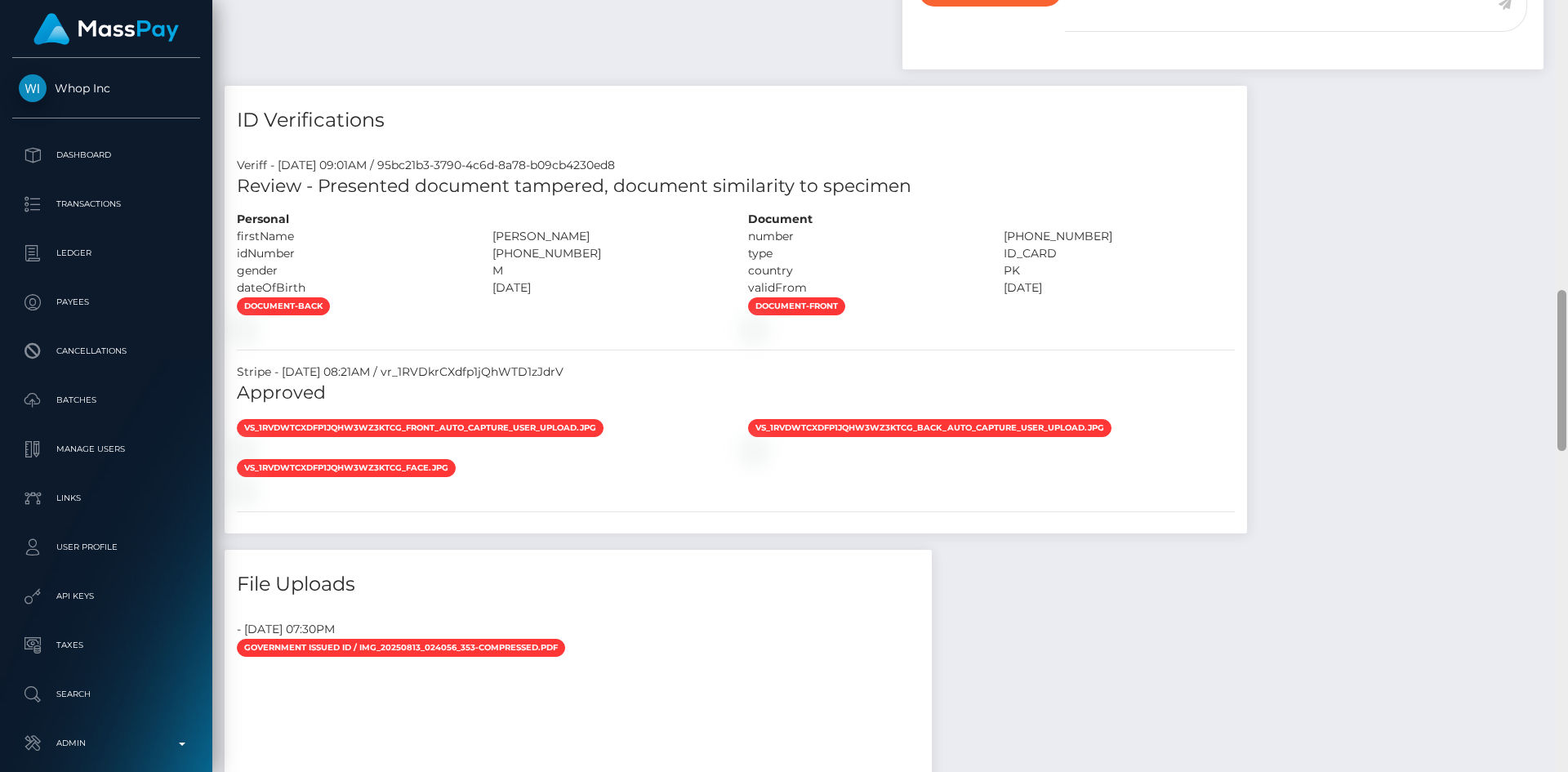
drag, startPoint x: 1561, startPoint y: 126, endPoint x: 1542, endPoint y: 388, distance: 262.7
click at [1542, 388] on div "Customer Profile Loading... Loading..." at bounding box center [890, 386] width 1356 height 772
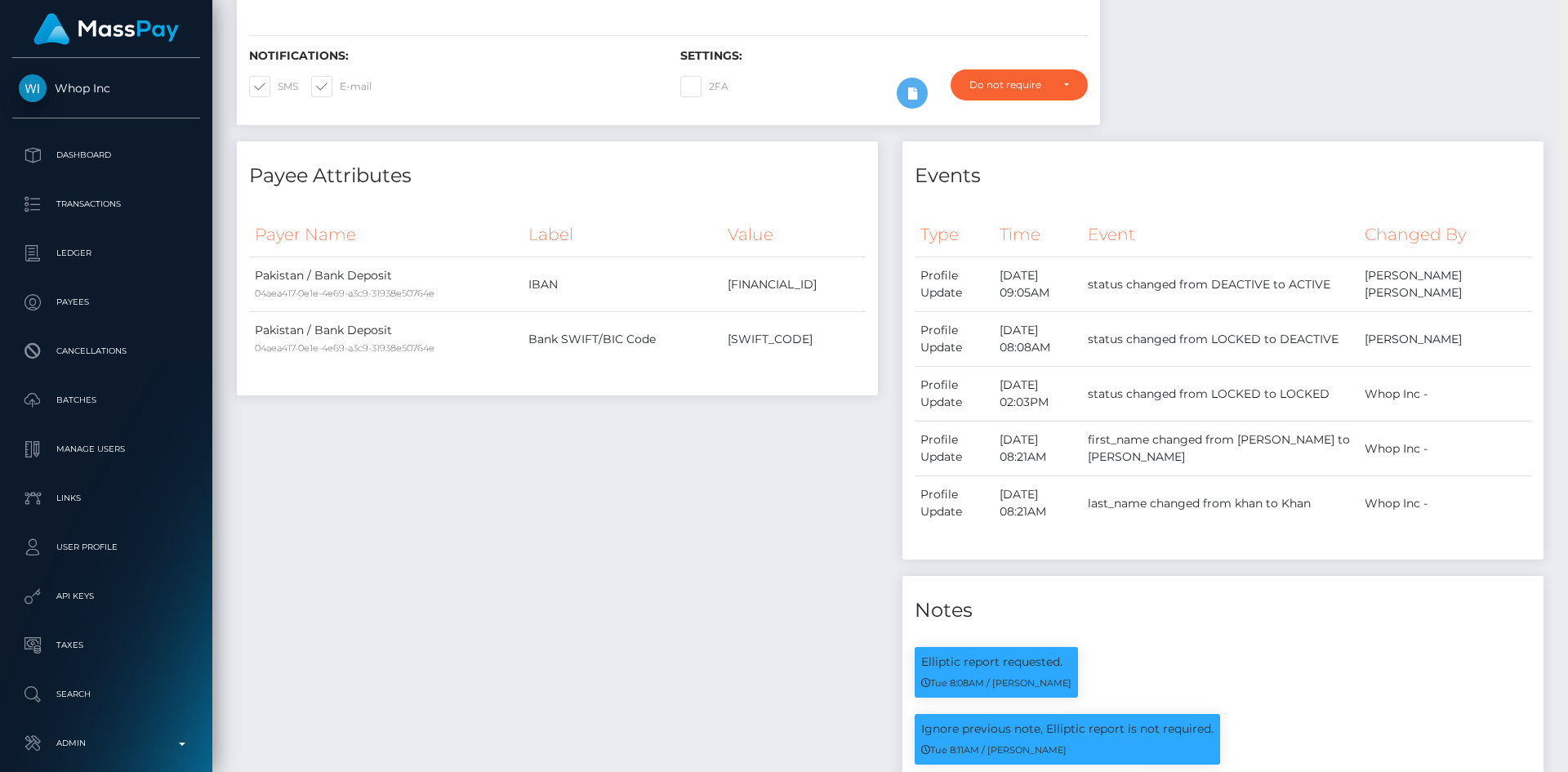
scroll to position [0, 0]
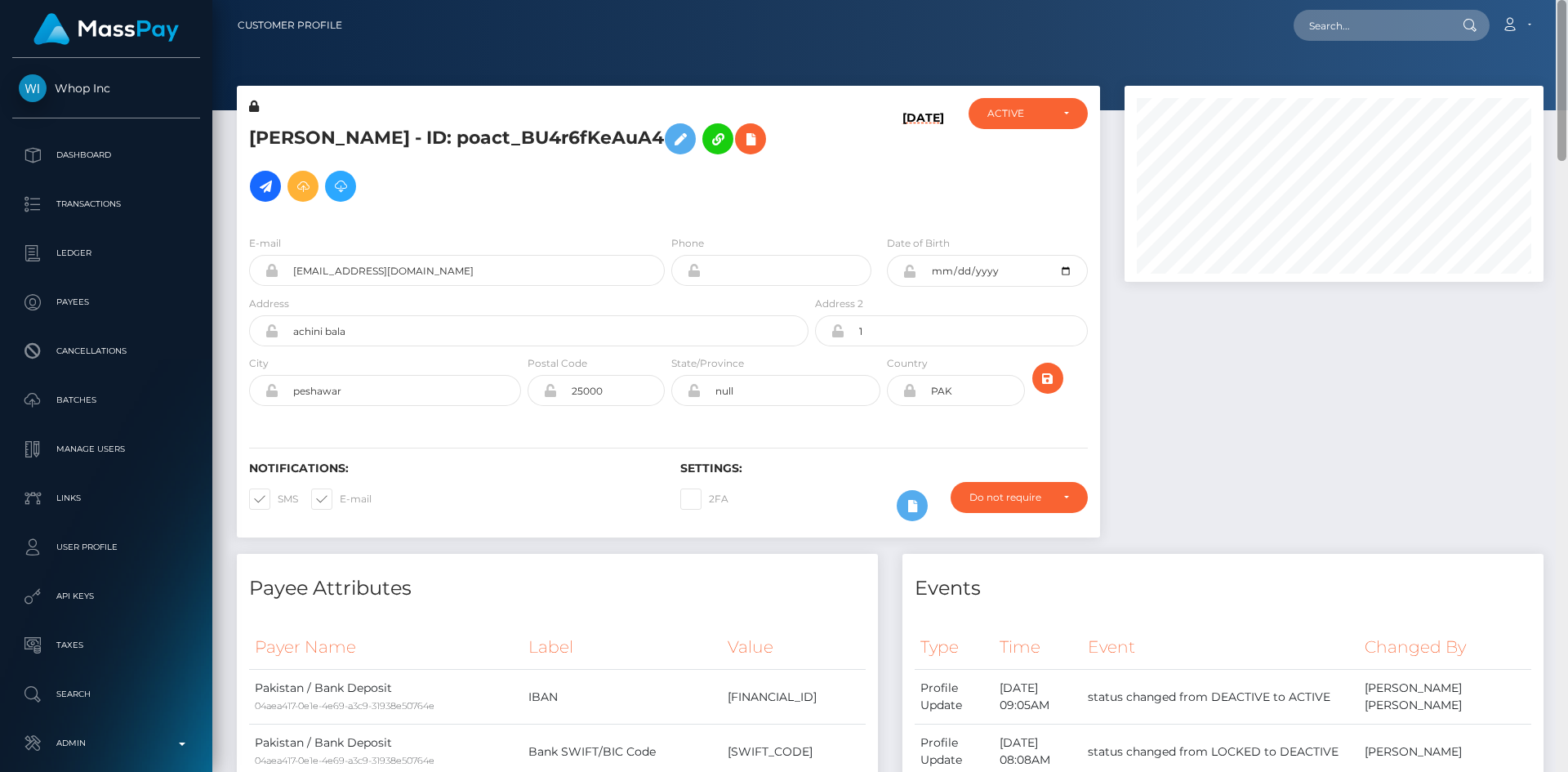
drag, startPoint x: 1561, startPoint y: 351, endPoint x: 1466, endPoint y: 53, distance: 312.8
click at [1567, 0] on html "Whop Inc Dashboard Transactions Ledger Payees Cancellations Links" at bounding box center [784, 386] width 1568 height 772
click at [1370, 24] on input "text" at bounding box center [1371, 25] width 153 height 31
paste input "poact_y3DF36j9038j"
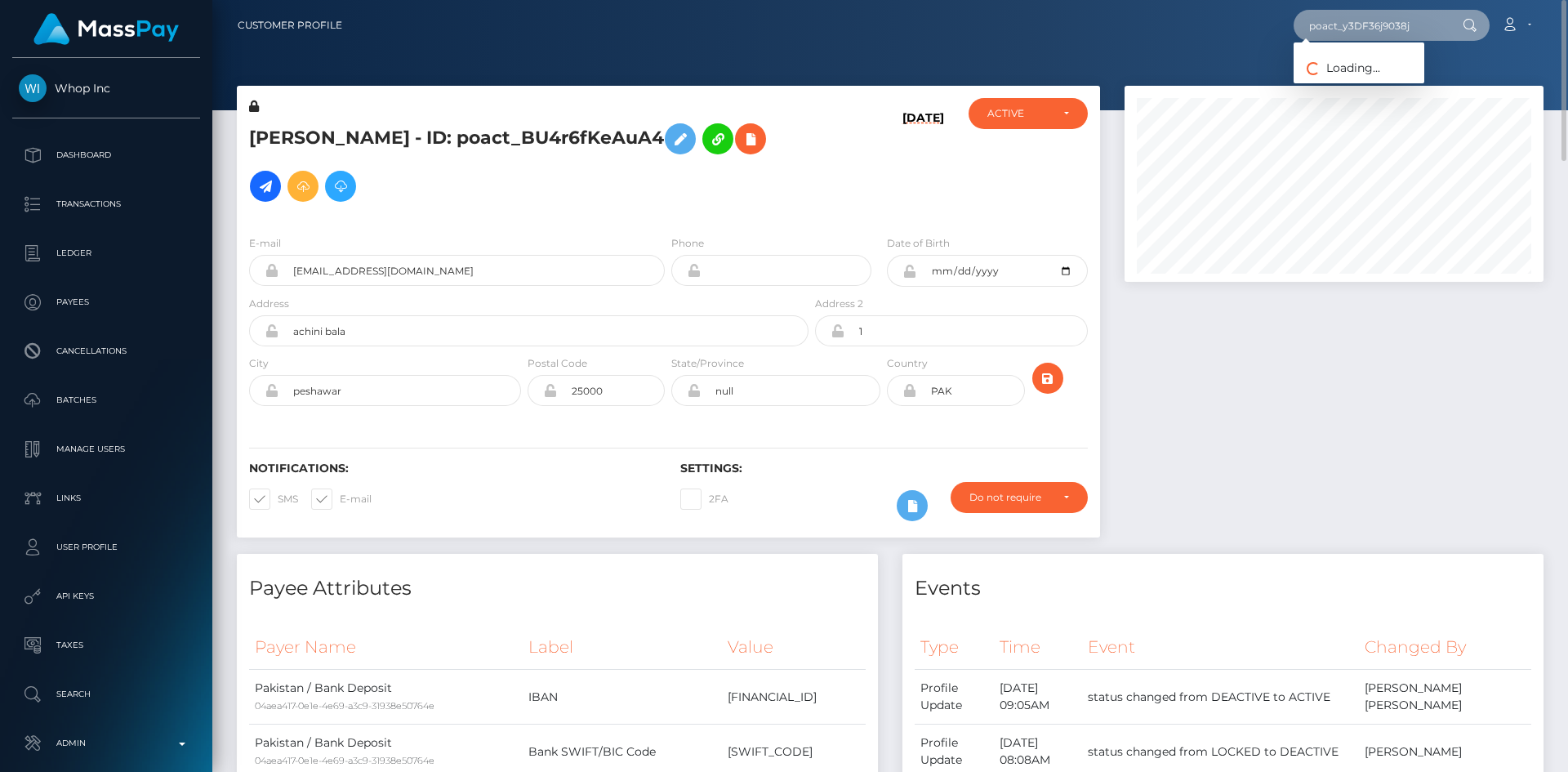
type input "poact_y3DF36j9038j"
click at [1332, 84] on link "Hussain Tariq" at bounding box center [1359, 85] width 131 height 30
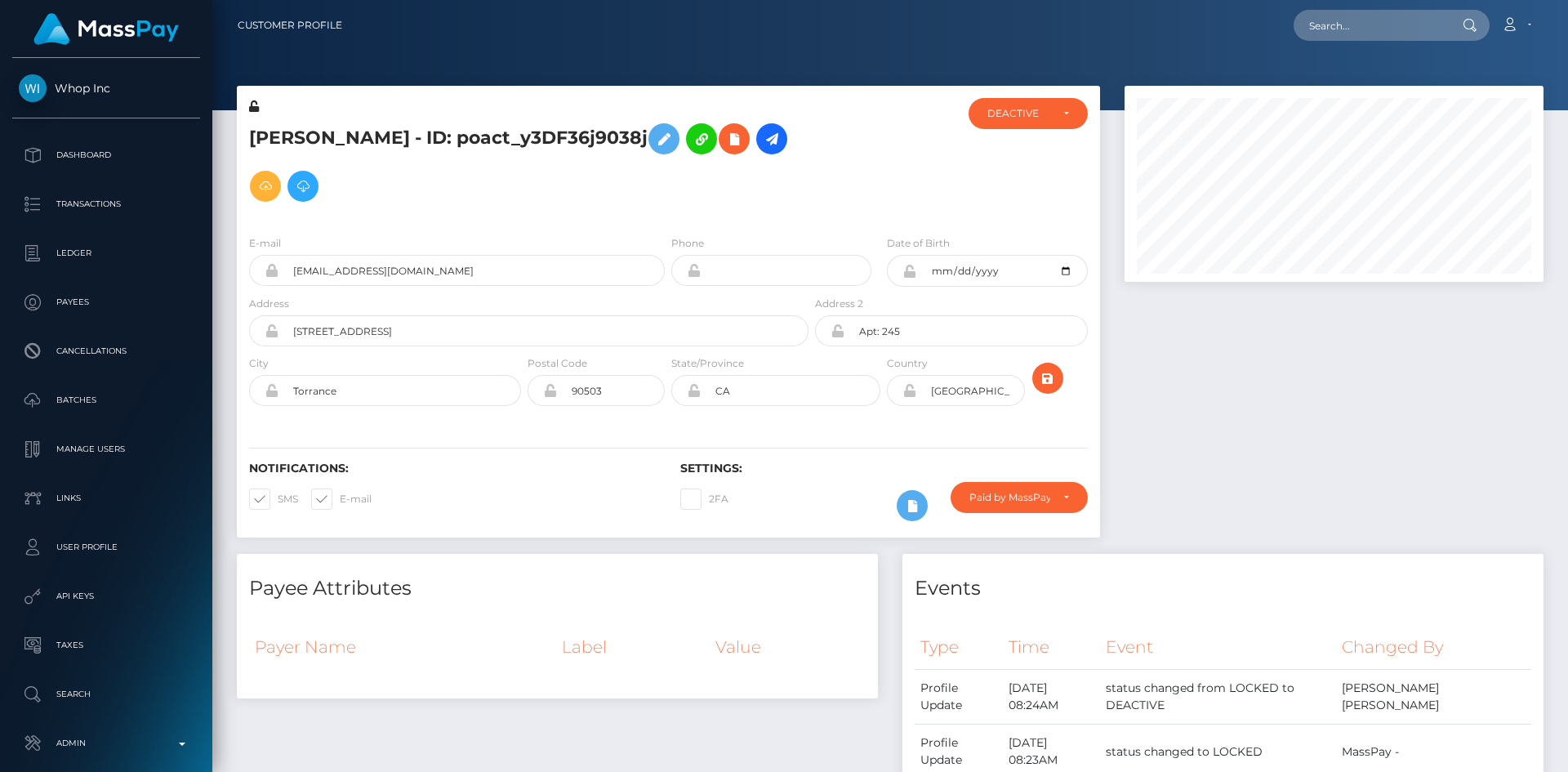
scroll to position [196, 420]
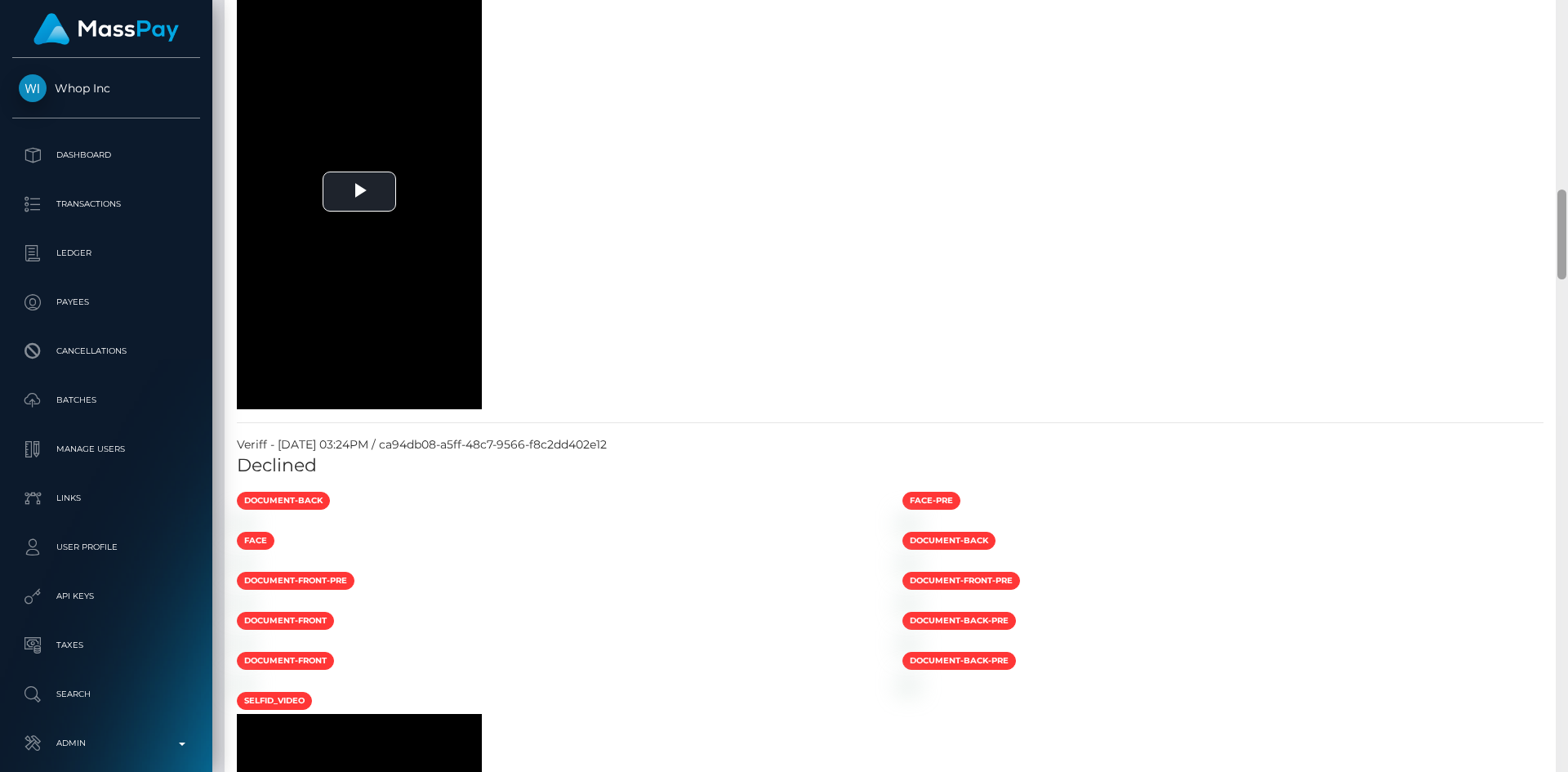
drag, startPoint x: 1563, startPoint y: 89, endPoint x: 1136, endPoint y: 219, distance: 446.4
click at [1541, 241] on div "Customer Profile Loading... Loading..." at bounding box center [890, 386] width 1356 height 772
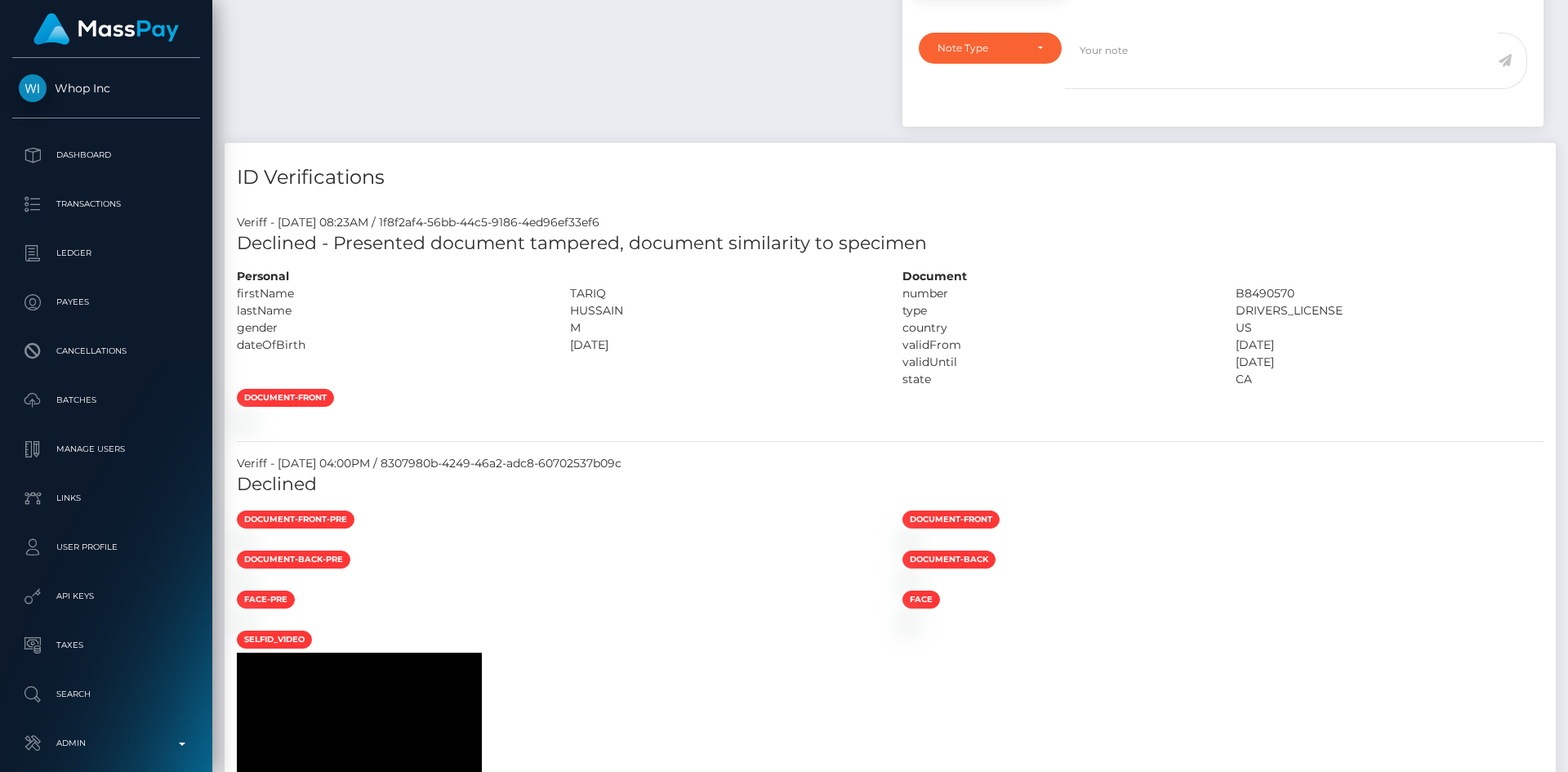
scroll to position [0, 0]
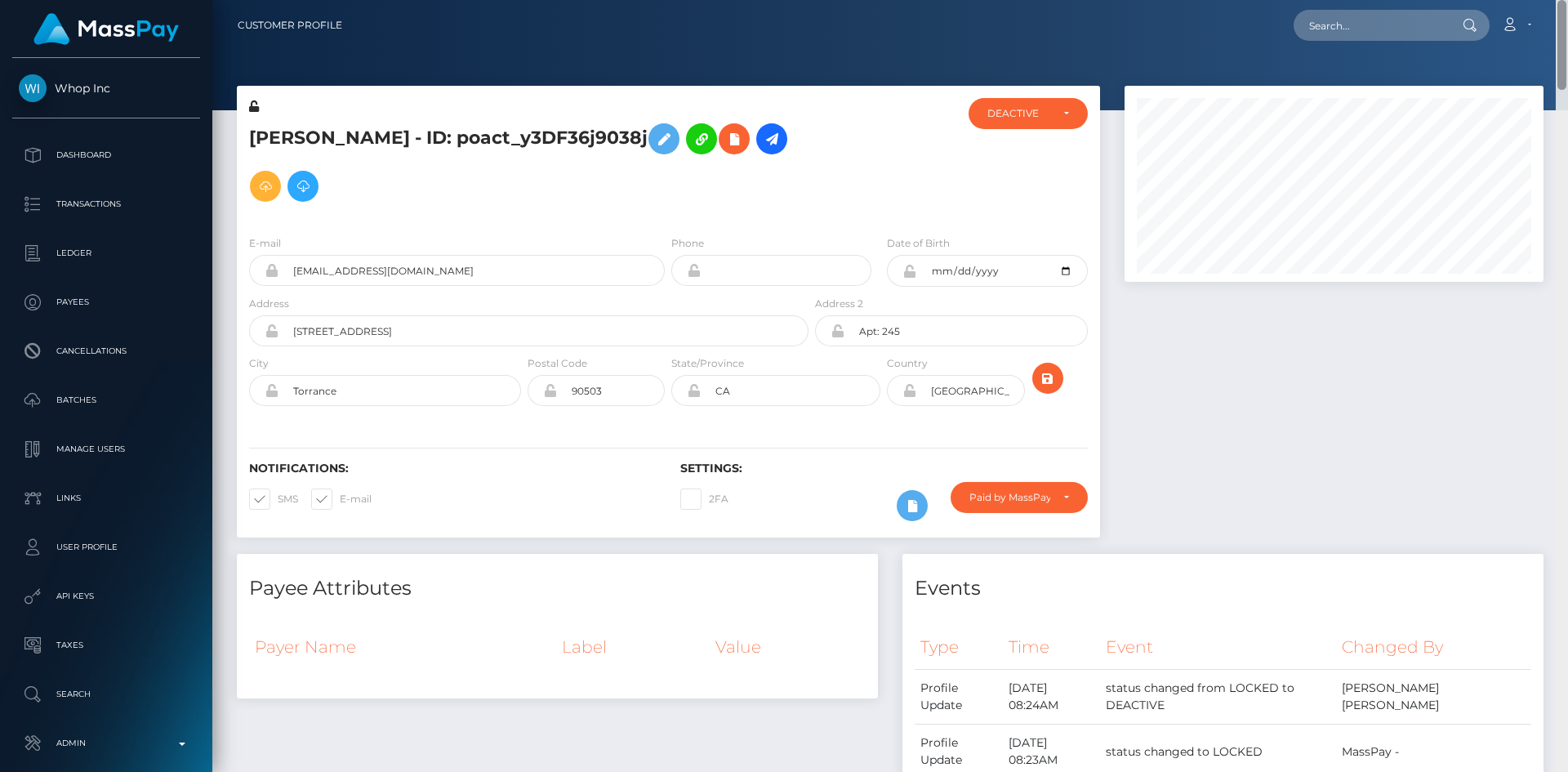
drag, startPoint x: 1561, startPoint y: 243, endPoint x: 1331, endPoint y: 53, distance: 298.3
click at [1547, 0] on html "Whop Inc Dashboard Transactions Ledger Payees Cancellations Links" at bounding box center [784, 386] width 1568 height 772
drag, startPoint x: 1401, startPoint y: 17, endPoint x: 1377, endPoint y: 28, distance: 26.4
click at [1401, 17] on input "text" at bounding box center [1371, 25] width 153 height 31
paste input "poact_48FGKxEgxrdD"
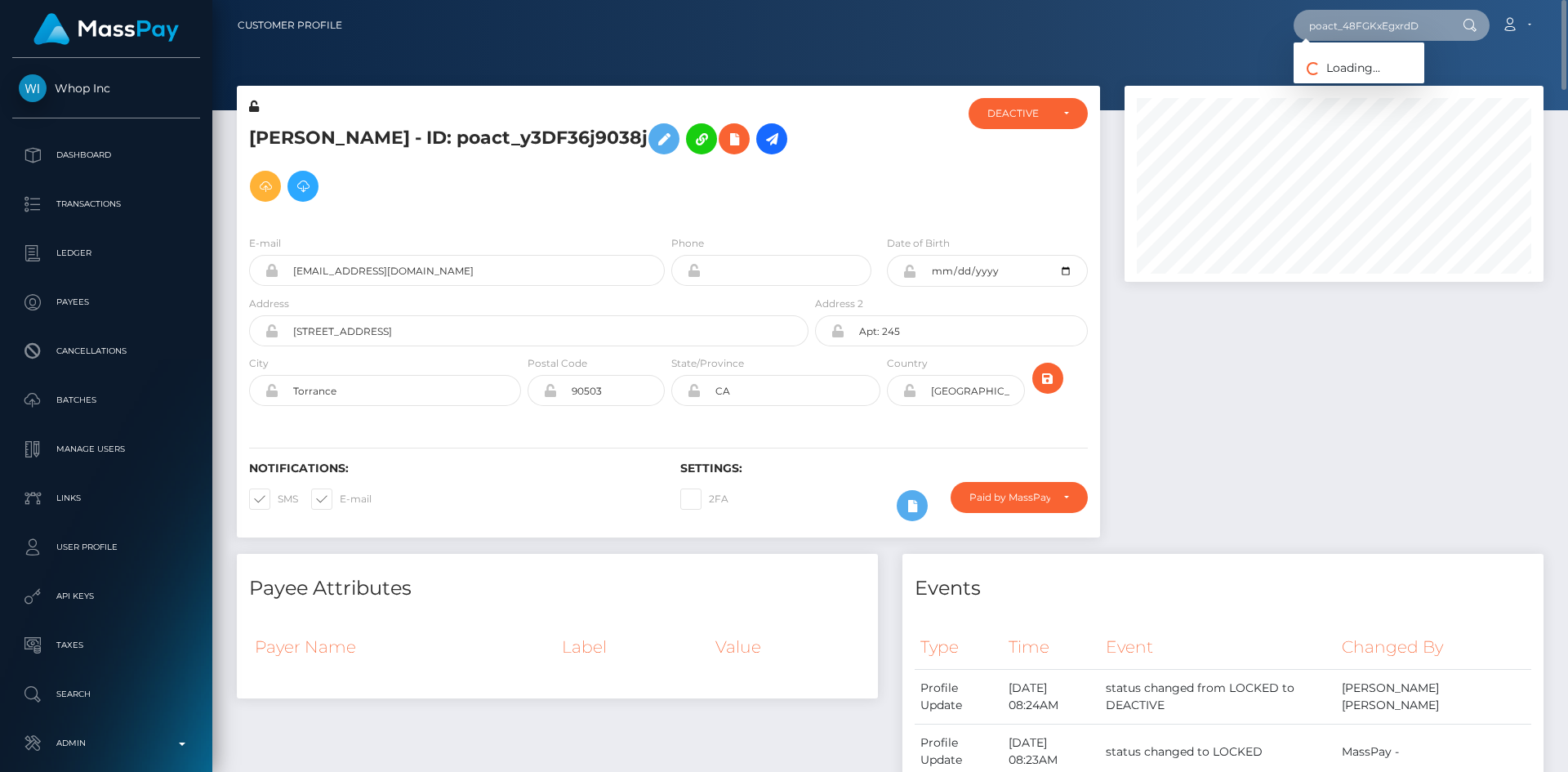
type input "poact_48FGKxEgxrdD"
click at [1358, 84] on link "MUHAMMAD AHMED" at bounding box center [1359, 85] width 131 height 30
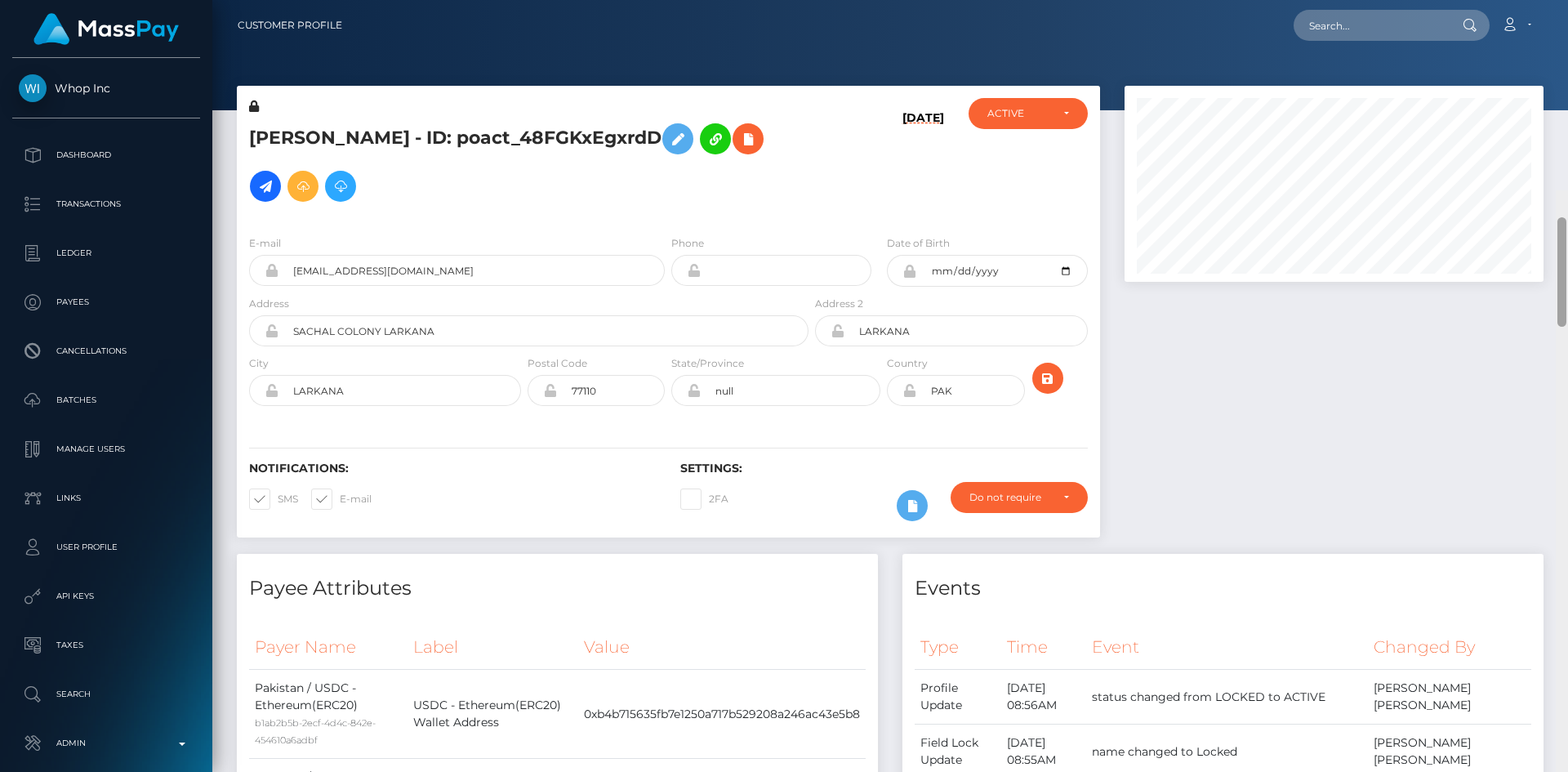
click at [1565, 17] on div "Customer Profile Loading... Loading..." at bounding box center [890, 386] width 1356 height 772
drag, startPoint x: 1402, startPoint y: 19, endPoint x: 1389, endPoint y: 26, distance: 14.8
click at [1401, 20] on input "text" at bounding box center [1371, 25] width 153 height 31
paste input "poact_JIymdXR7VzVu"
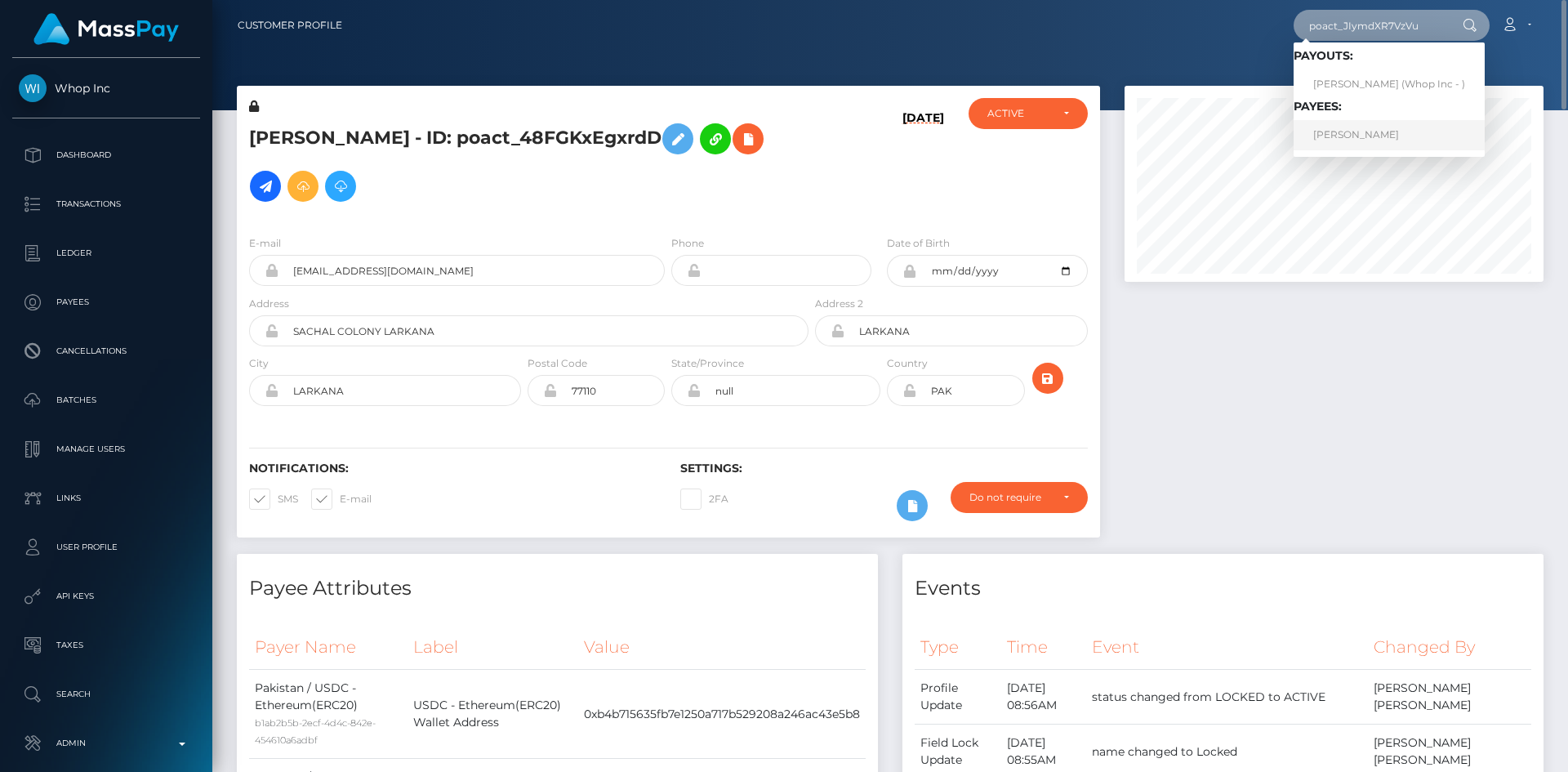
type input "poact_JIymdXR7VzVu"
click at [1362, 134] on link "[PERSON_NAME]" at bounding box center [1390, 135] width 191 height 30
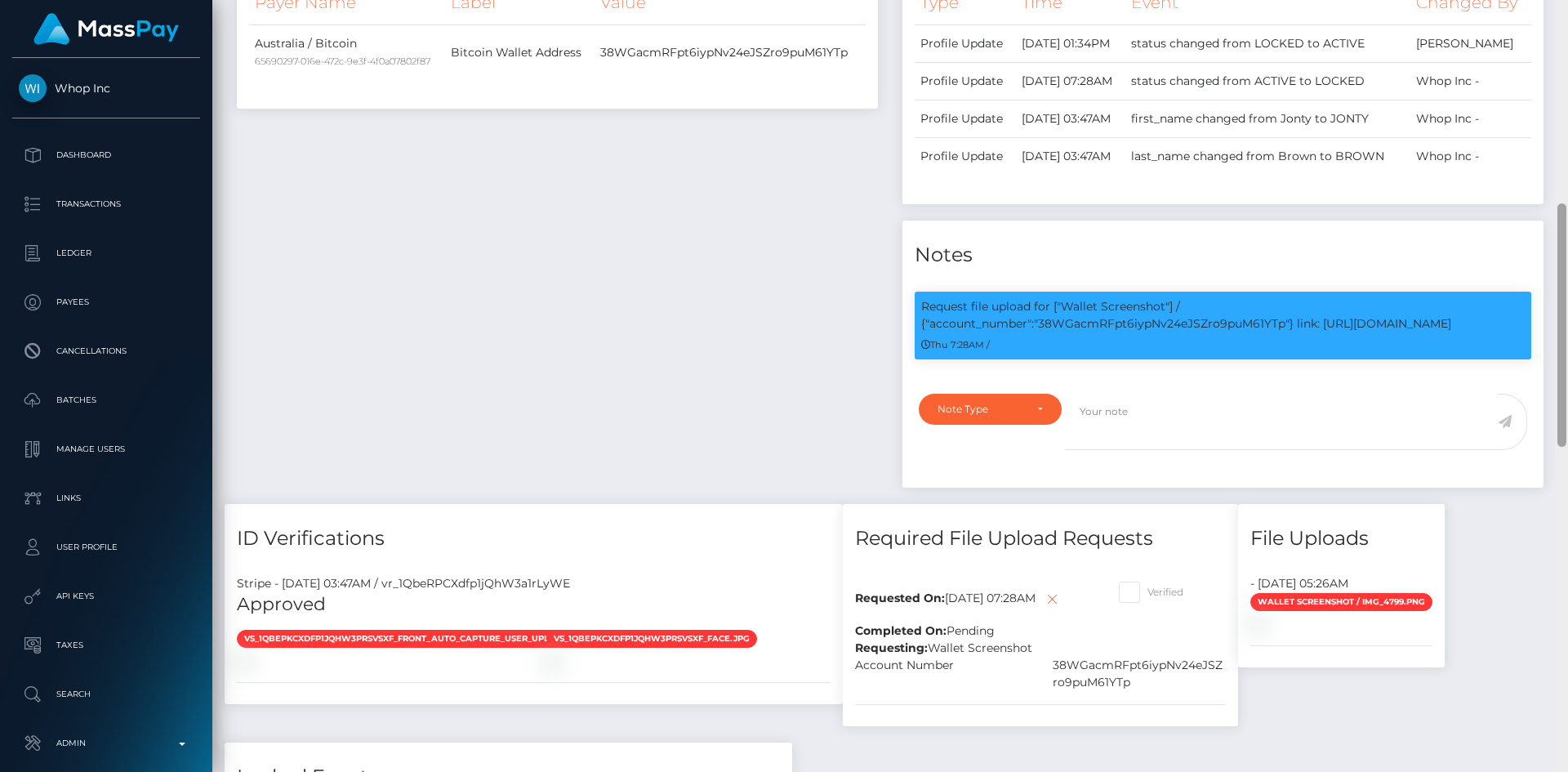
scroll to position [689, 0]
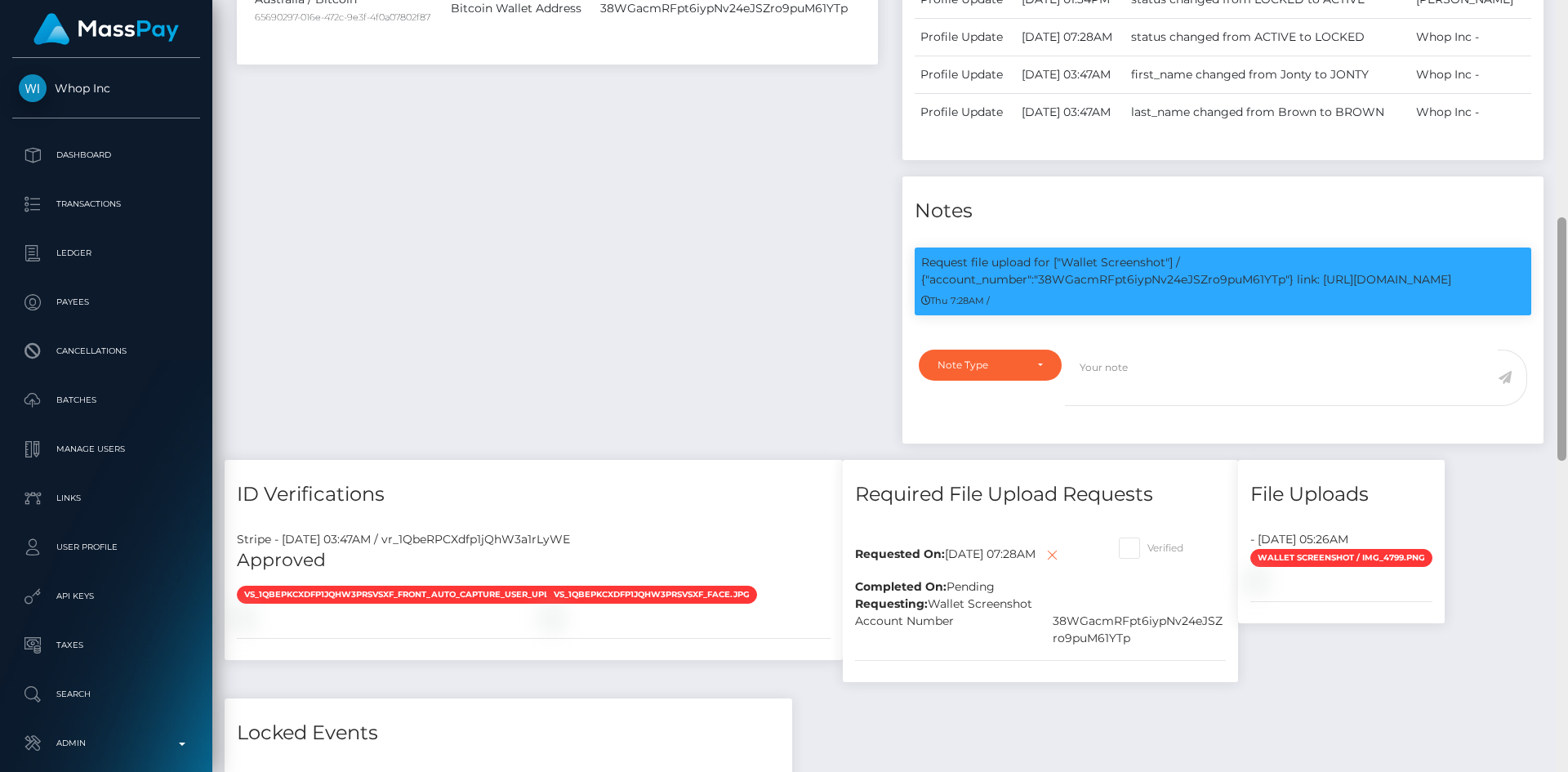
drag, startPoint x: 1565, startPoint y: 100, endPoint x: 1560, endPoint y: 262, distance: 162.1
click at [1560, 262] on div at bounding box center [1562, 339] width 9 height 243
drag, startPoint x: 1039, startPoint y: 372, endPoint x: 1486, endPoint y: 373, distance: 447.0
click at [1483, 288] on p "Request file upload for ["Wallet Screenshot"] / {"account_number":"38WGacmRFpt6…" at bounding box center [1223, 272] width 603 height 35
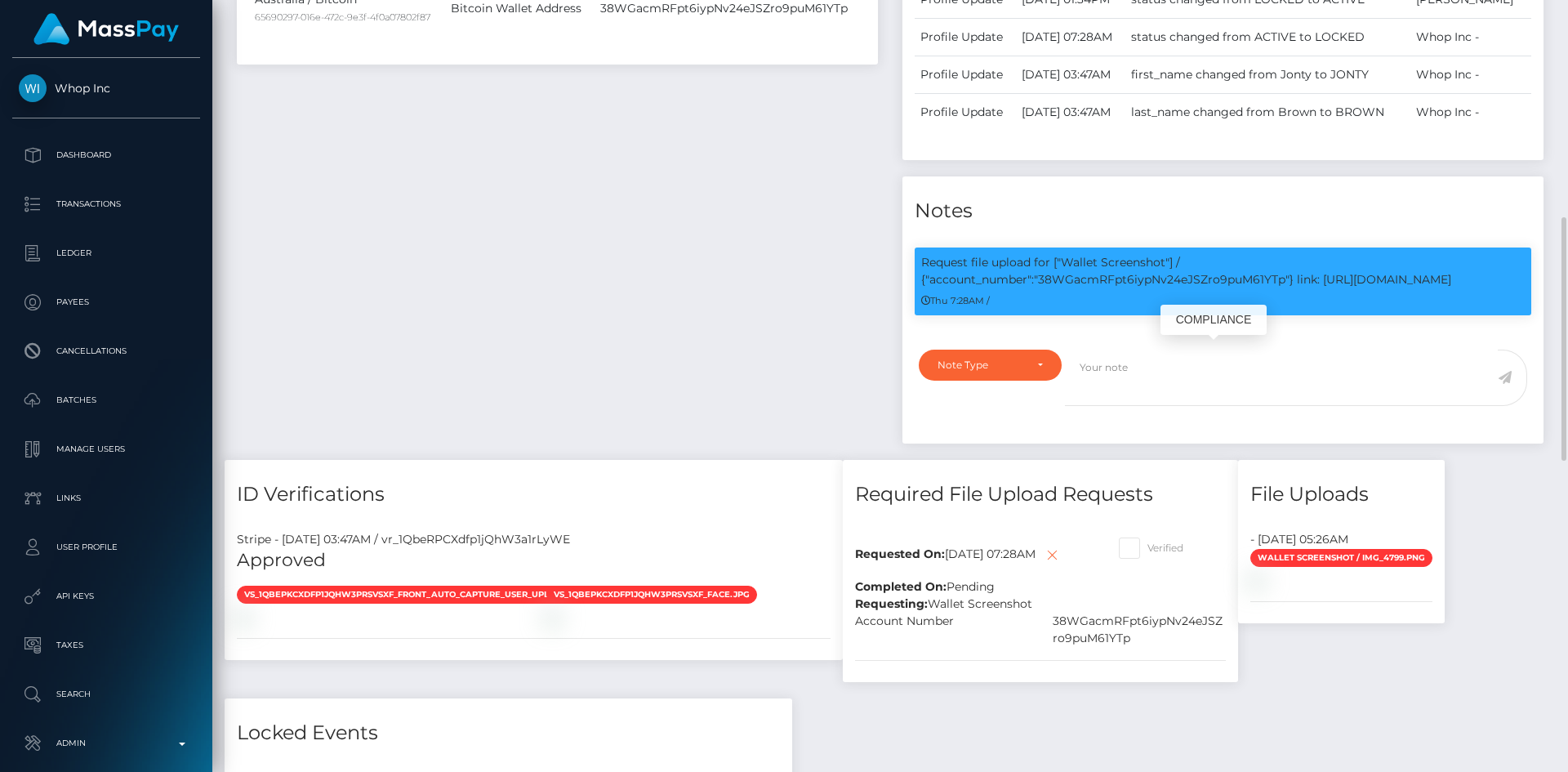
copy p "38WGacmRFpt6iypNv24eJSZro9puM61YTp"} link: https://l.maspay.io/YgGIO"
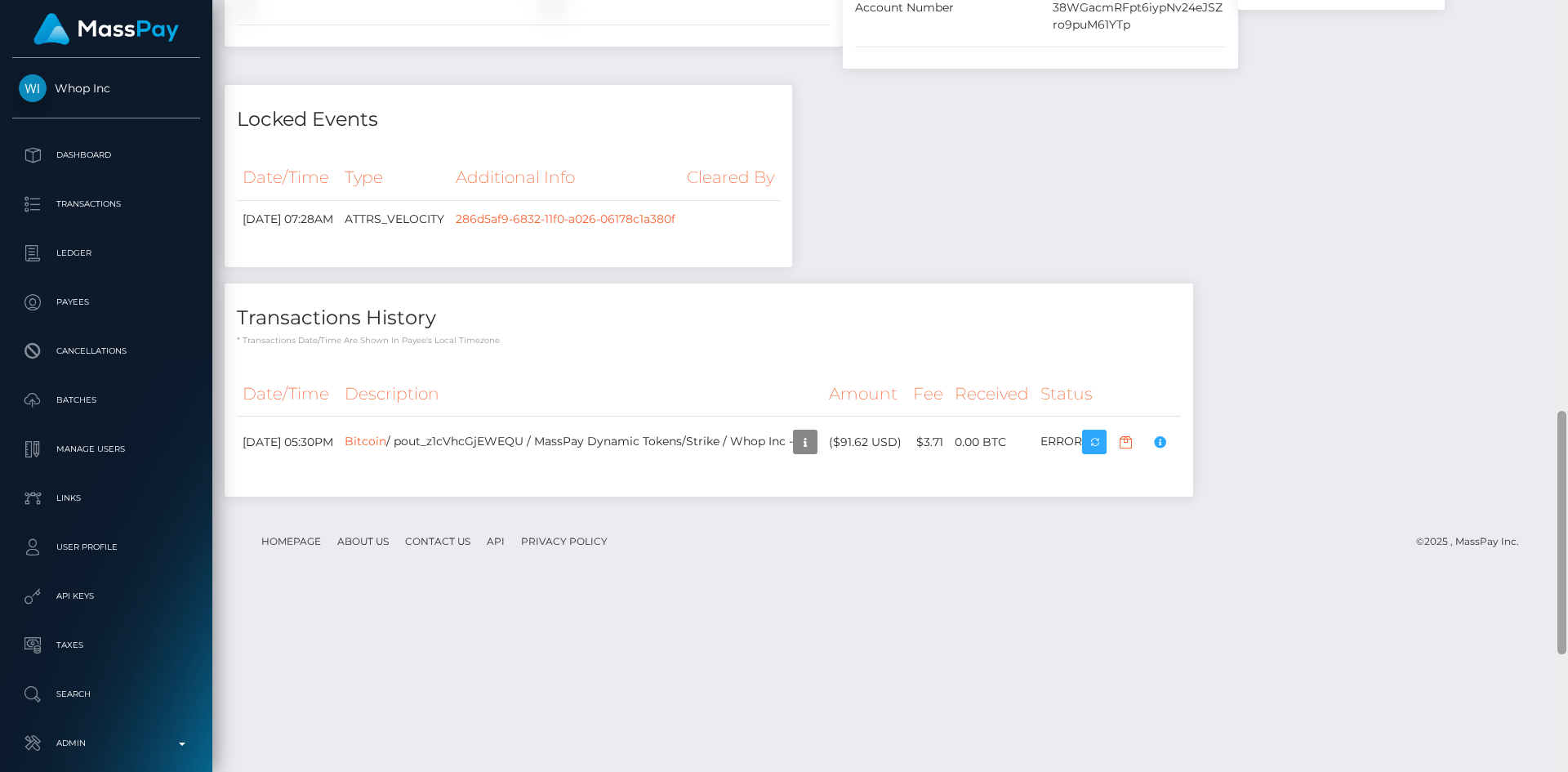
drag, startPoint x: 1561, startPoint y: 325, endPoint x: 1561, endPoint y: 518, distance: 193.0
click at [1561, 518] on div at bounding box center [1562, 532] width 9 height 243
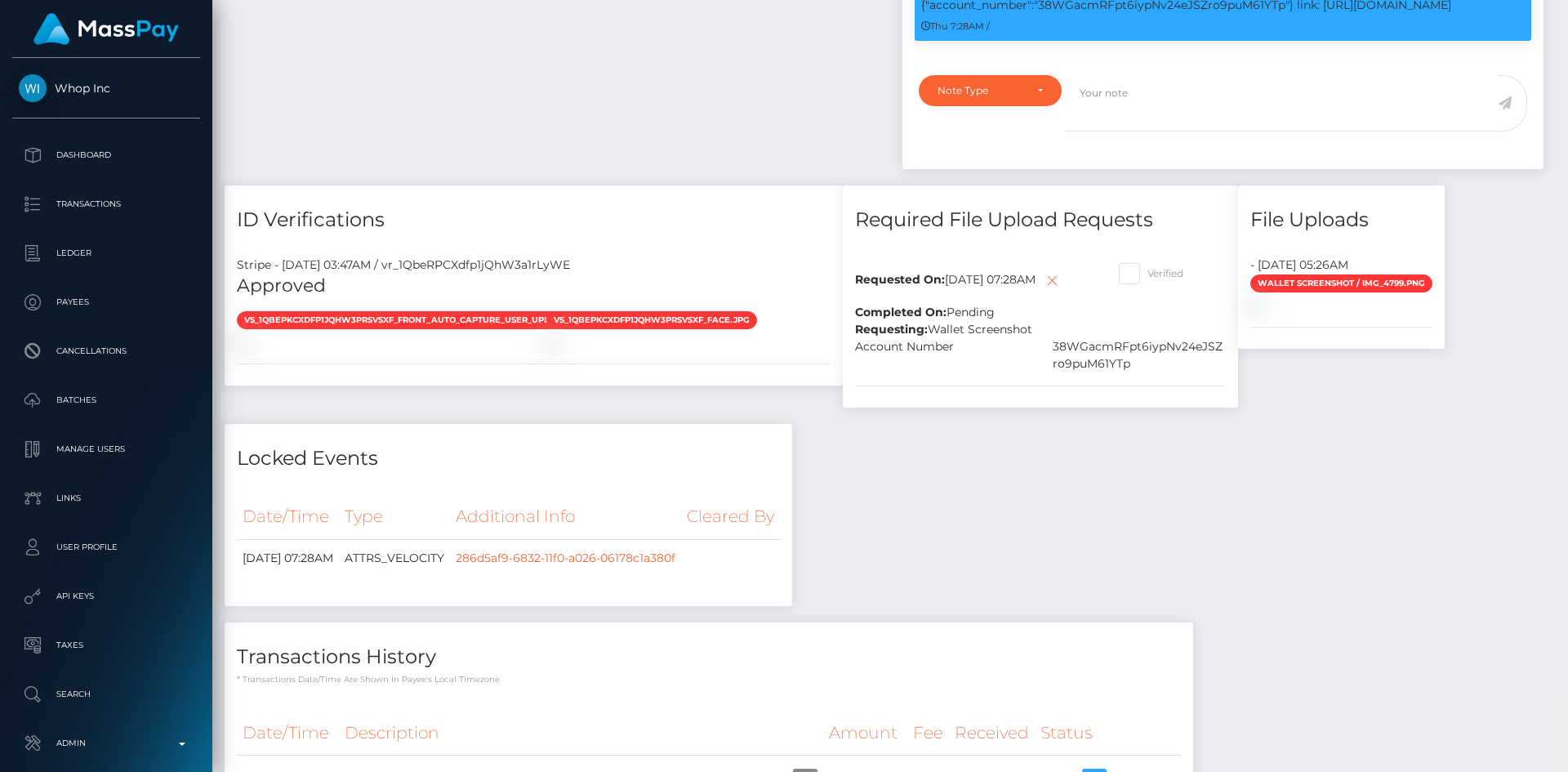
scroll to position [951, 0]
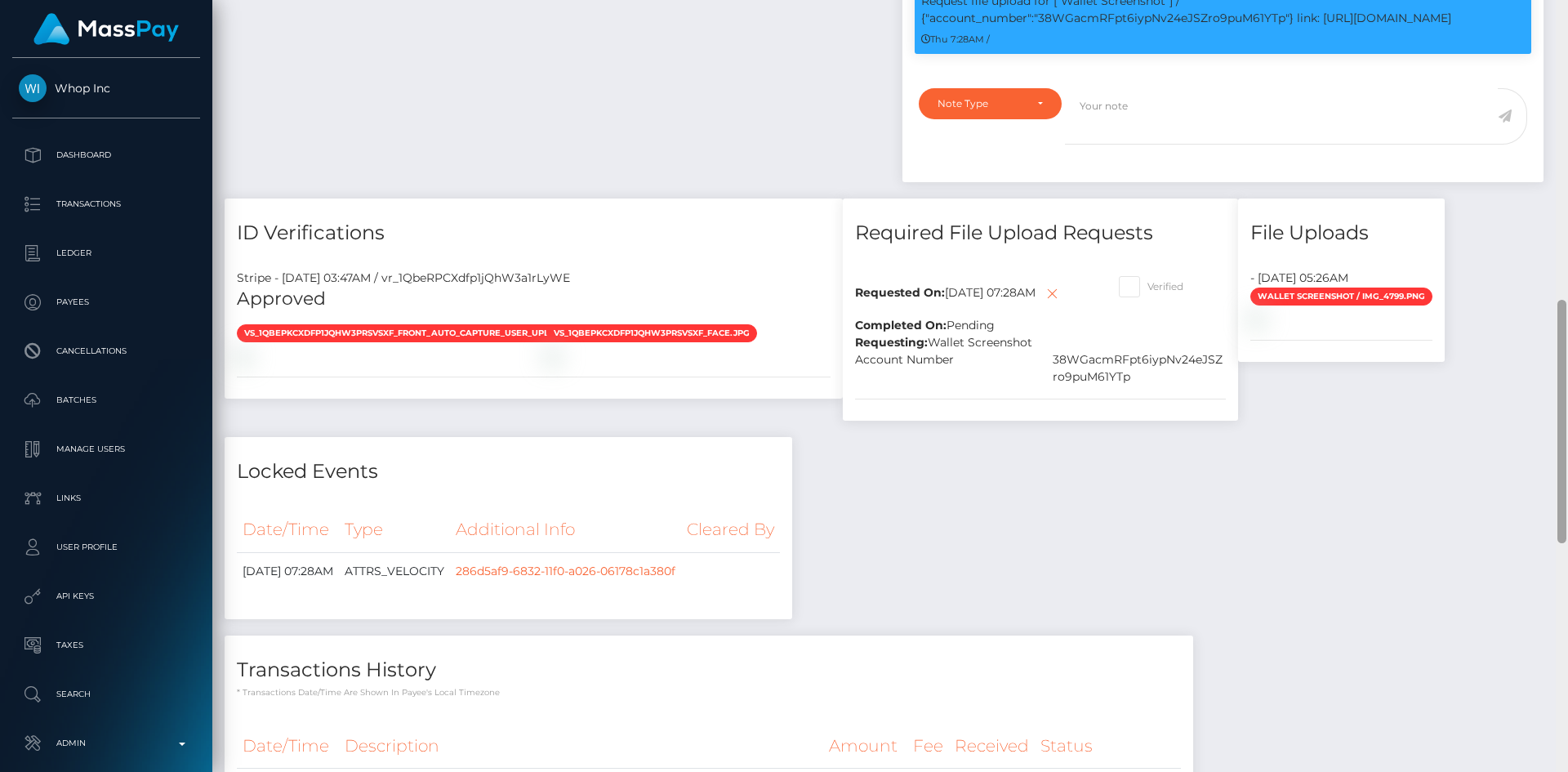
drag, startPoint x: 1561, startPoint y: 453, endPoint x: 1567, endPoint y: 341, distance: 112.2
click at [1567, 341] on div at bounding box center [1562, 386] width 12 height 772
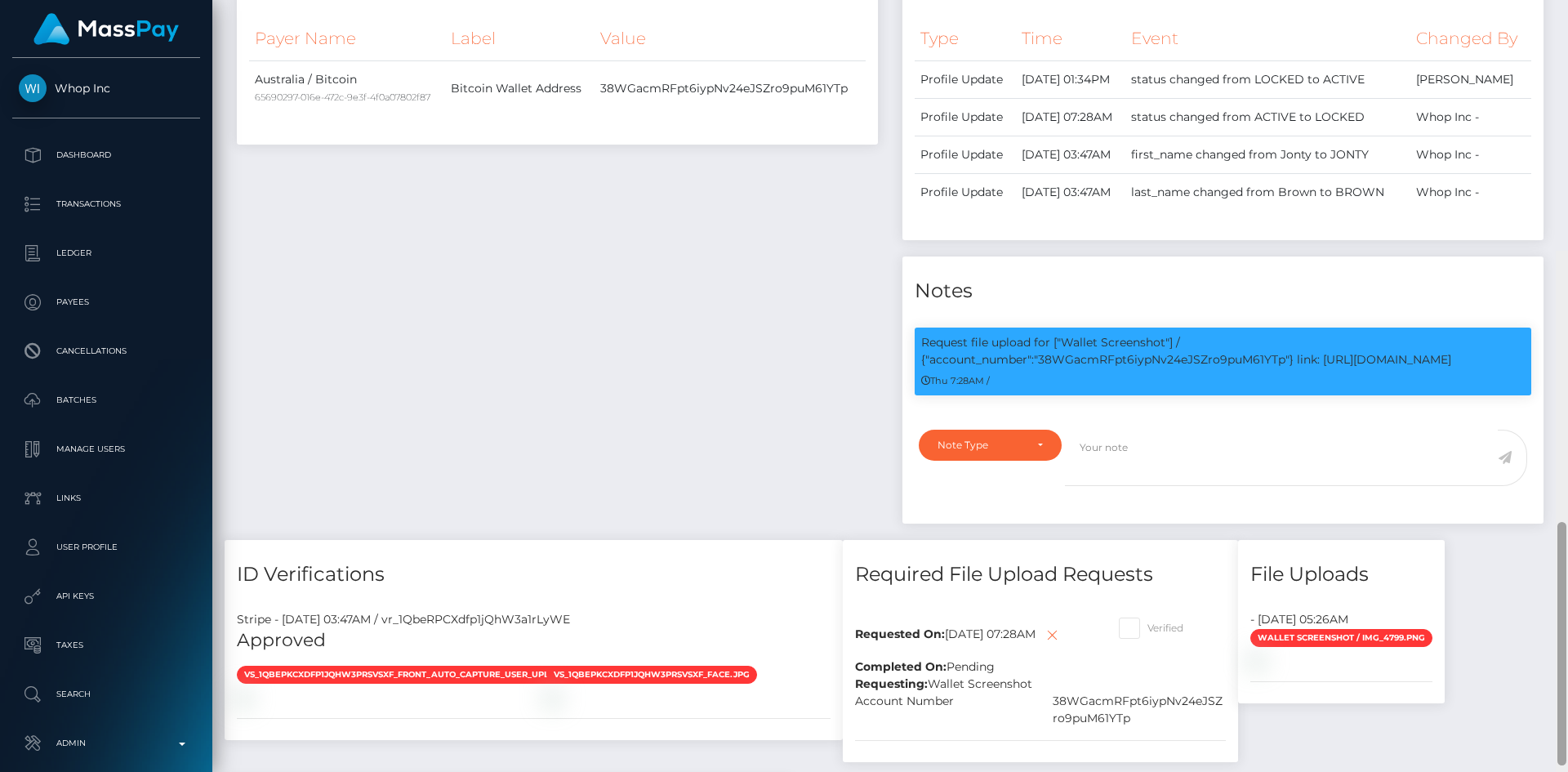
scroll to position [0, 0]
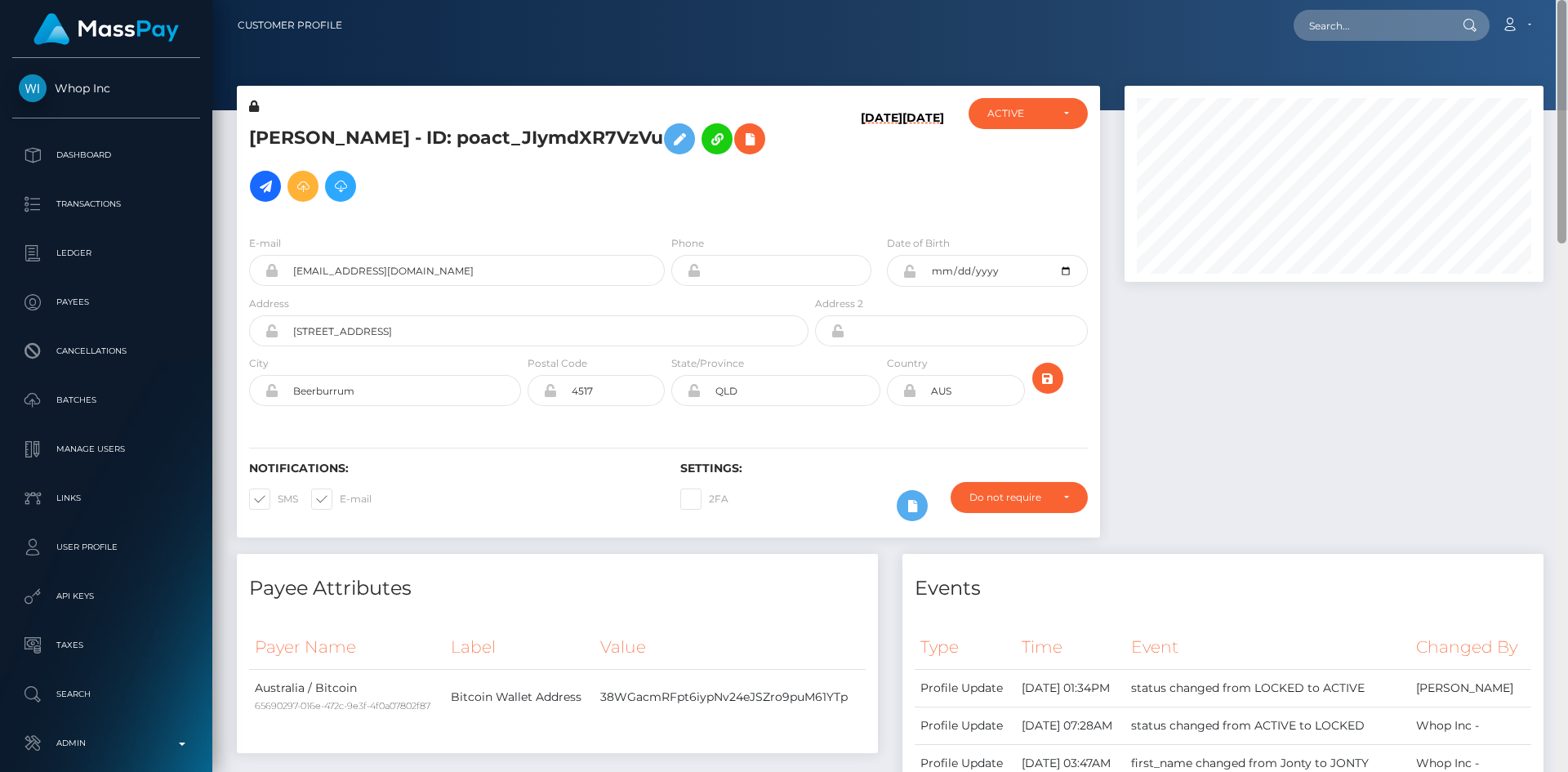
drag, startPoint x: 1564, startPoint y: 493, endPoint x: 1547, endPoint y: 63, distance: 430.3
click at [1565, 72] on div at bounding box center [1562, 122] width 9 height 243
click at [1407, 23] on input "text" at bounding box center [1371, 25] width 153 height 31
paste input "poact_64sveSv4FsS1"
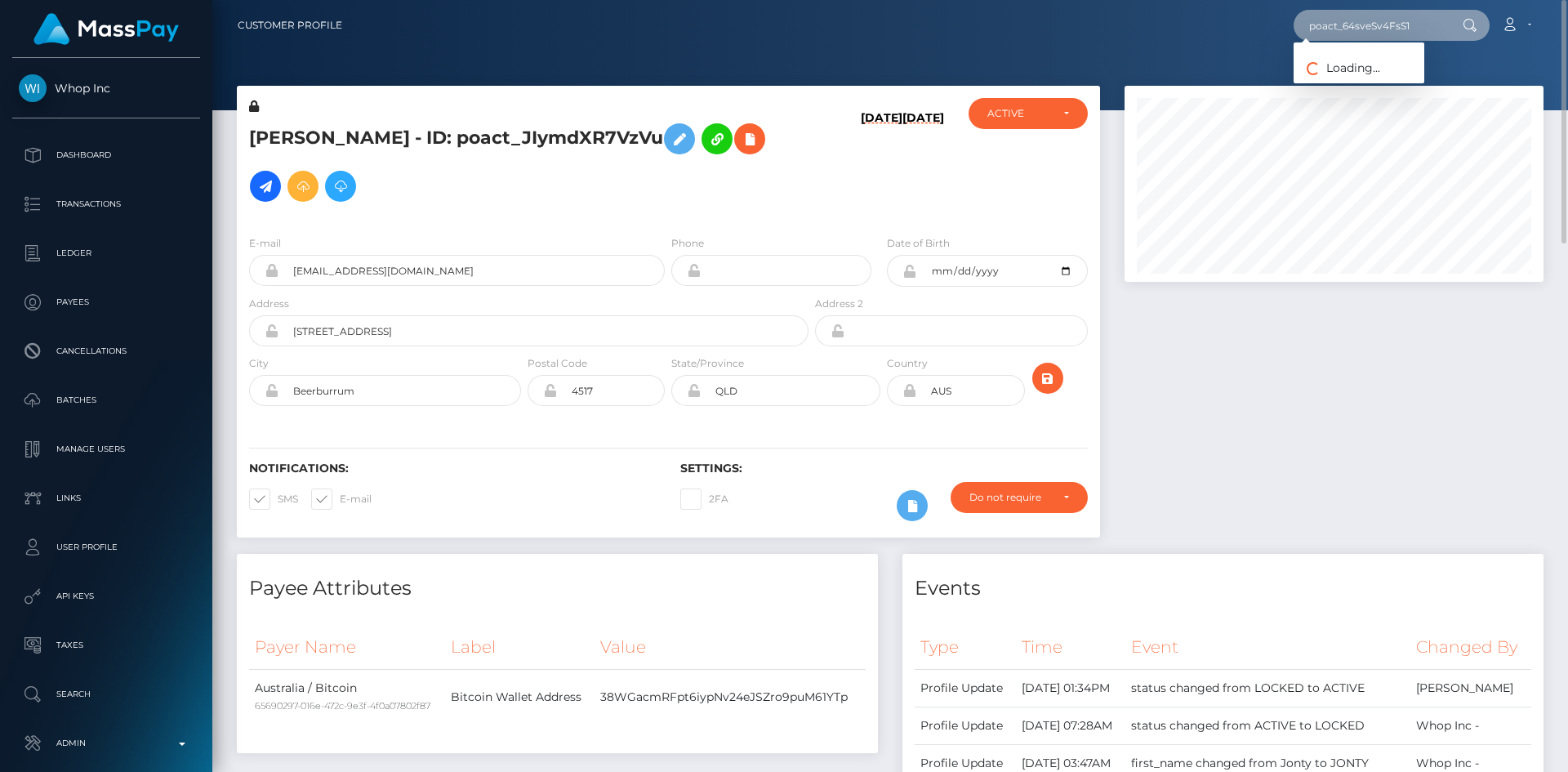
type input "poact_64sveSv4FsS1"
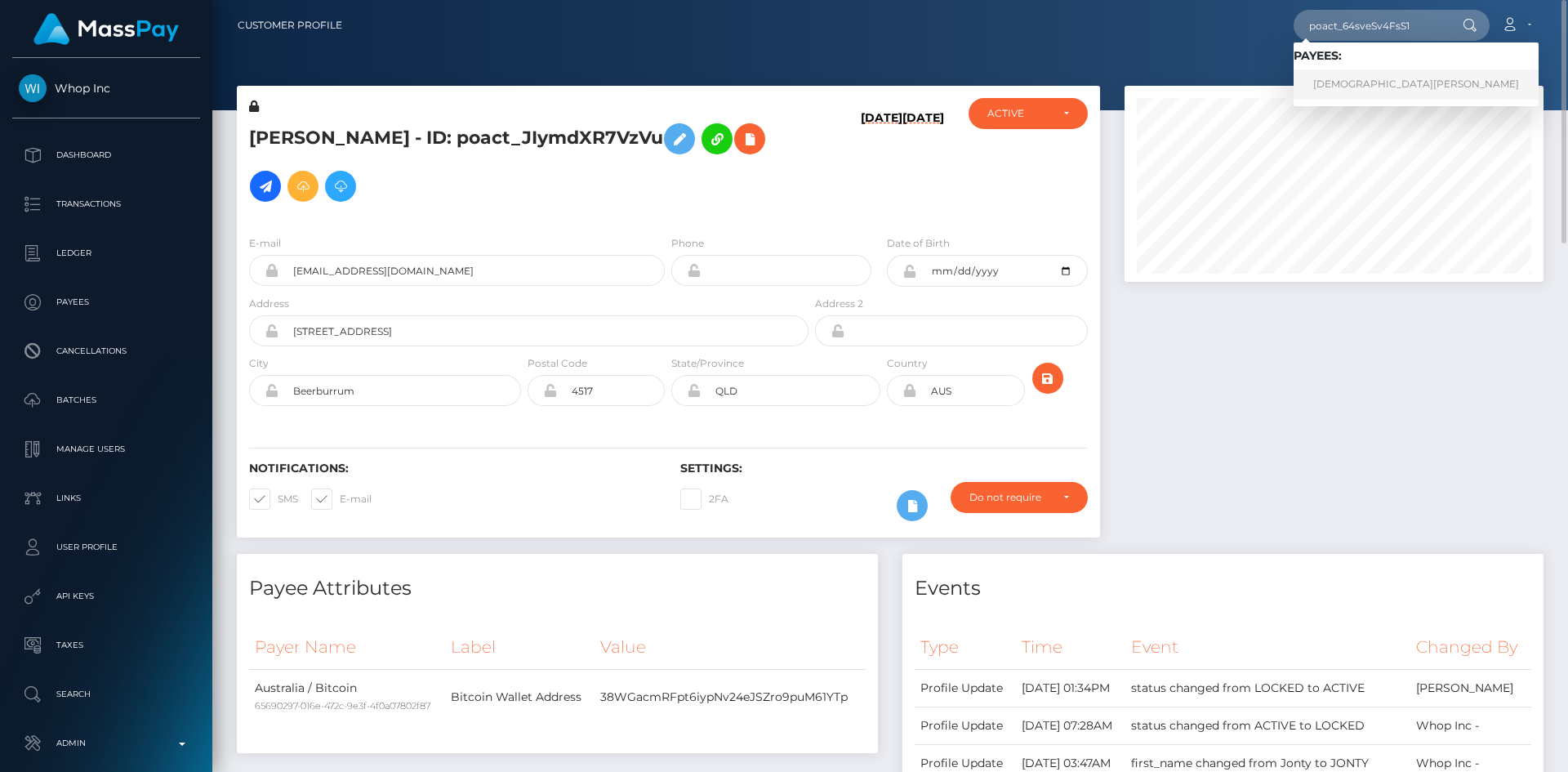
click at [1376, 81] on link "MUHAMMAD USMAN" at bounding box center [1416, 85] width 245 height 30
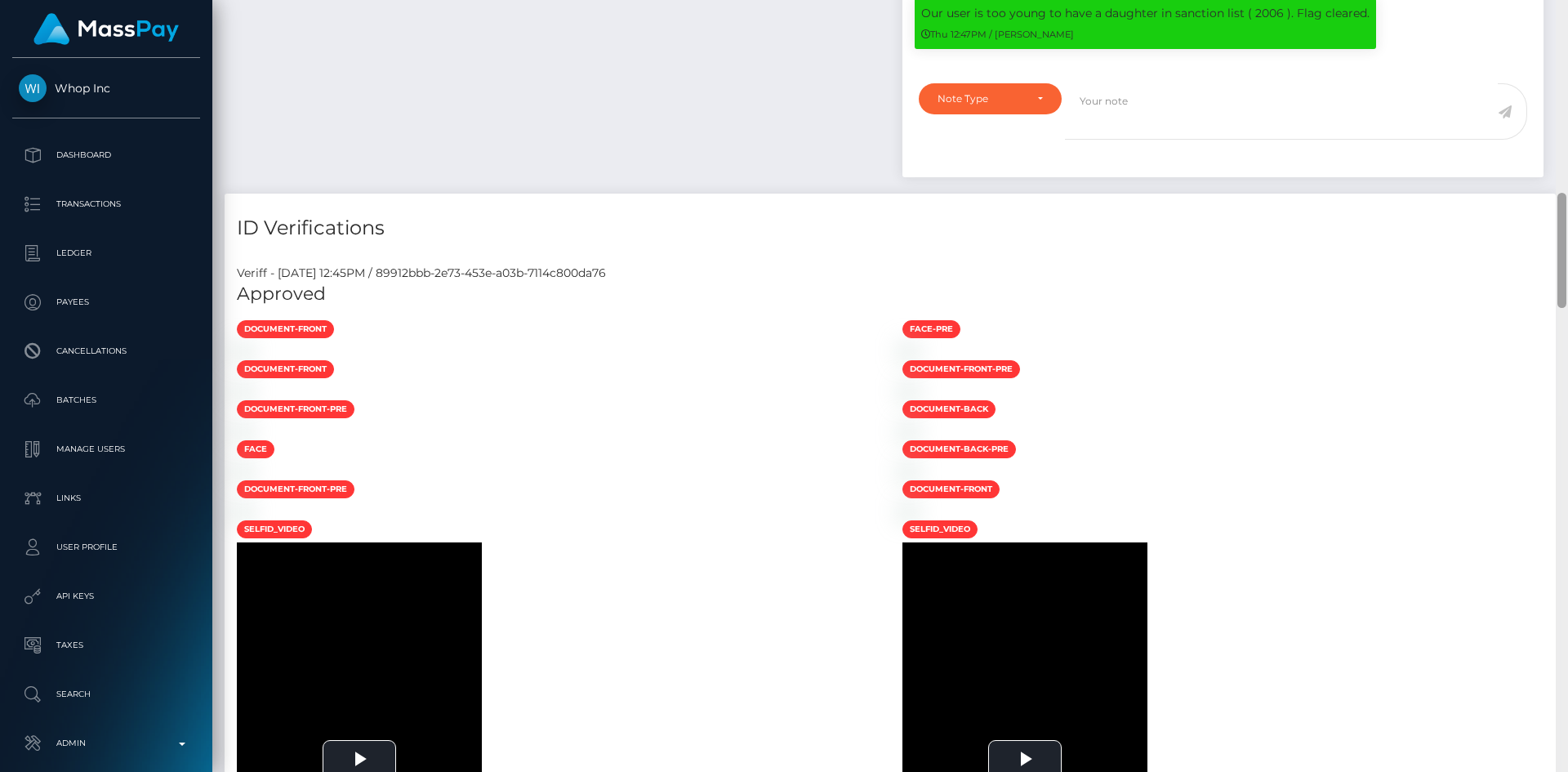
scroll to position [1371, 0]
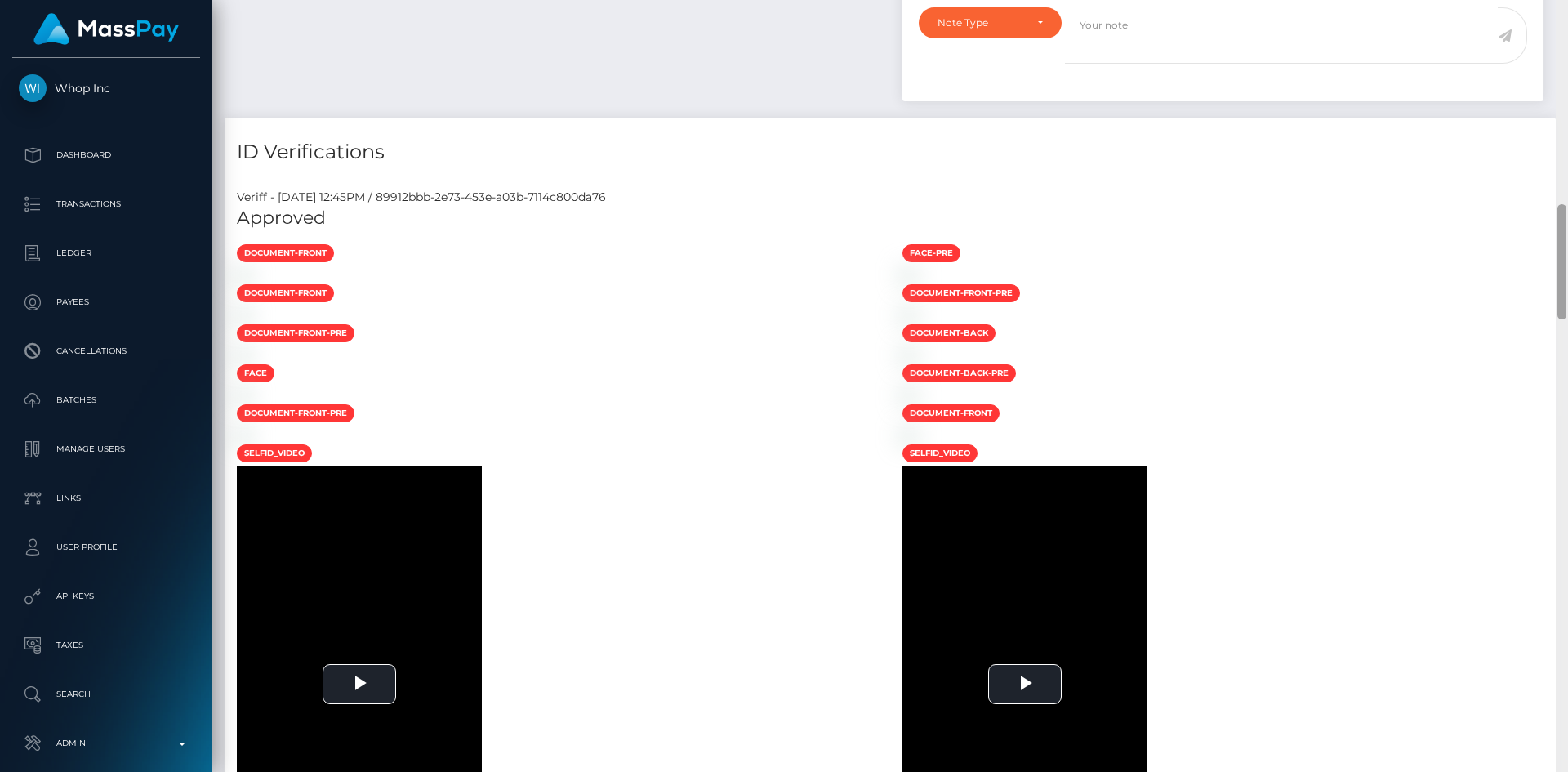
drag, startPoint x: 1557, startPoint y: 135, endPoint x: 1552, endPoint y: 286, distance: 151.1
click at [1552, 286] on div "Customer Profile Loading... Loading..." at bounding box center [890, 386] width 1356 height 772
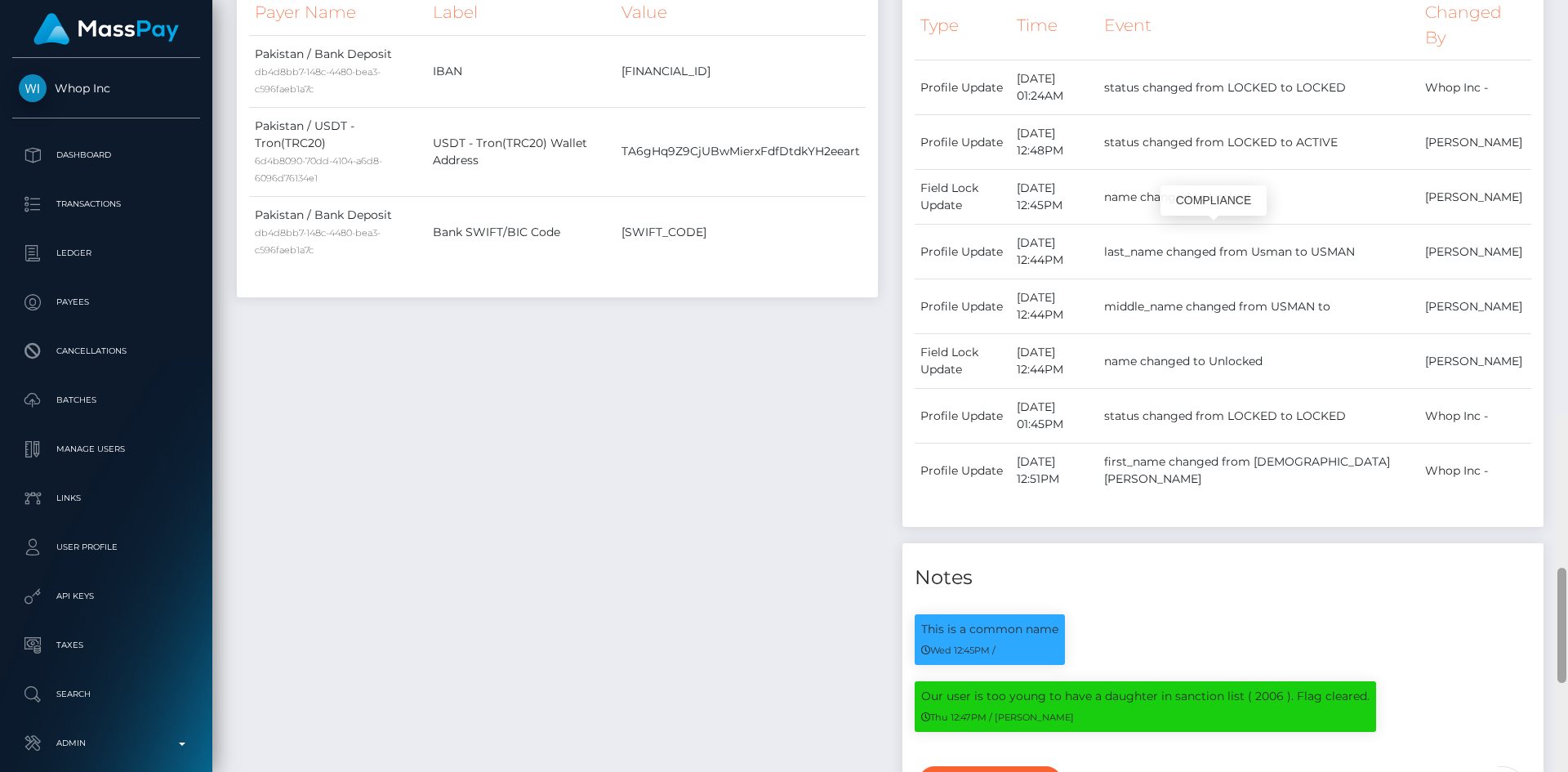
scroll to position [196, 420]
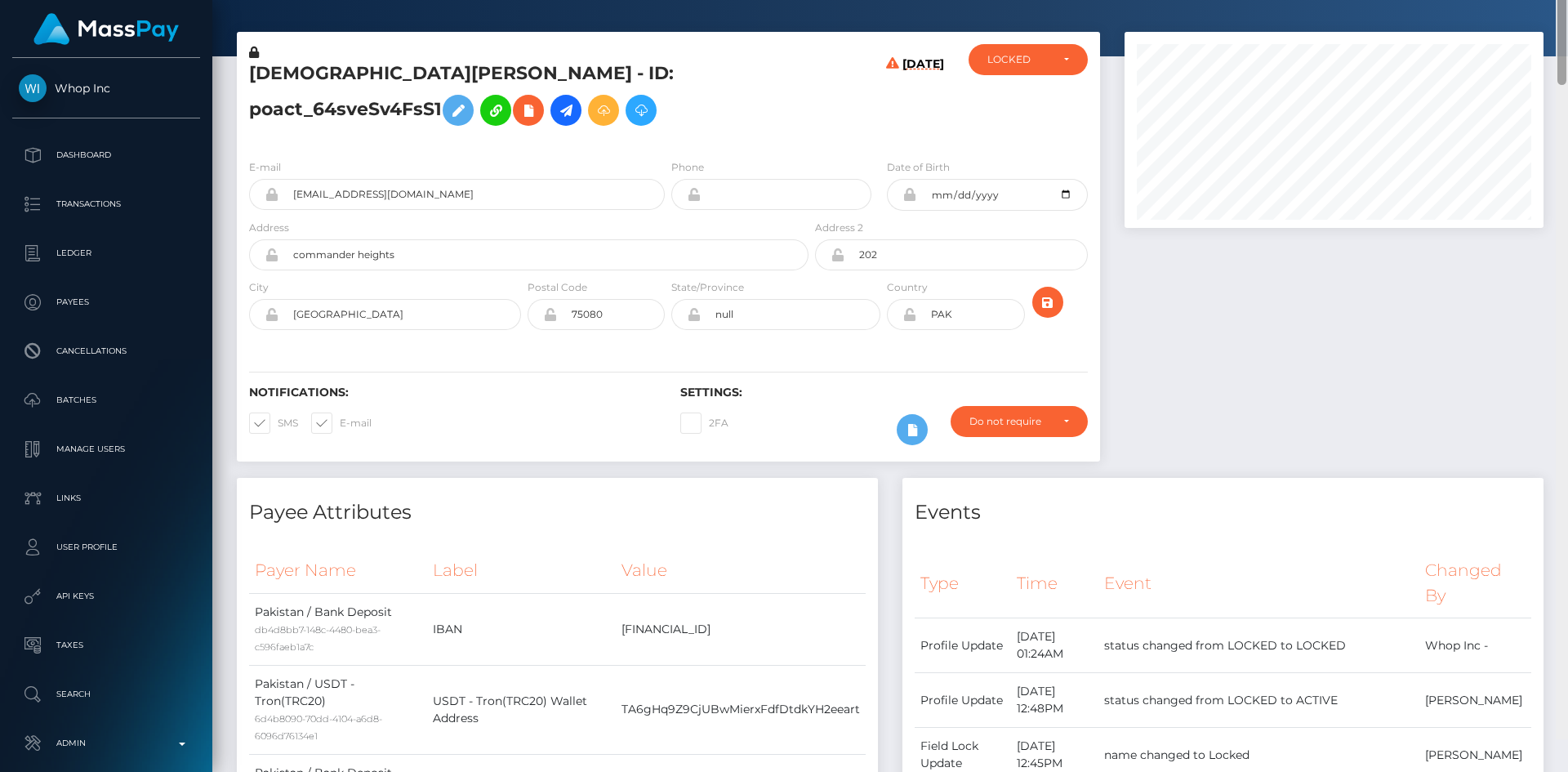
drag, startPoint x: 1558, startPoint y: 317, endPoint x: 1531, endPoint y: 83, distance: 235.6
click at [1537, 89] on div "Customer Profile Loading... Loading..." at bounding box center [890, 386] width 1356 height 772
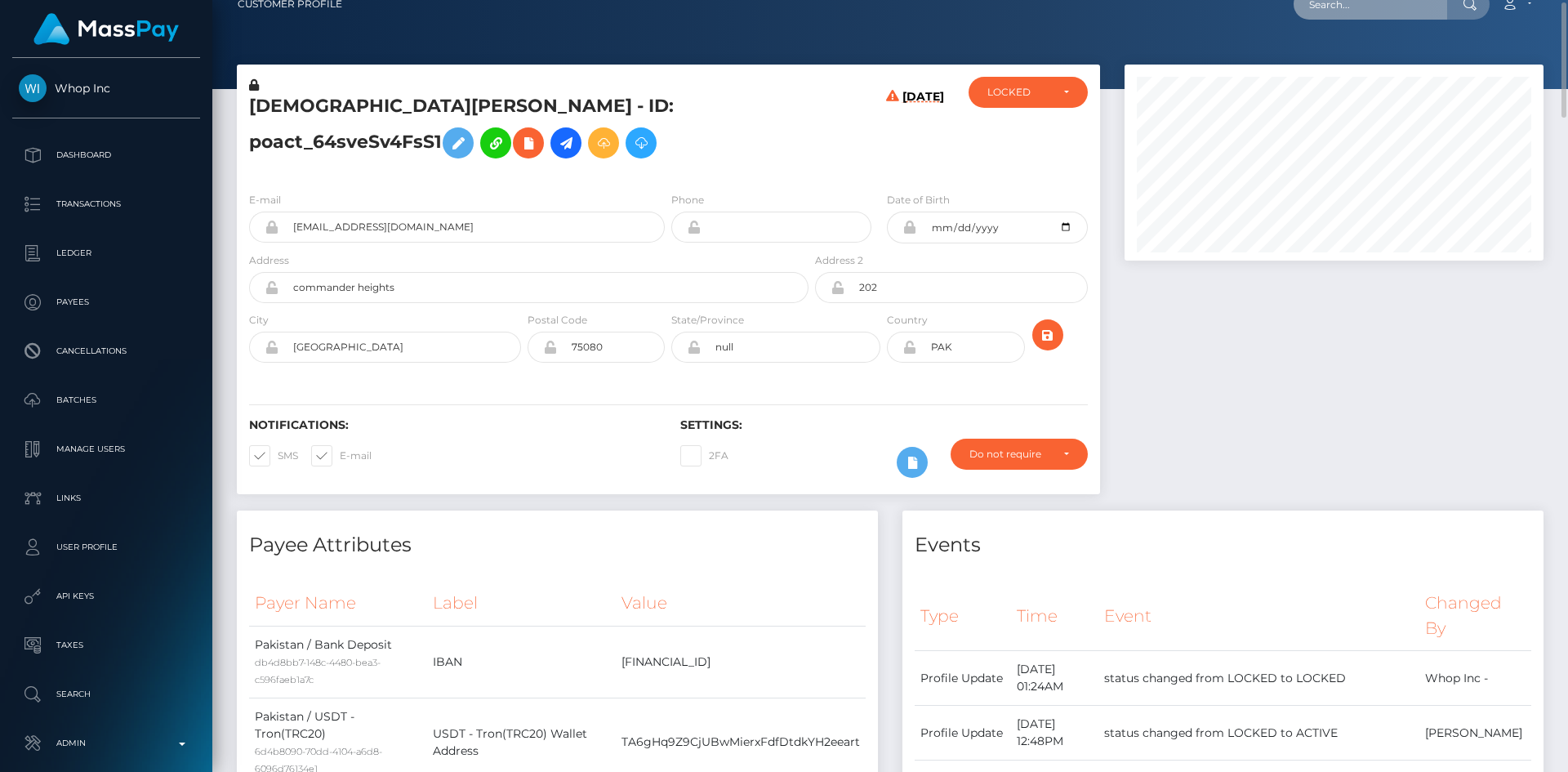
click at [1340, 8] on input "text" at bounding box center [1371, 4] width 153 height 31
paste input "poact_MBEoZB5IUbSv"
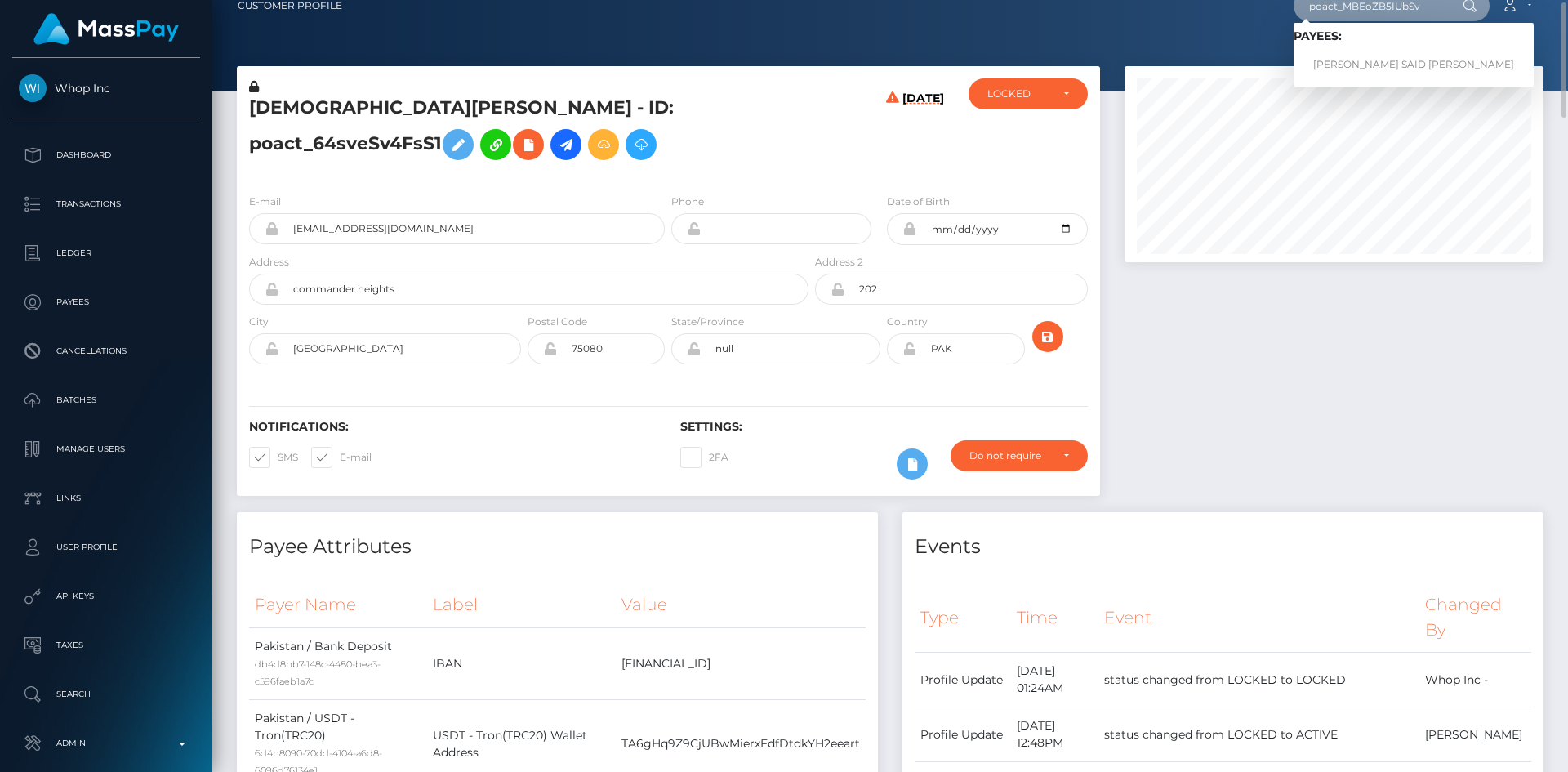
type input "poact_MBEoZB5IUbSv"
drag, startPoint x: 1364, startPoint y: 57, endPoint x: 1346, endPoint y: 59, distance: 18.1
click at [1364, 57] on link "[PERSON_NAME] SAID [PERSON_NAME]" at bounding box center [1414, 65] width 241 height 30
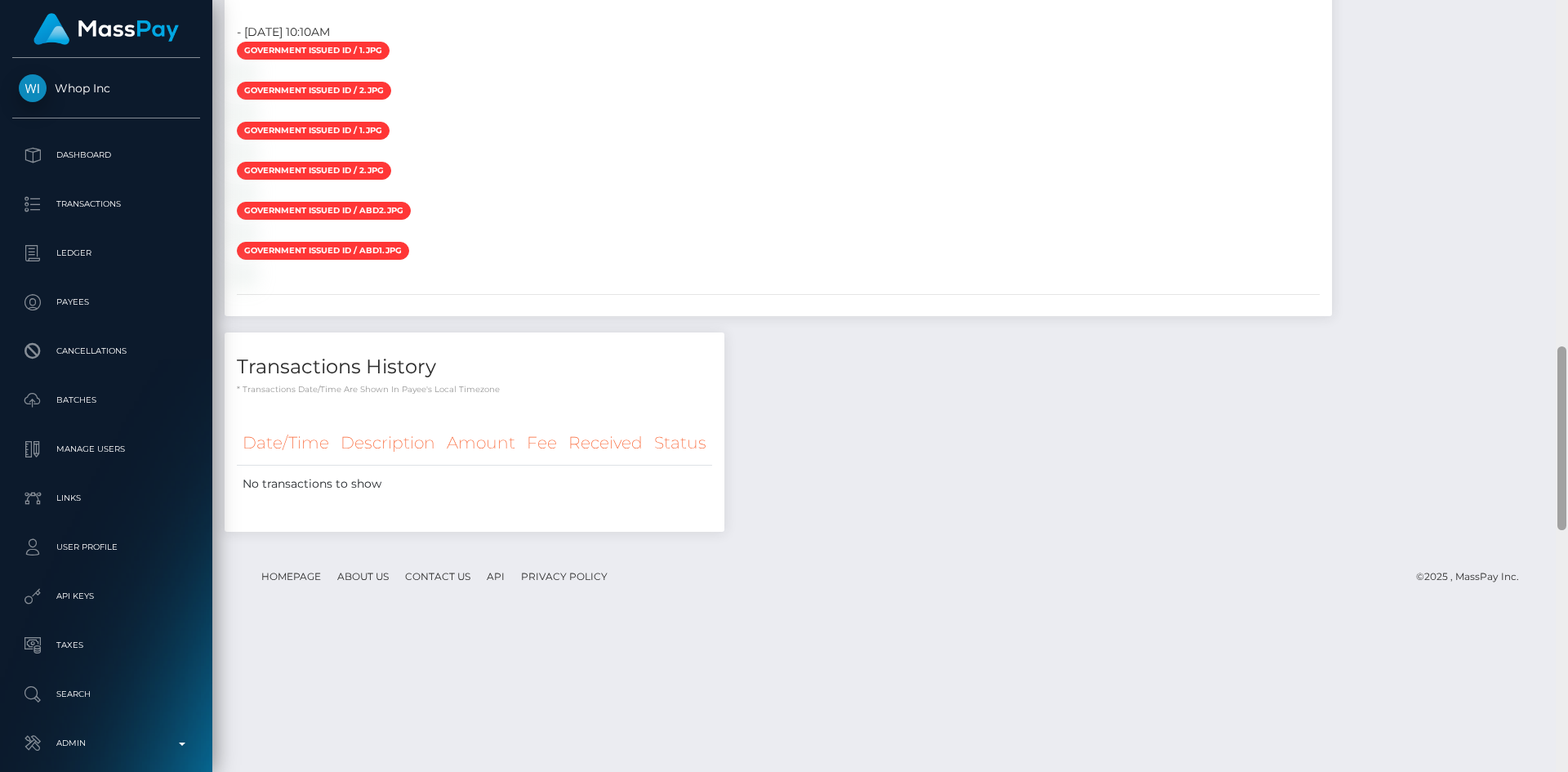
scroll to position [196, 420]
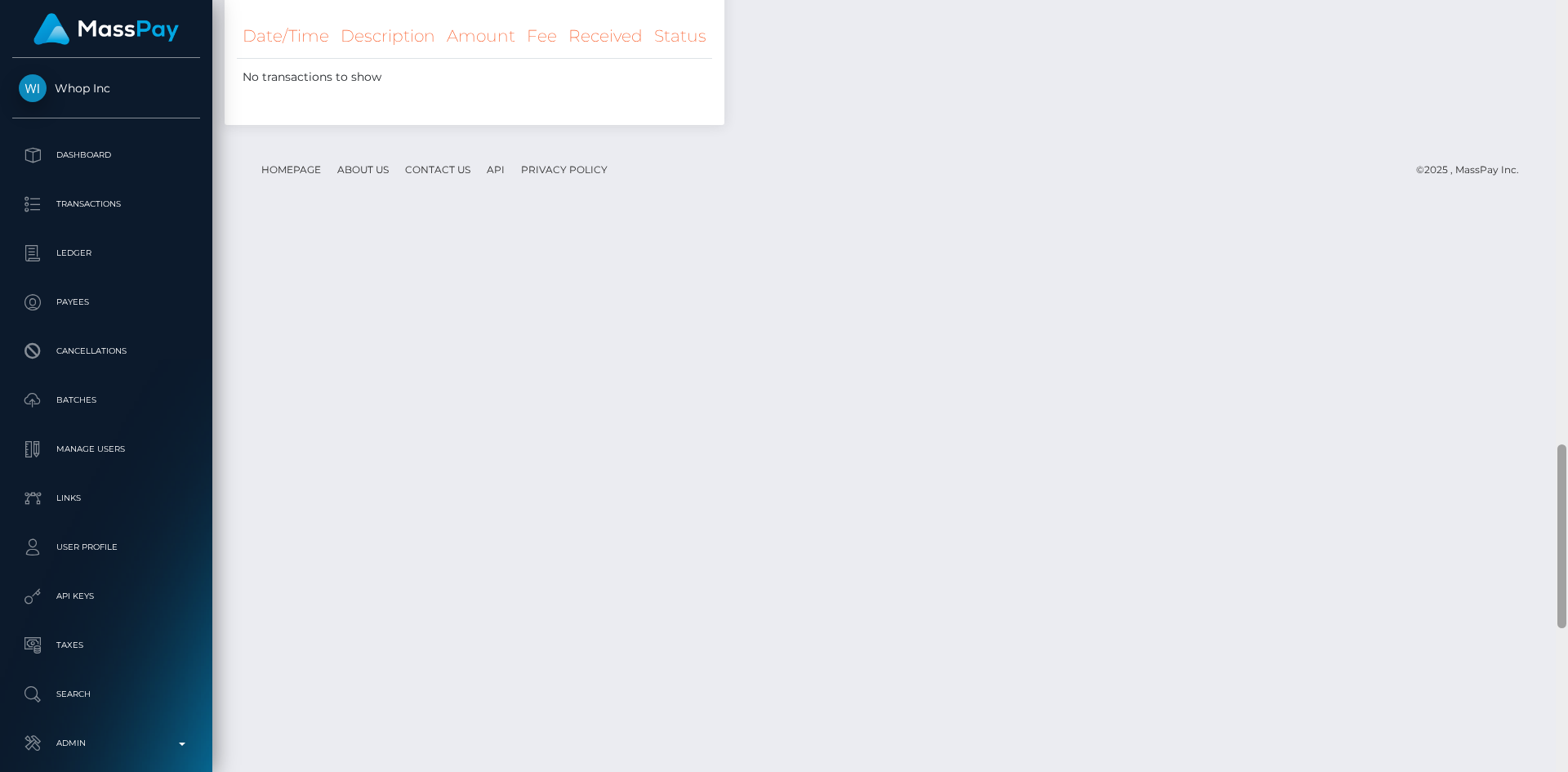
click at [1494, 771] on html "Whop Inc Dashboard Transactions Ledger Payees Cancellations Links" at bounding box center [784, 386] width 1568 height 772
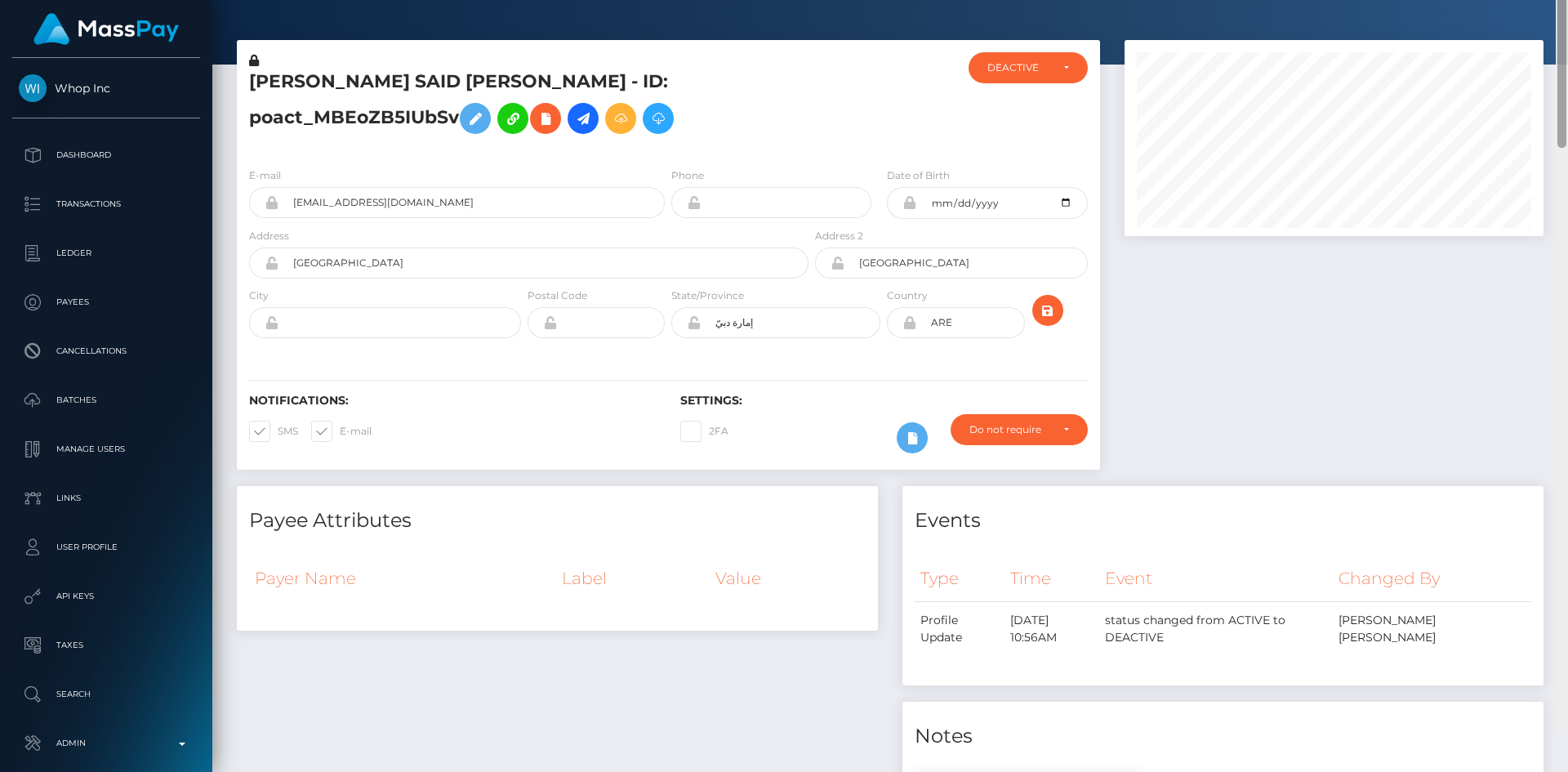
scroll to position [0, 0]
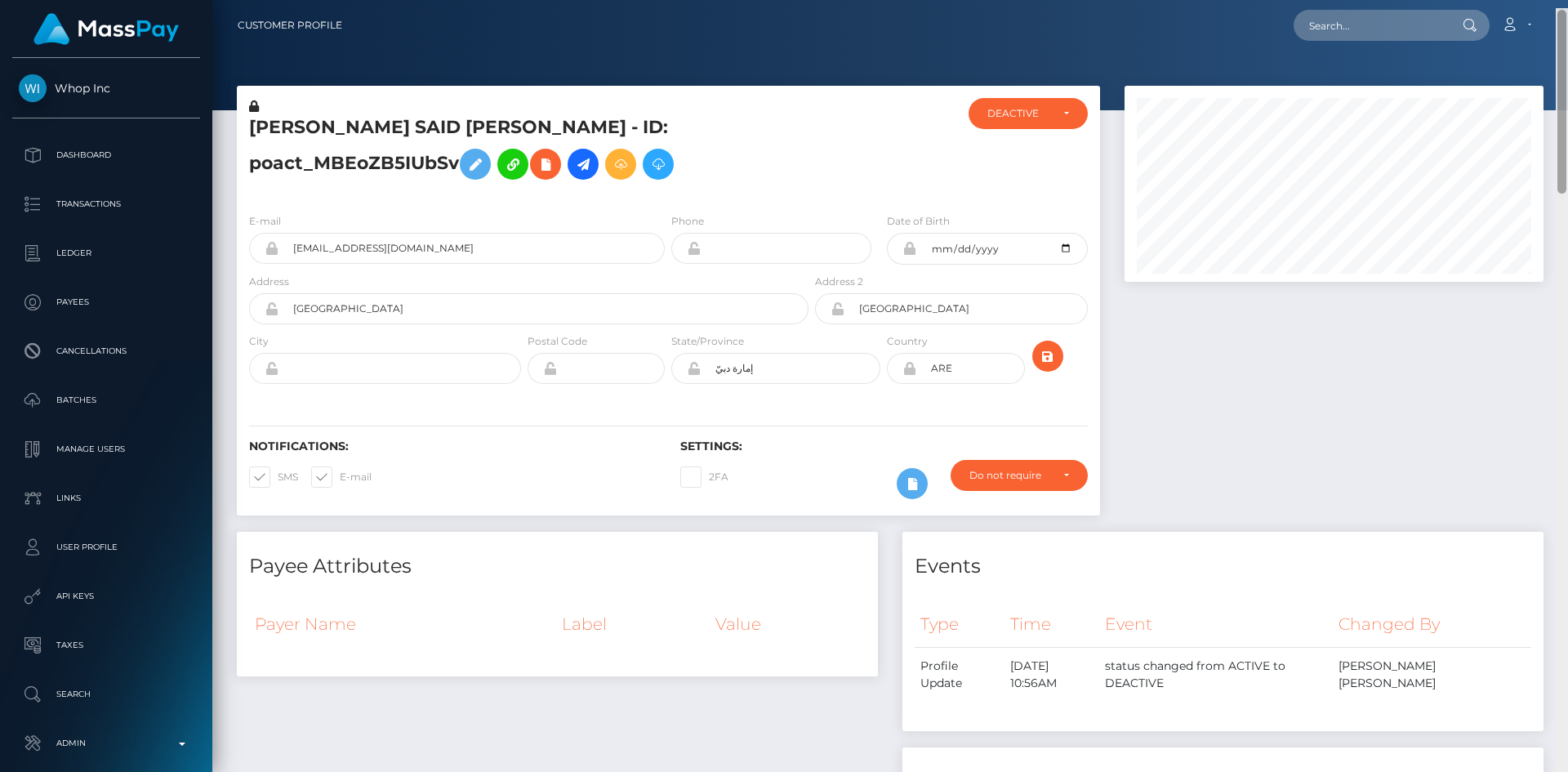
drag, startPoint x: 1559, startPoint y: 483, endPoint x: 1567, endPoint y: -8, distance: 491.1
click at [1567, 0] on html "Whop Inc Dashboard Transactions Ledger Payees Cancellations Links" at bounding box center [784, 386] width 1568 height 772
click at [555, 173] on icon at bounding box center [545, 165] width 20 height 21
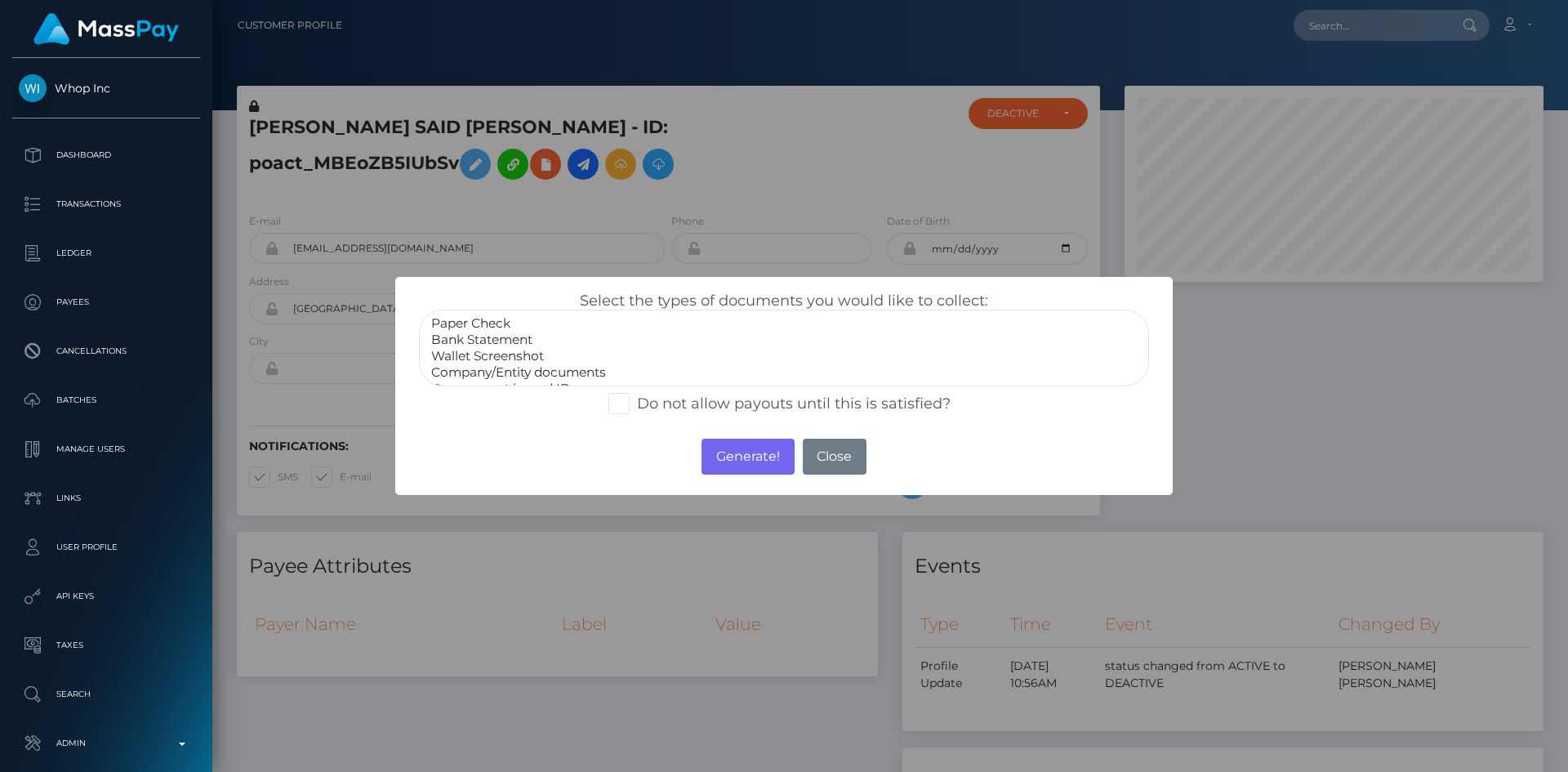
select select "Bank Statement"
click at [509, 338] on option "Bank Statement" at bounding box center [784, 340] width 709 height 16
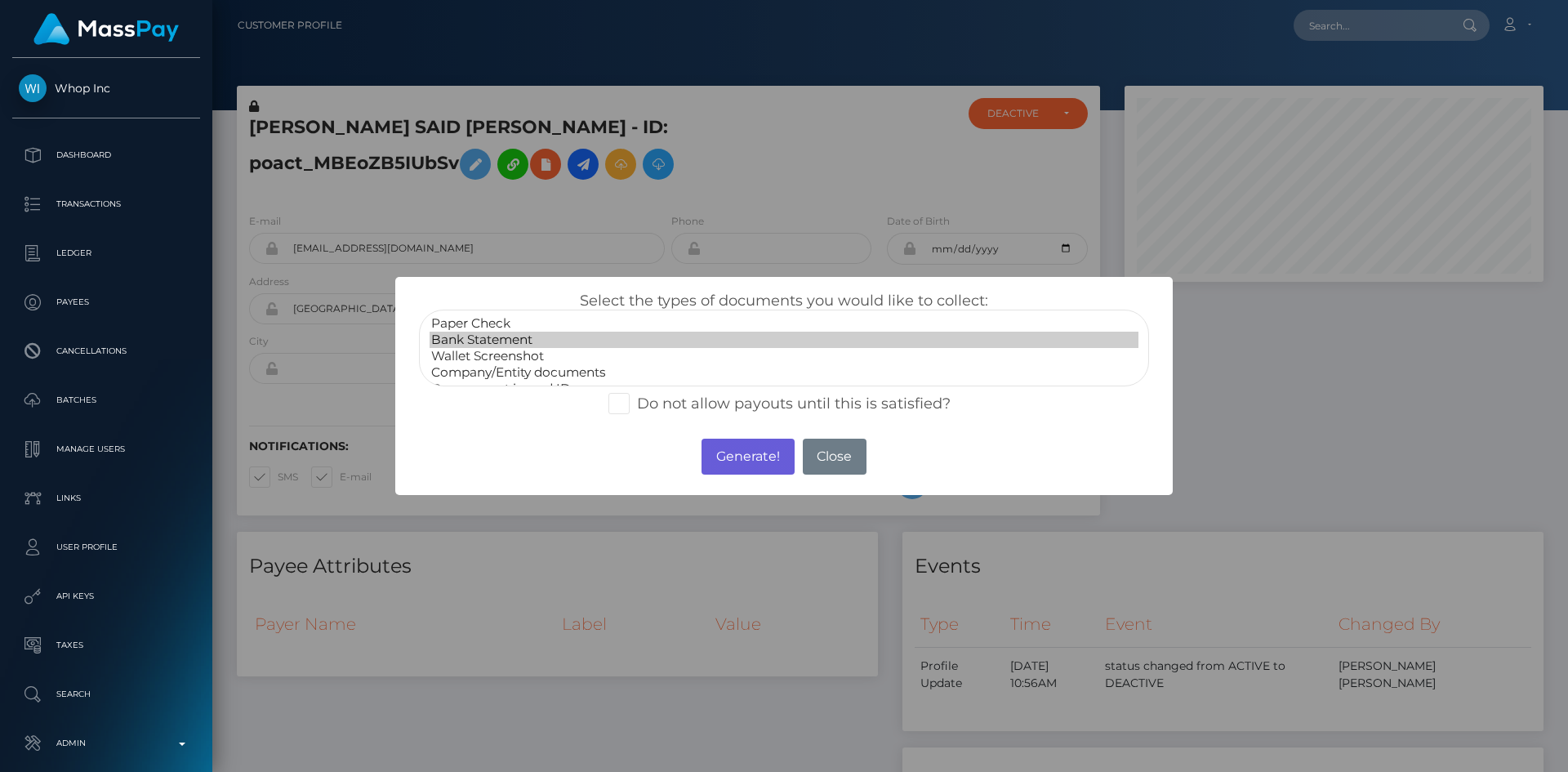
click at [748, 439] on div "Generate! No Close" at bounding box center [783, 456] width 777 height 44
click at [752, 450] on button "Generate!" at bounding box center [747, 457] width 92 height 36
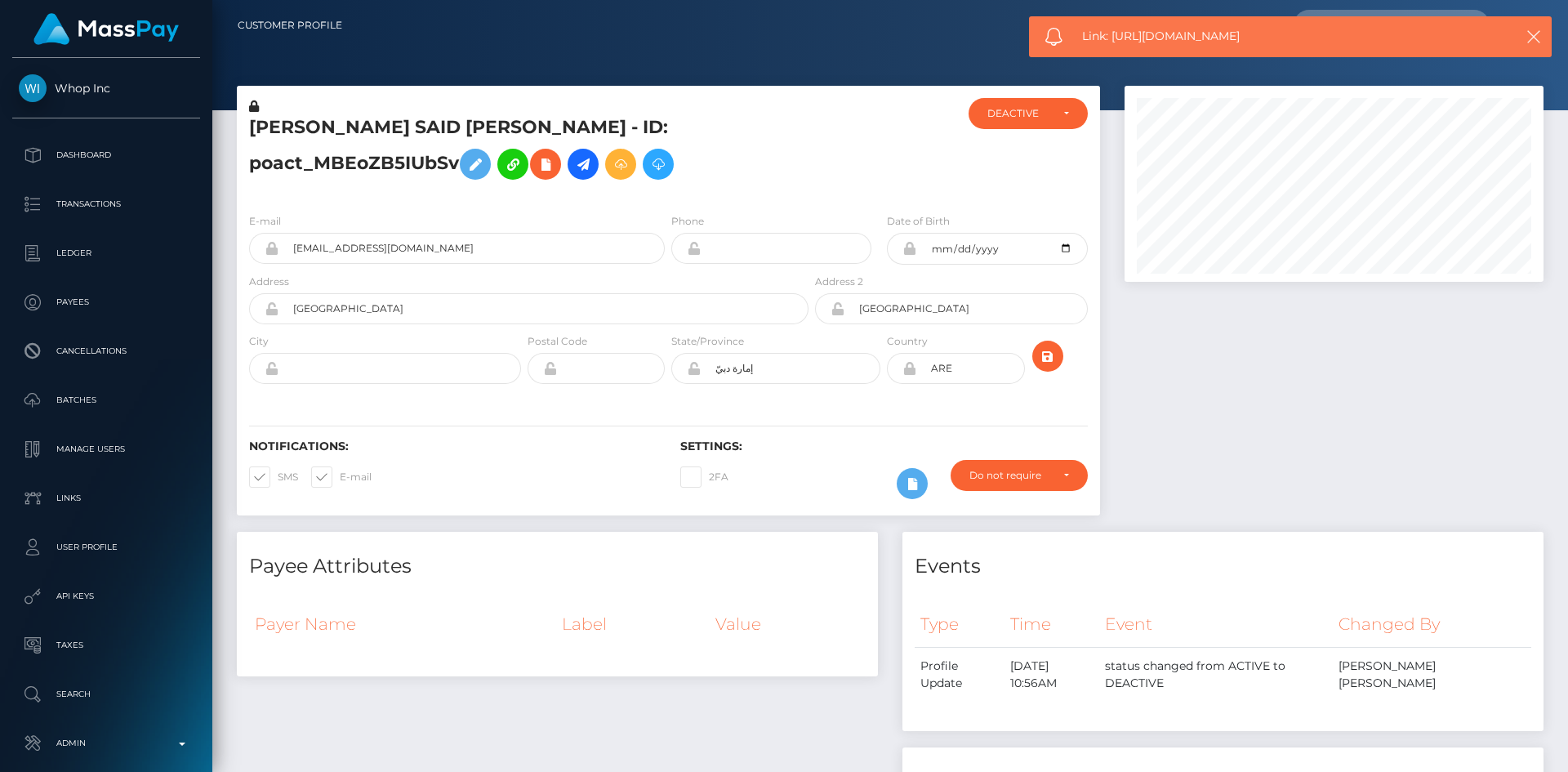
click at [1115, 37] on span "Link: https://l.maspay.io/rgXcp" at bounding box center [1284, 36] width 403 height 17
copy span "Link: https://l.maspay.io/rgXcp"
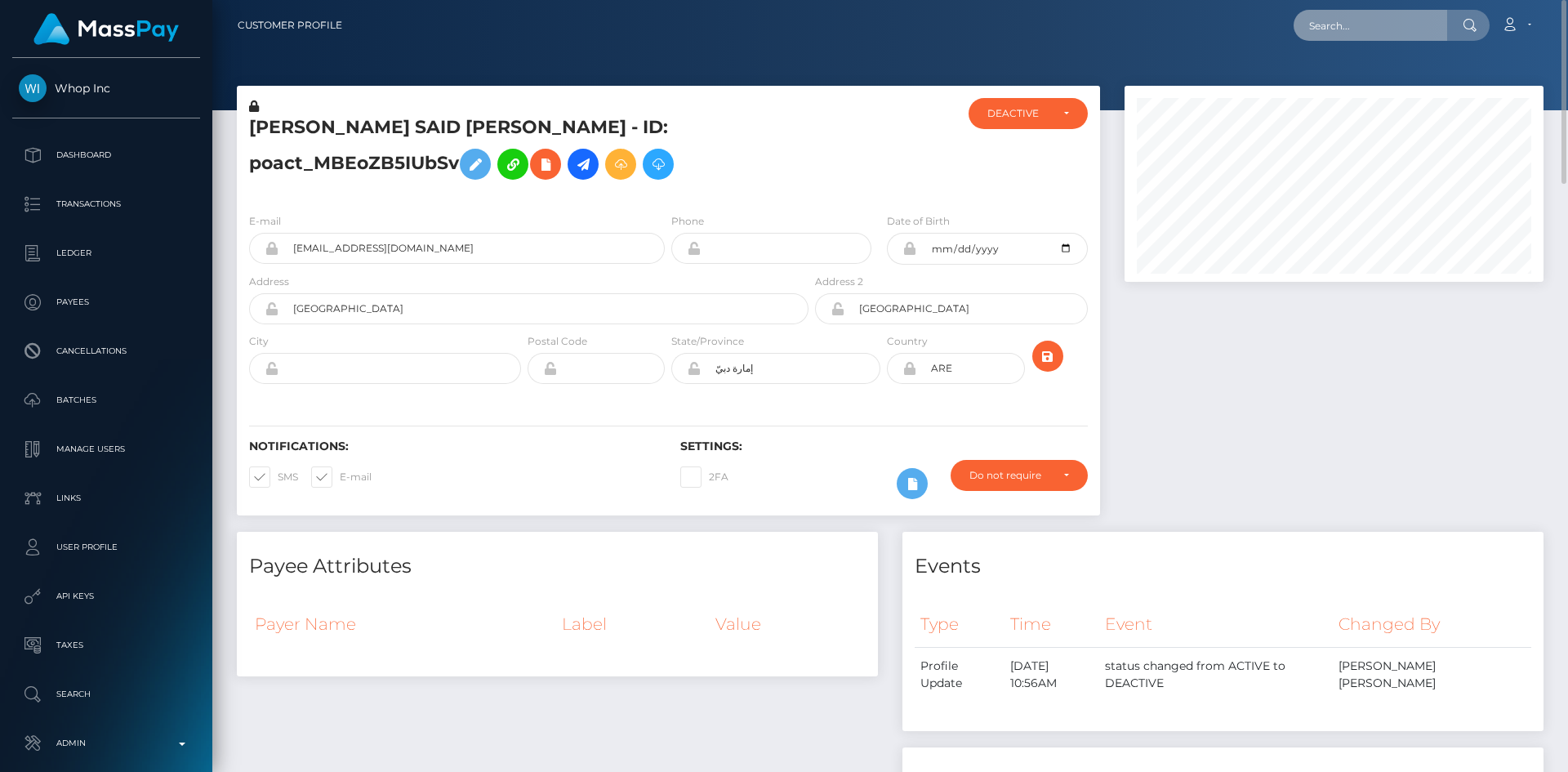
click at [1340, 15] on input "text" at bounding box center [1371, 25] width 153 height 31
paste input "1316996316"
type input "1316996316"
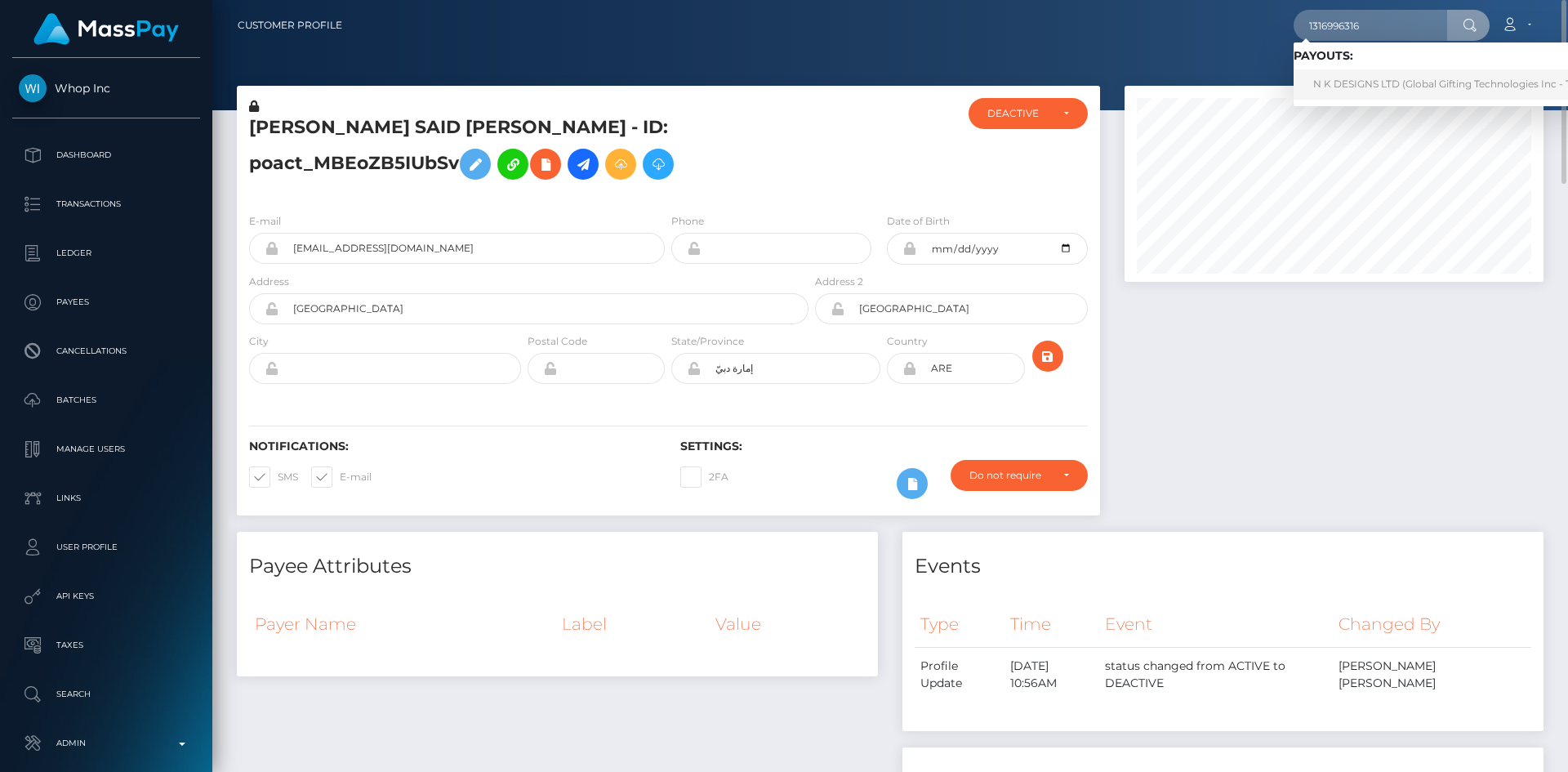
click at [1346, 85] on link "N K DESIGNS LTD (Global Gifting Technologies Inc - Throne)" at bounding box center [1459, 85] width 330 height 30
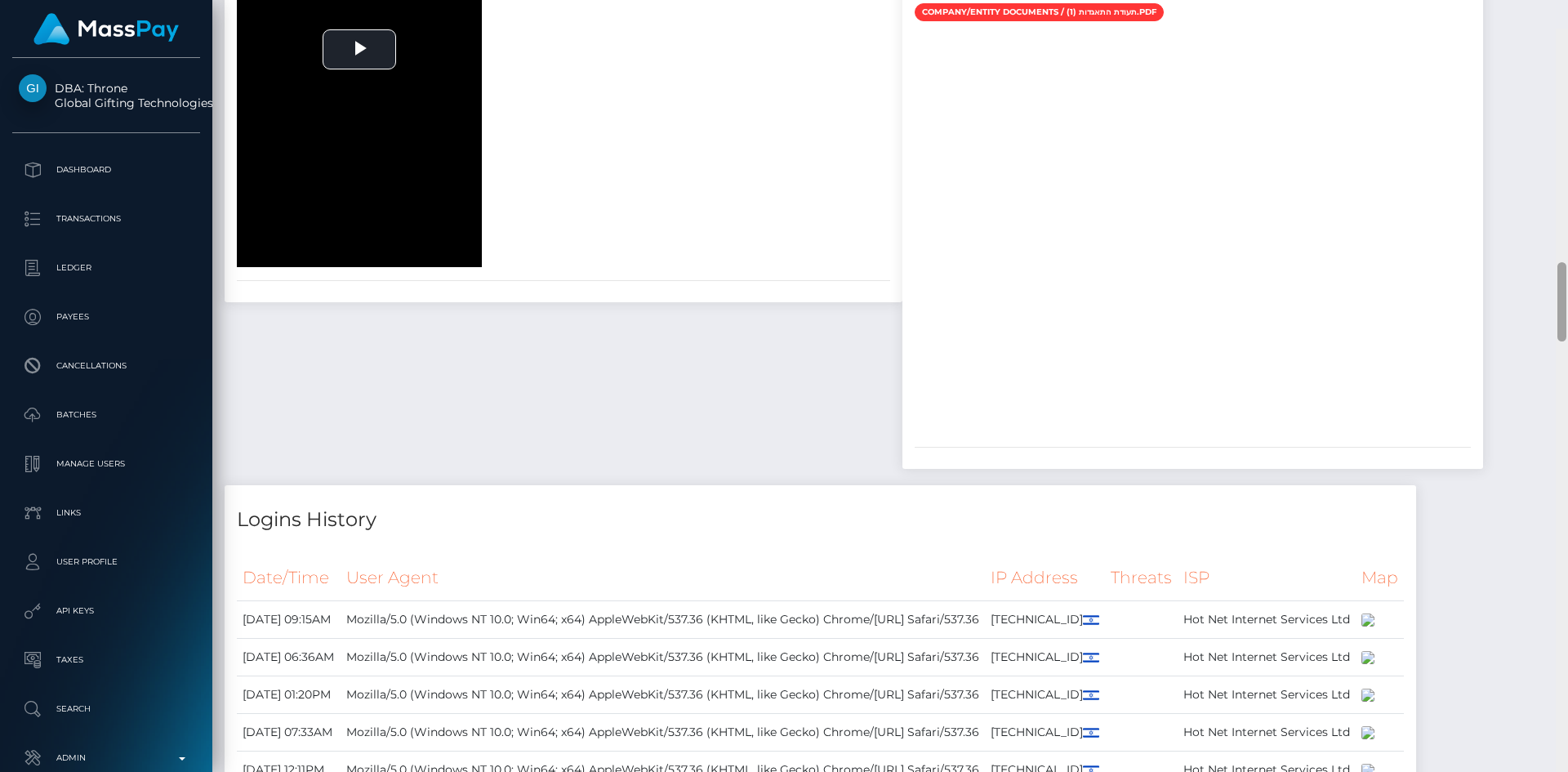
scroll to position [196, 420]
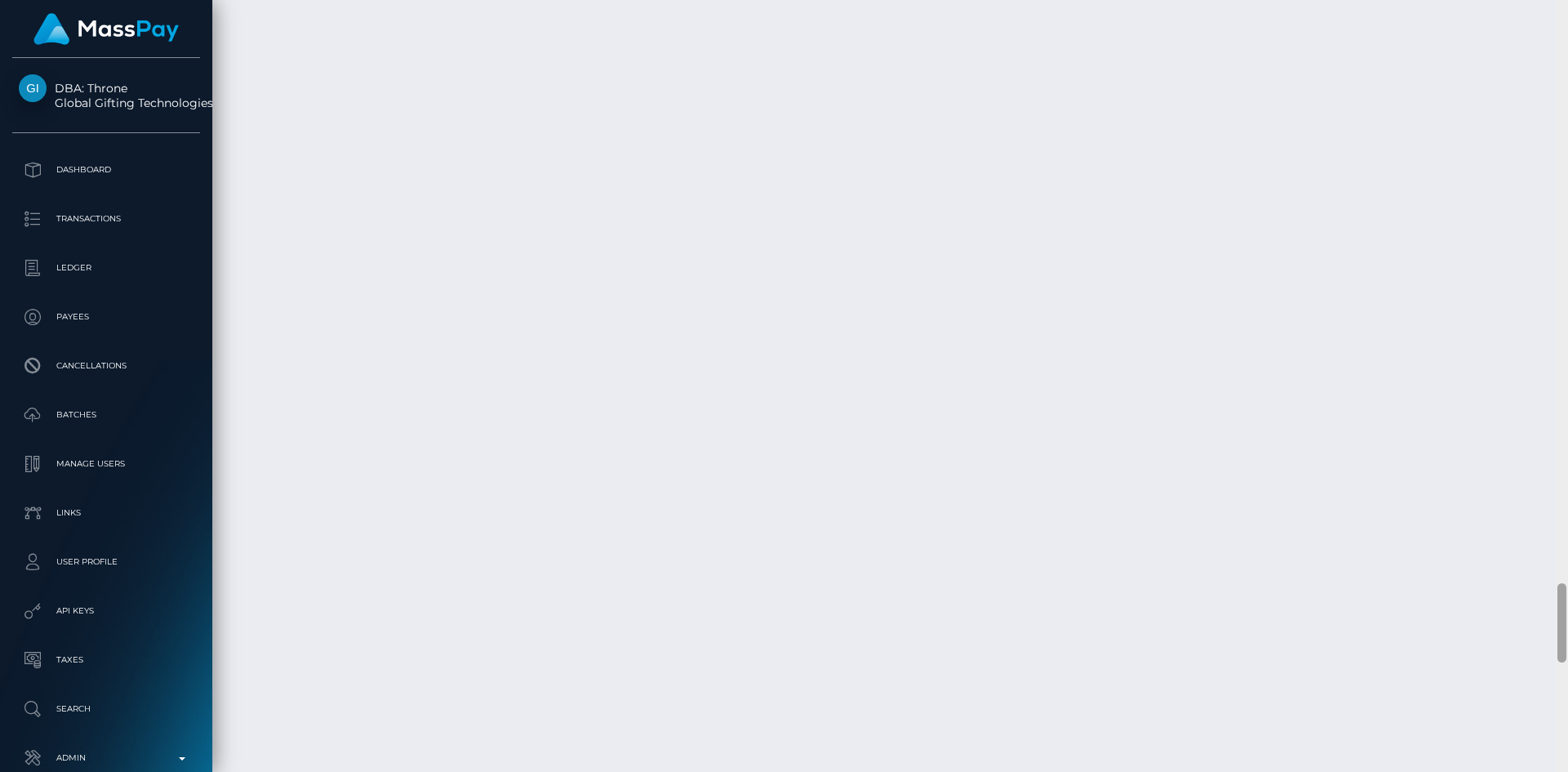
drag, startPoint x: 1563, startPoint y: 71, endPoint x: 1127, endPoint y: 344, distance: 514.4
click at [1552, 697] on div "Customer Profile Loading... Loading..." at bounding box center [890, 386] width 1356 height 772
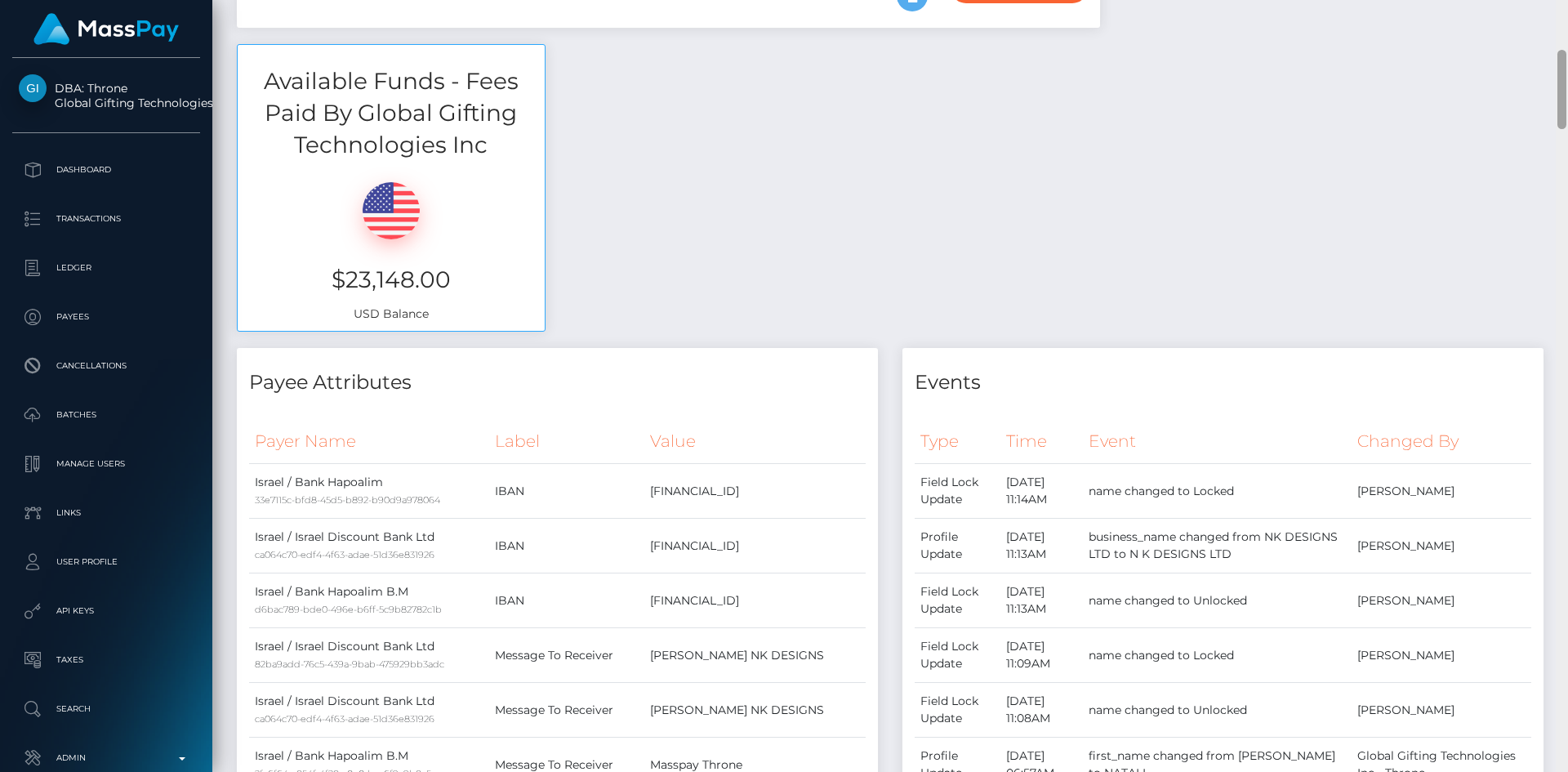
scroll to position [0, 0]
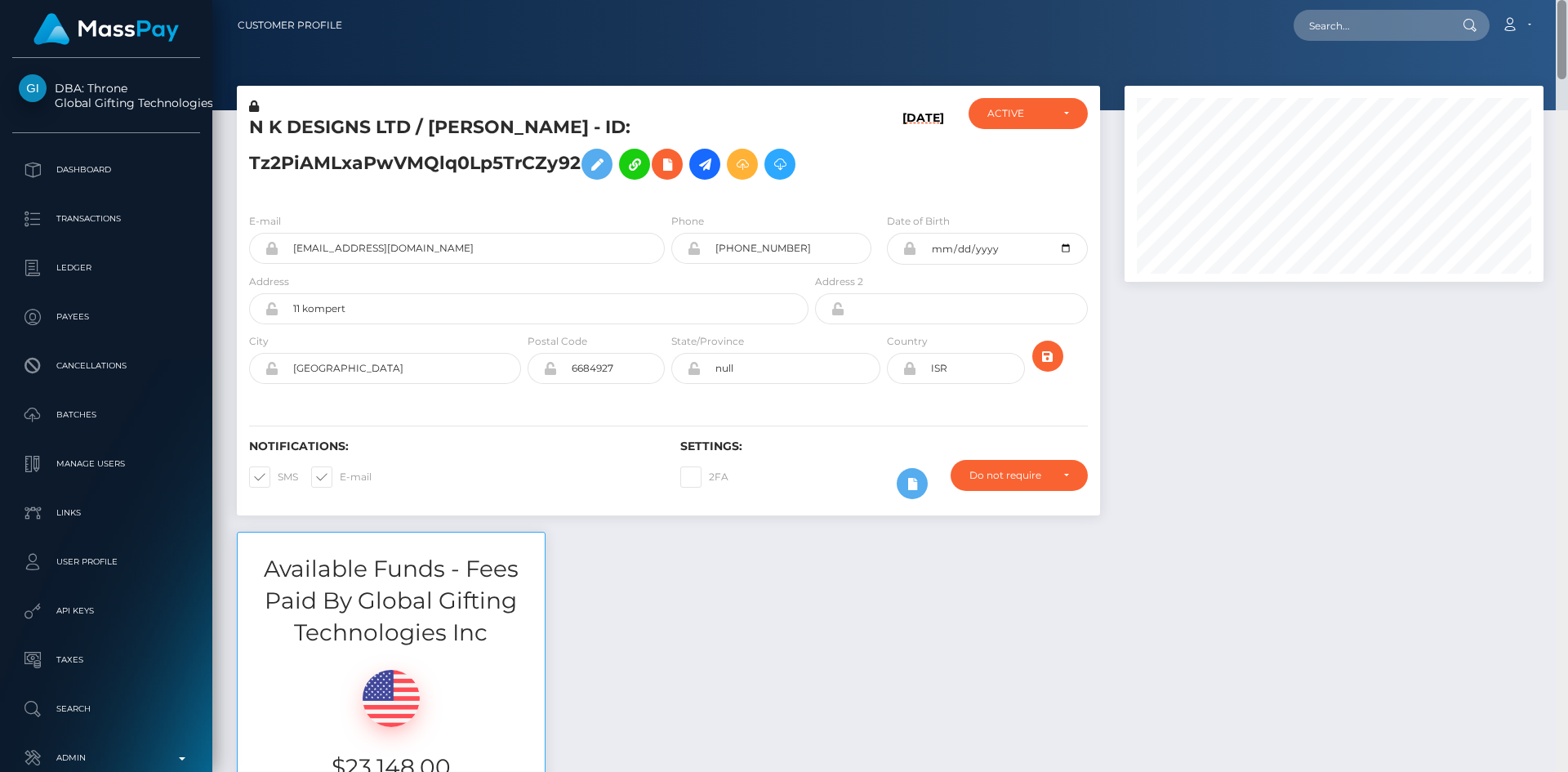
drag, startPoint x: 1560, startPoint y: 619, endPoint x: 1562, endPoint y: 3, distance: 616.0
click at [1567, 0] on html "DBA: Throne Global Gifting Technologies Inc Dashboard Transactions Ledger Payee…" at bounding box center [784, 386] width 1568 height 772
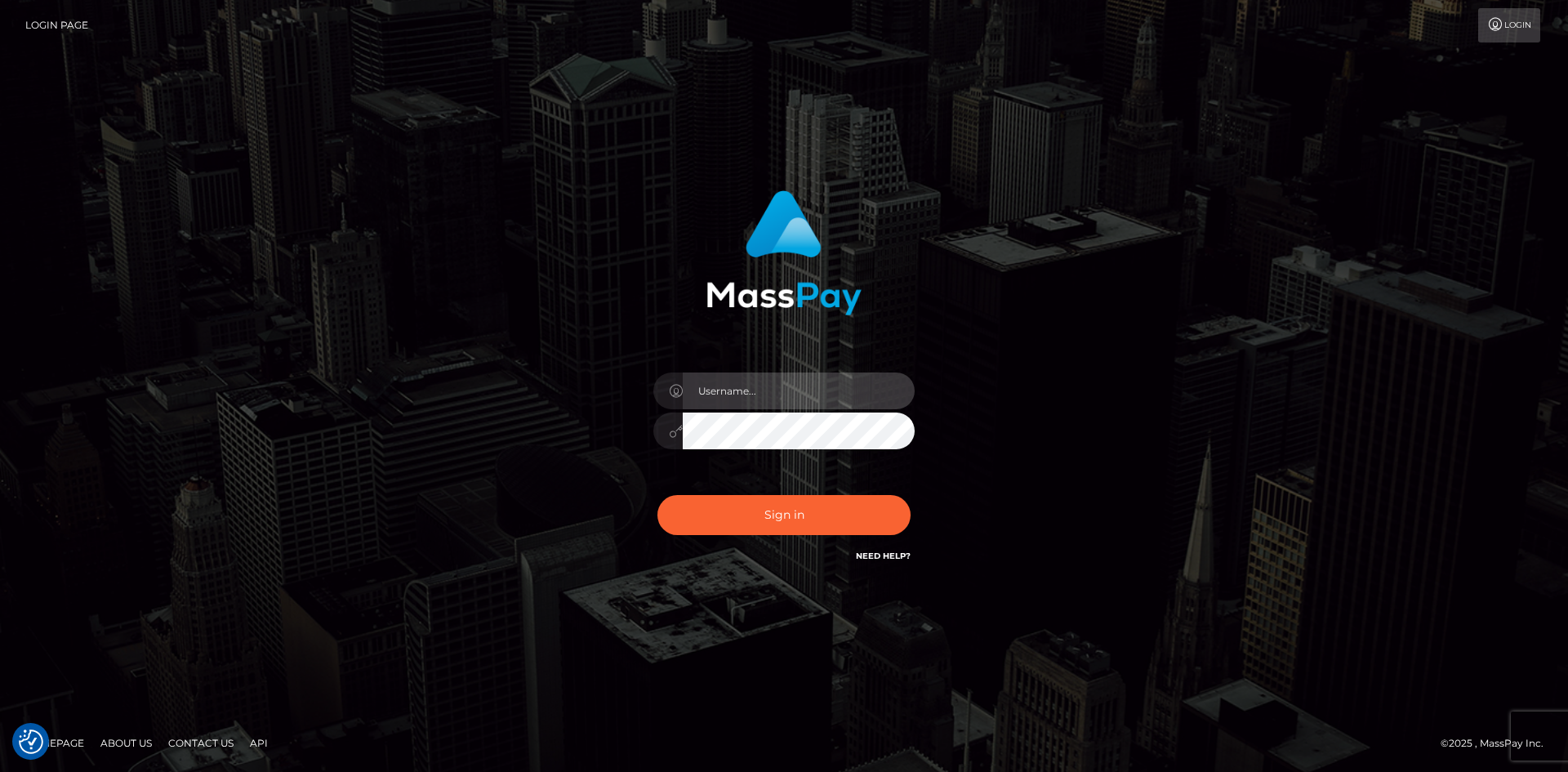
type input "alexstef"
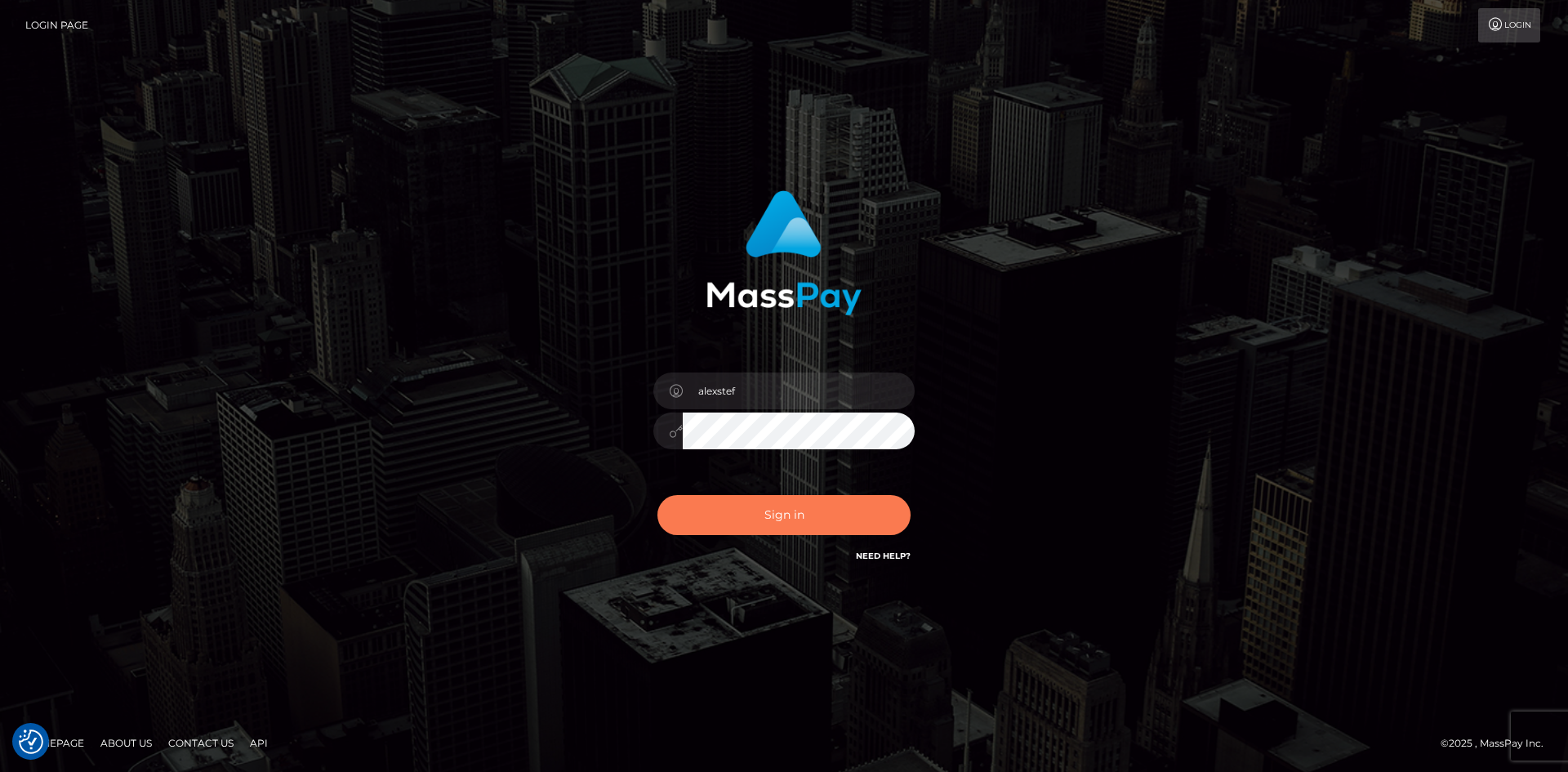
click at [734, 504] on button "Sign in" at bounding box center [784, 515] width 253 height 40
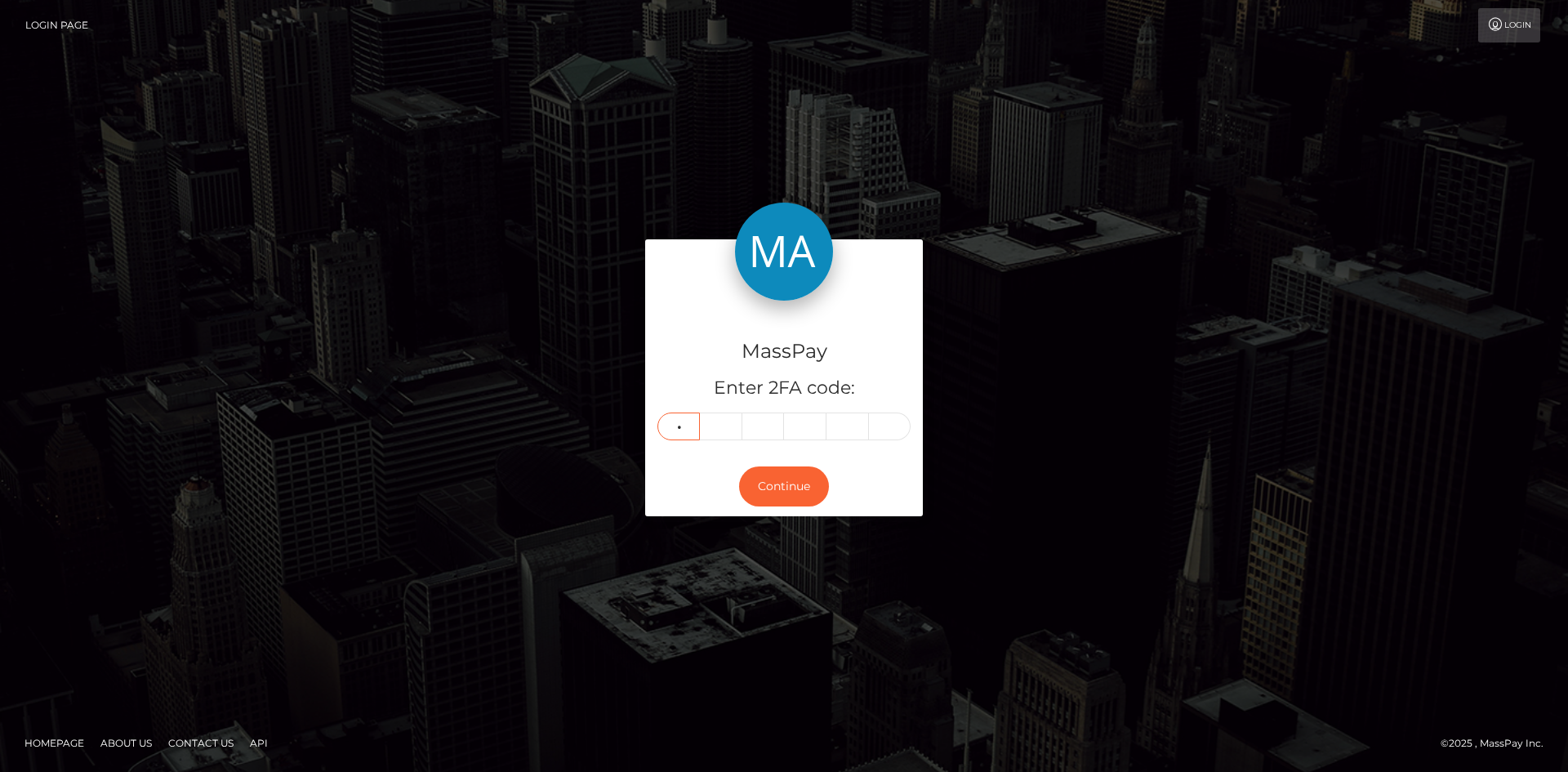
type input "2"
type input "8"
type input "9"
type input "5"
type input "8"
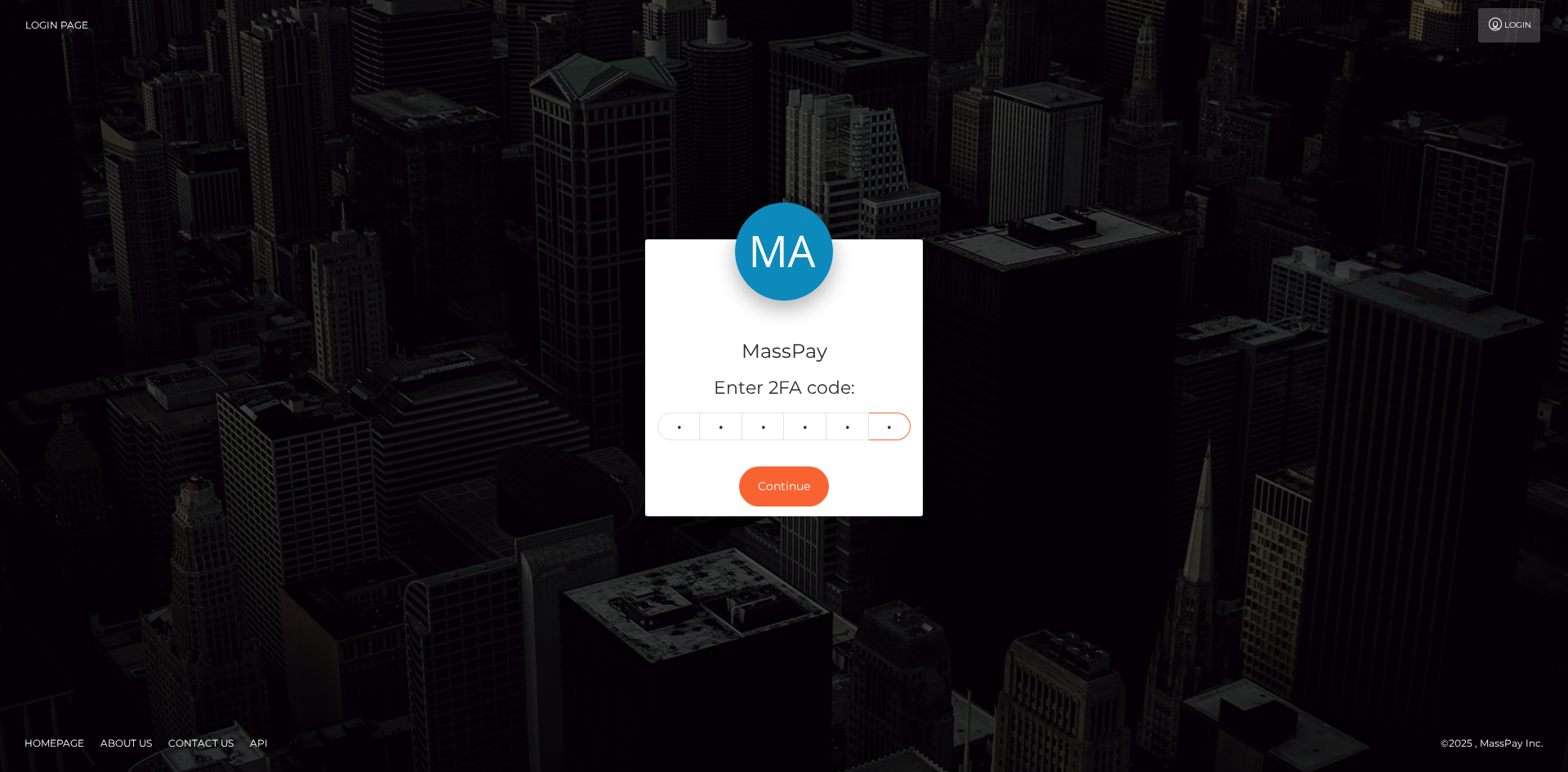
type input "5"
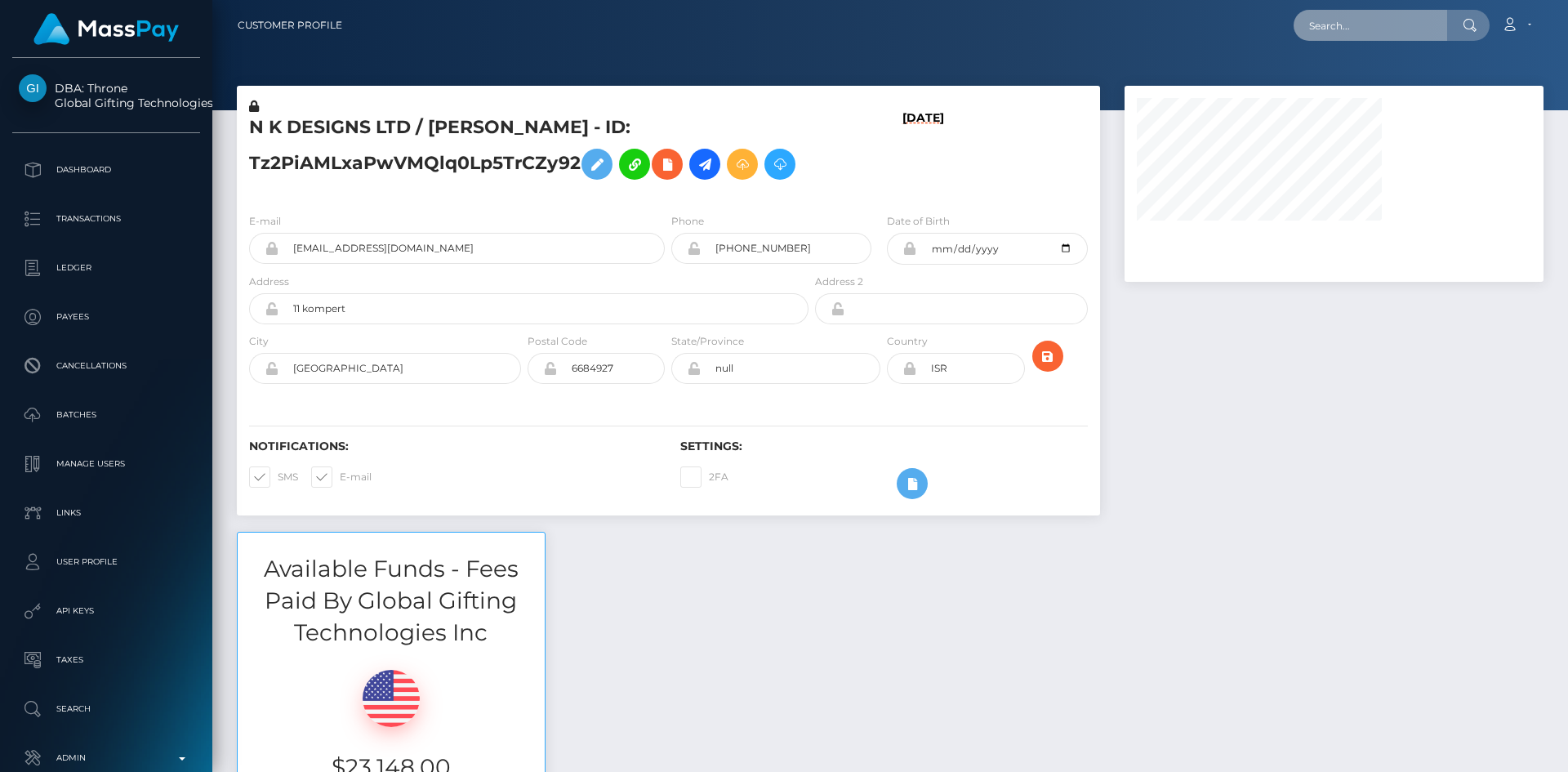
click at [1342, 26] on input "text" at bounding box center [1371, 25] width 153 height 31
paste input "8614fbbd-4f2a-11ef-9e4e-06f6d32cc99d"
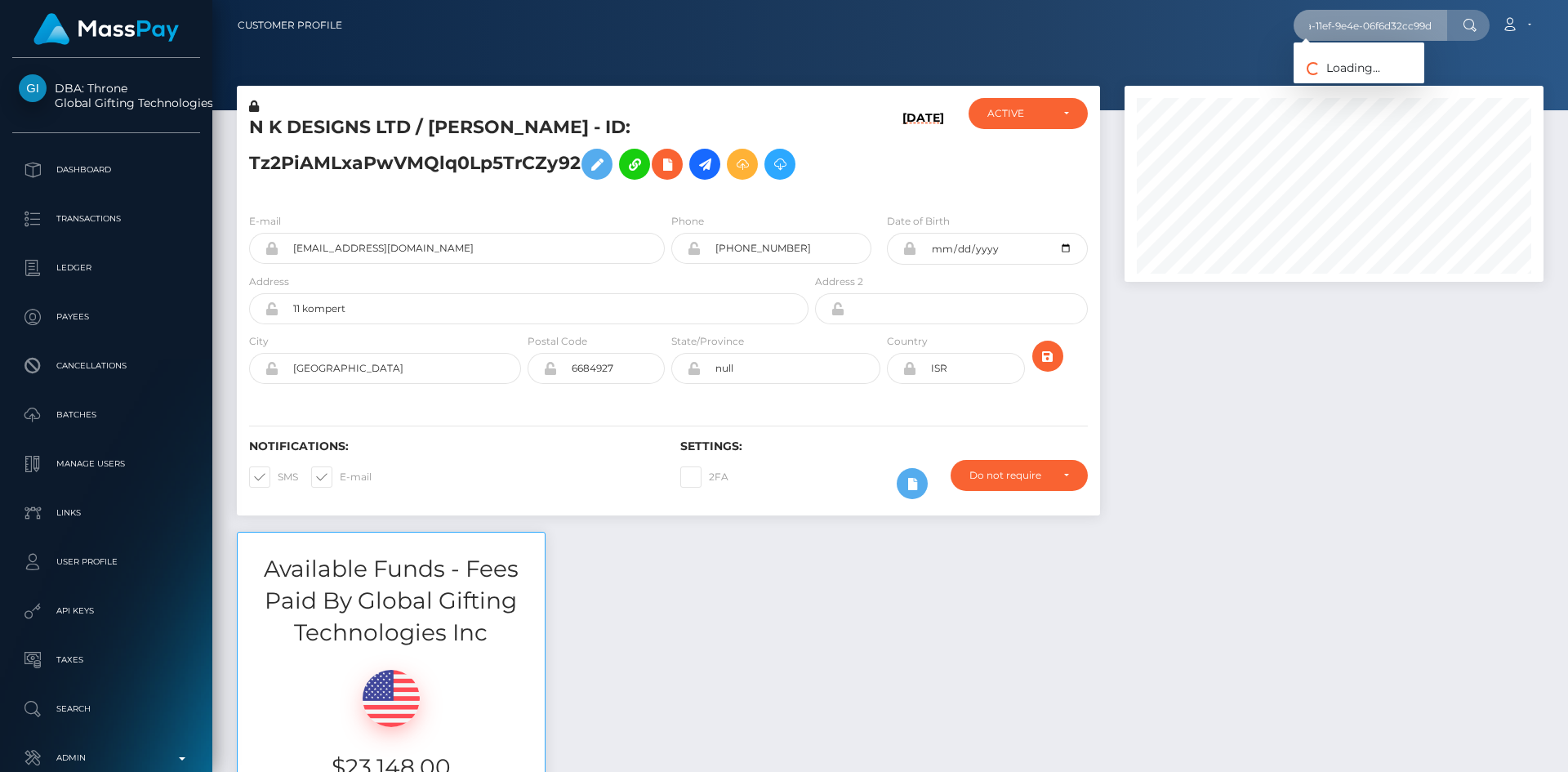
type input "8614fbbd-4f2a-11ef-9e4e-06f6d32cc99d"
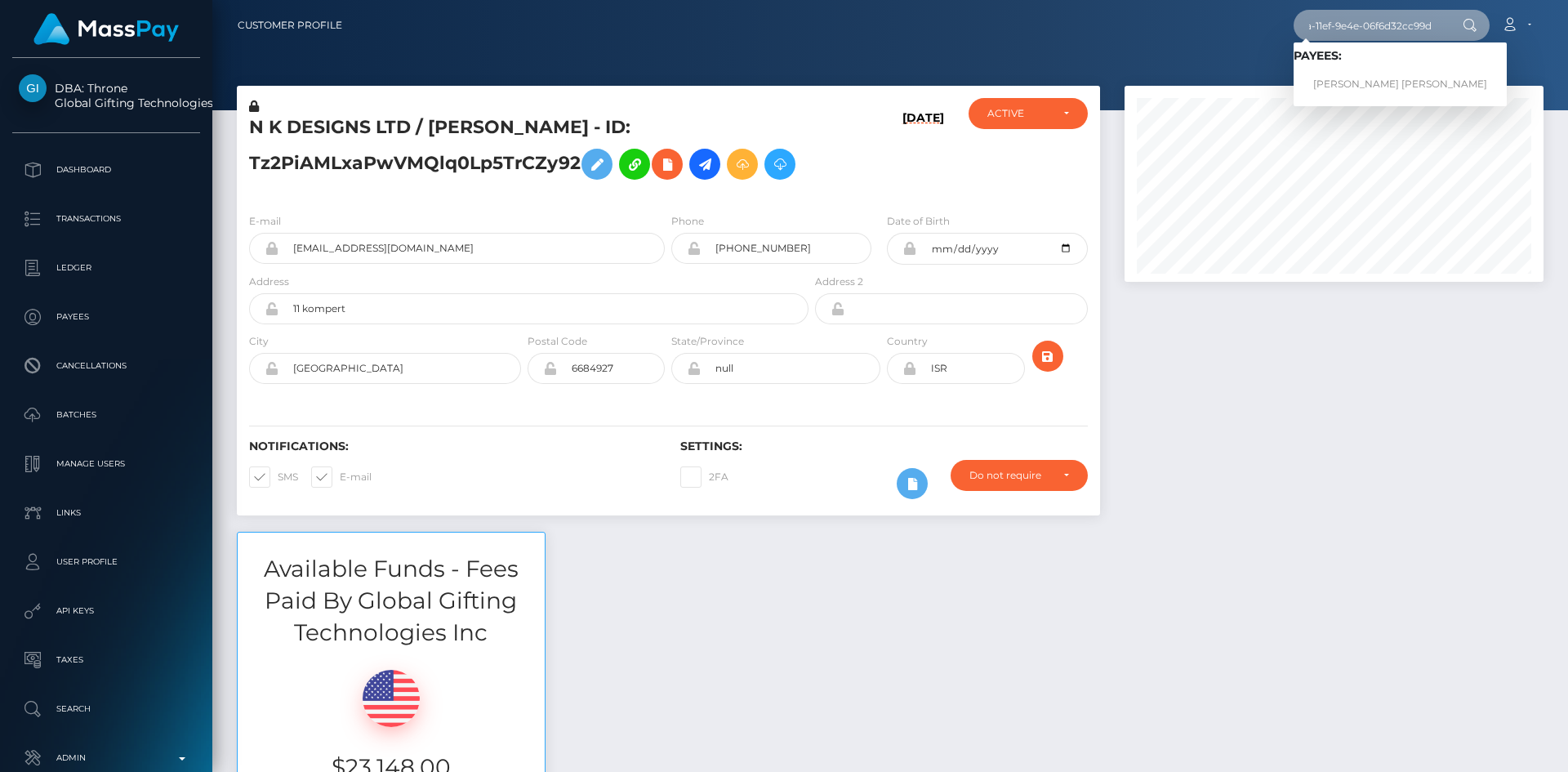
scroll to position [0, 0]
click at [1362, 84] on link "YOURI DANIEL MAX GAMPEL" at bounding box center [1400, 85] width 213 height 30
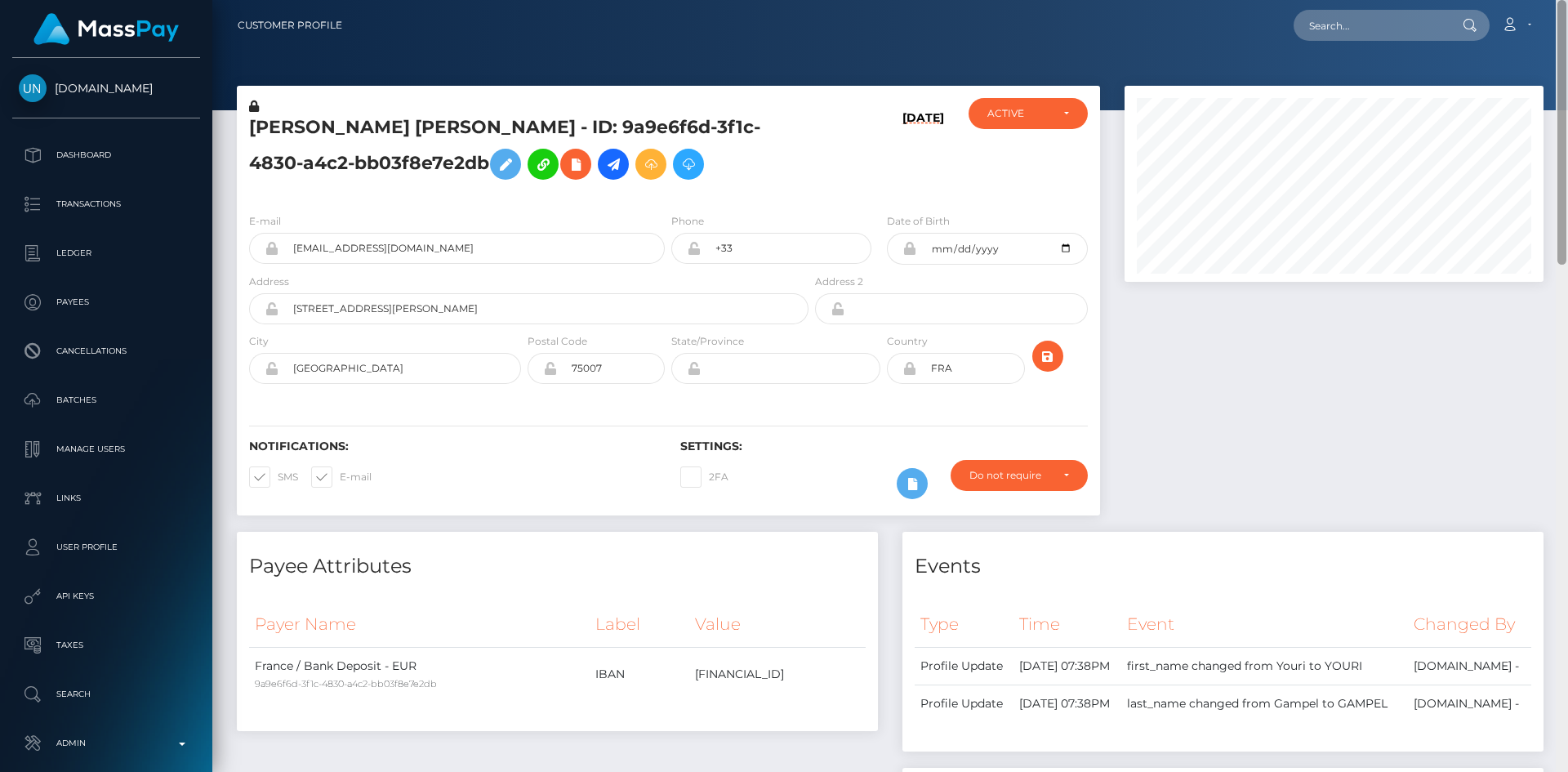
drag, startPoint x: 1562, startPoint y: 216, endPoint x: 1567, endPoint y: 143, distance: 73.2
click at [1567, 143] on div at bounding box center [1562, 386] width 12 height 772
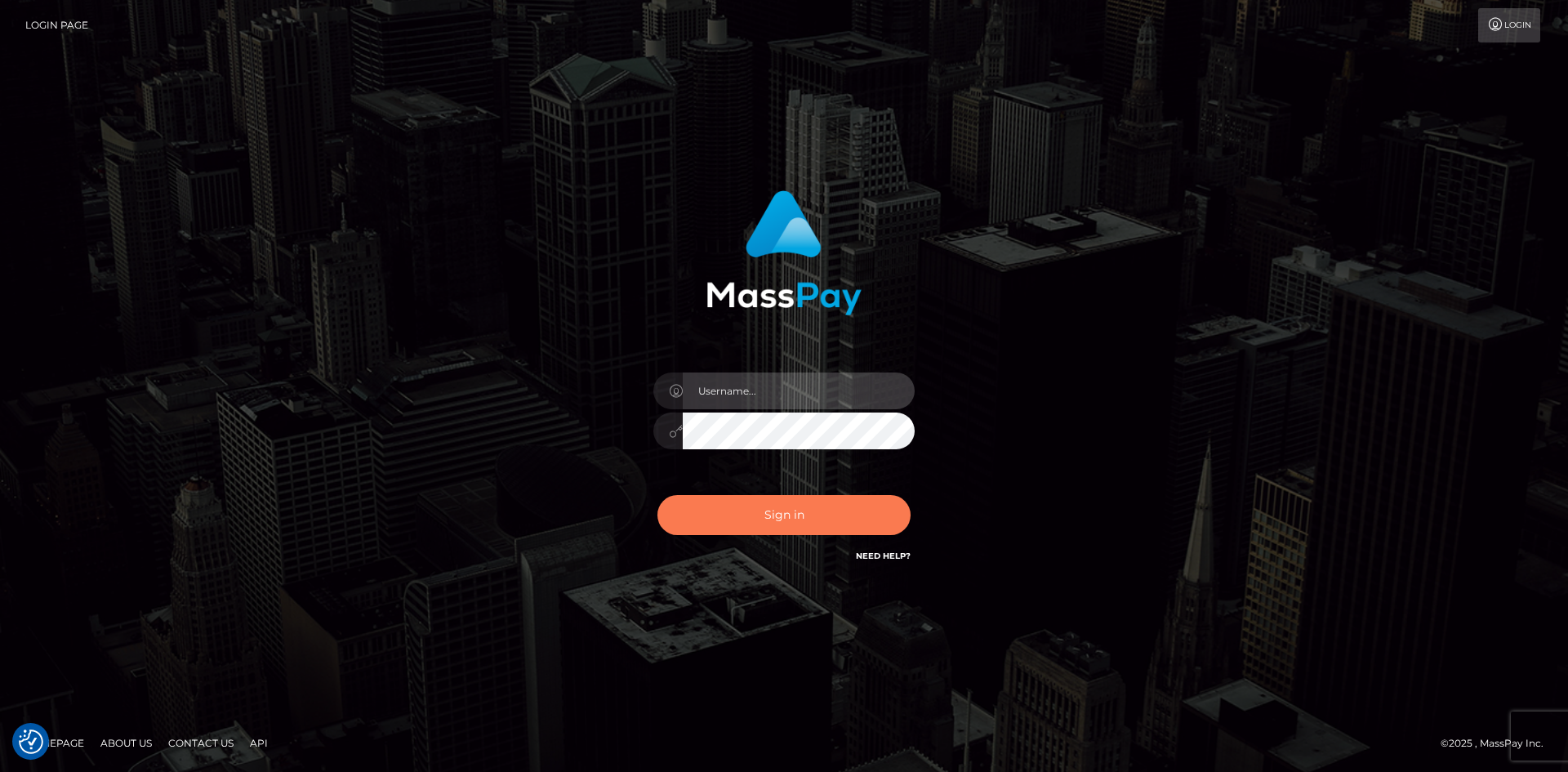
type input "alexstef"
click at [788, 525] on button "Sign in" at bounding box center [784, 515] width 253 height 40
type input "alexstef"
click at [783, 518] on button "Sign in" at bounding box center [784, 515] width 253 height 40
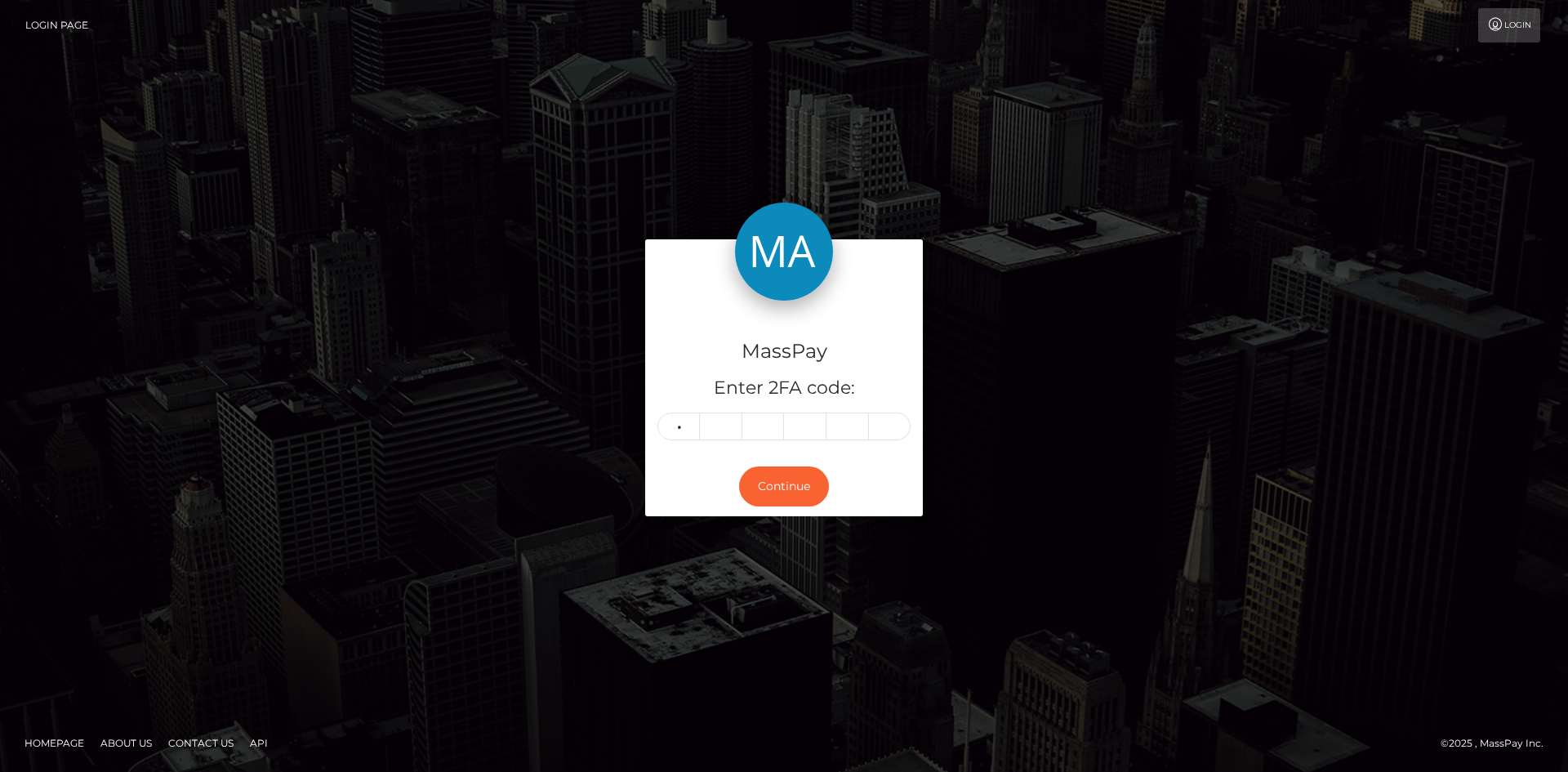
type input "7"
type input "8"
type input "3"
type input "7"
type input "2"
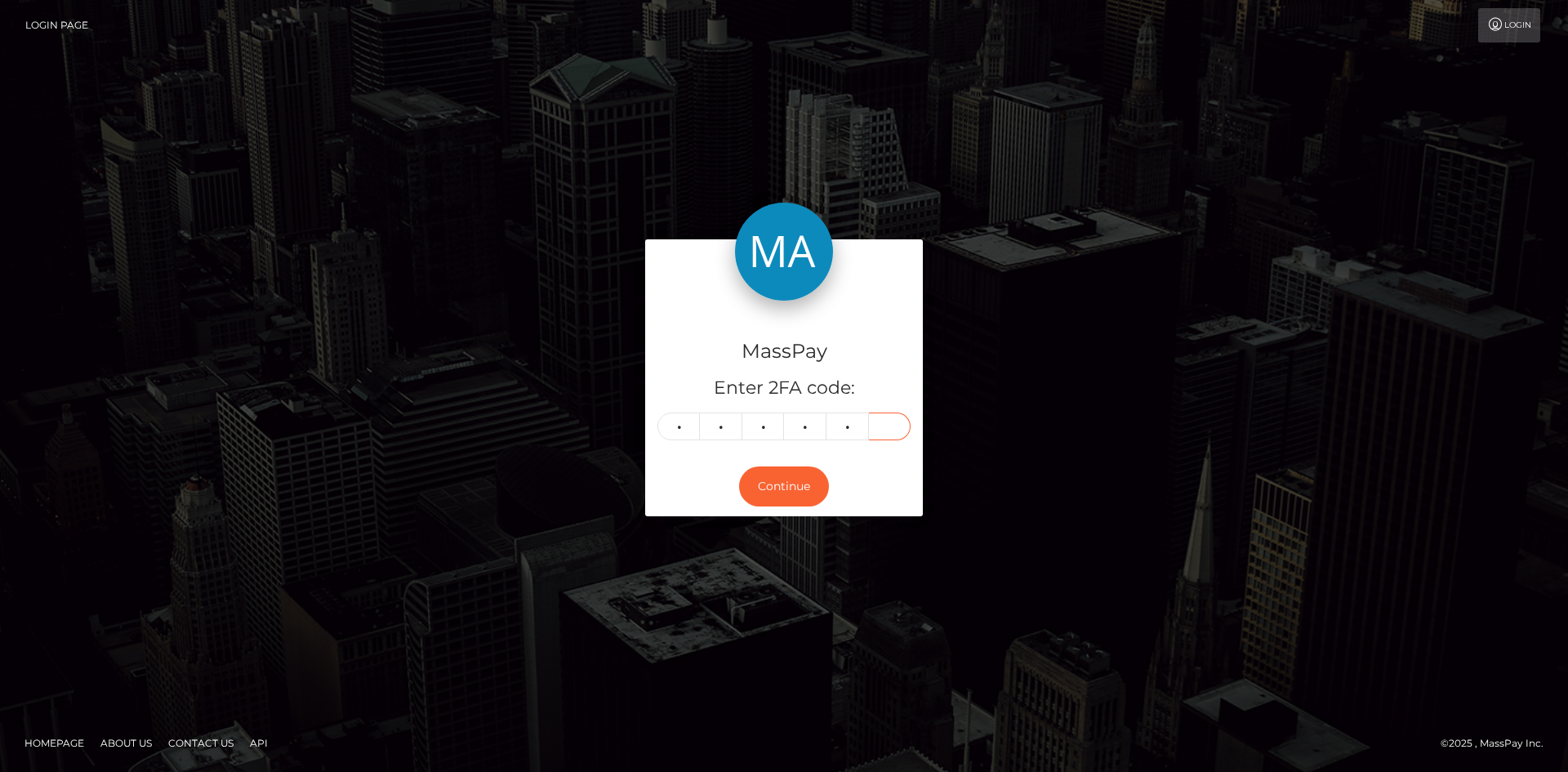
type input "0"
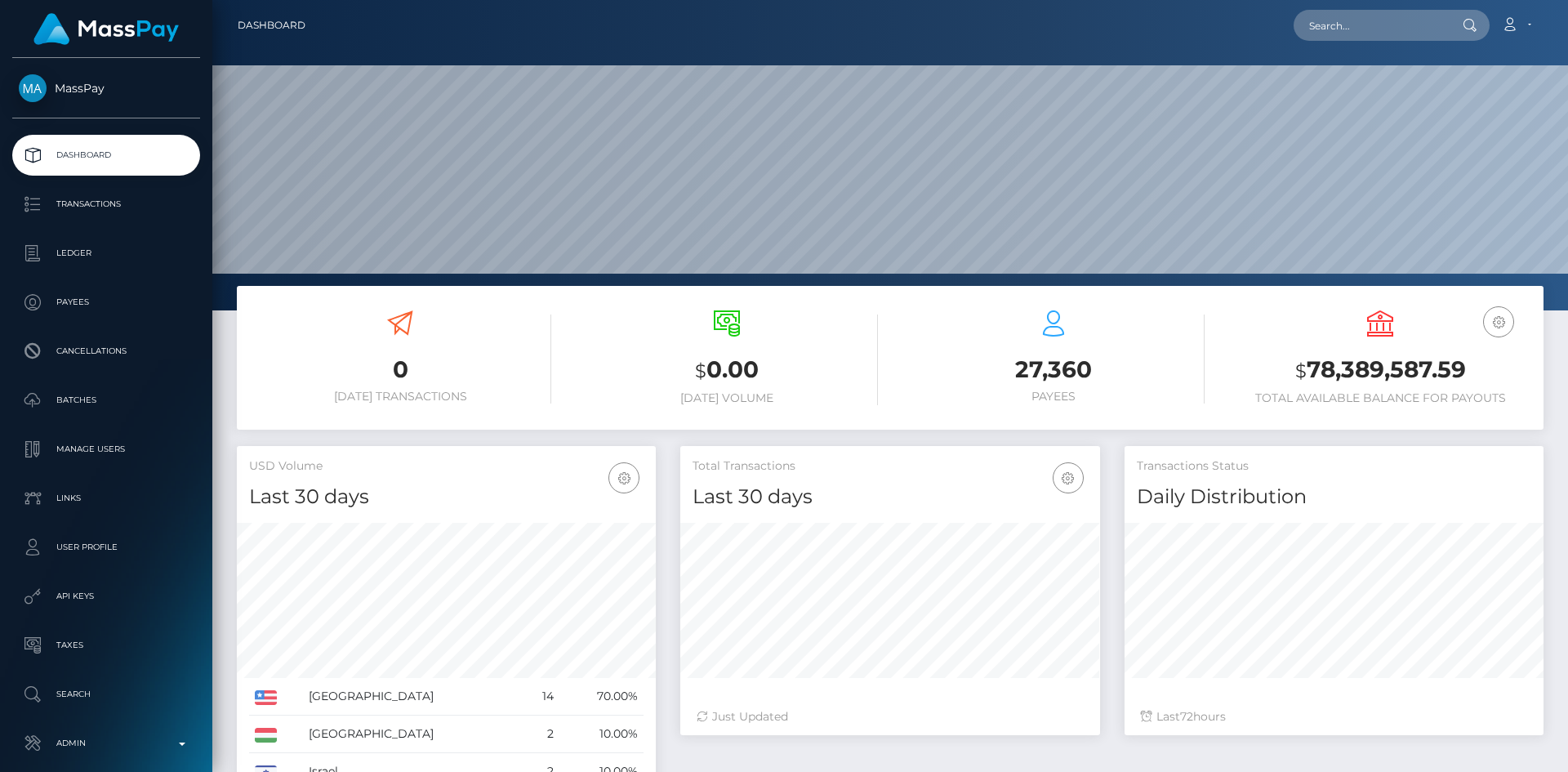
scroll to position [290, 420]
drag, startPoint x: 1327, startPoint y: 21, endPoint x: 1243, endPoint y: 36, distance: 85.3
click at [1327, 21] on input "text" at bounding box center [1371, 25] width 153 height 31
paste input "poact_0e1JoFU2473Z"
type input "poact_0e1JoFU2473Z"
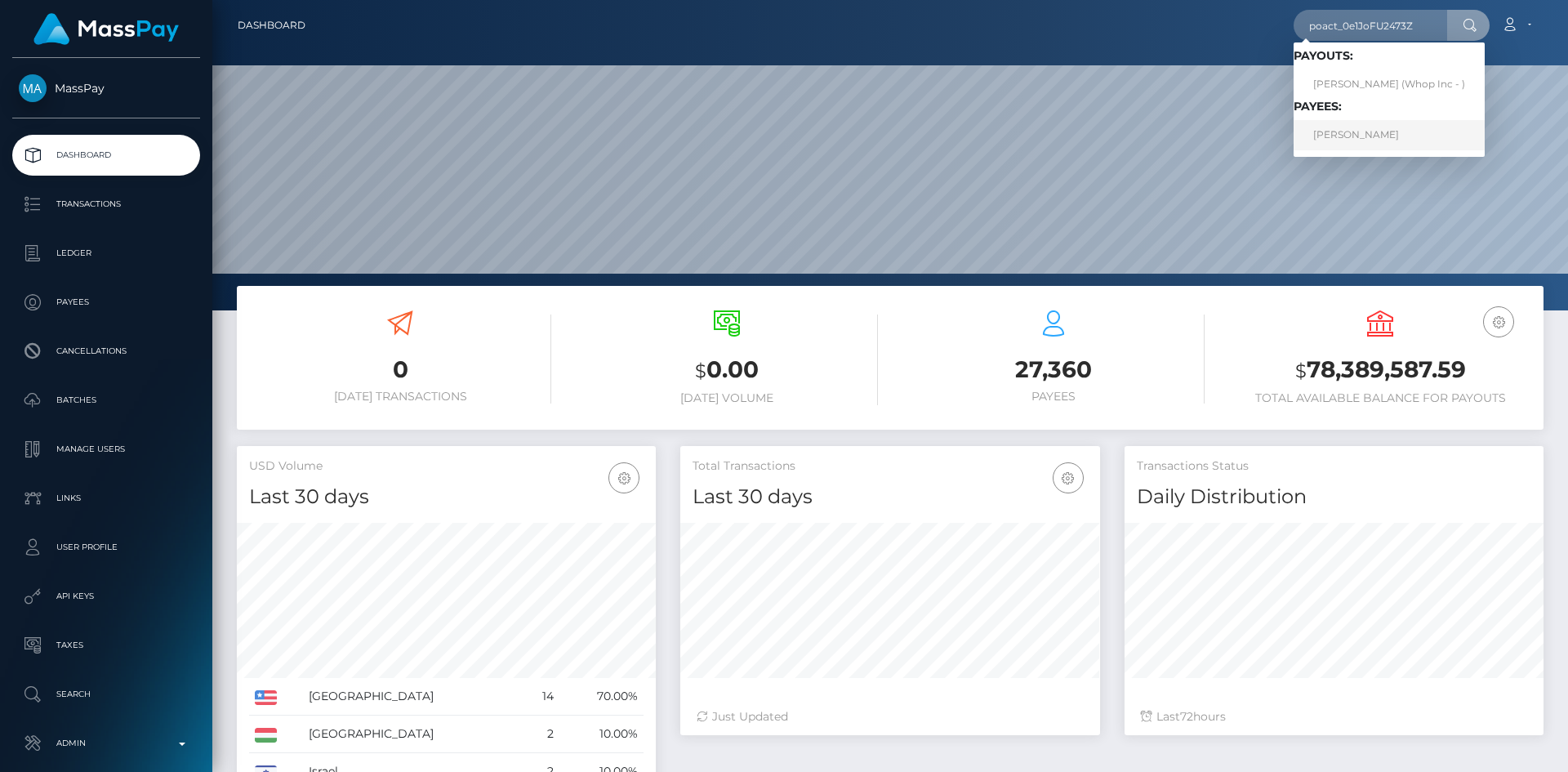
click at [1414, 132] on link "CHARLES CLAMOHOY BAHIAN" at bounding box center [1390, 135] width 191 height 30
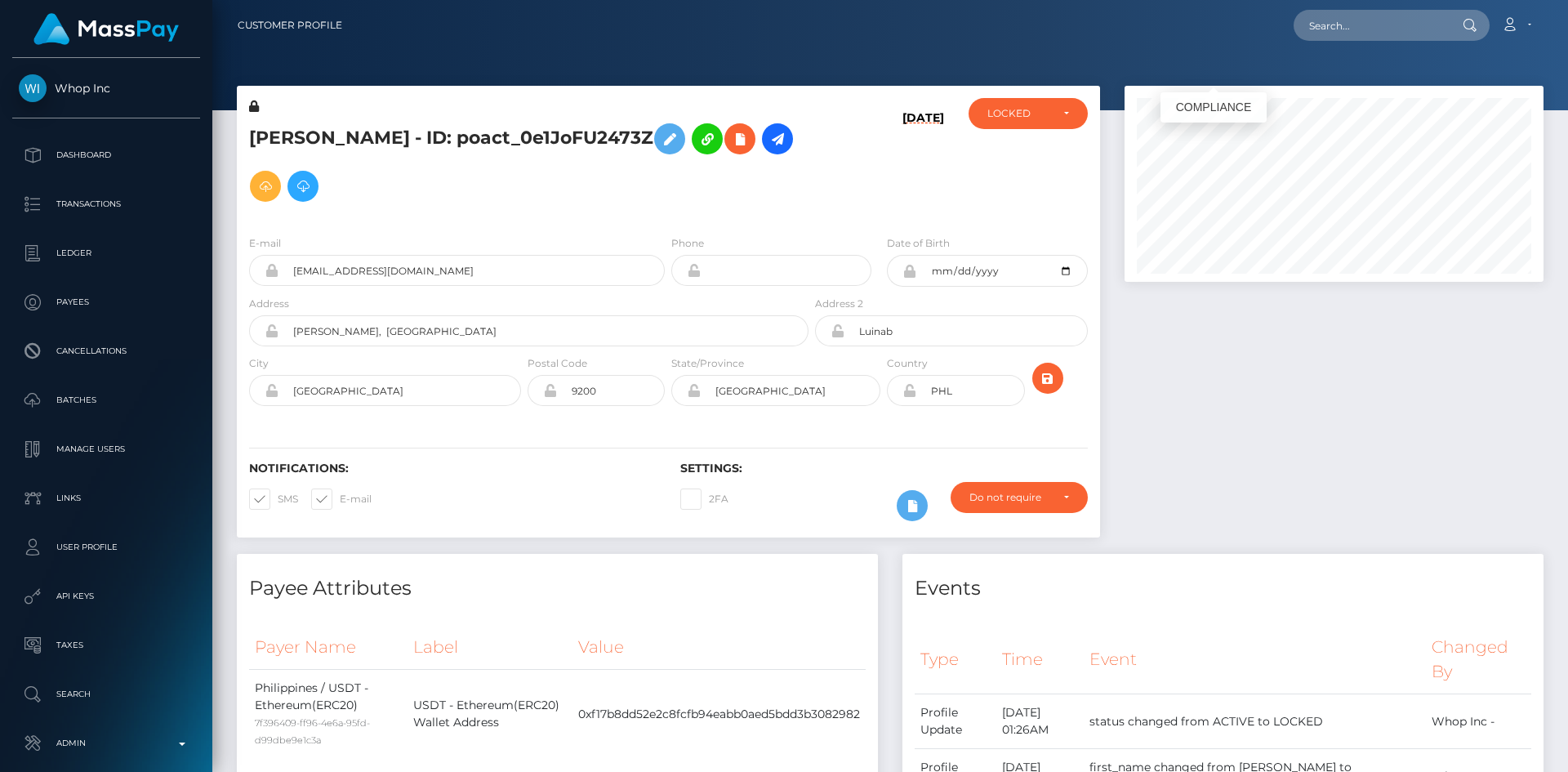
scroll to position [196, 420]
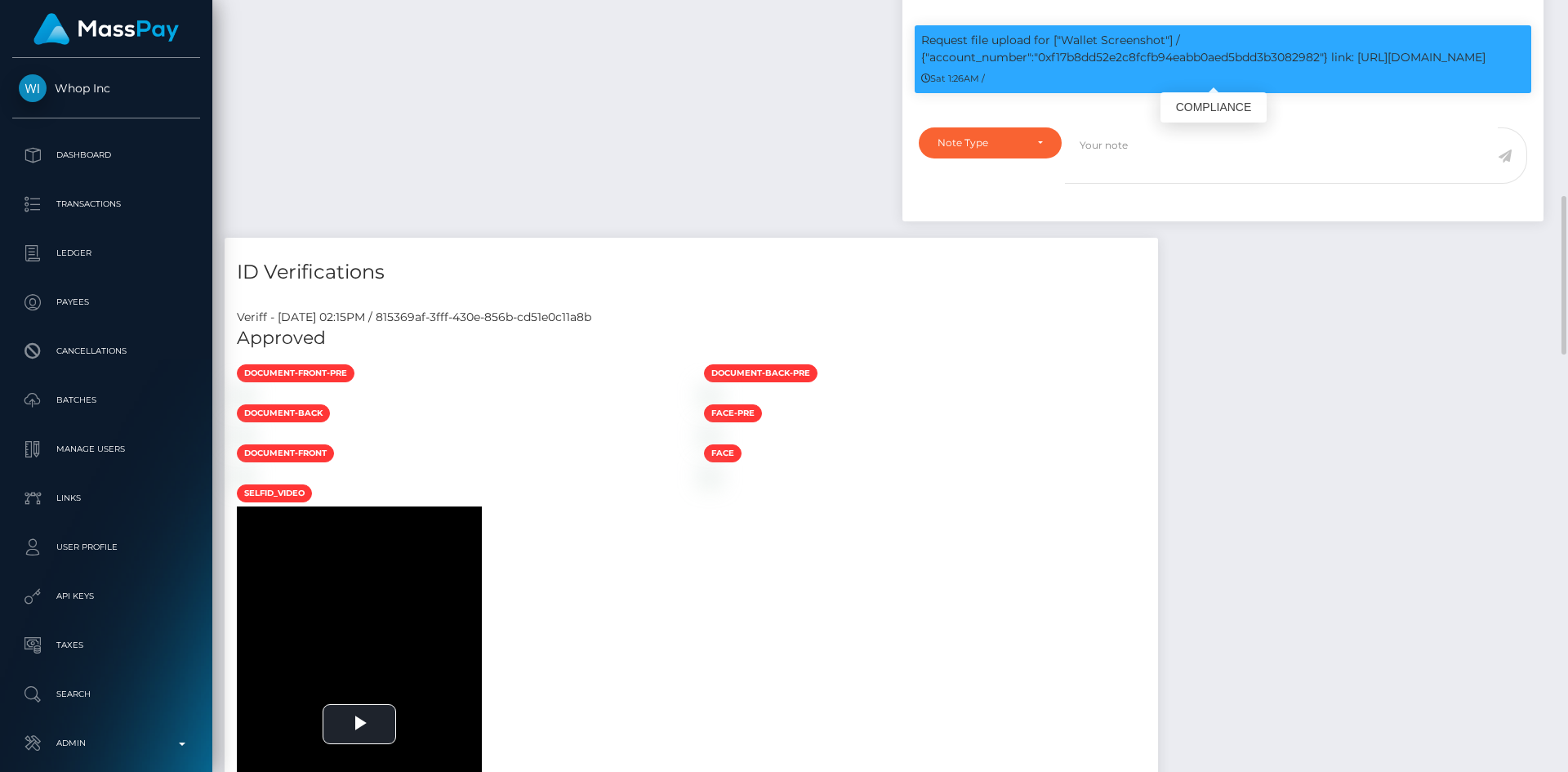
drag, startPoint x: 1042, startPoint y: 35, endPoint x: 1515, endPoint y: 39, distance: 473.0
click at [1515, 39] on p "Request file upload for ["Wallet Screenshot"] / {"account_number":"0xf17b8dd52e…" at bounding box center [1223, 49] width 603 height 35
copy p "0xf17b8dd52e2c8fcfb94eabb0aed5bdd3b3082982"} link: [URL][DOMAIN_NAME]"
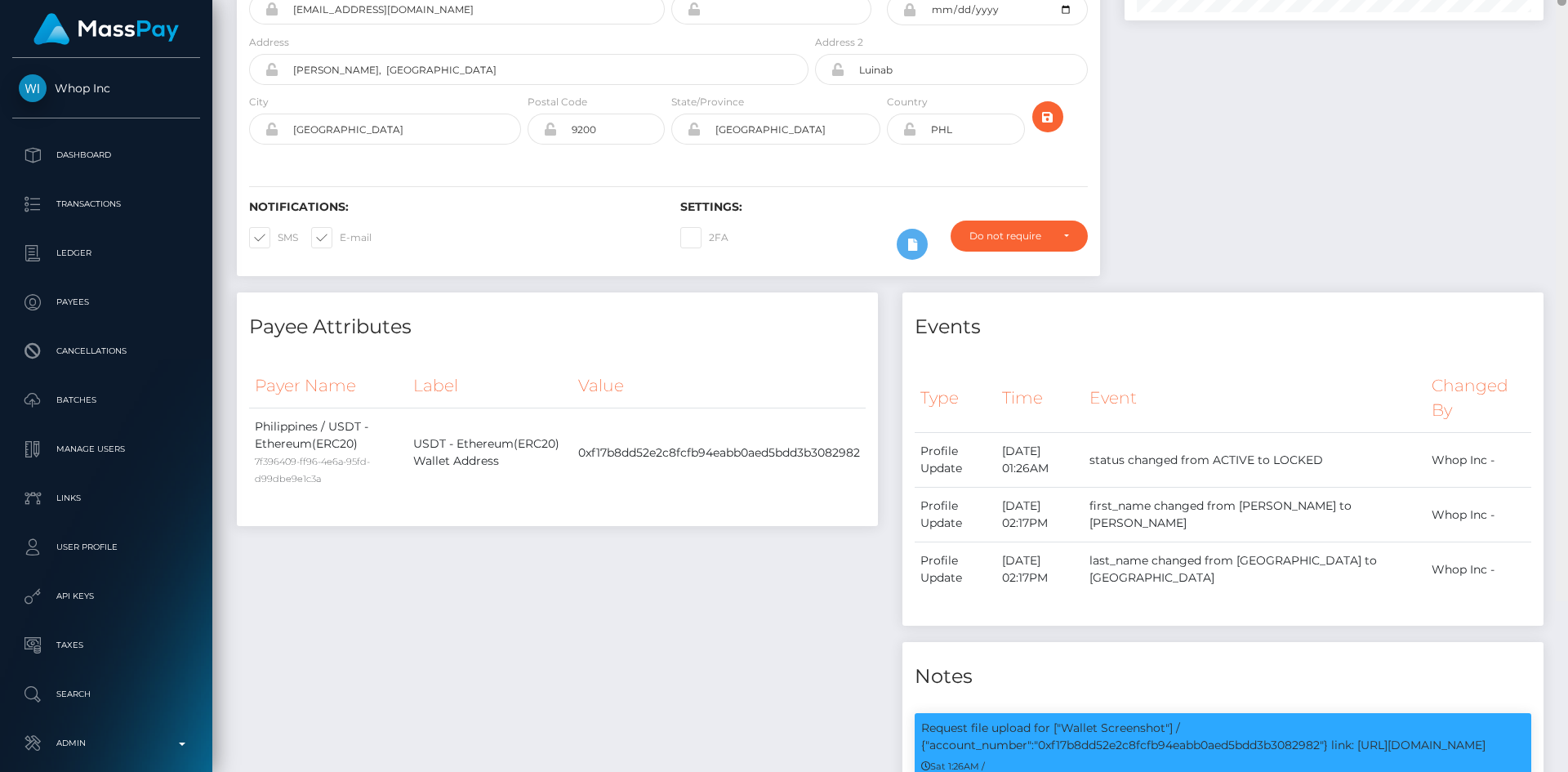
scroll to position [0, 0]
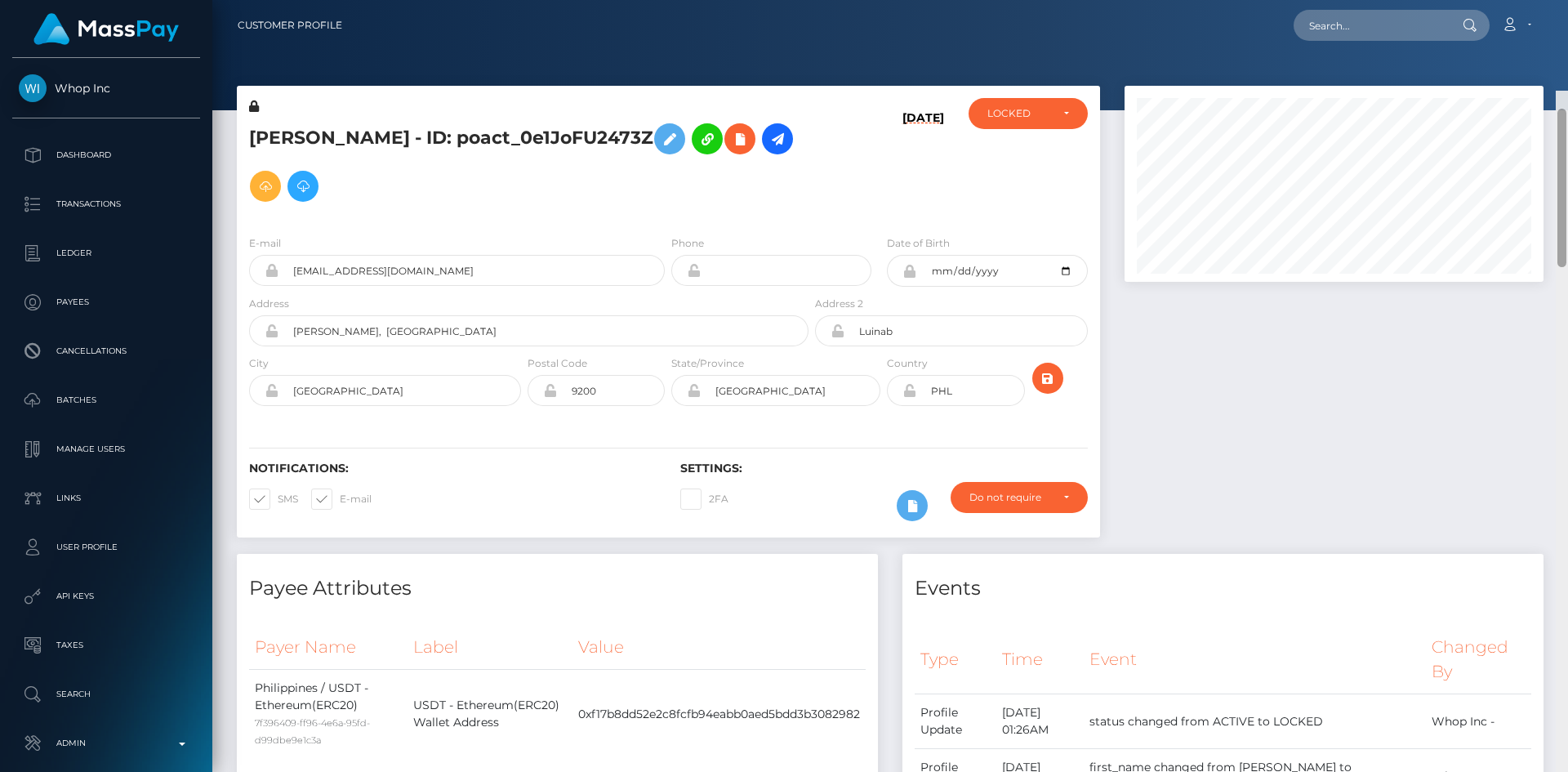
drag, startPoint x: 1563, startPoint y: 281, endPoint x: 1566, endPoint y: -25, distance: 306.0
click at [1566, 0] on html "Whop Inc Dashboard Transactions Ledger Payees Cancellations Links" at bounding box center [784, 386] width 1568 height 772
click at [1339, 25] on input "text" at bounding box center [1371, 25] width 153 height 31
paste input "9e11e47f78af4476a7b2c9a26a86790f"
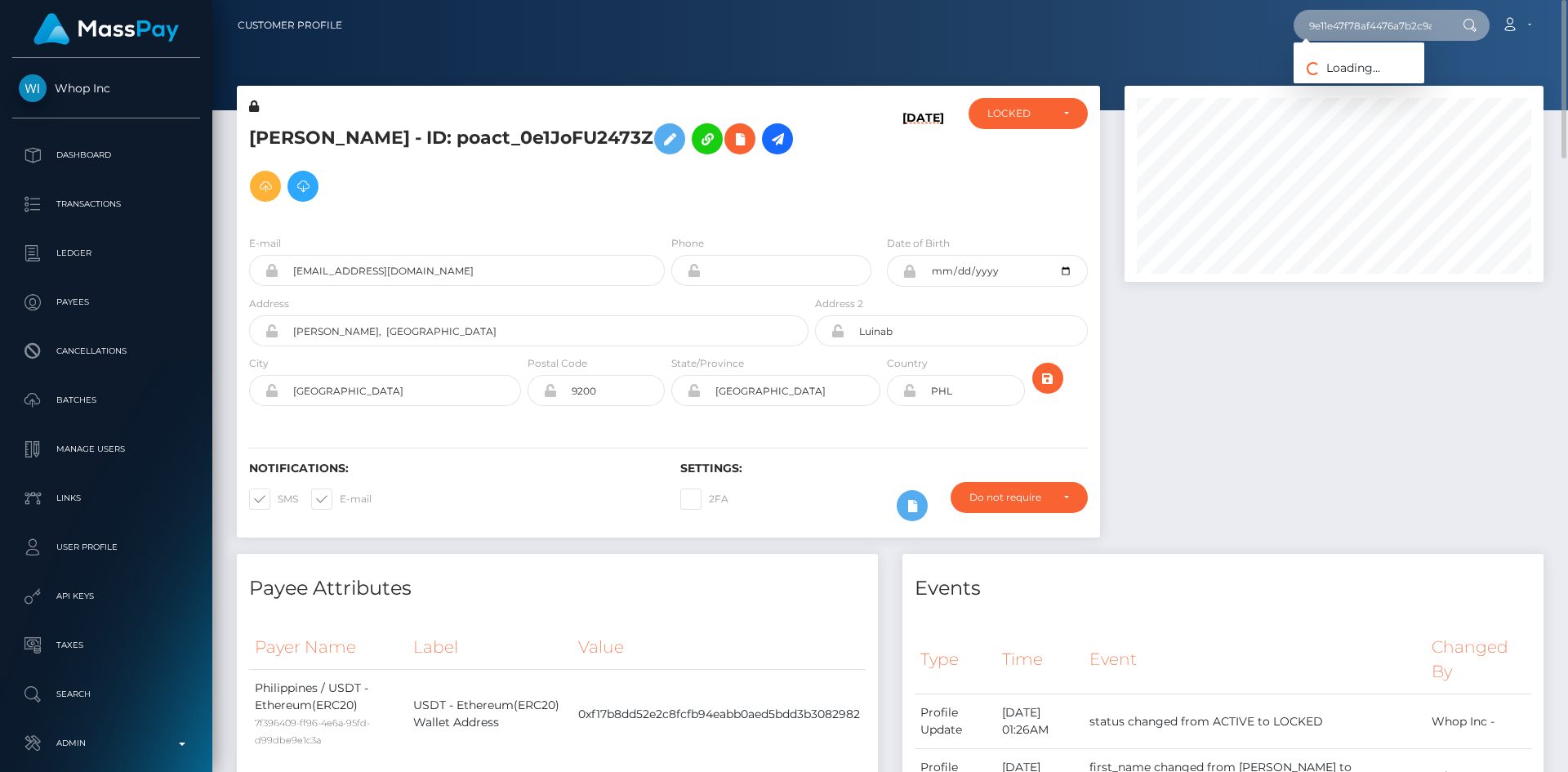
scroll to position [0, 58]
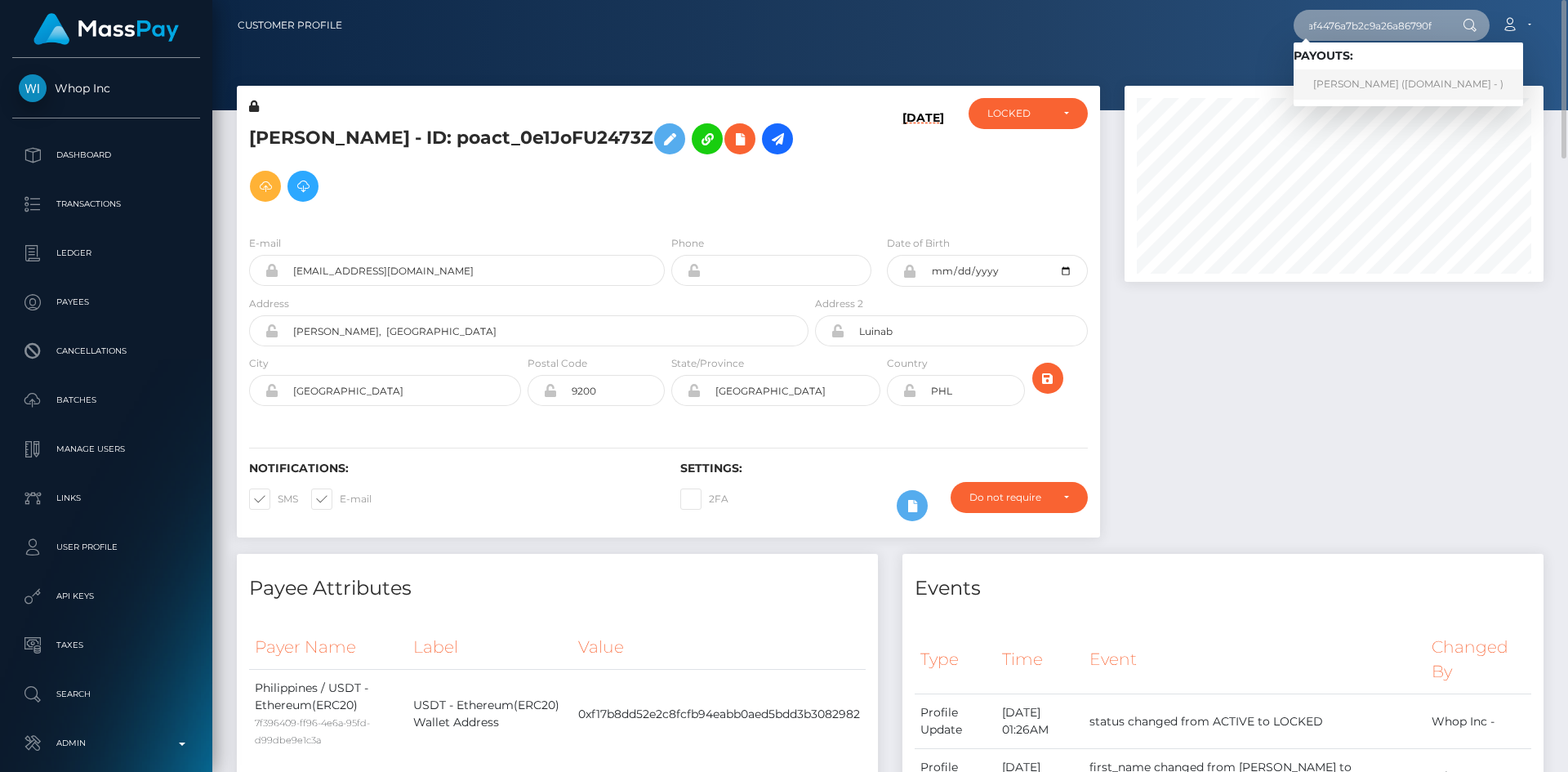
type input "9e11e47f78af4476a7b2c9a26a86790f"
click at [1345, 85] on link "IVY MICHELLE HEENAN (Unlockt.me - )" at bounding box center [1409, 85] width 229 height 30
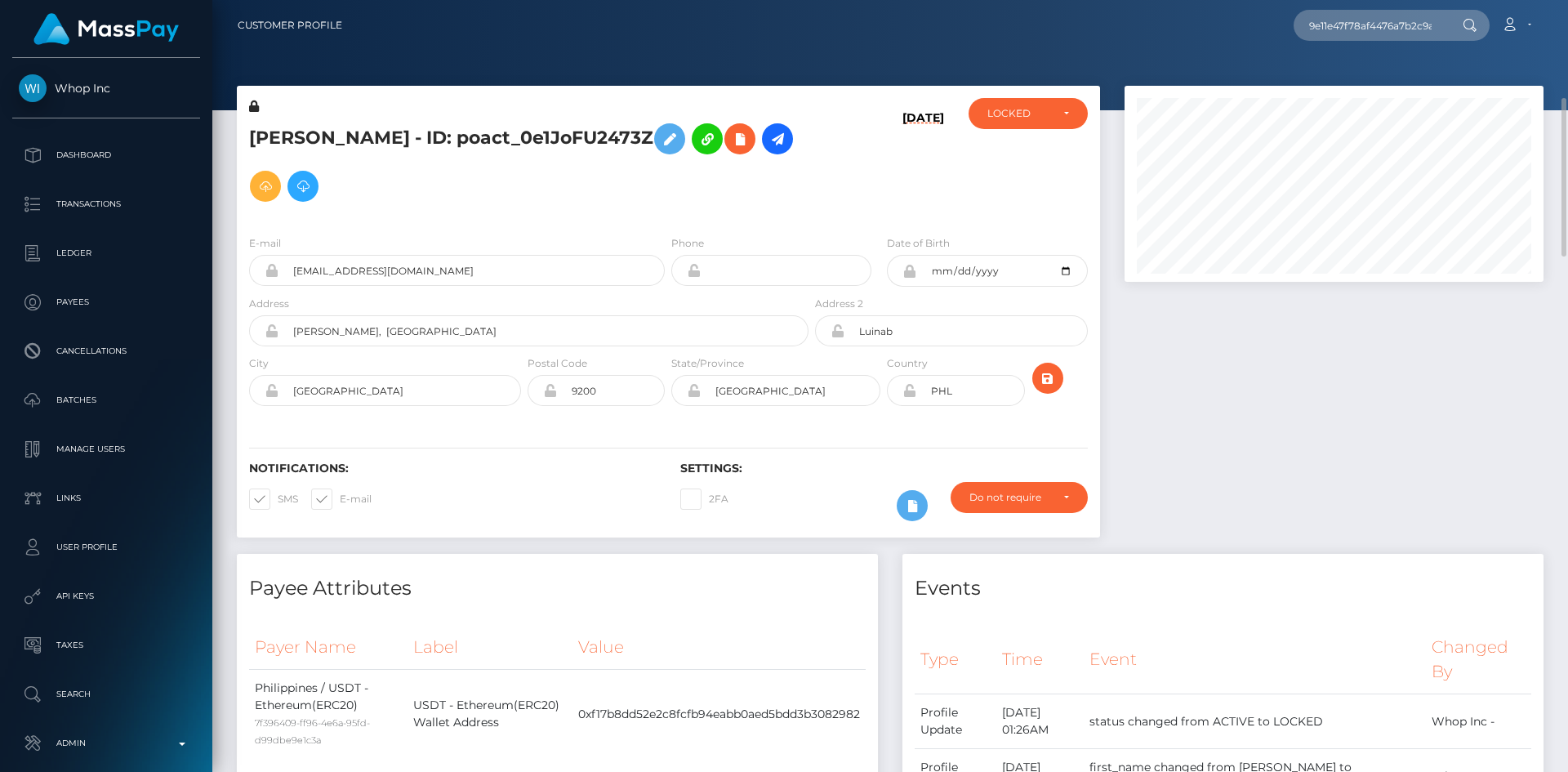
scroll to position [82, 0]
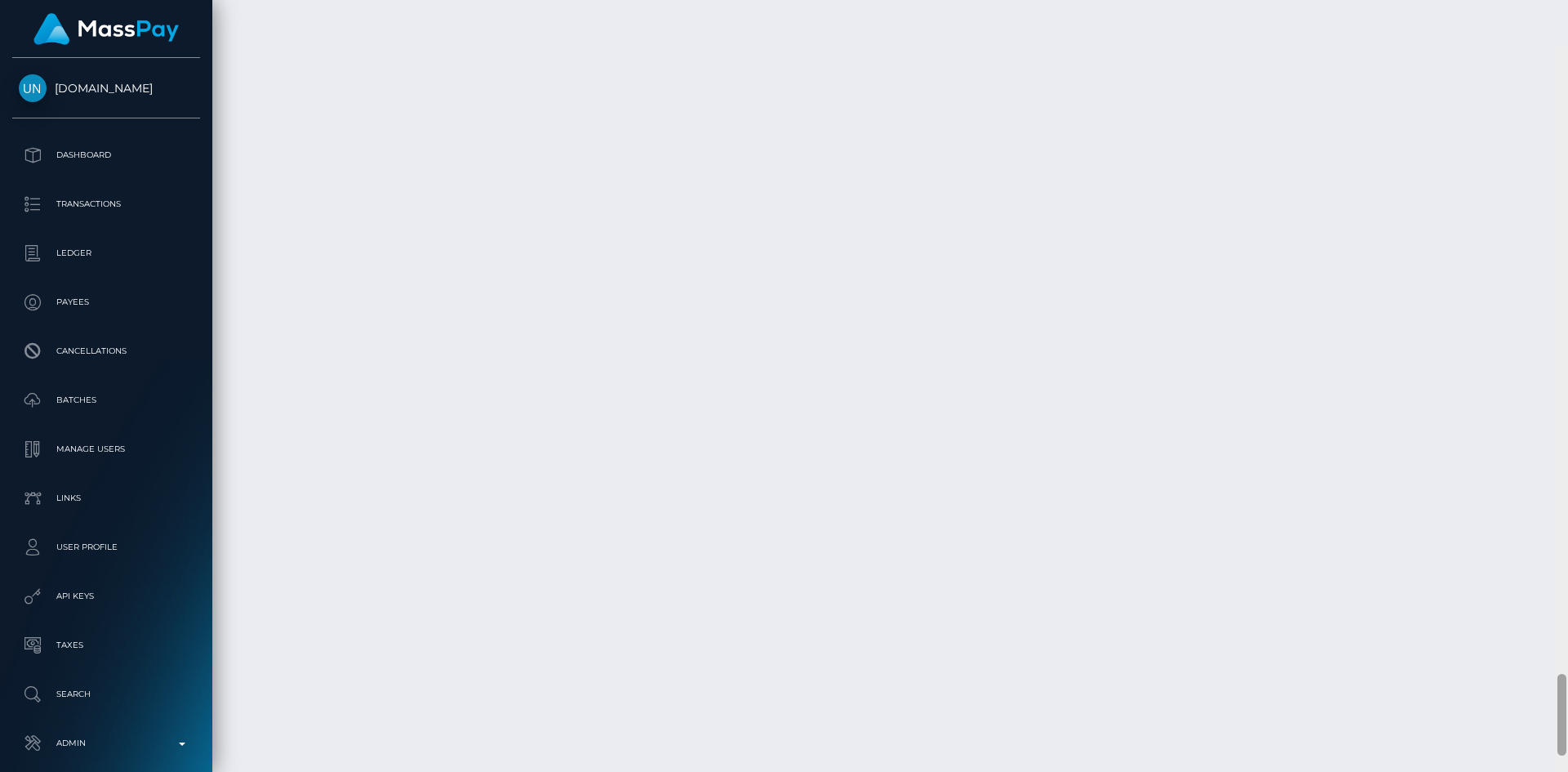
scroll to position [5914, 0]
click at [1552, 662] on div "Customer Profile Loading... Loading..." at bounding box center [890, 386] width 1356 height 772
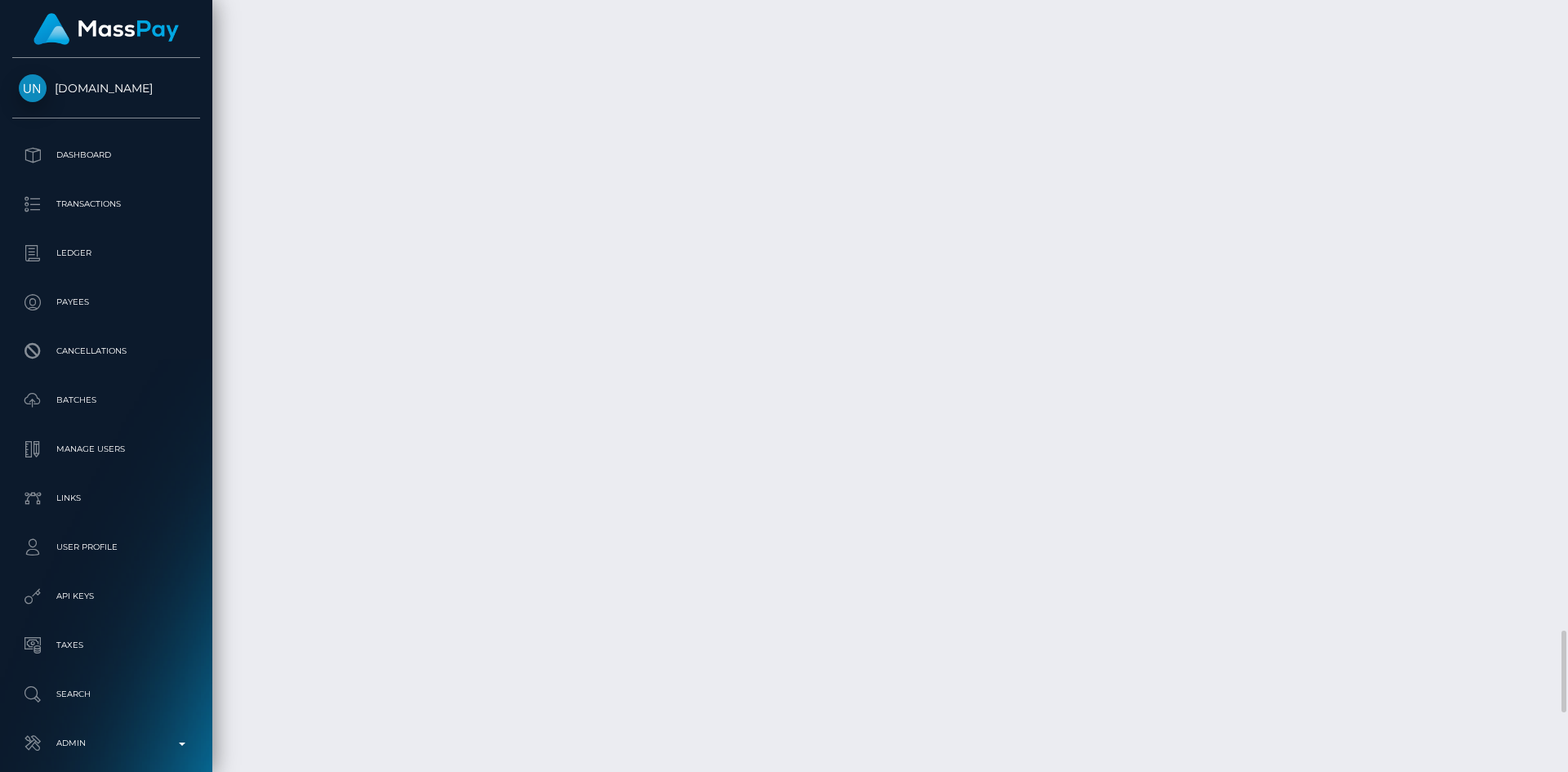
copy td "f1799b804a8e44b989586c19de8b7c99"
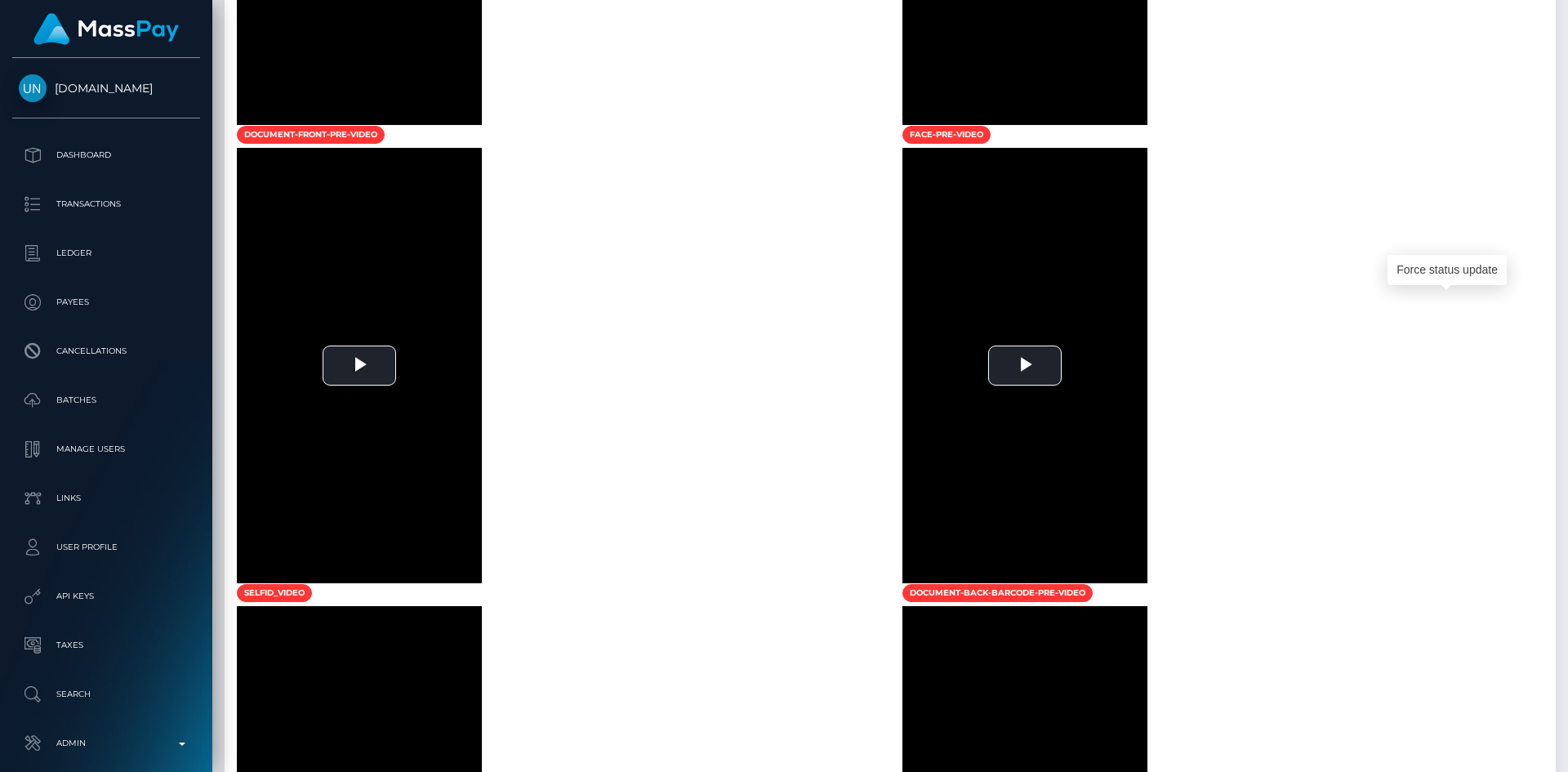
scroll to position [0, 0]
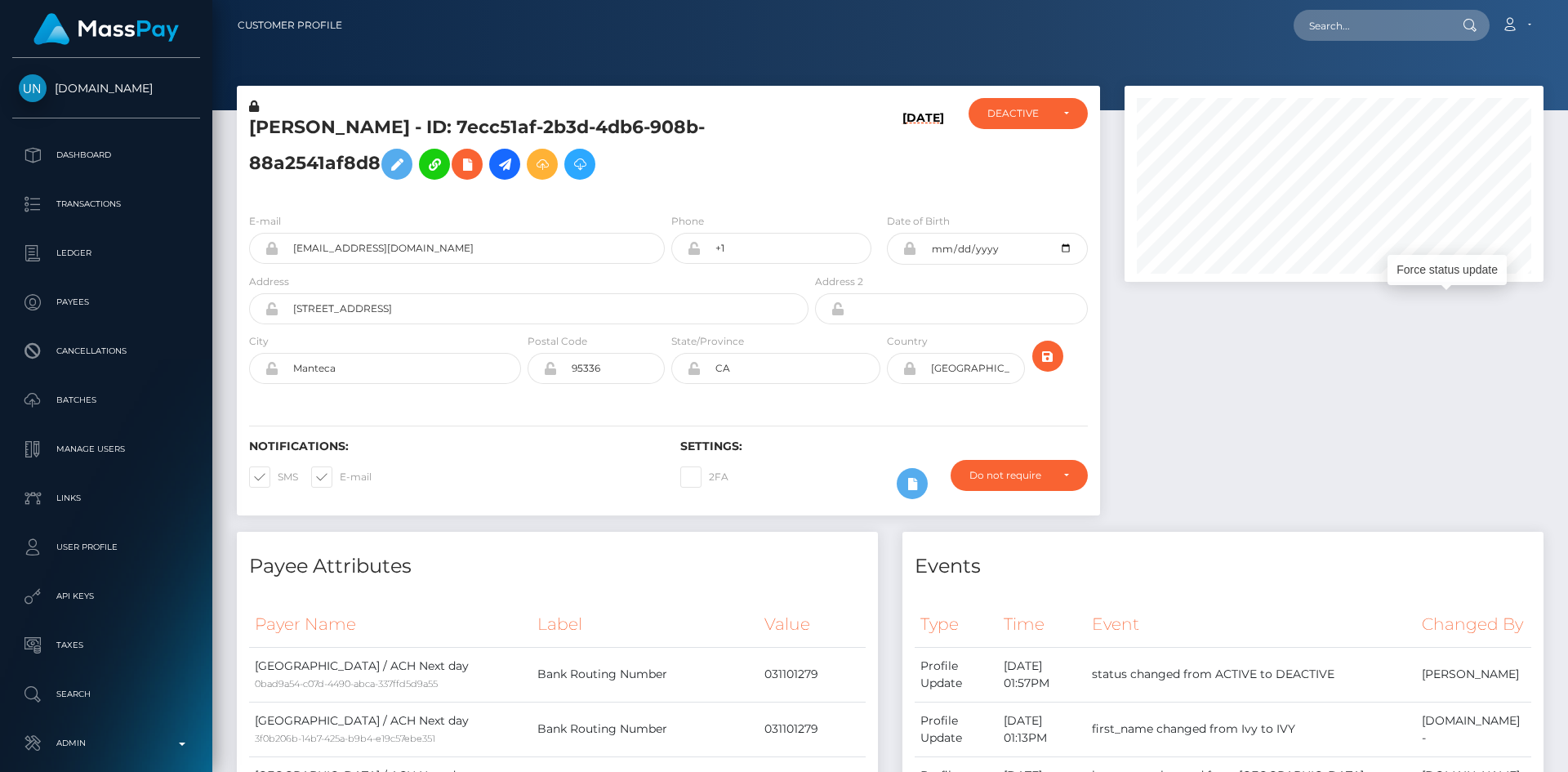
drag, startPoint x: 1558, startPoint y: 649, endPoint x: 1567, endPoint y: -17, distance: 666.1
click at [1567, 0] on html "Unlockt.me Dashboard Transactions Ledger Payees Cancellations" at bounding box center [784, 386] width 1568 height 772
click at [1390, 35] on input "text" at bounding box center [1371, 25] width 153 height 31
paste input "18486a25-cdf3-4cc8-96b3-ea31a205cdf0"
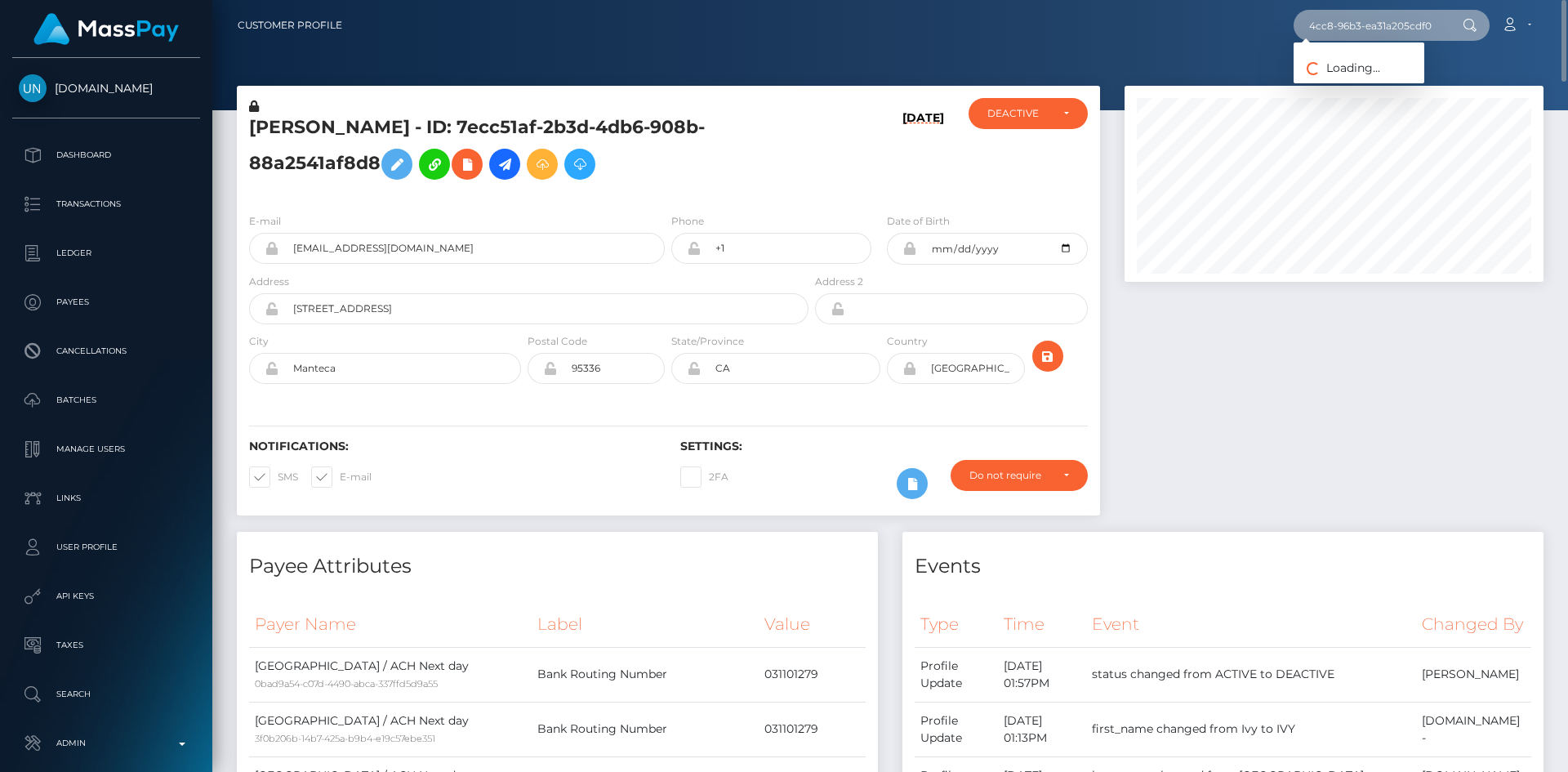
type input "18486a25-cdf3-4cc8-96b3-ea31a205cdf0"
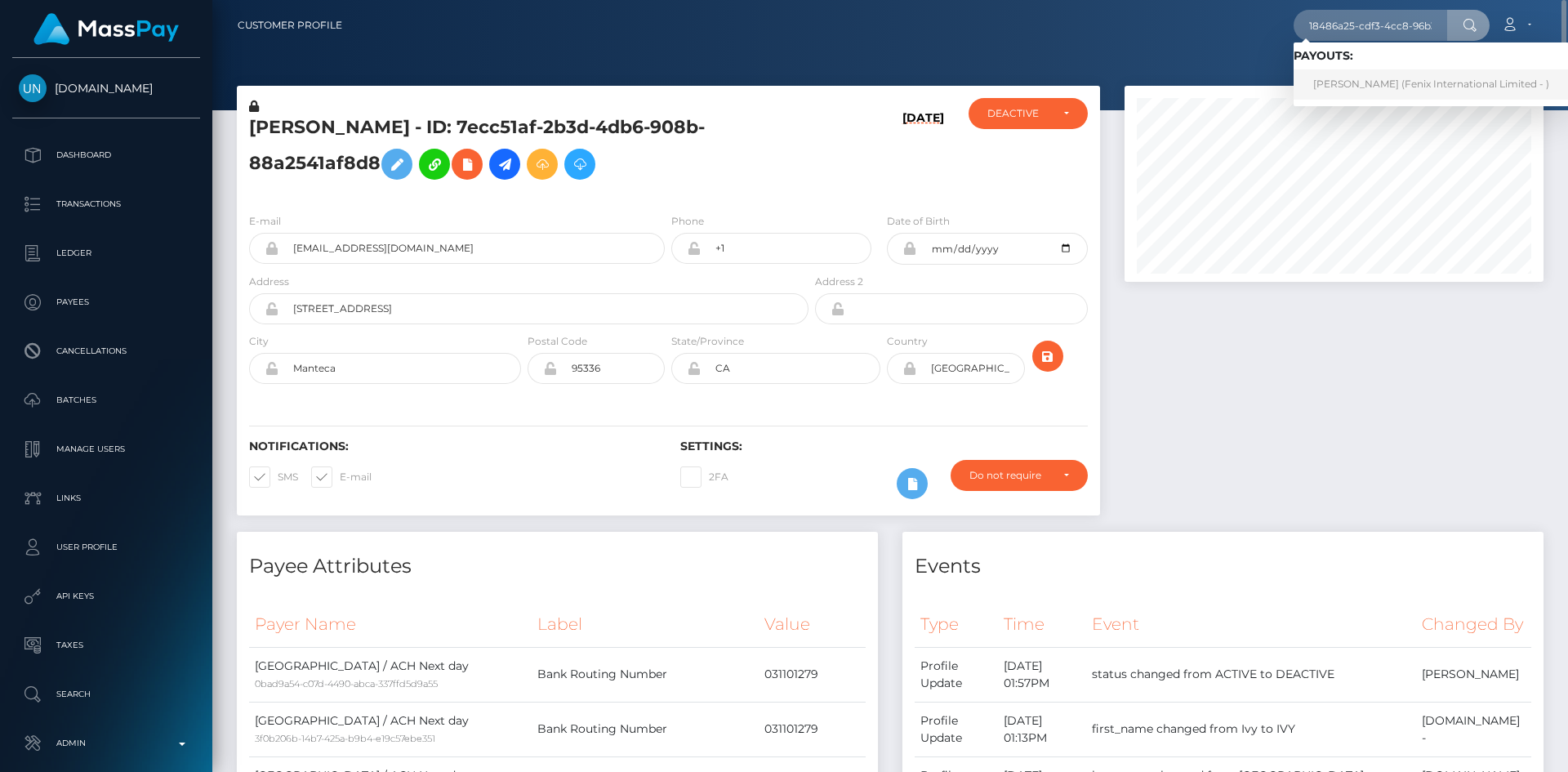
click at [1357, 84] on link "Shiva SHIVA (Fenix International Limited - )" at bounding box center [1431, 85] width 275 height 30
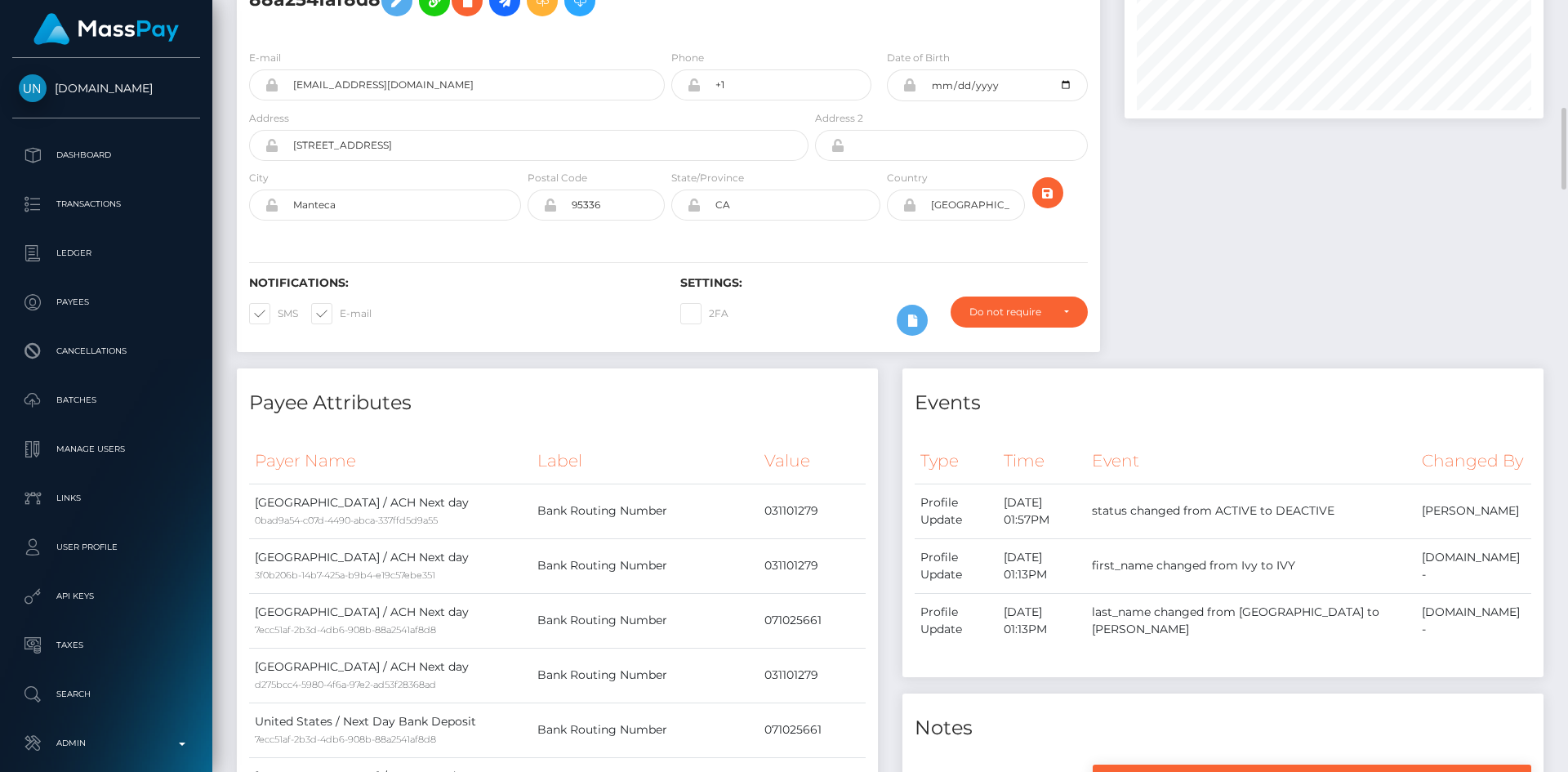
scroll to position [245, 0]
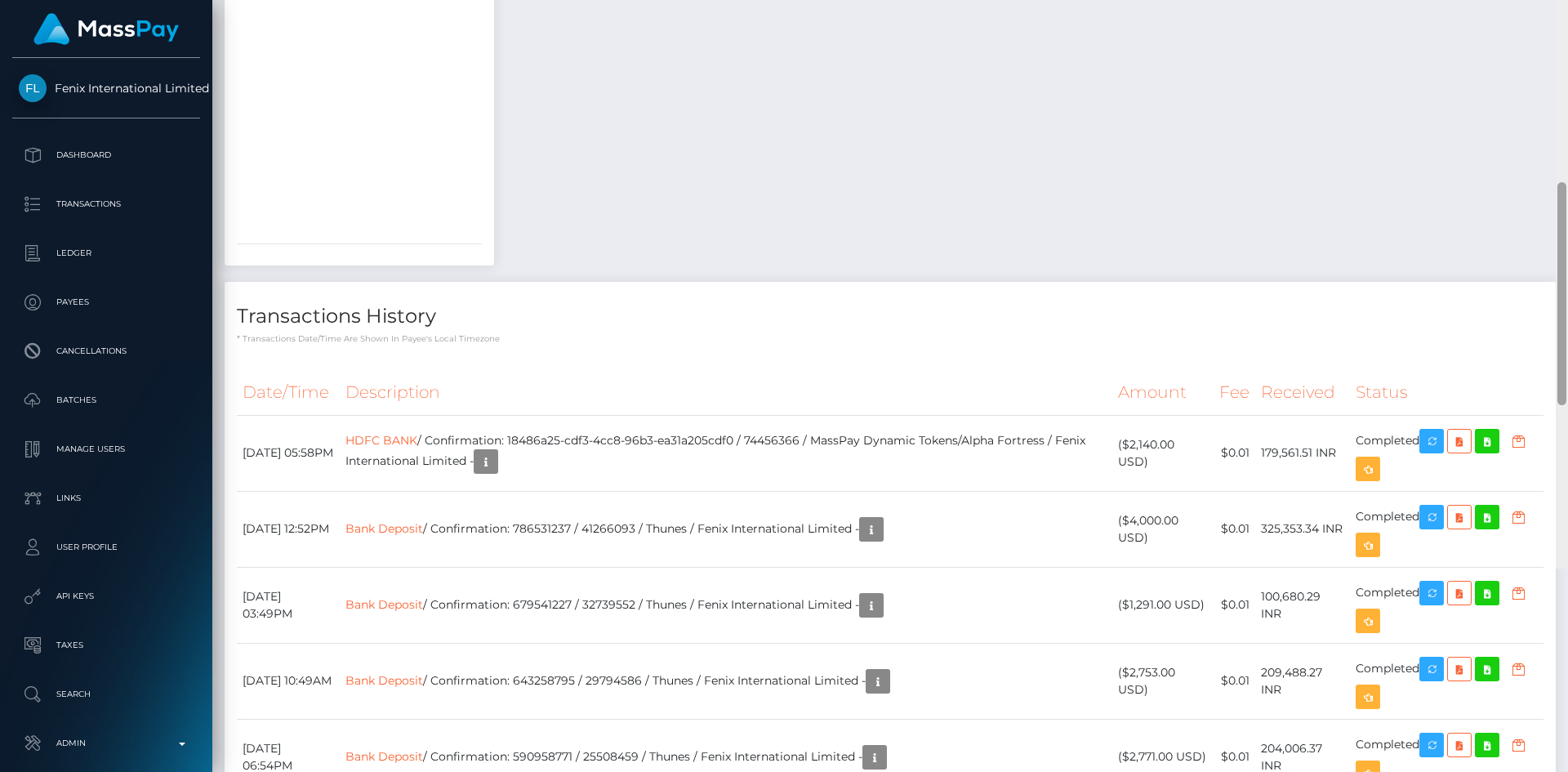
scroll to position [1577, 0]
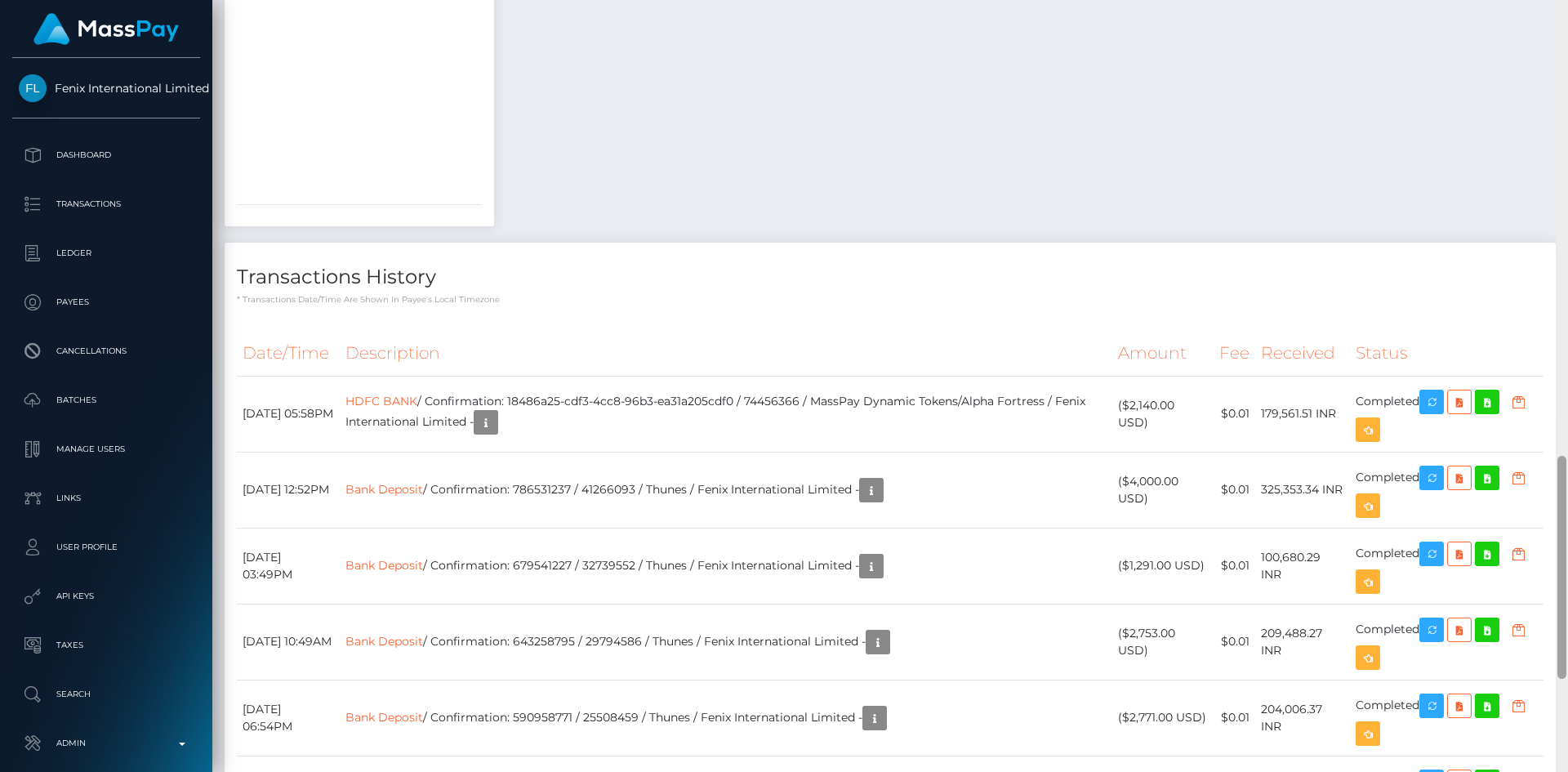
drag, startPoint x: 1560, startPoint y: 248, endPoint x: 1565, endPoint y: 584, distance: 336.0
click at [1565, 584] on div at bounding box center [1562, 568] width 9 height 223
click at [1441, 392] on icon "button" at bounding box center [1431, 403] width 20 height 21
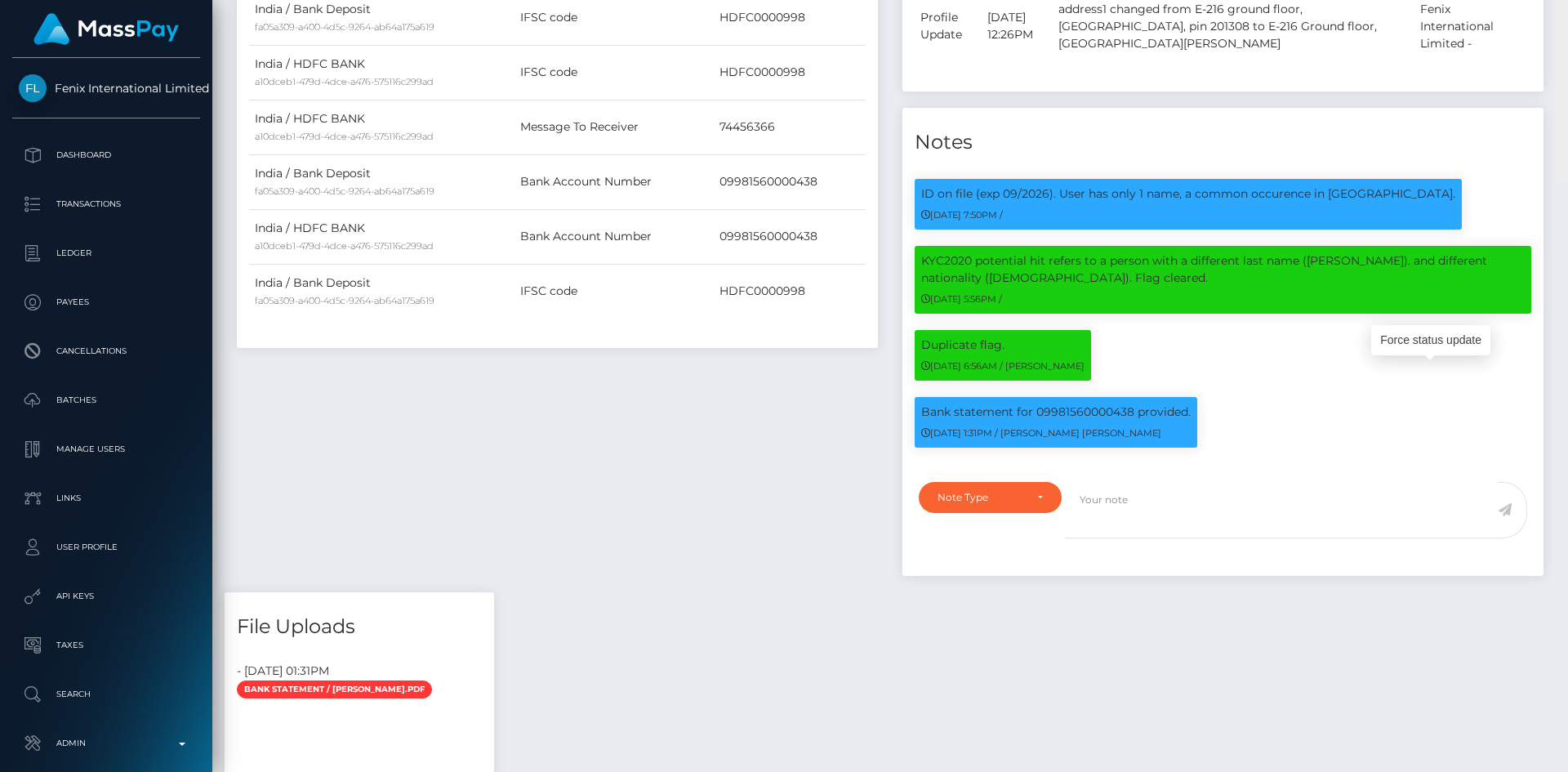
scroll to position [0, 0]
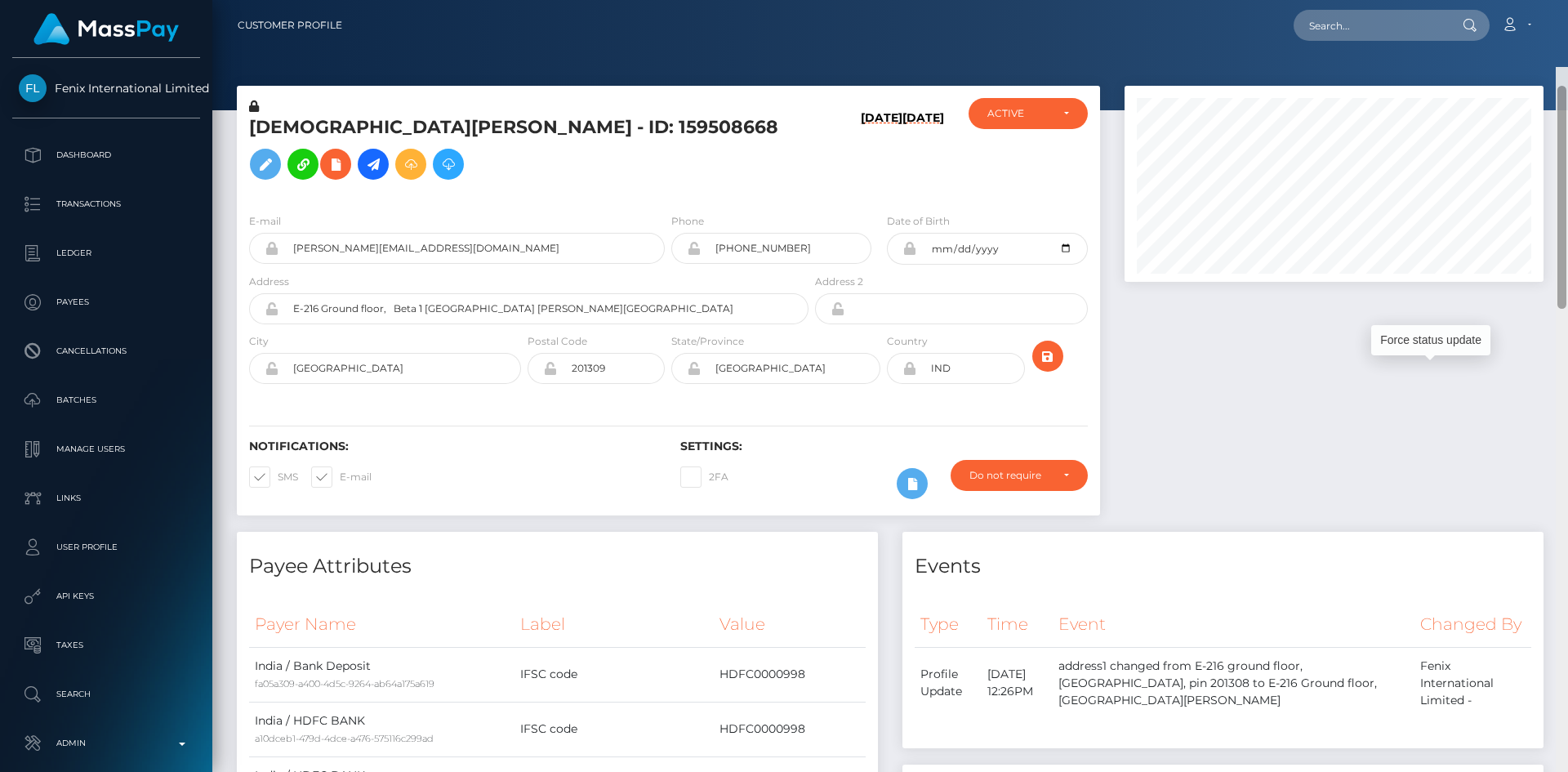
drag, startPoint x: 1559, startPoint y: 526, endPoint x: 1566, endPoint y: -10, distance: 536.0
click at [1566, 0] on html "Fenix International Limited Dashboard Transactions Ledger Payees" at bounding box center [784, 386] width 1568 height 772
click at [1377, 6] on nav "Customer Profile Loading... Loading... Account" at bounding box center [890, 25] width 1356 height 51
click at [1326, 28] on input "text" at bounding box center [1371, 25] width 153 height 31
paste input "1301340732"
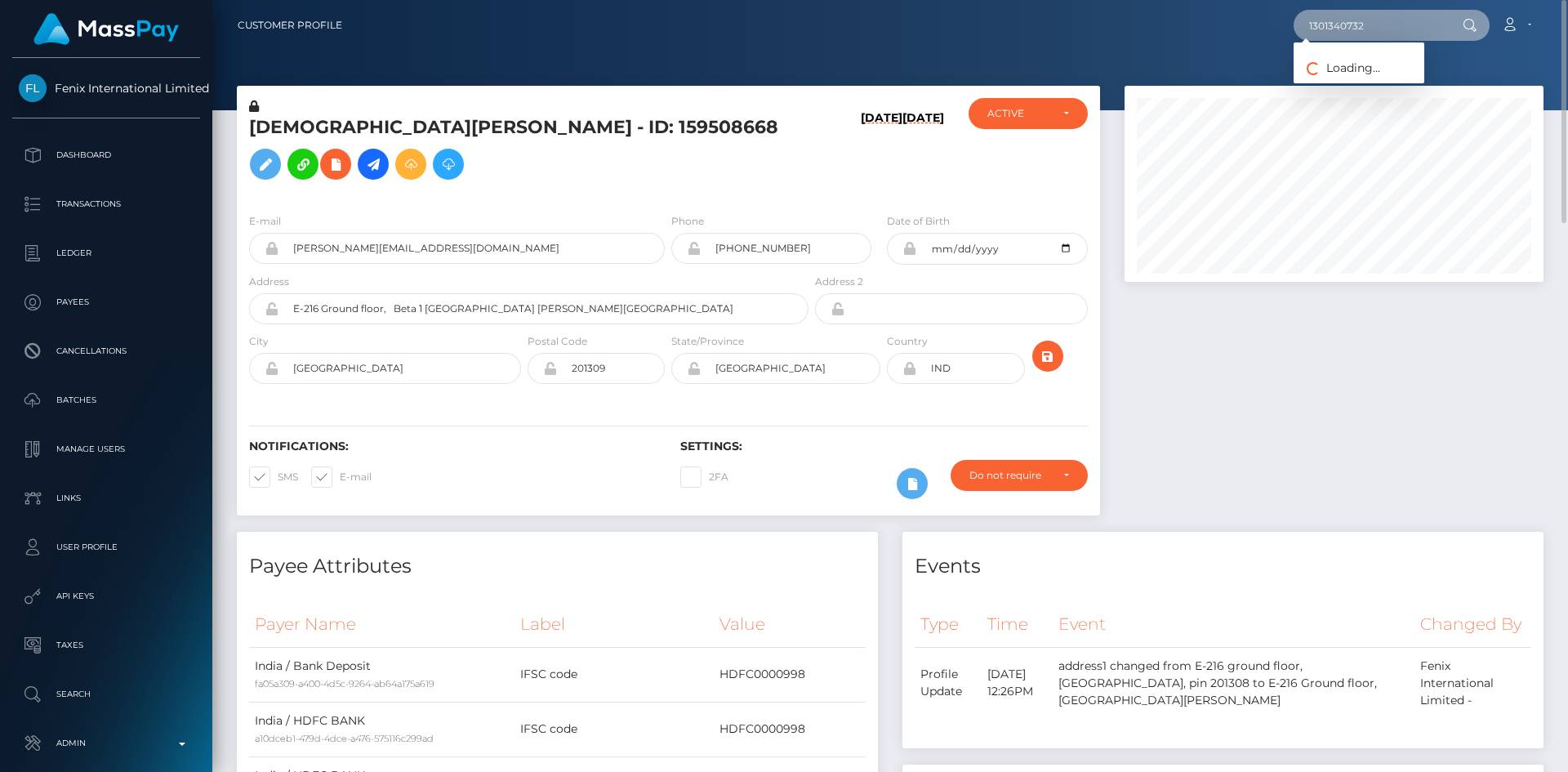
type input "1301340732"
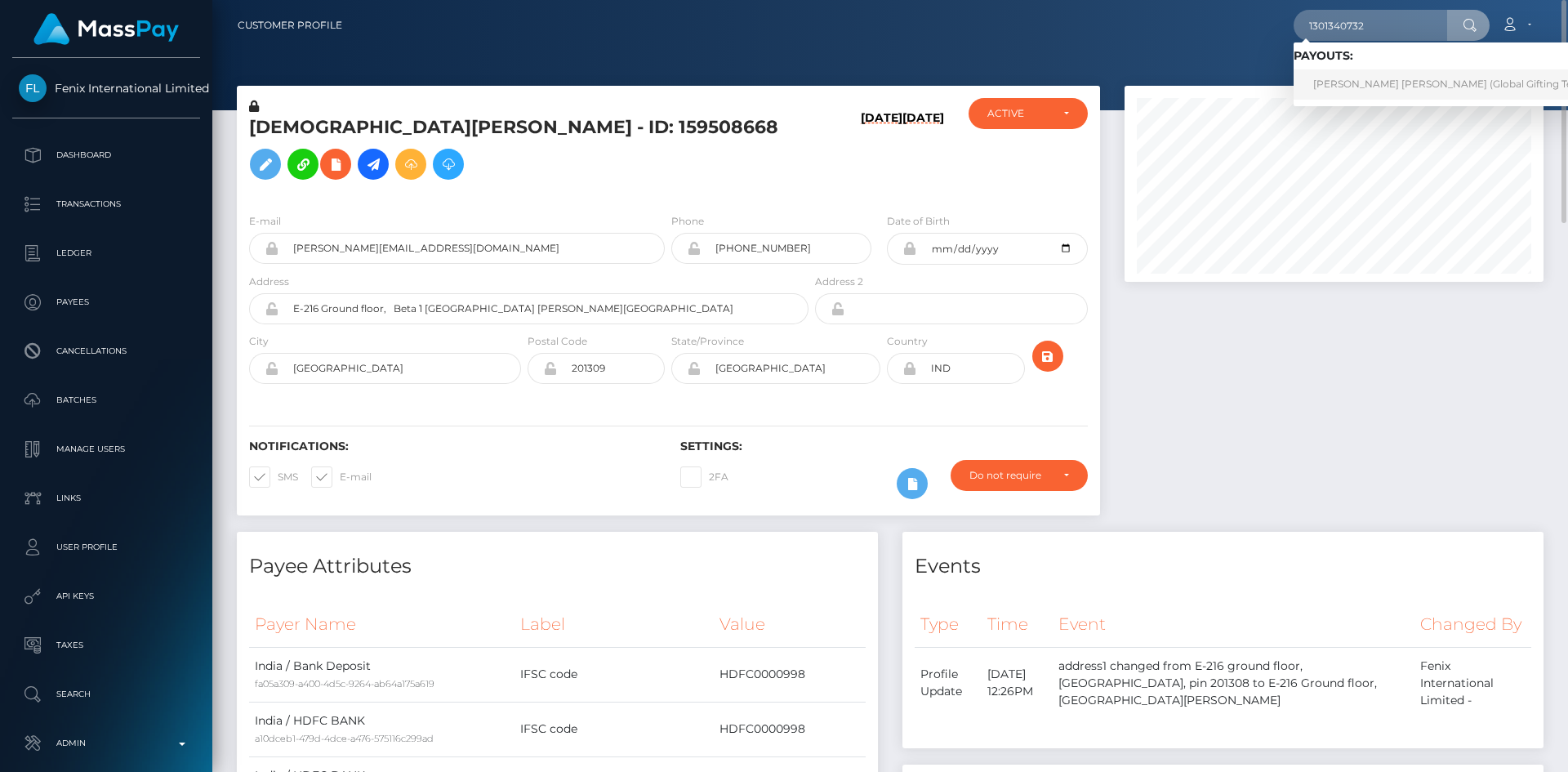
click at [1378, 77] on link "[PERSON_NAME] [PERSON_NAME] (Global Gifting Technologies Inc - Throne)" at bounding box center [1502, 85] width 417 height 30
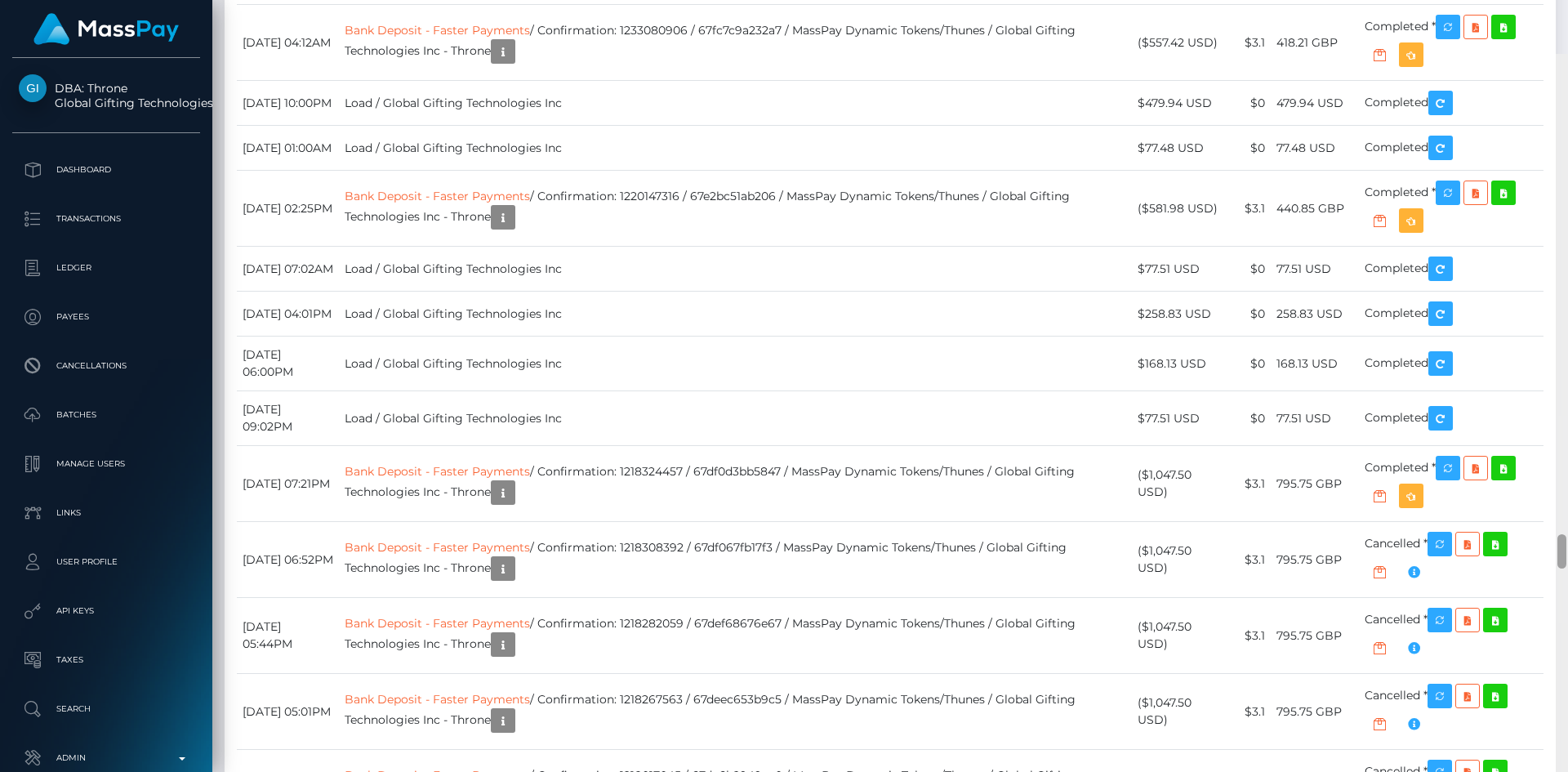
scroll to position [10700, 0]
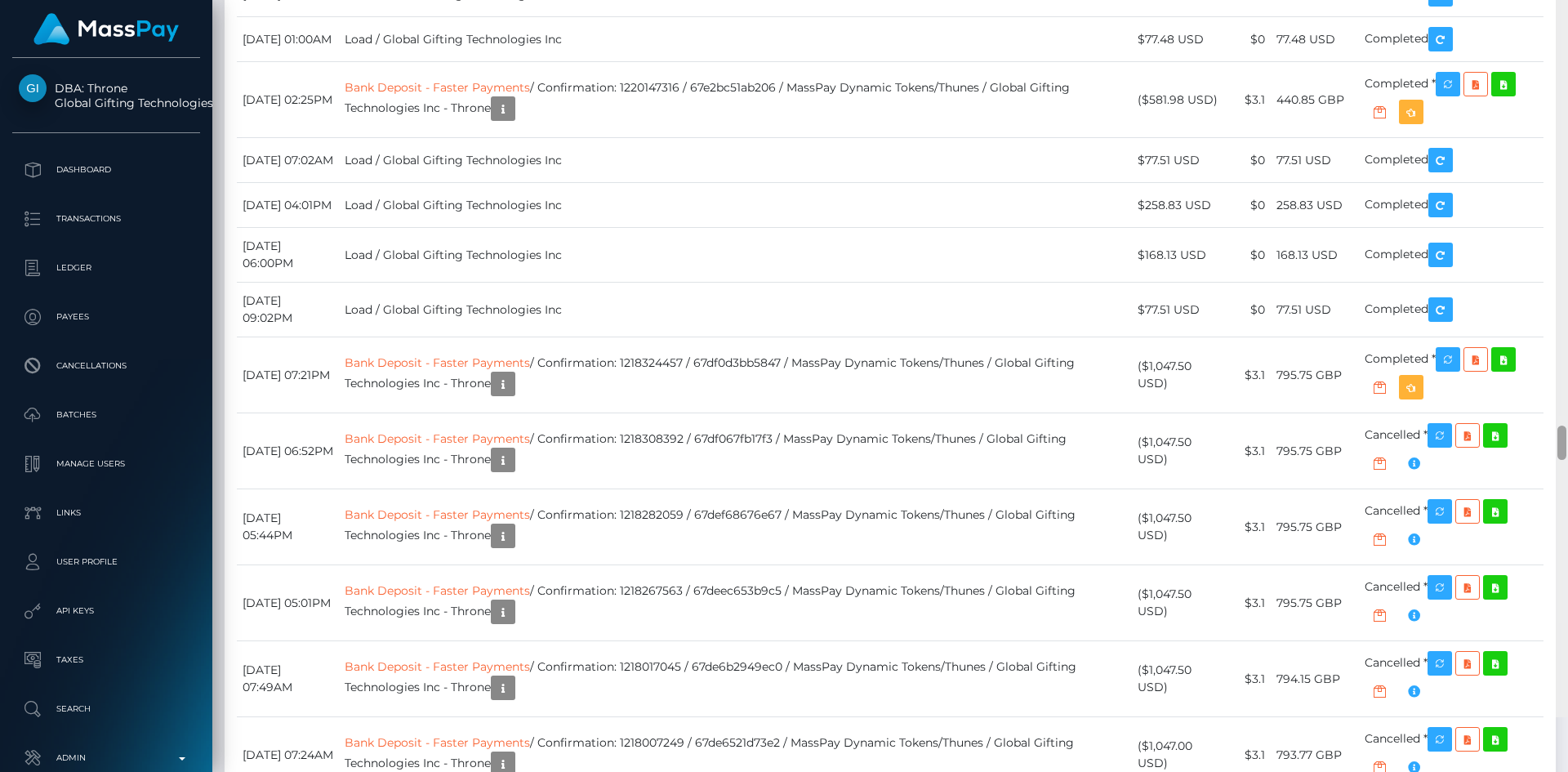
drag, startPoint x: 1559, startPoint y: 29, endPoint x: 1534, endPoint y: 509, distance: 480.7
click at [1534, 509] on div "Customer Profile Loading... Loading..." at bounding box center [890, 386] width 1356 height 772
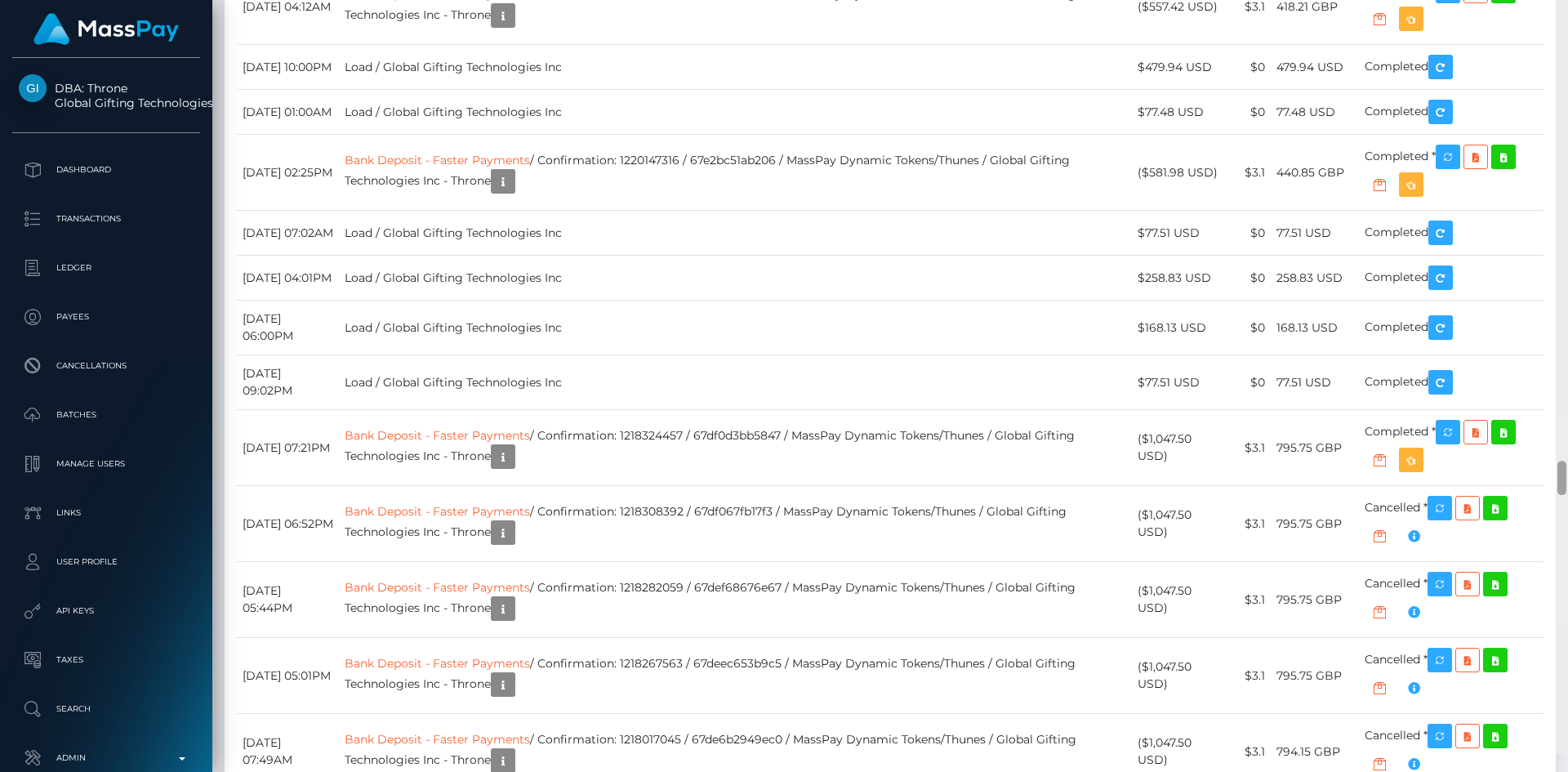
scroll to position [10954, 0]
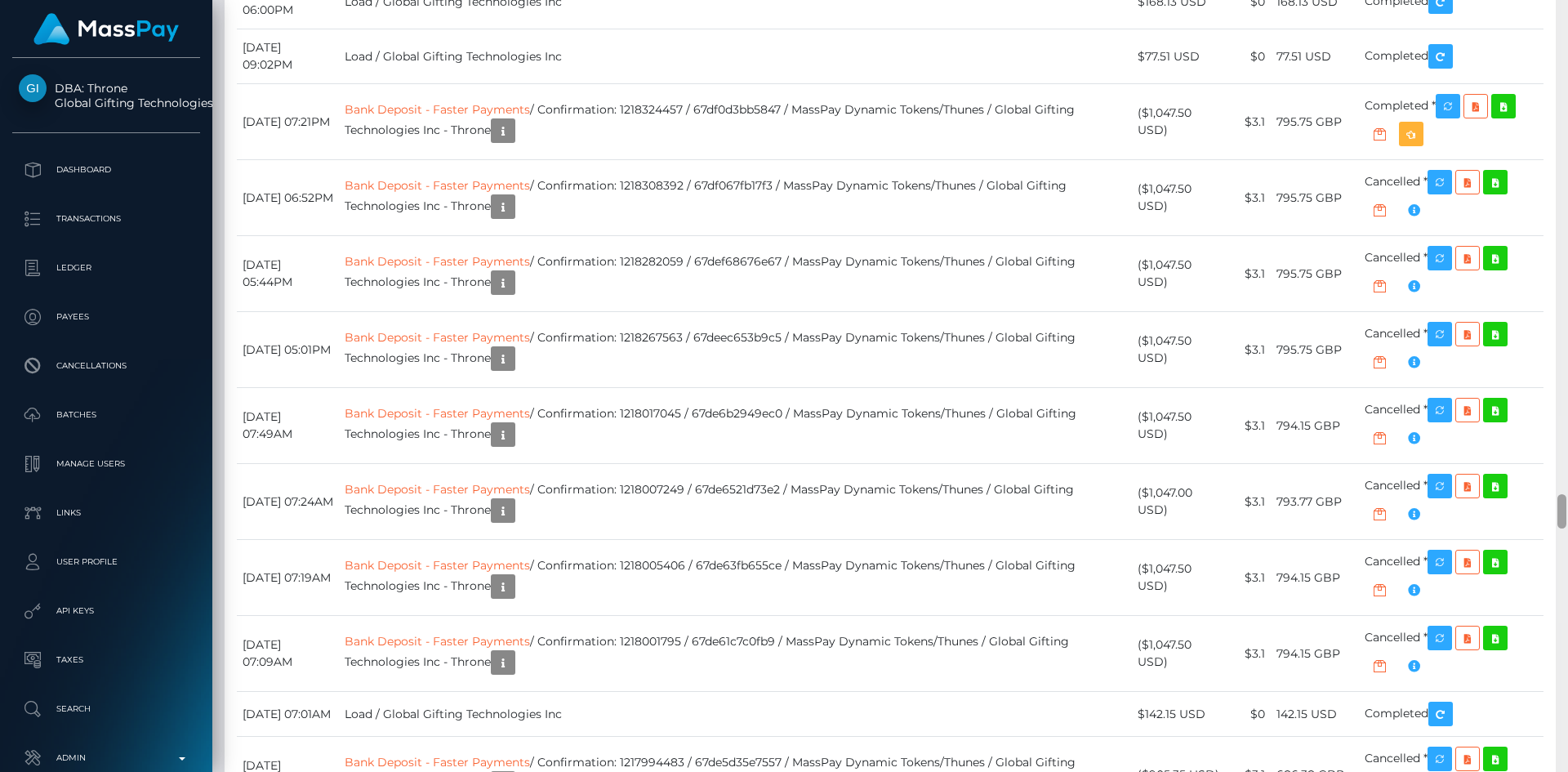
drag, startPoint x: 1562, startPoint y: 496, endPoint x: 1510, endPoint y: 507, distance: 53.2
click at [1510, 507] on div "Customer Profile Loading... Loading..." at bounding box center [890, 386] width 1356 height 772
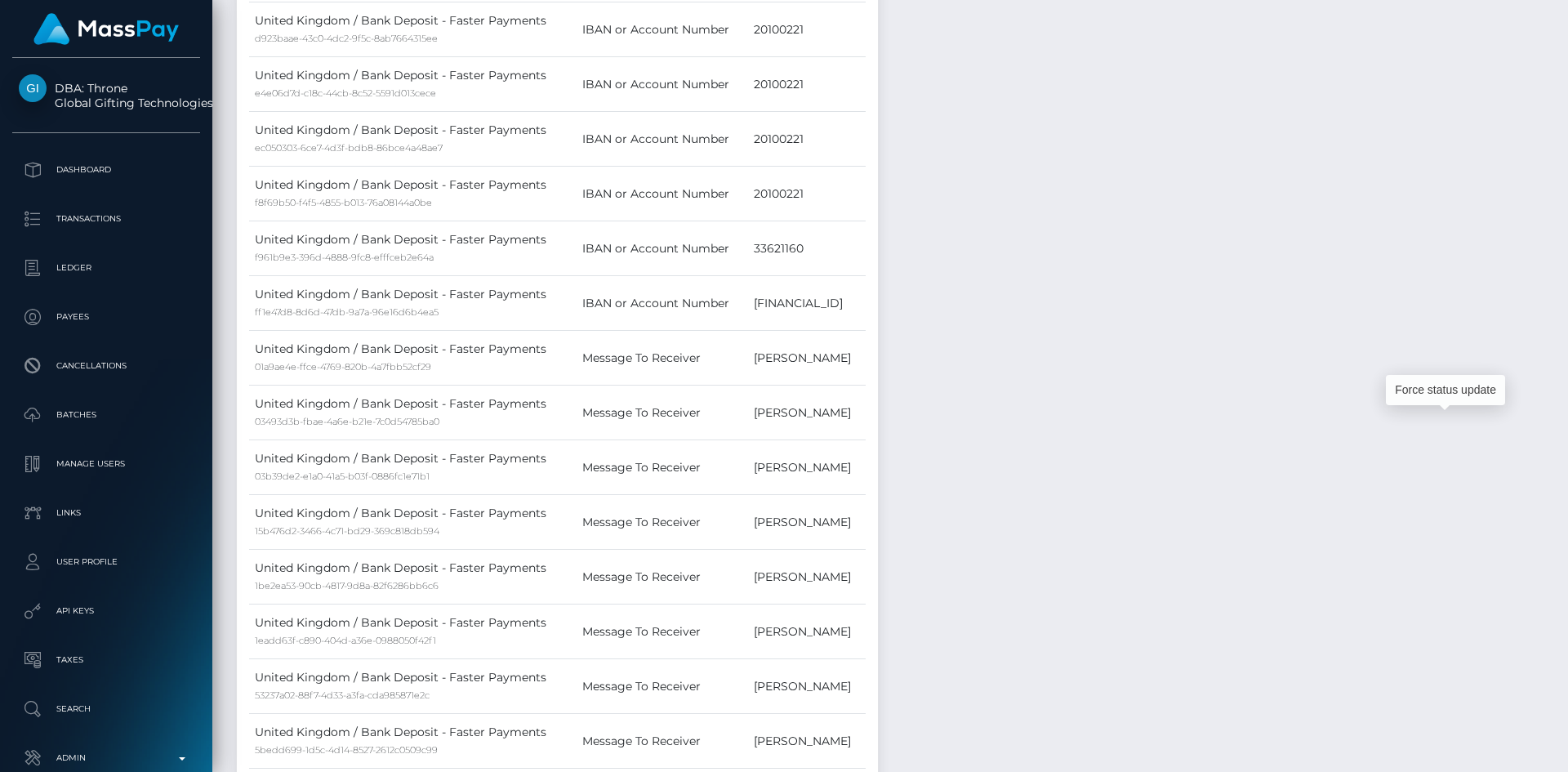
scroll to position [0, 0]
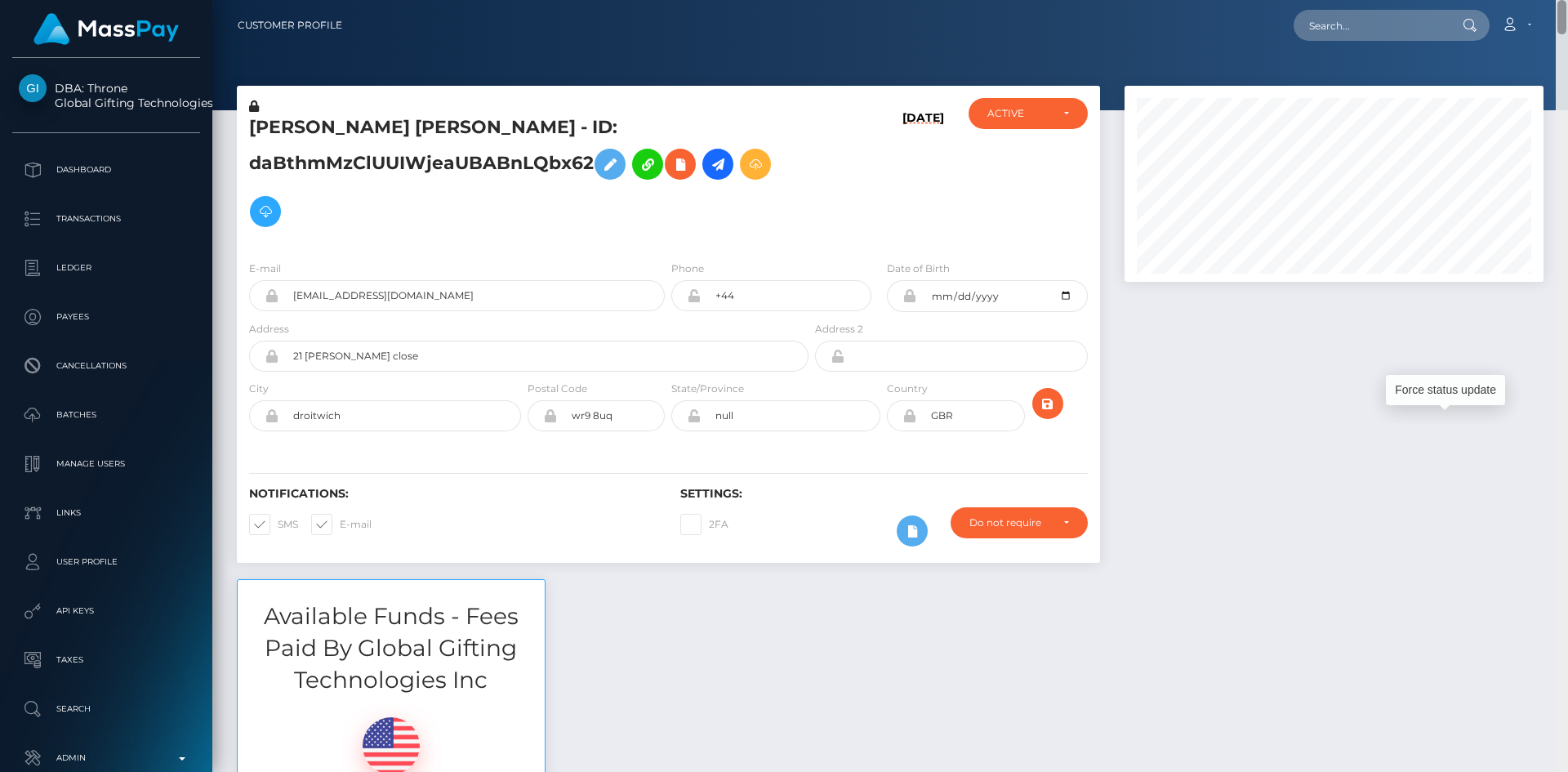
drag, startPoint x: 1564, startPoint y: 506, endPoint x: 1567, endPoint y: -43, distance: 549.0
click at [1567, 0] on html "DBA: Throne Global Gifting Technologies Inc Dashboard Transactions Ledger Payee…" at bounding box center [784, 386] width 1568 height 772
click at [1398, 27] on input "text" at bounding box center [1371, 25] width 153 height 31
paste input "9b9112b2-aec2-408a-a901-92ae845b6d4b"
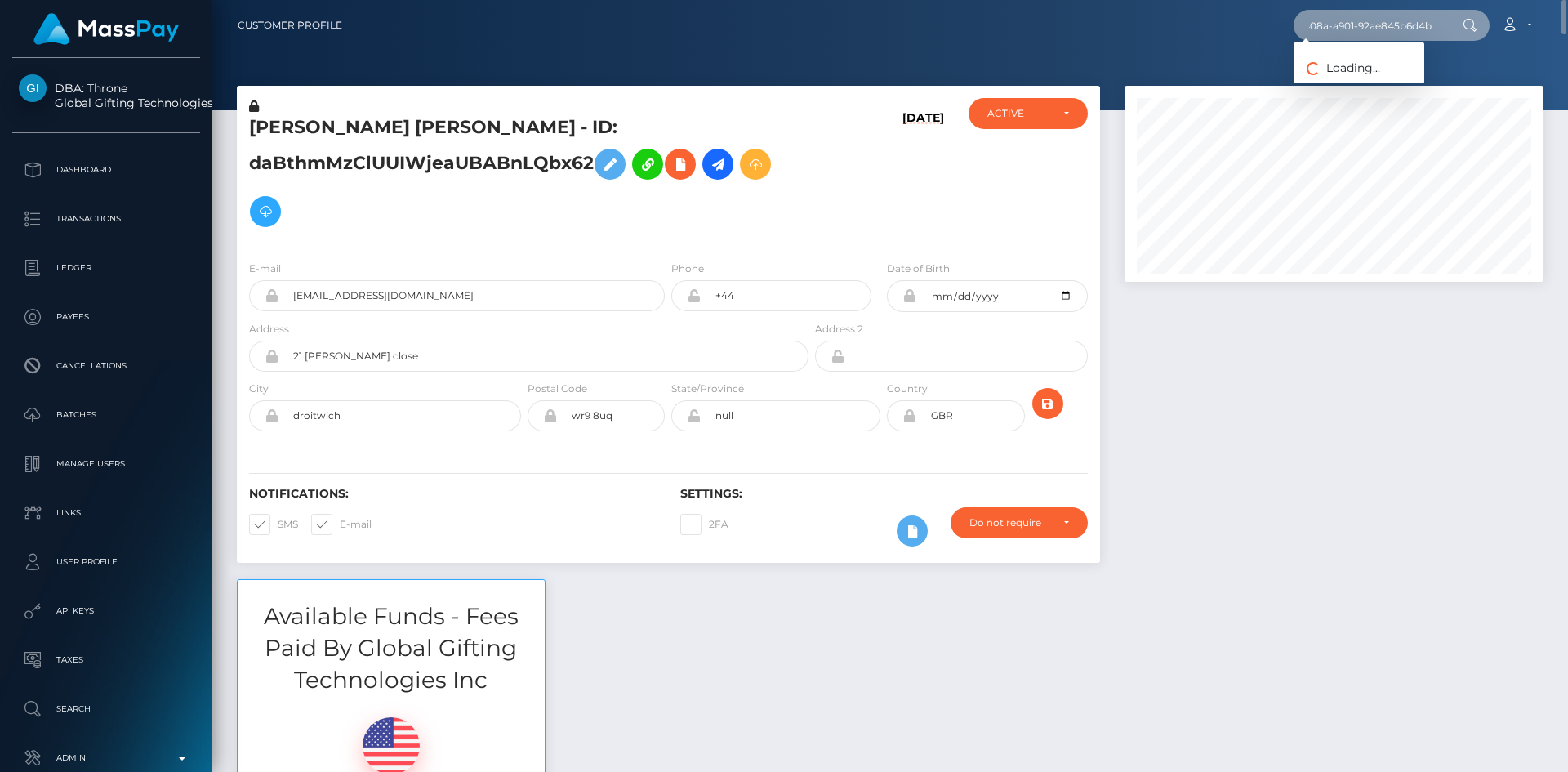
type input "9b9112b2-aec2-408a-a901-92ae845b6d4b"
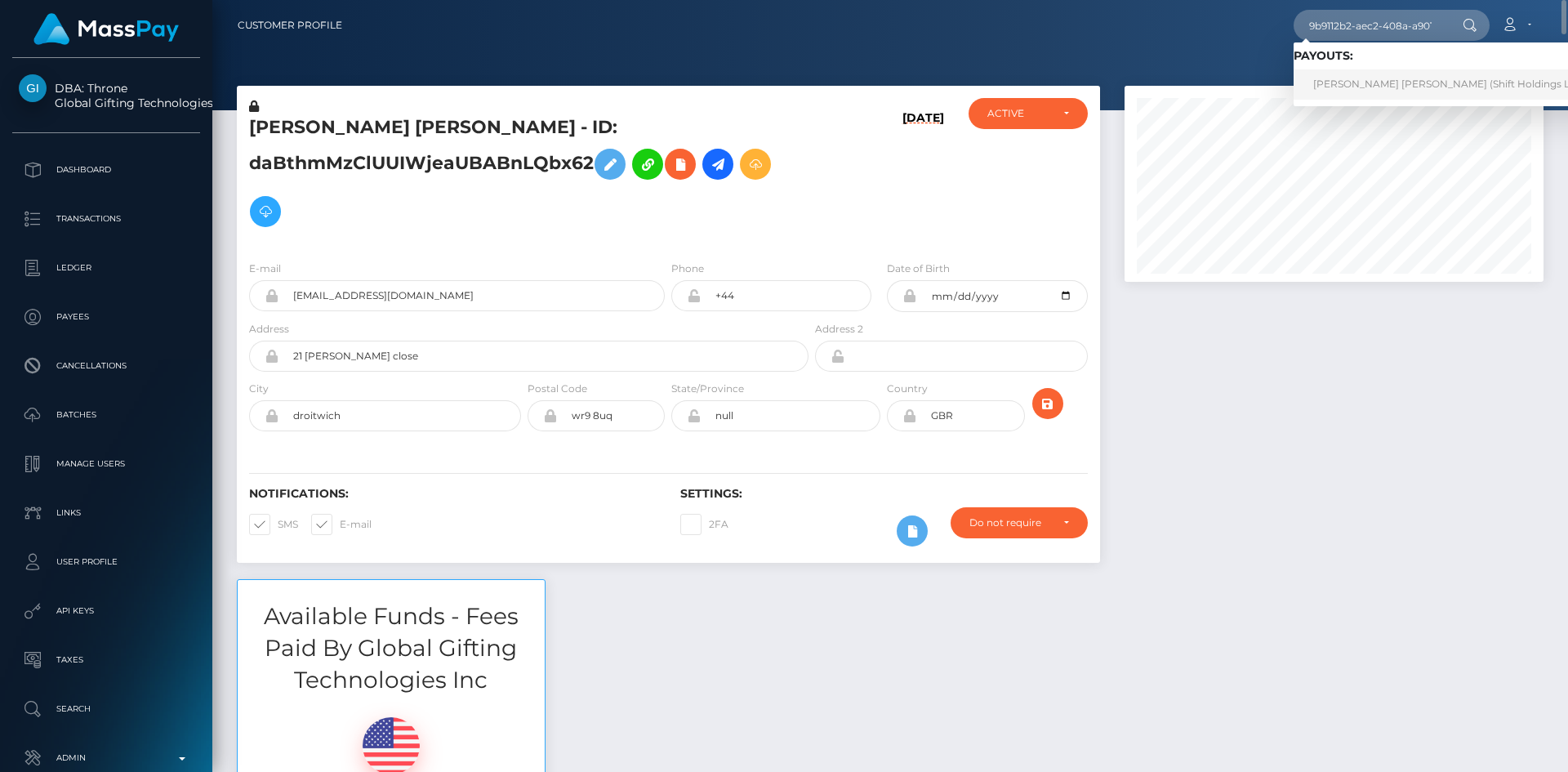
click at [1357, 91] on link "JUAN SEBASTIAN MANRIQUE BELTRAN (Shift Holdings Ltd. - )" at bounding box center [1454, 85] width 321 height 30
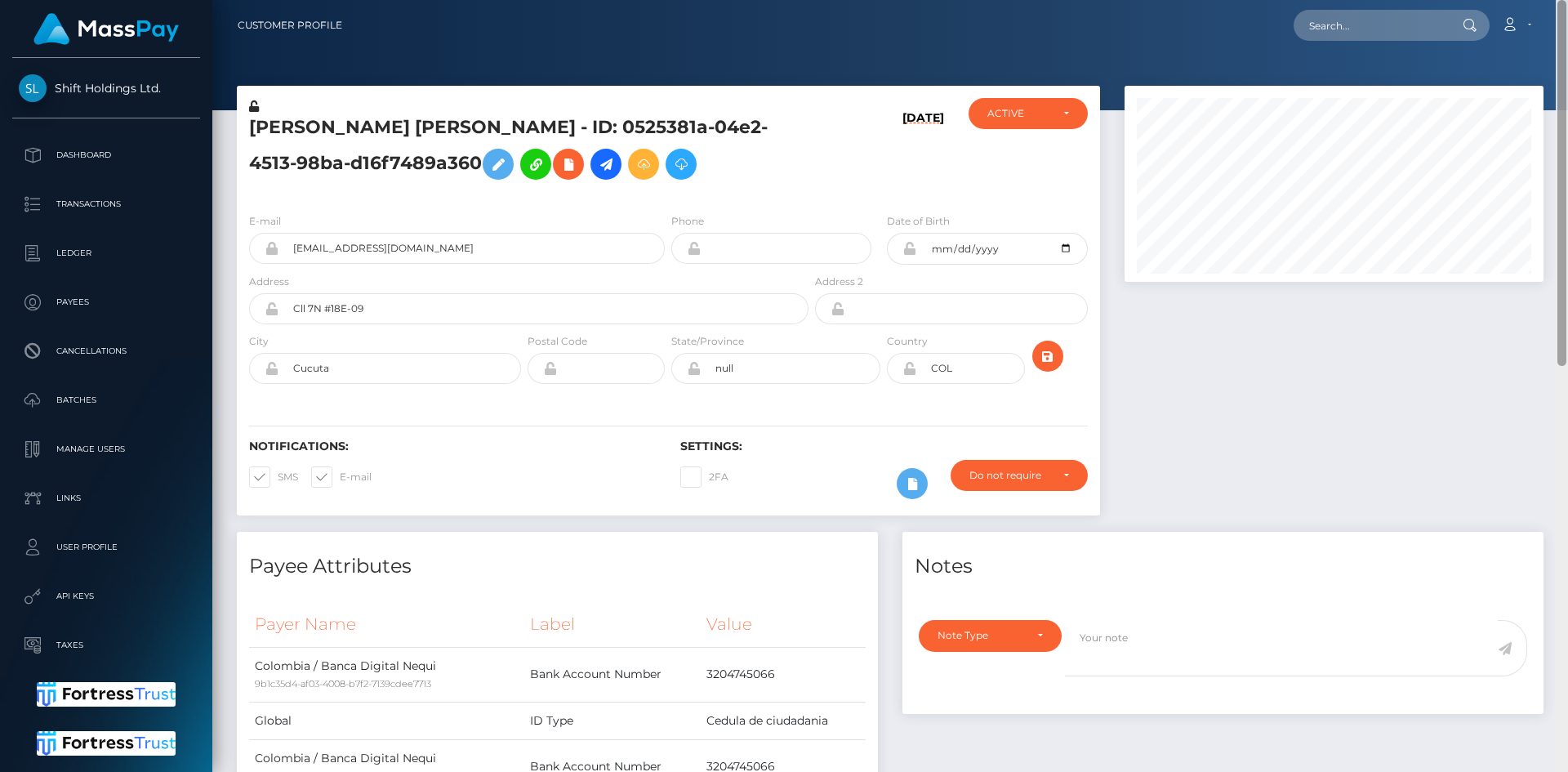
drag, startPoint x: 1562, startPoint y: 212, endPoint x: 1567, endPoint y: -26, distance: 238.1
click at [1567, 0] on html "Shift Holdings Ltd. Dashboard Transactions Ledger Payees Batches" at bounding box center [784, 386] width 1568 height 772
drag, startPoint x: 1556, startPoint y: 330, endPoint x: 1551, endPoint y: 152, distance: 178.1
click at [1553, 157] on div "Customer Profile Loading... Loading..." at bounding box center [890, 386] width 1356 height 772
